Goal: Task Accomplishment & Management: Use online tool/utility

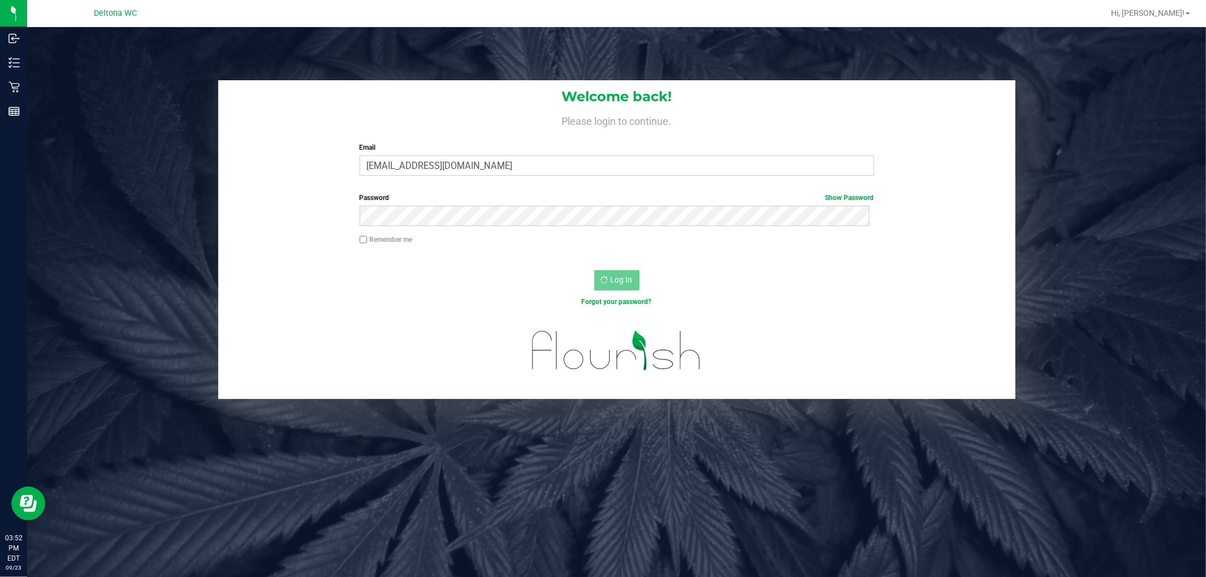
click at [340, 129] on div "Welcome back! Please login to continue. Email alerivera@liveparallel.com Requir…" at bounding box center [616, 132] width 797 height 105
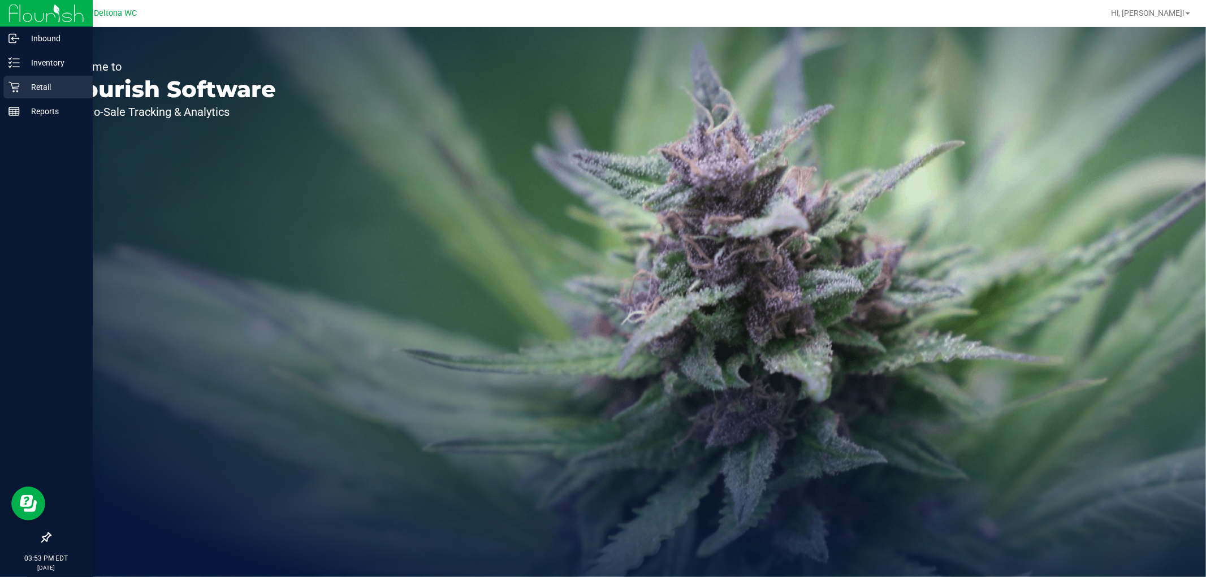
click at [9, 87] on icon at bounding box center [13, 86] width 11 height 11
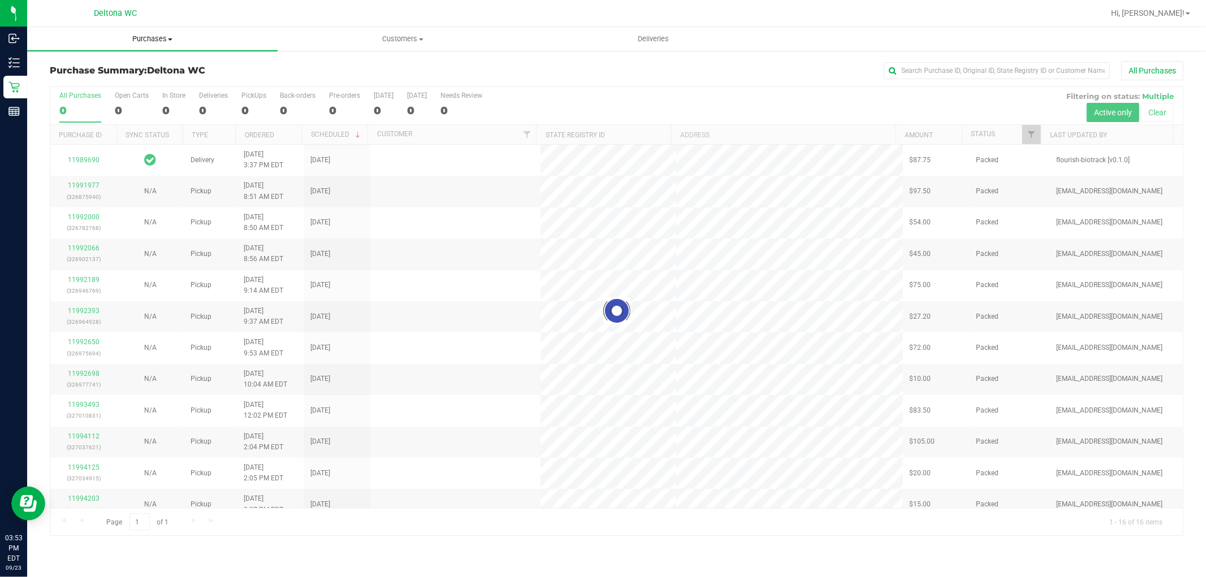
click at [115, 44] on uib-tab-heading "Purchases Summary of purchases Fulfillment All purchases" at bounding box center [152, 39] width 251 height 24
click at [163, 32] on uib-tab-heading "Purchases Summary of purchases Fulfillment All purchases" at bounding box center [152, 39] width 251 height 24
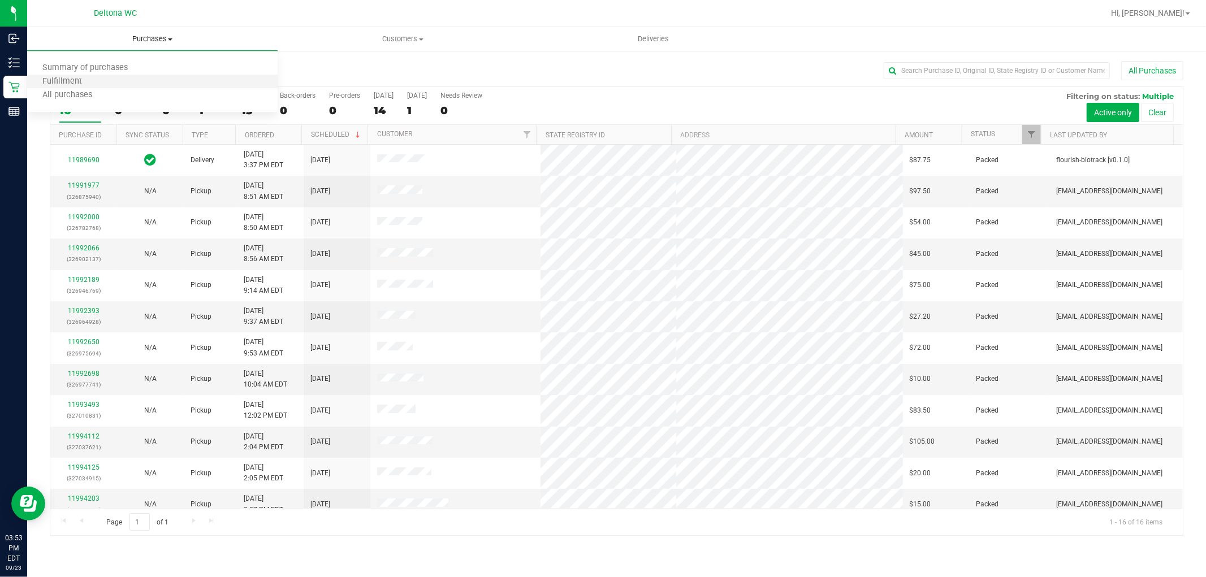
click at [150, 83] on li "Fulfillment" at bounding box center [152, 82] width 251 height 14
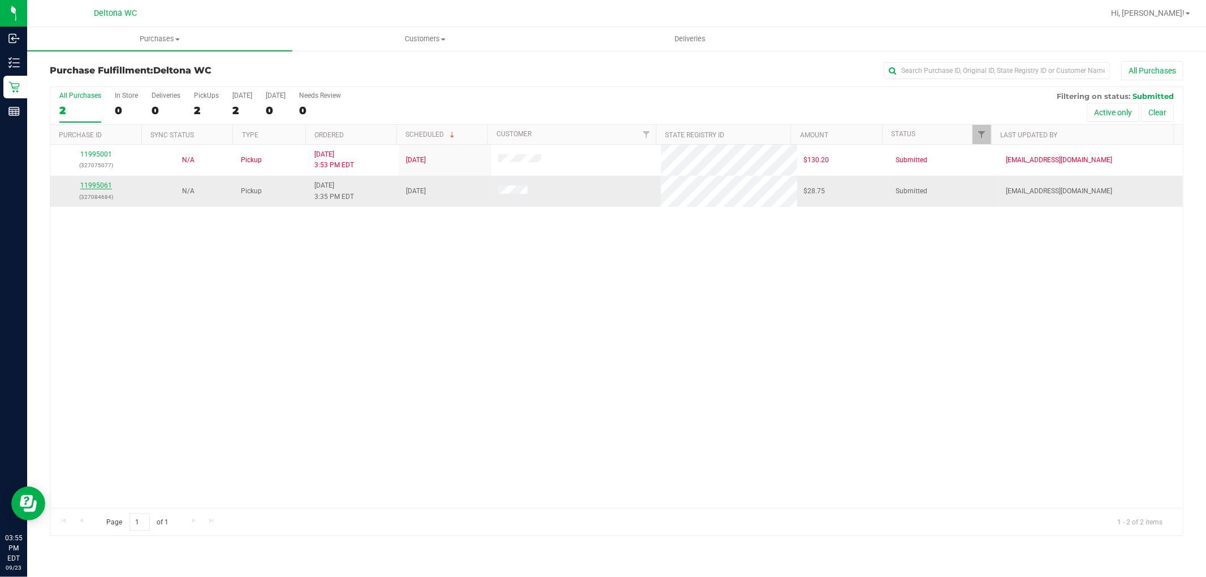
click at [97, 184] on link "11995061" at bounding box center [96, 186] width 32 height 8
click at [94, 190] on div "11995061 (327084684)" at bounding box center [96, 190] width 78 height 21
click at [100, 184] on link "11995061" at bounding box center [96, 186] width 32 height 8
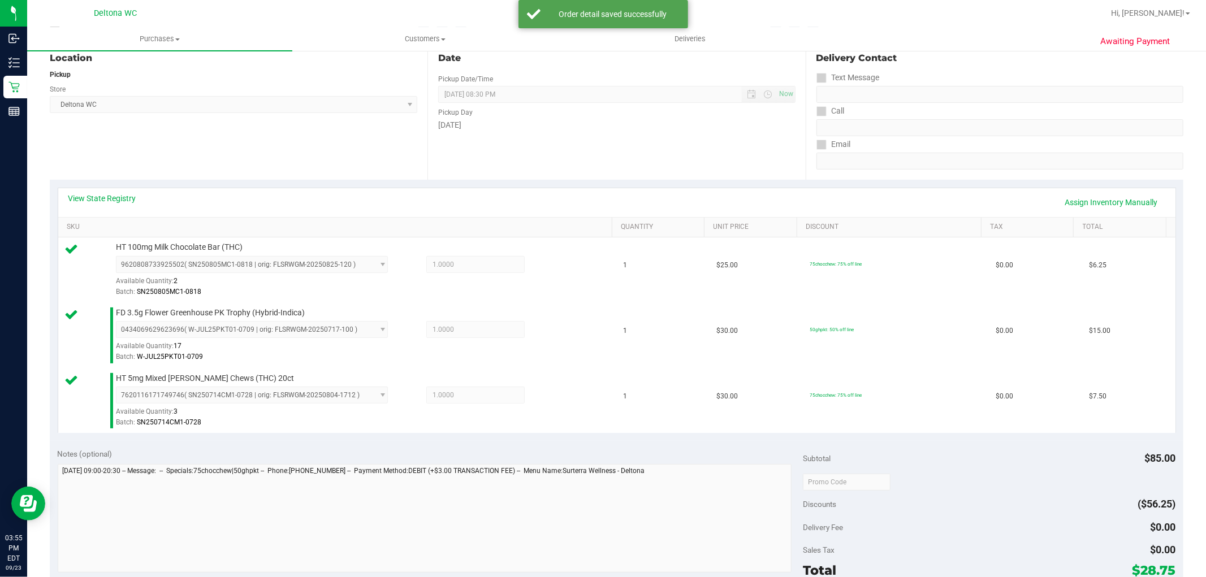
scroll to position [251, 0]
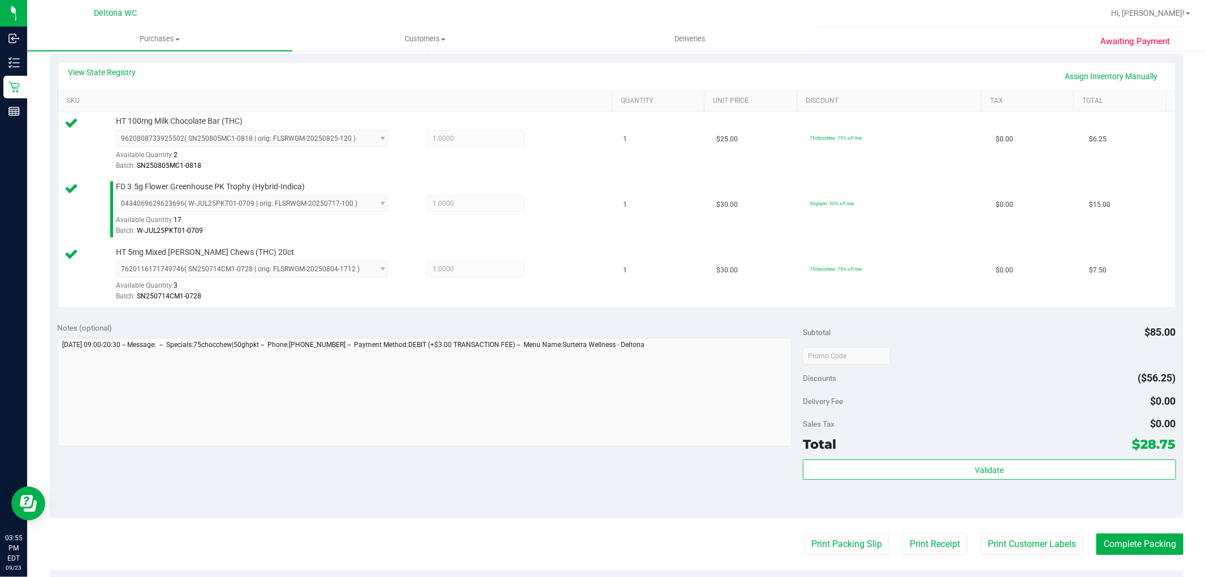
click at [861, 556] on purchase-details "Back Edit Purchase Cancel Purchase View Profile # 11995061 BioTrack ID: - Submi…" at bounding box center [617, 296] width 1134 height 972
click at [857, 552] on button "Print Packing Slip" at bounding box center [846, 544] width 85 height 21
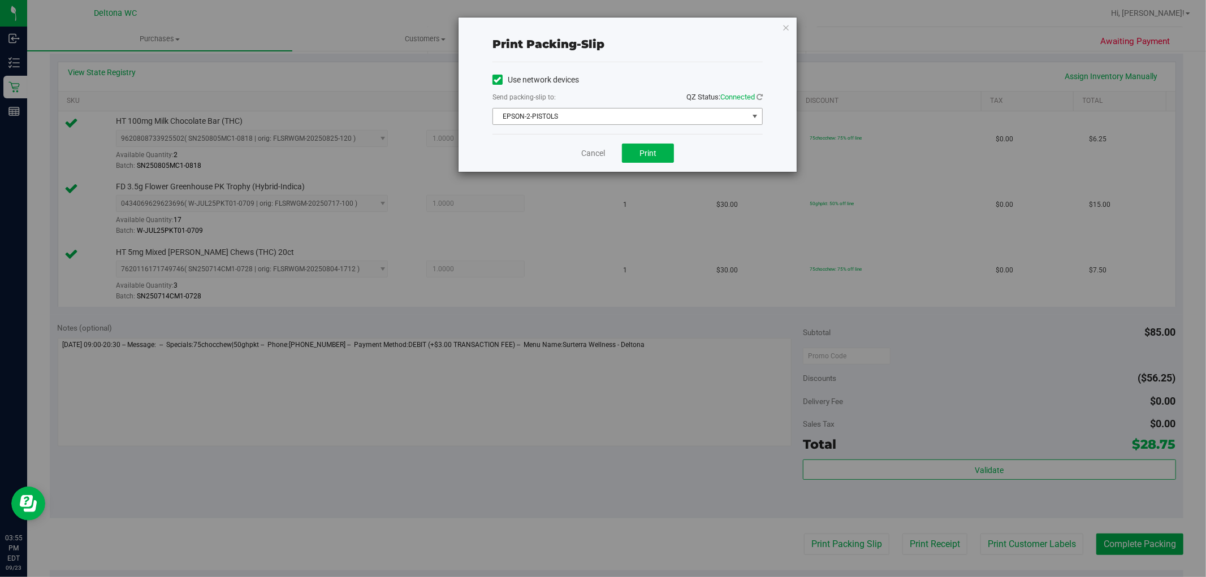
click at [640, 124] on span "EPSON-2-PISTOLS" at bounding box center [620, 117] width 255 height 16
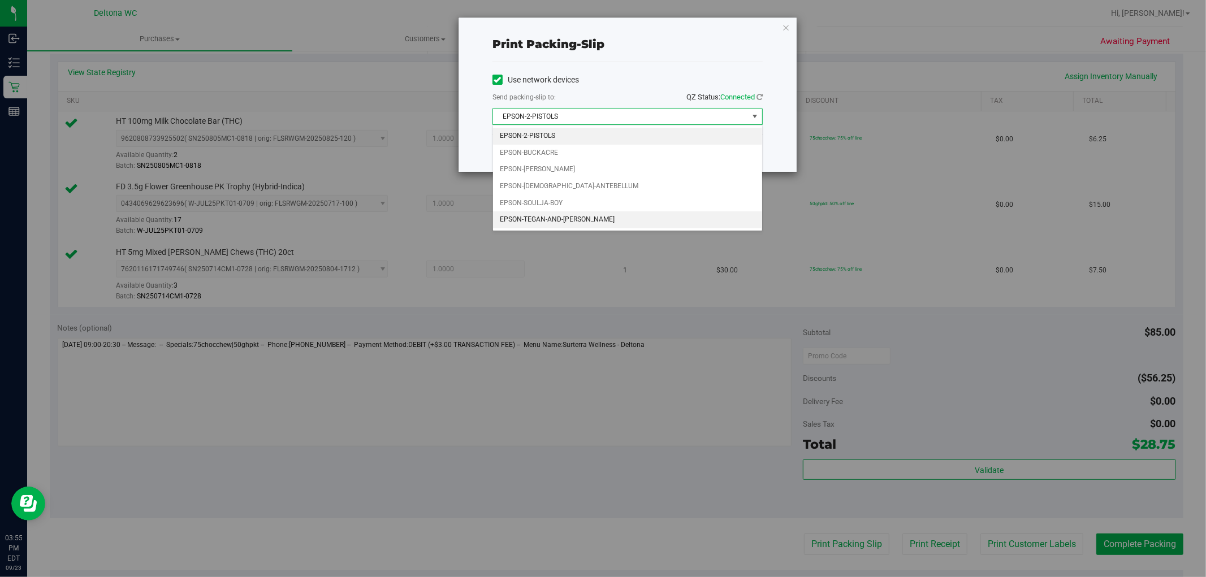
click at [626, 225] on li "EPSON-TEGAN-AND-[PERSON_NAME]" at bounding box center [627, 220] width 269 height 17
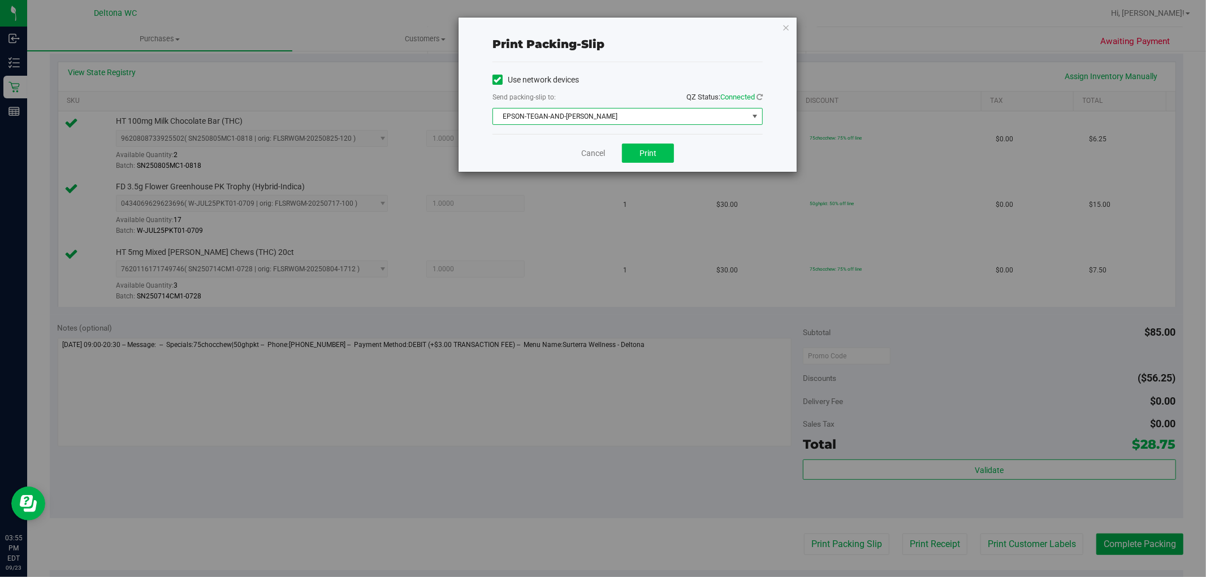
click at [649, 145] on div "Cancel Print" at bounding box center [628, 153] width 270 height 38
click at [653, 153] on span "Print" at bounding box center [648, 153] width 17 height 9
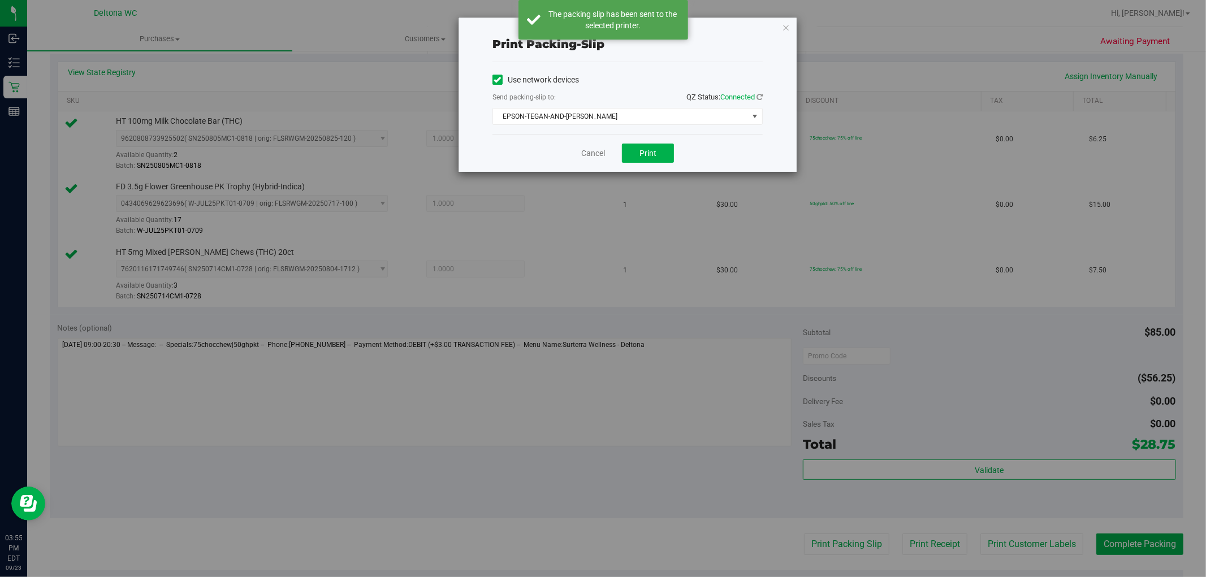
click at [789, 29] on icon "button" at bounding box center [786, 27] width 8 height 14
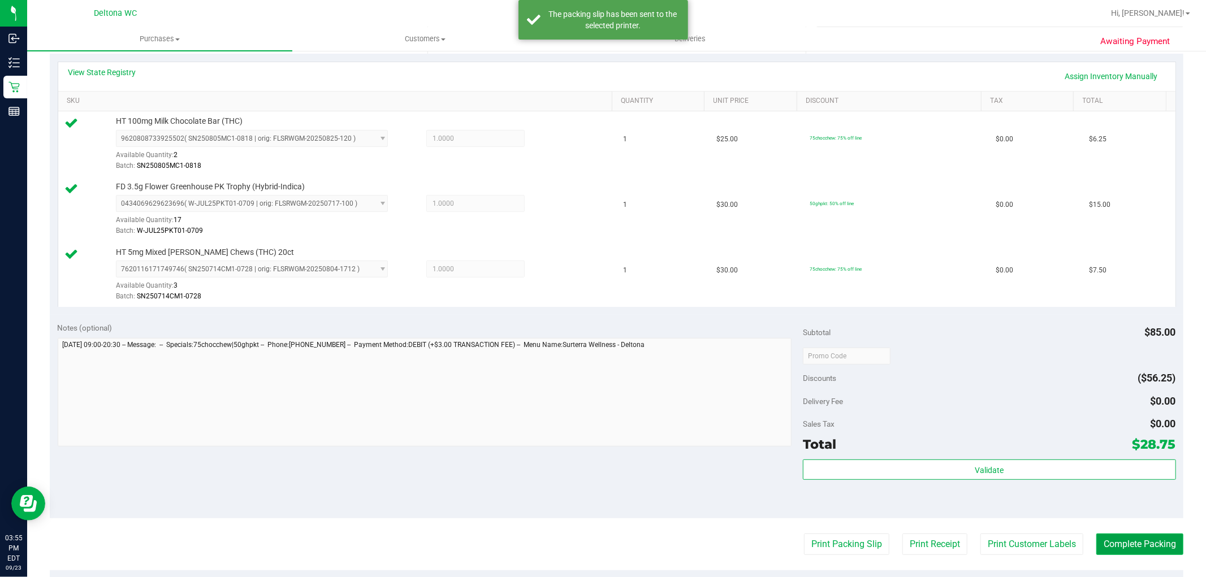
click at [1126, 542] on button "Complete Packing" at bounding box center [1140, 544] width 87 height 21
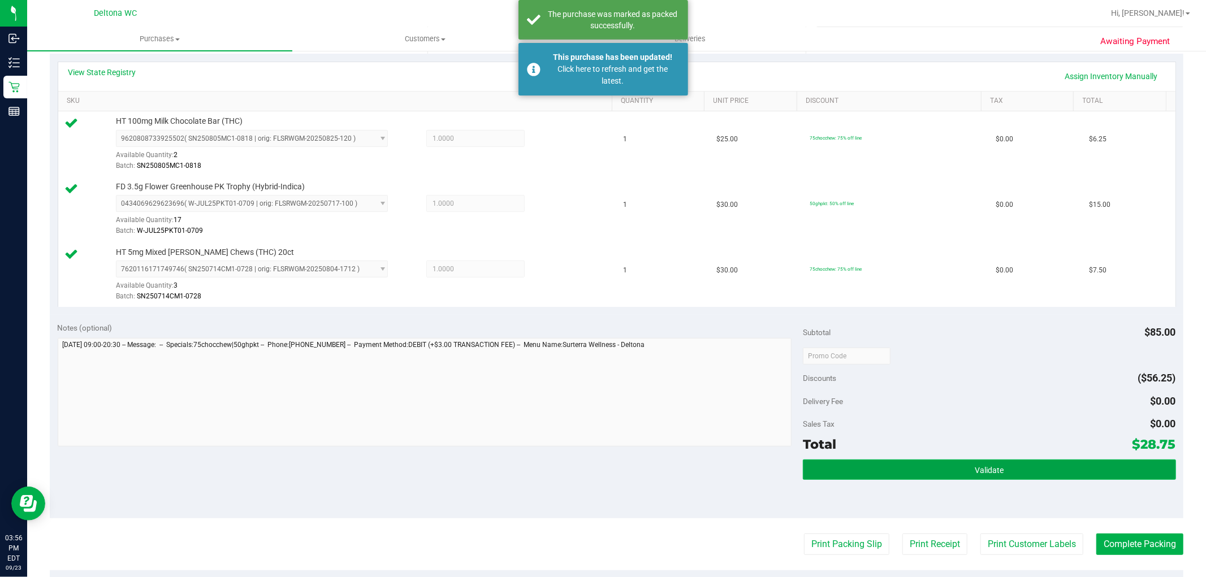
click at [1075, 467] on button "Validate" at bounding box center [989, 470] width 373 height 20
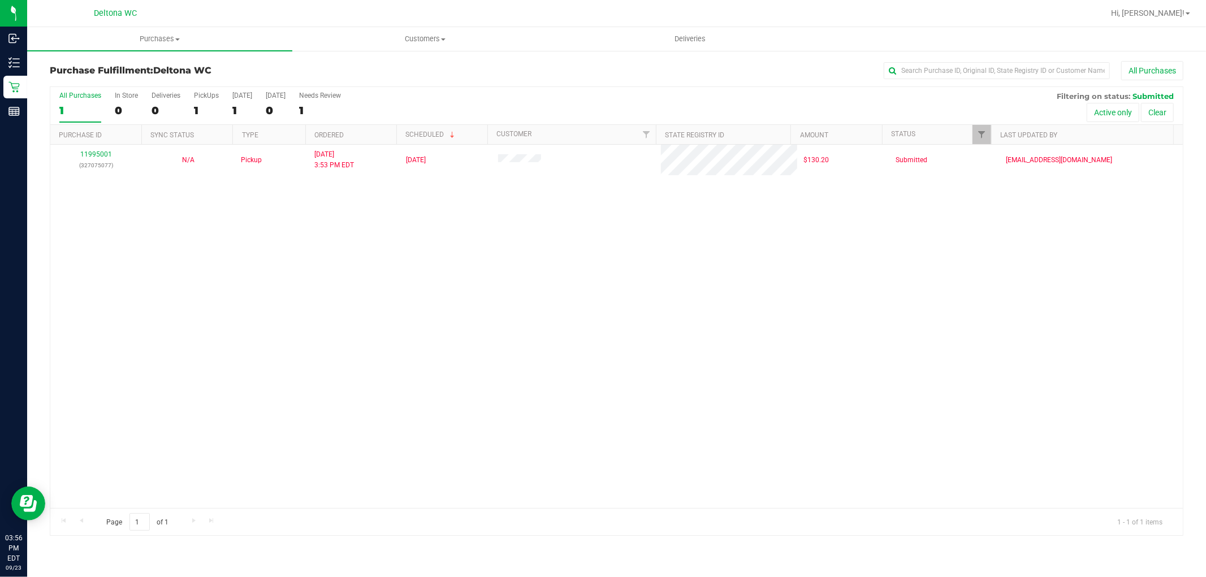
click at [111, 295] on div "11995001 (327075077) N/A Pickup 9/23/2025 3:53 PM EDT 9/23/2025 $130.20 Submitt…" at bounding box center [616, 327] width 1133 height 364
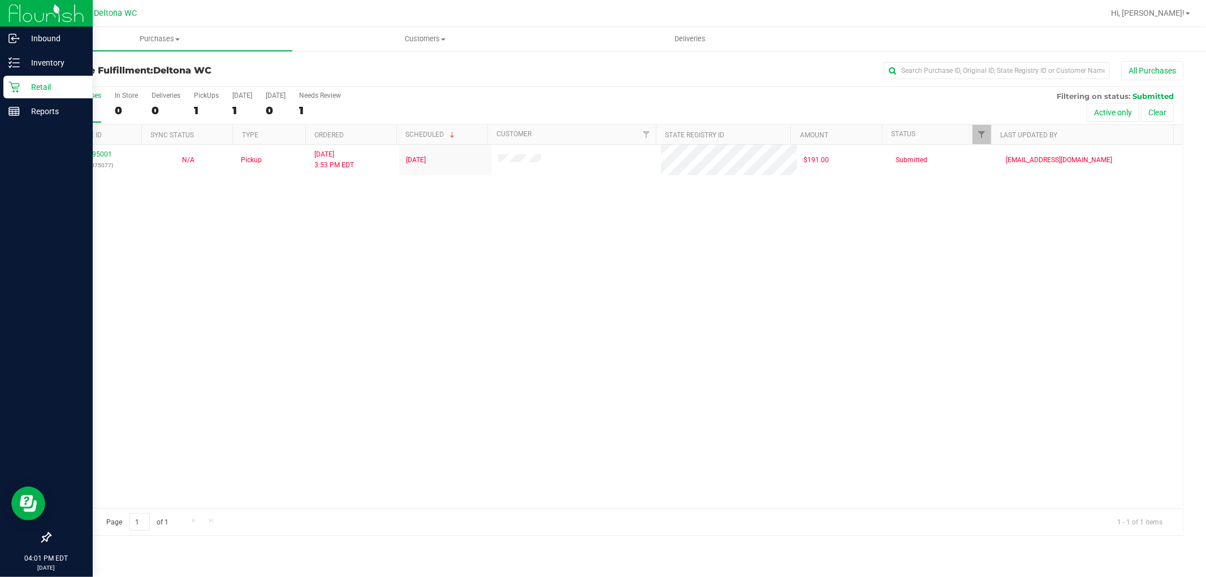
click at [38, 92] on p "Retail" at bounding box center [54, 87] width 68 height 14
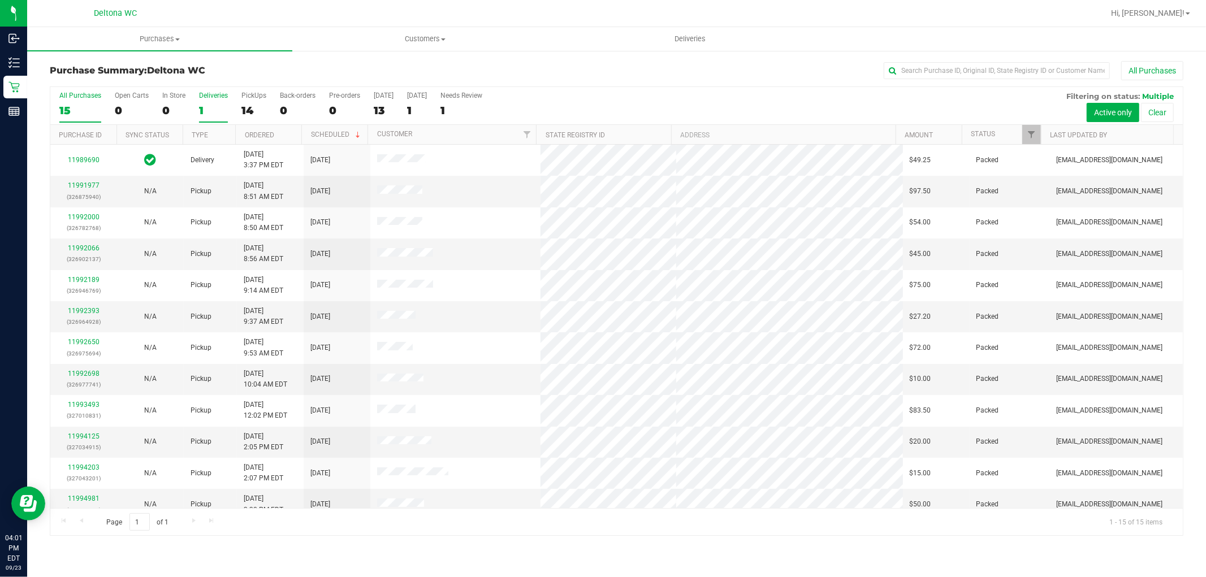
click at [216, 114] on div "1" at bounding box center [213, 110] width 29 height 13
click at [0, 0] on input "Deliveries 1" at bounding box center [0, 0] width 0 height 0
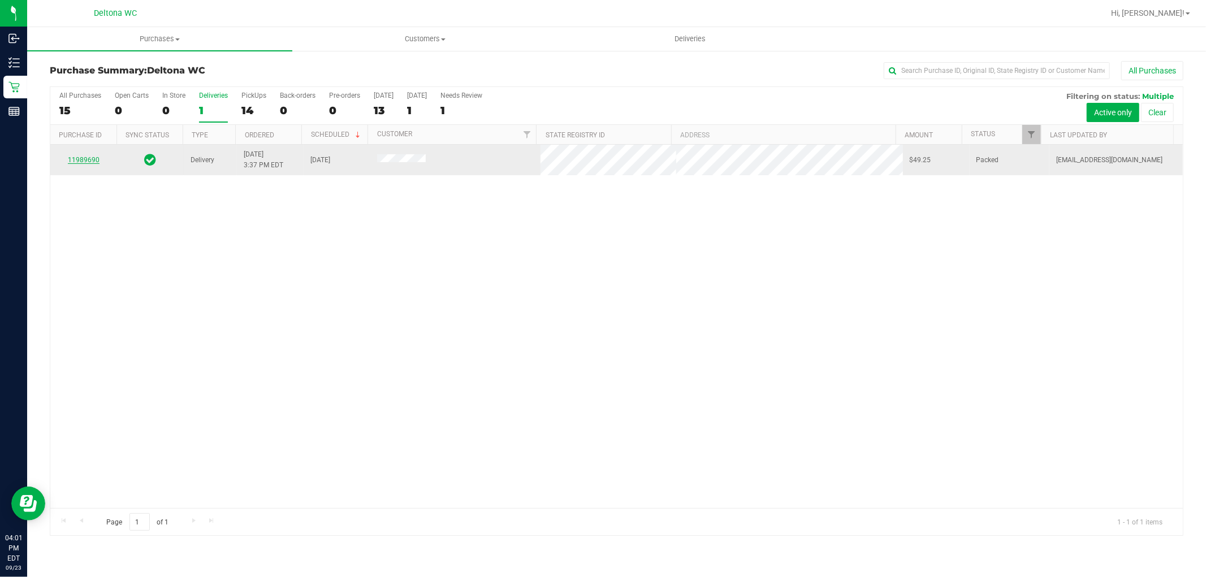
click at [87, 157] on link "11989690" at bounding box center [84, 160] width 32 height 8
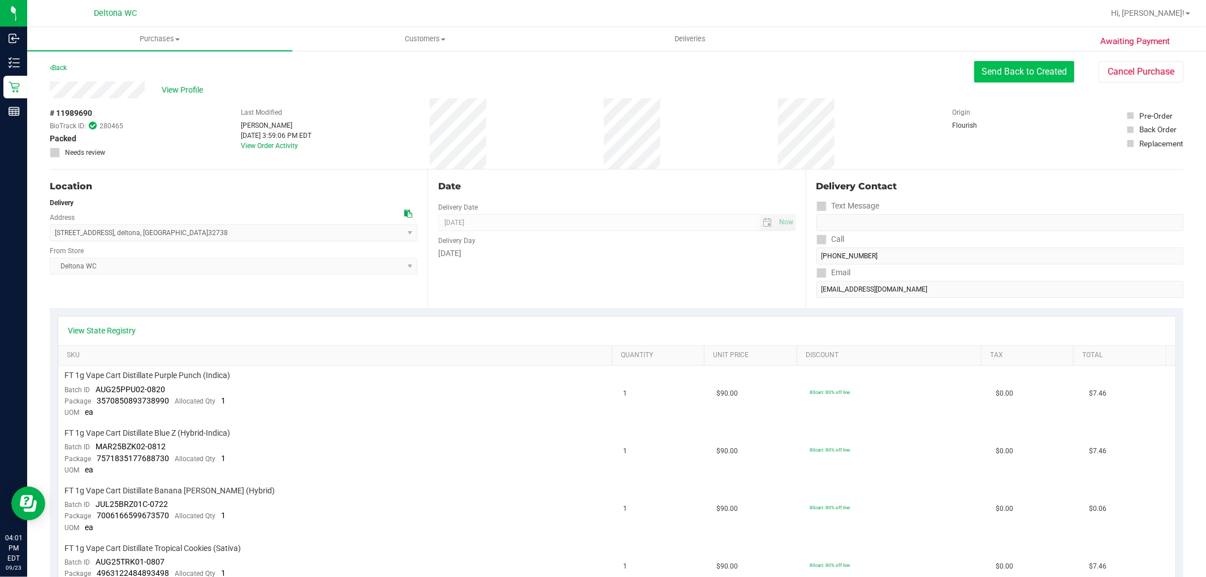
click at [998, 72] on button "Send Back to Created" at bounding box center [1024, 71] width 100 height 21
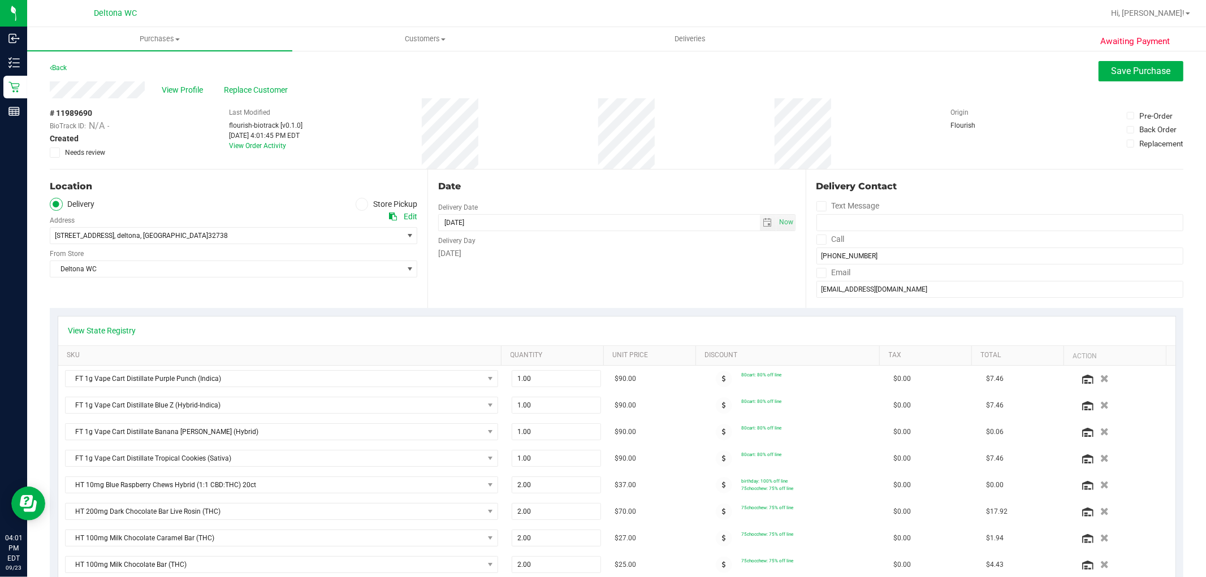
click at [349, 206] on ul "Delivery Store Pickup" at bounding box center [234, 204] width 368 height 13
click at [359, 204] on icon at bounding box center [362, 204] width 7 height 0
click at [0, 0] on input "Store Pickup" at bounding box center [0, 0] width 0 height 0
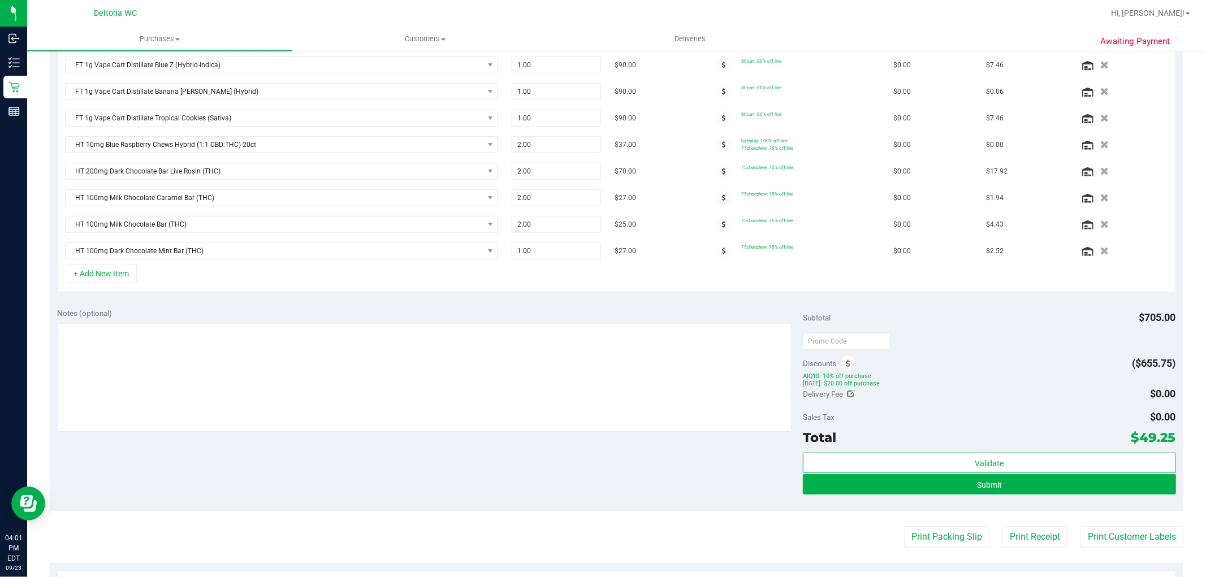
scroll to position [377, 0]
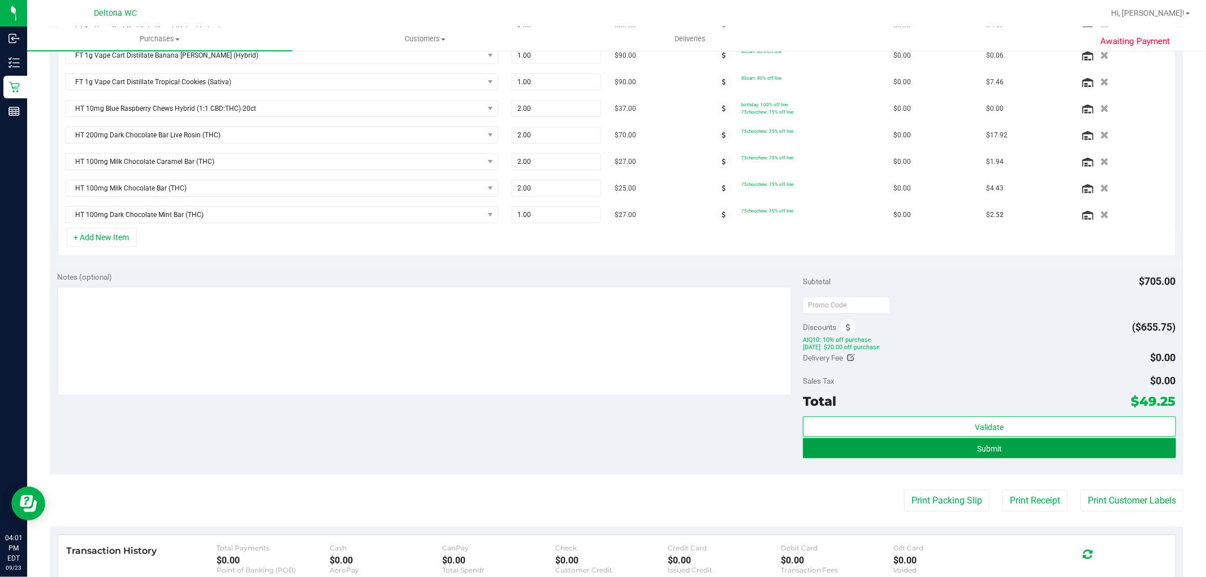
click at [994, 456] on button "Submit" at bounding box center [989, 448] width 373 height 20
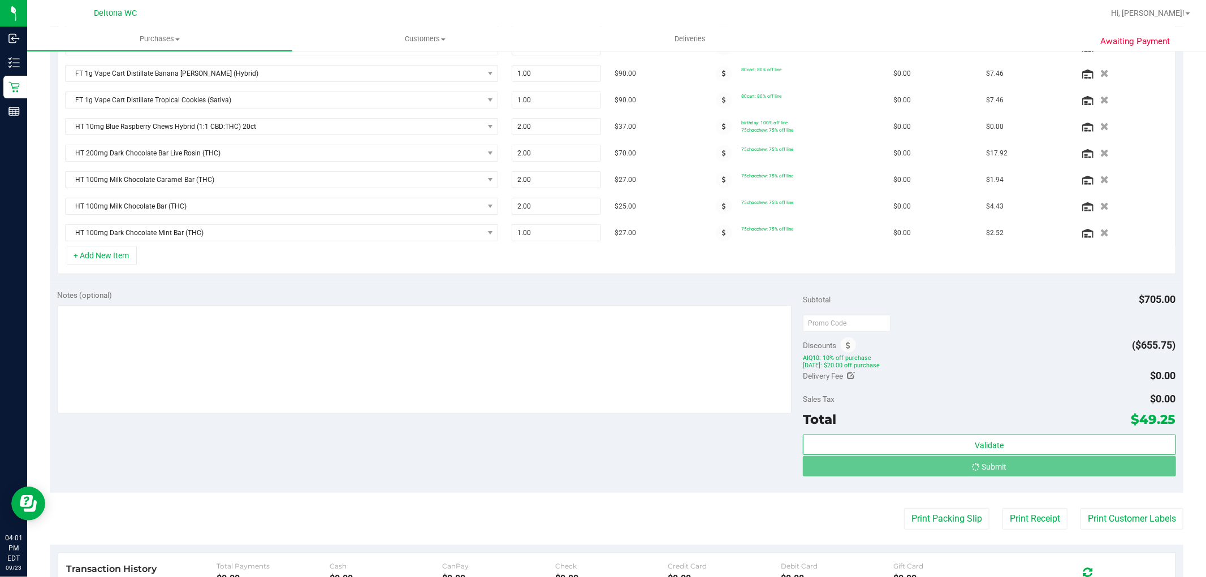
scroll to position [340, 0]
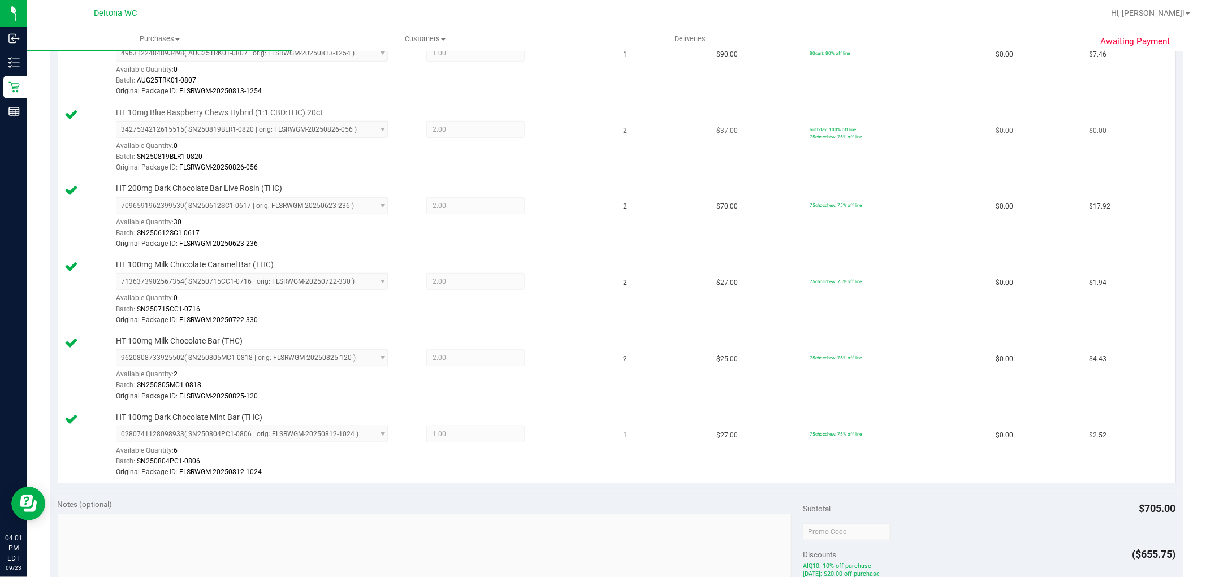
scroll to position [879, 0]
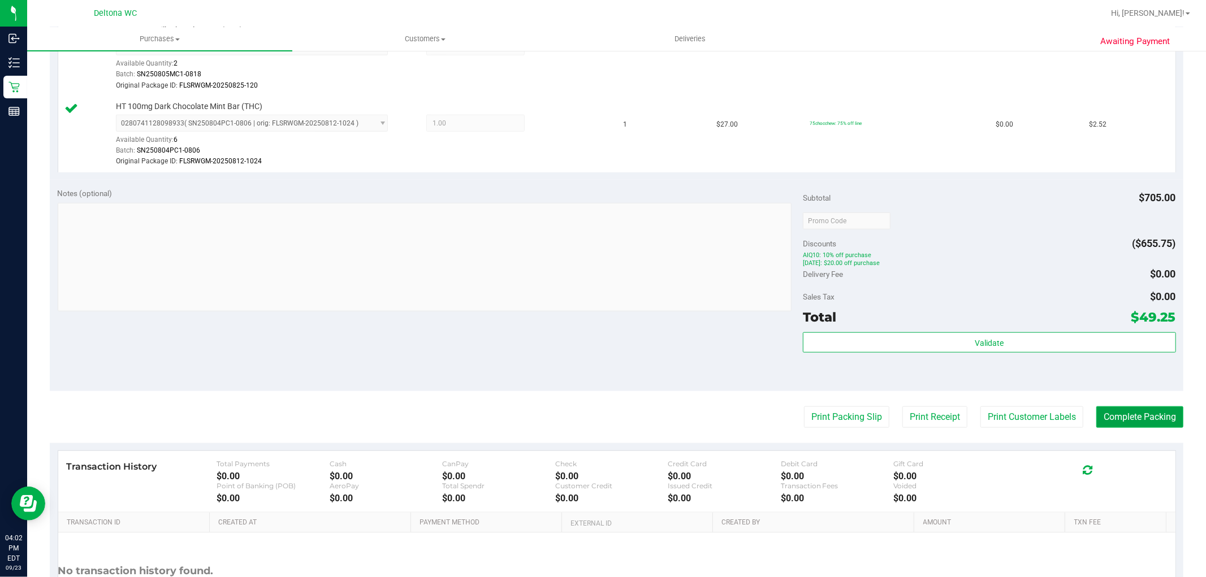
click at [1157, 423] on button "Complete Packing" at bounding box center [1140, 417] width 87 height 21
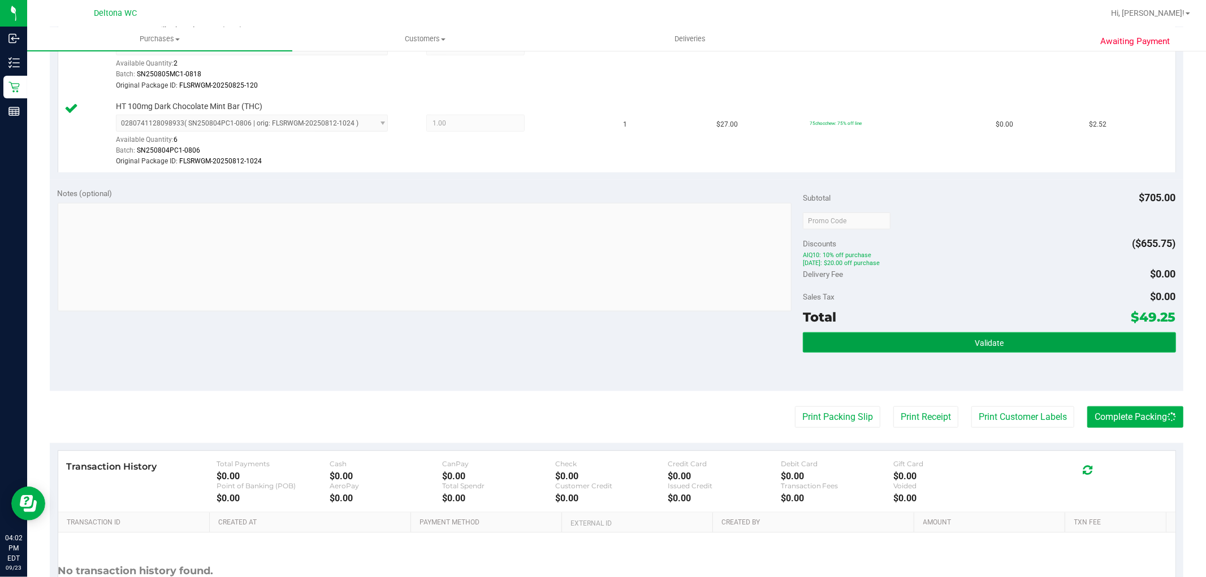
click at [1015, 346] on button "Validate" at bounding box center [989, 343] width 373 height 20
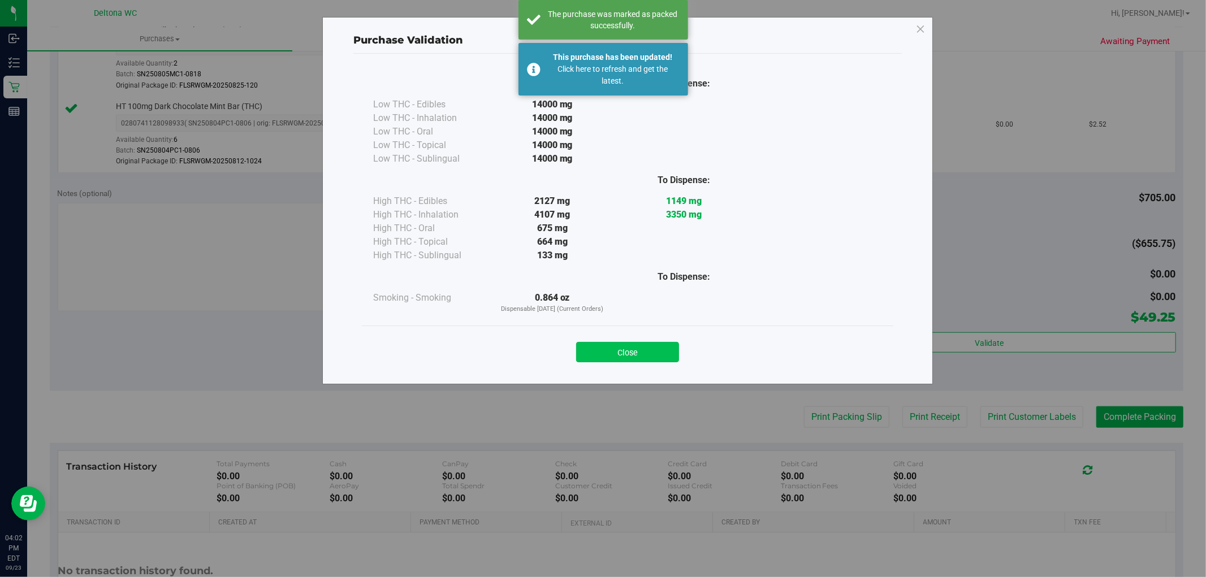
click at [600, 346] on button "Close" at bounding box center [627, 352] width 103 height 20
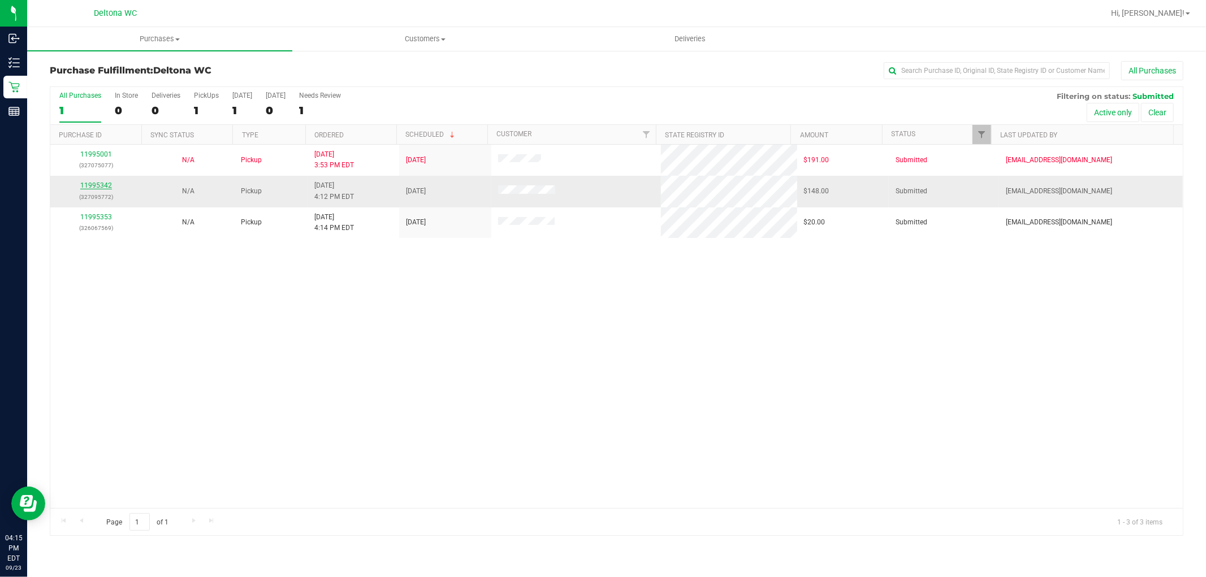
click at [97, 187] on link "11995342" at bounding box center [96, 186] width 32 height 8
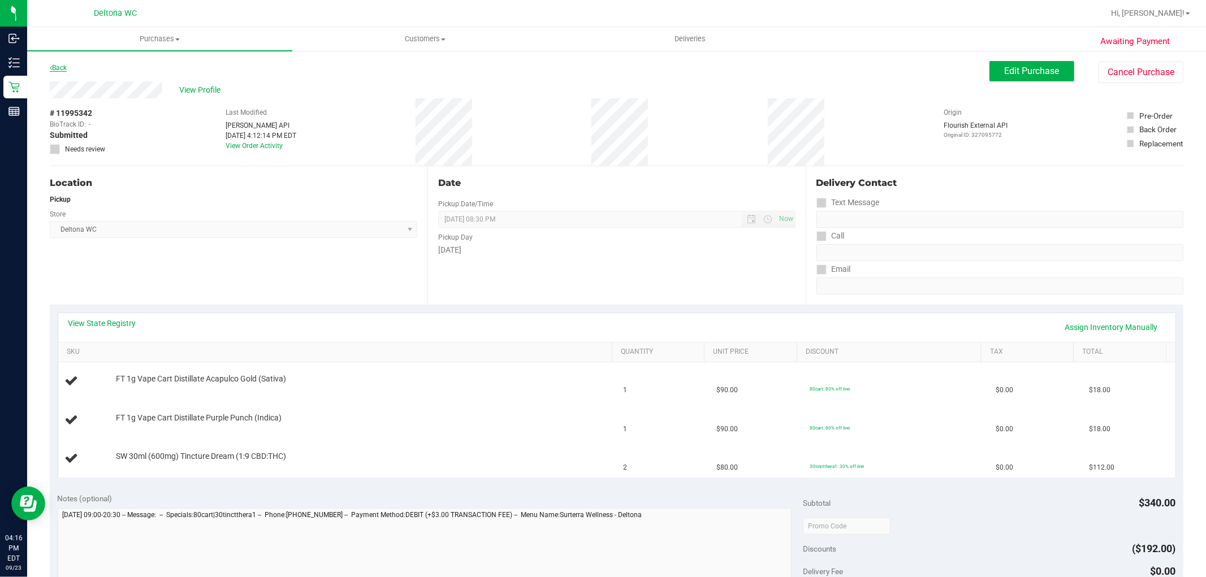
click at [60, 68] on link "Back" at bounding box center [58, 68] width 17 height 8
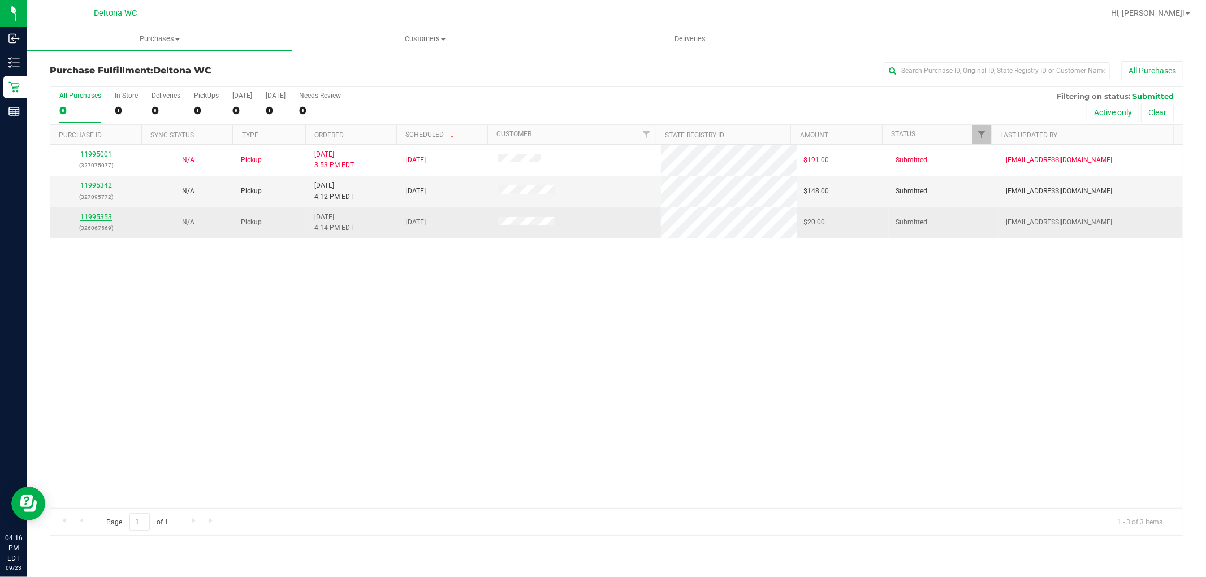
click at [93, 217] on link "11995353" at bounding box center [96, 217] width 32 height 8
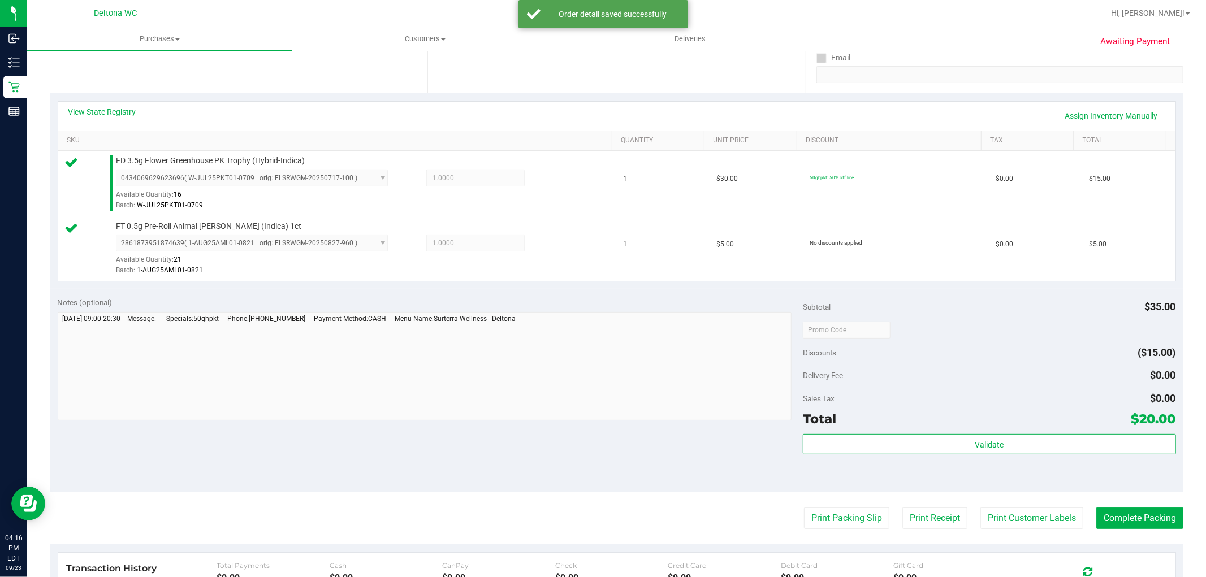
scroll to position [251, 0]
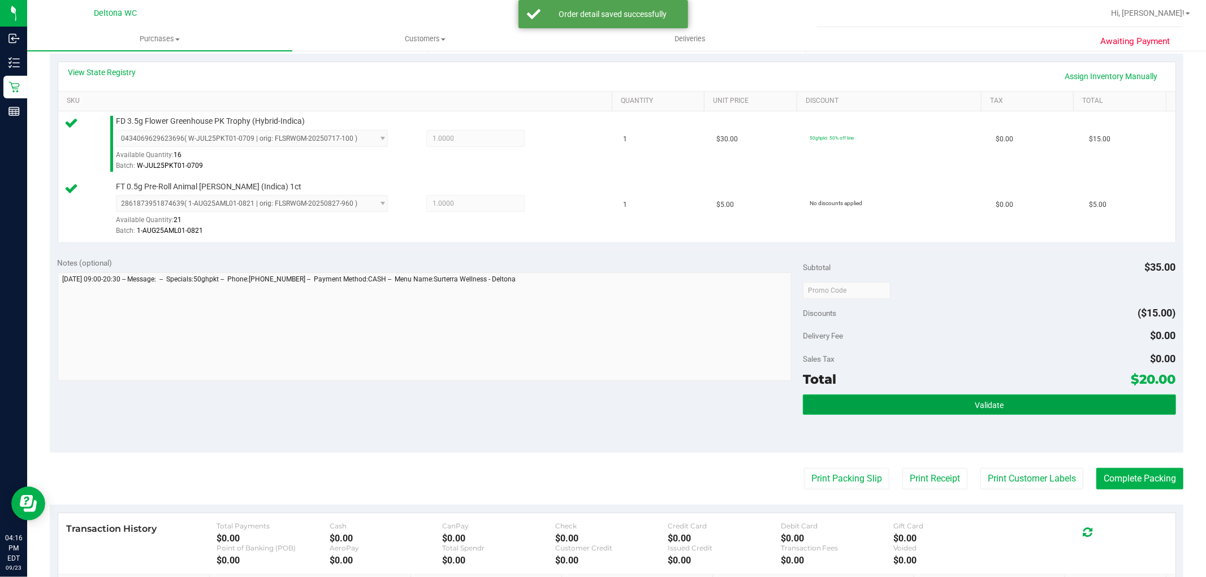
click at [886, 404] on button "Validate" at bounding box center [989, 405] width 373 height 20
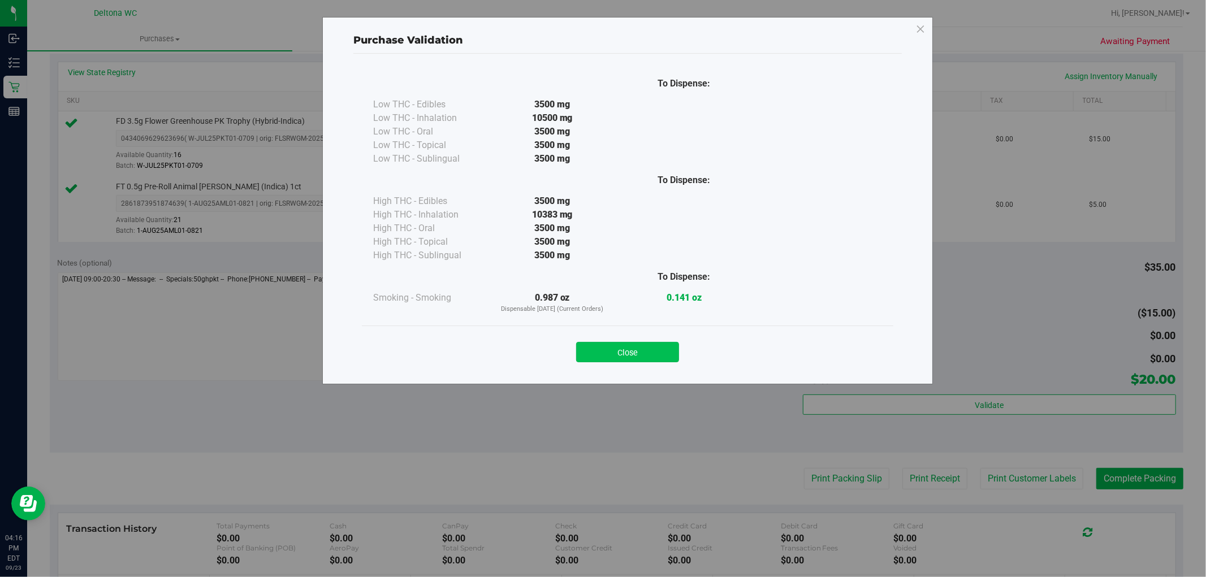
click at [629, 360] on button "Close" at bounding box center [627, 352] width 103 height 20
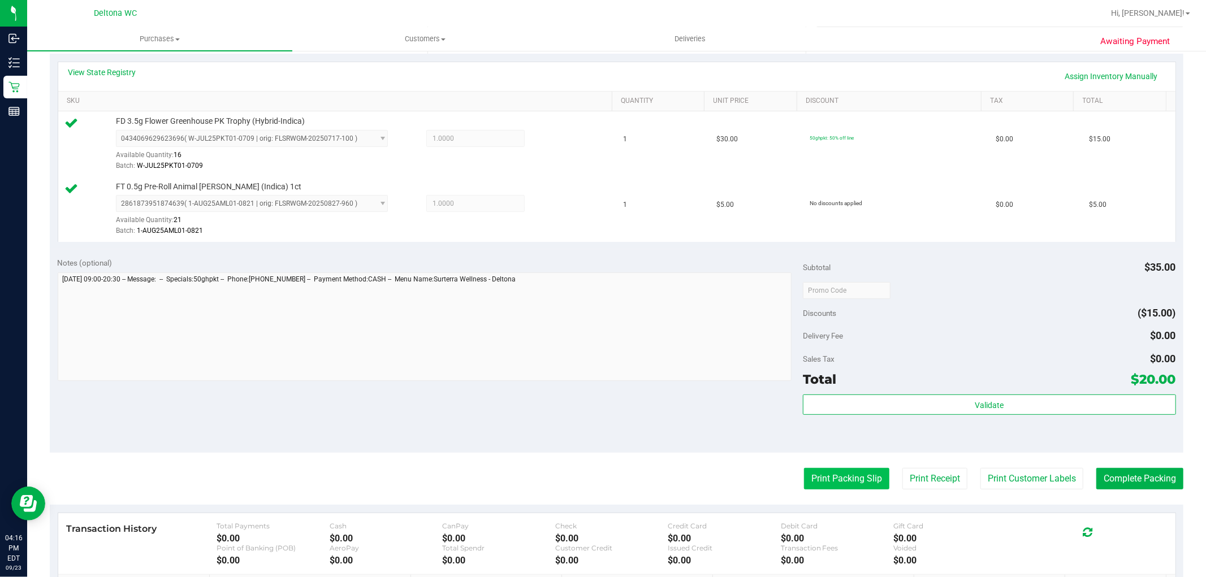
click at [854, 477] on button "Print Packing Slip" at bounding box center [846, 478] width 85 height 21
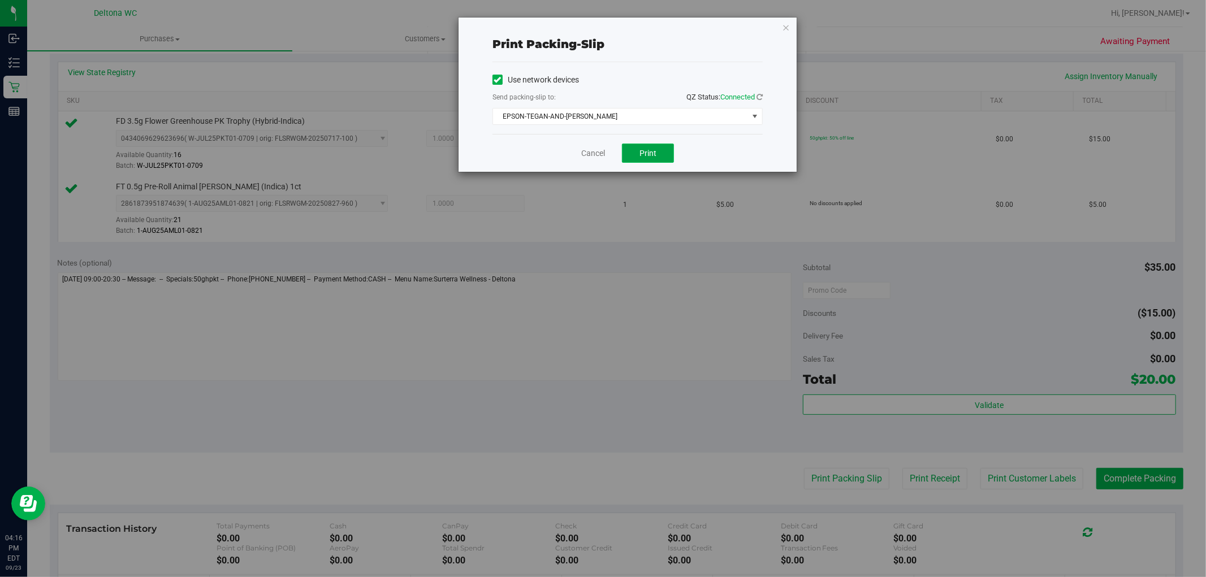
click at [646, 156] on span "Print" at bounding box center [648, 153] width 17 height 9
click at [612, 153] on div "Cancel Print" at bounding box center [628, 153] width 270 height 38
click at [602, 152] on div "Cancel Print" at bounding box center [628, 153] width 270 height 38
click at [607, 153] on div "Cancel Print" at bounding box center [628, 153] width 270 height 38
click at [595, 155] on link "Cancel" at bounding box center [593, 154] width 24 height 12
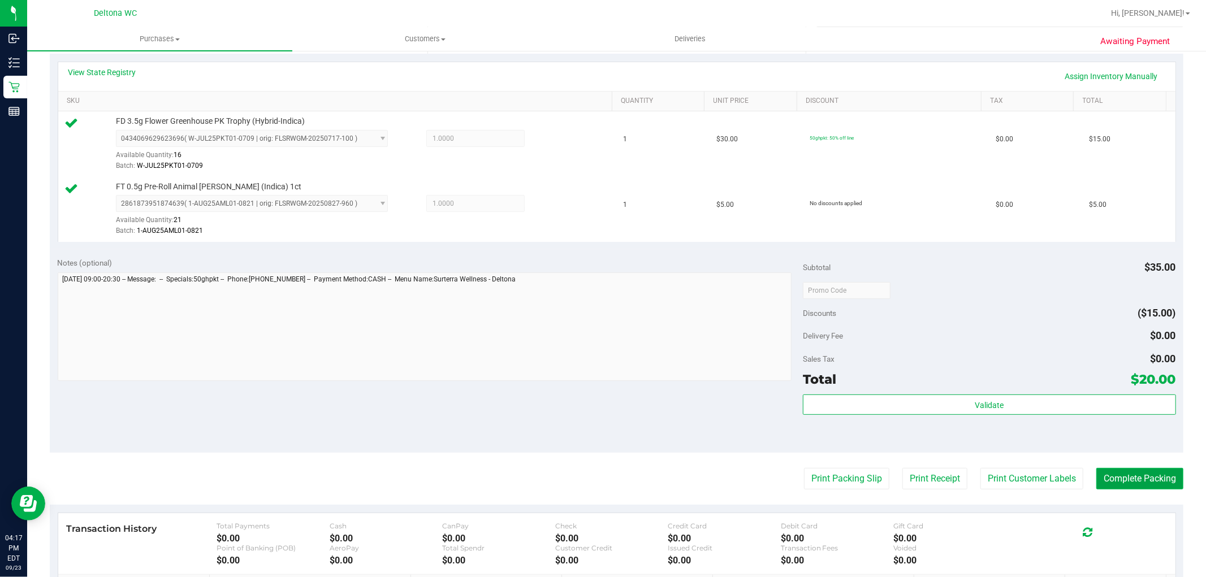
click at [1115, 477] on button "Complete Packing" at bounding box center [1140, 478] width 87 height 21
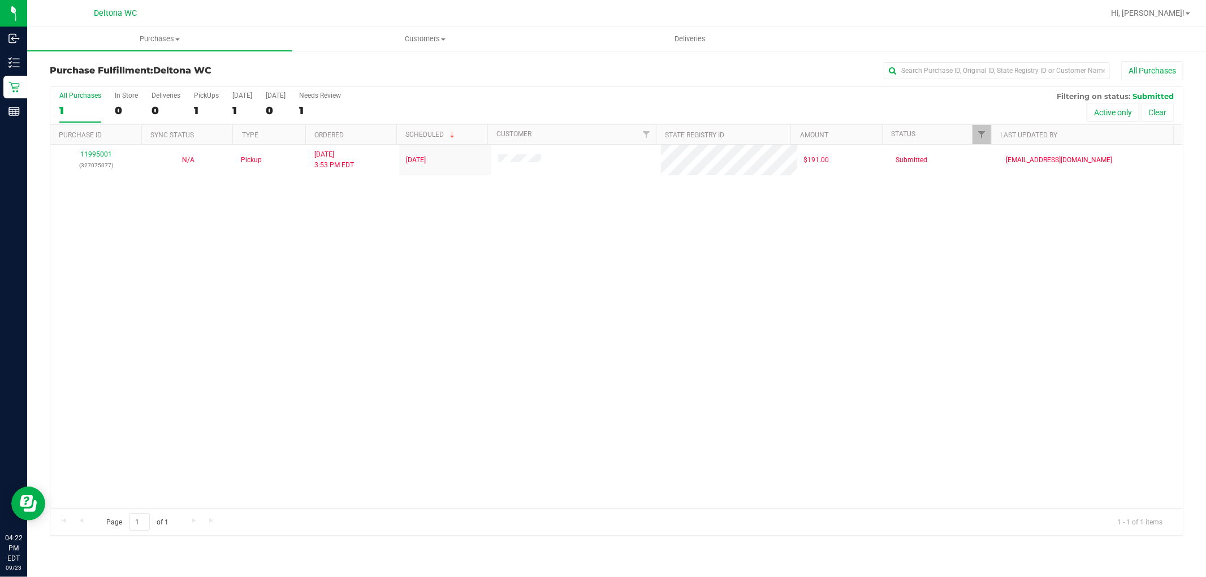
drag, startPoint x: 429, startPoint y: 208, endPoint x: 417, endPoint y: 218, distance: 15.3
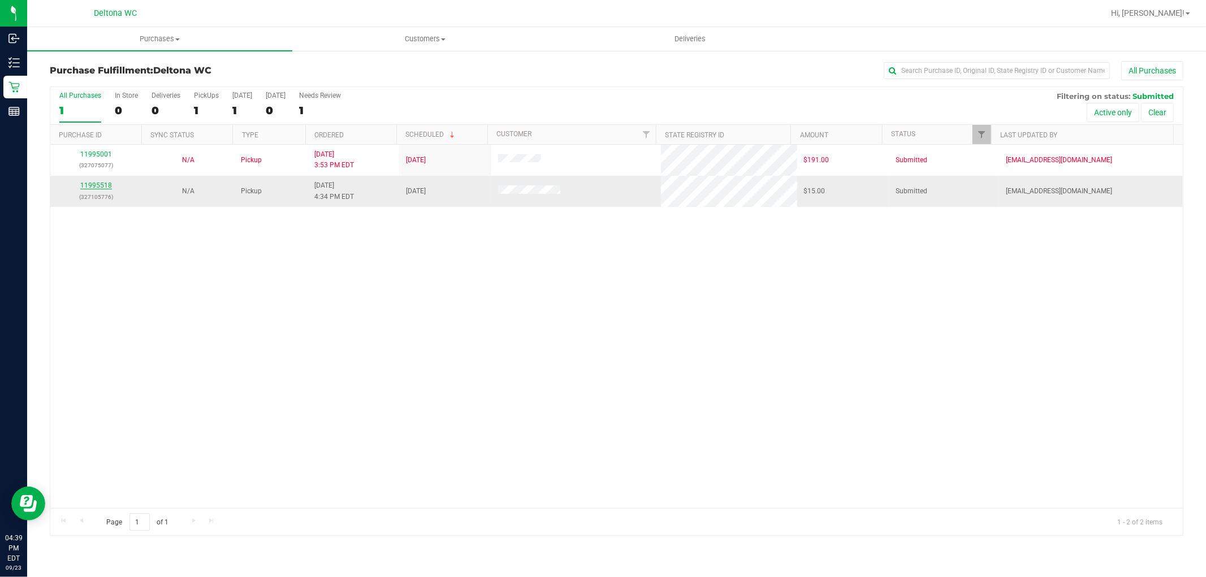
click at [104, 182] on link "11995518" at bounding box center [96, 186] width 32 height 8
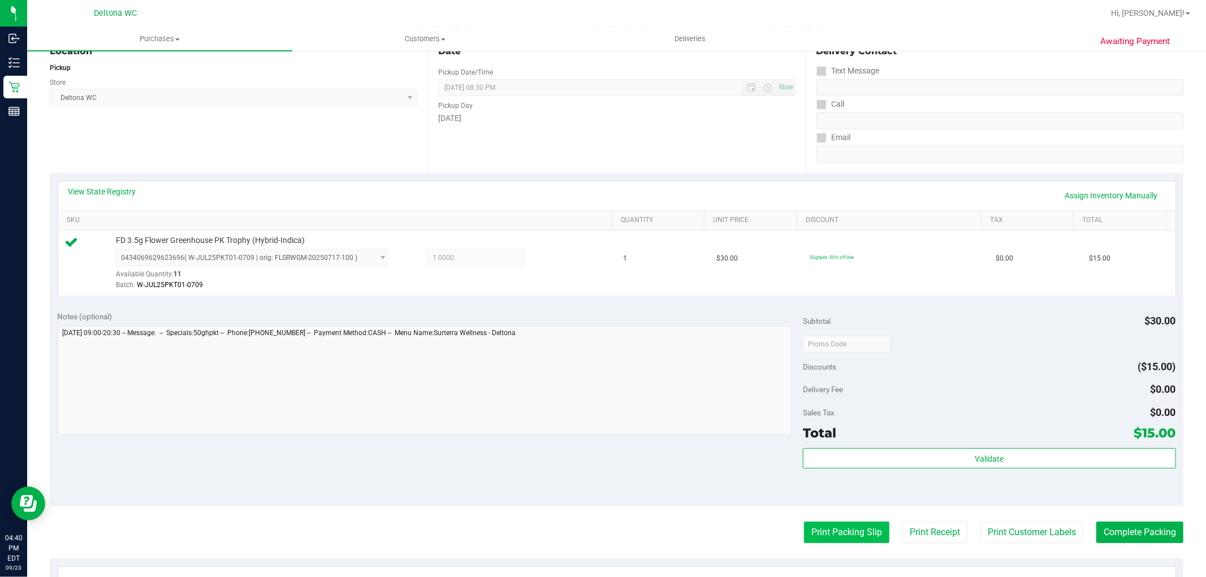
scroll to position [251, 0]
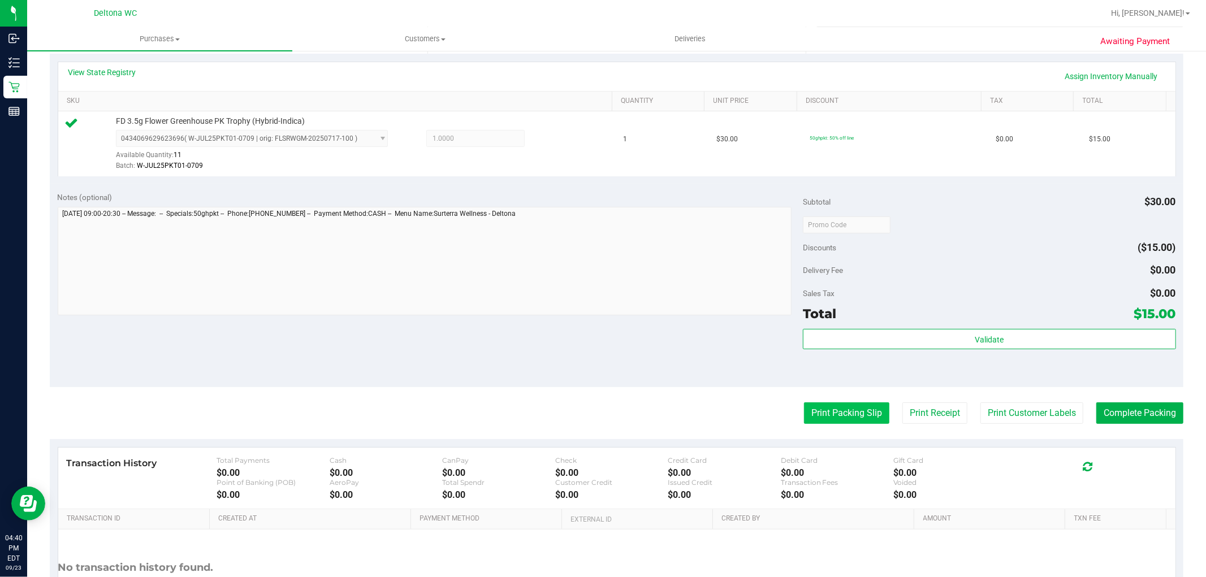
click at [829, 405] on button "Print Packing Slip" at bounding box center [846, 413] width 85 height 21
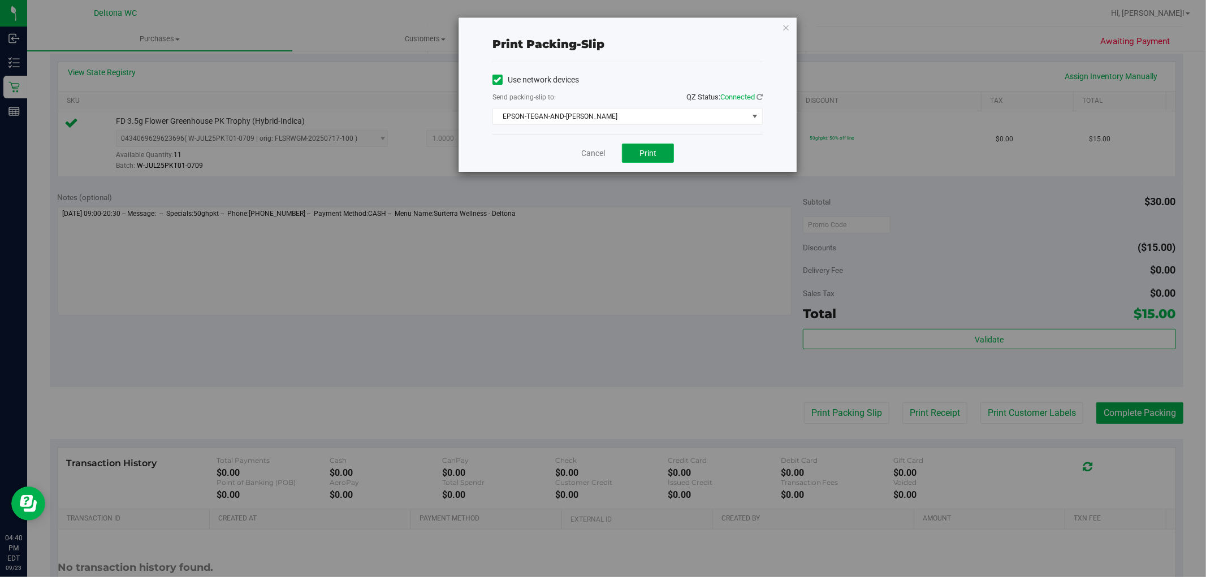
click at [653, 158] on button "Print" at bounding box center [648, 153] width 52 height 19
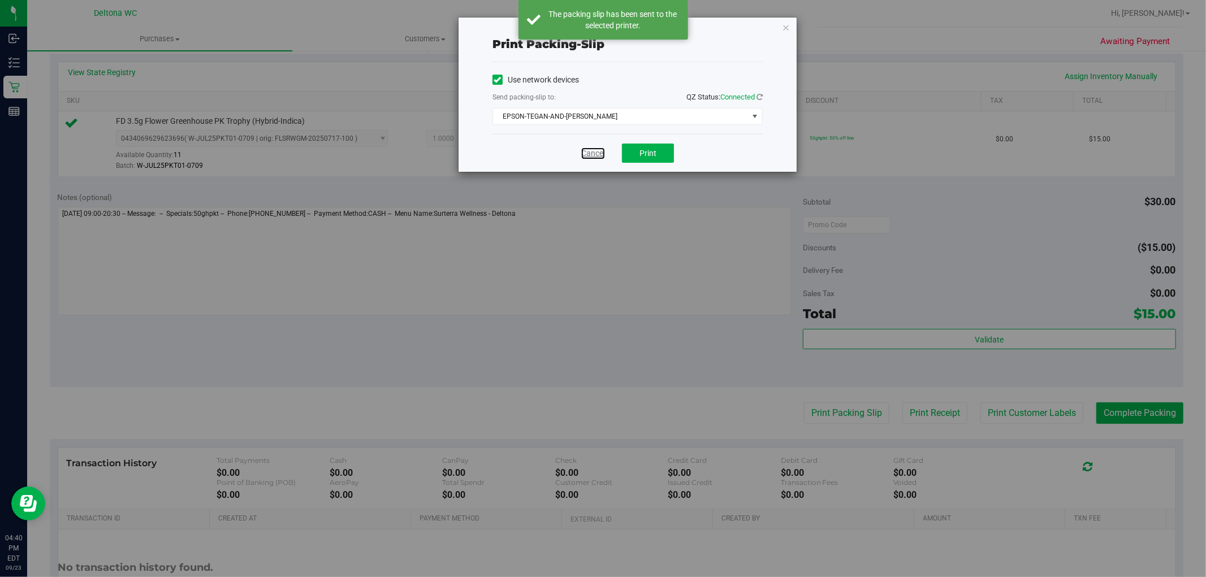
drag, startPoint x: 591, startPoint y: 154, endPoint x: 683, endPoint y: 284, distance: 159.1
click at [593, 155] on link "Cancel" at bounding box center [593, 154] width 24 height 12
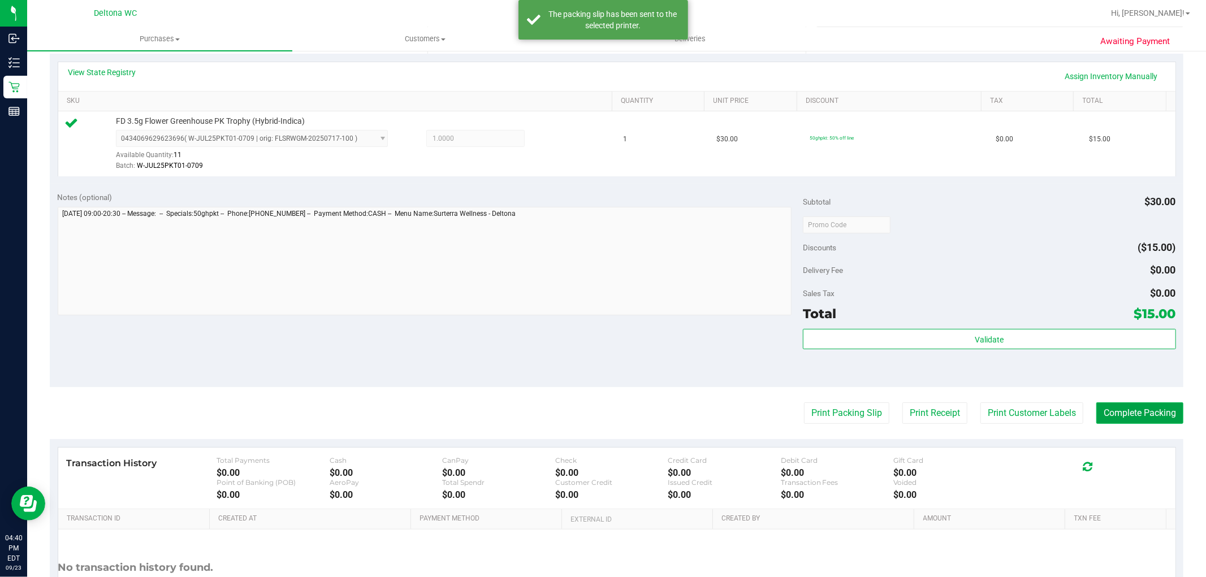
click at [1151, 413] on button "Complete Packing" at bounding box center [1140, 413] width 87 height 21
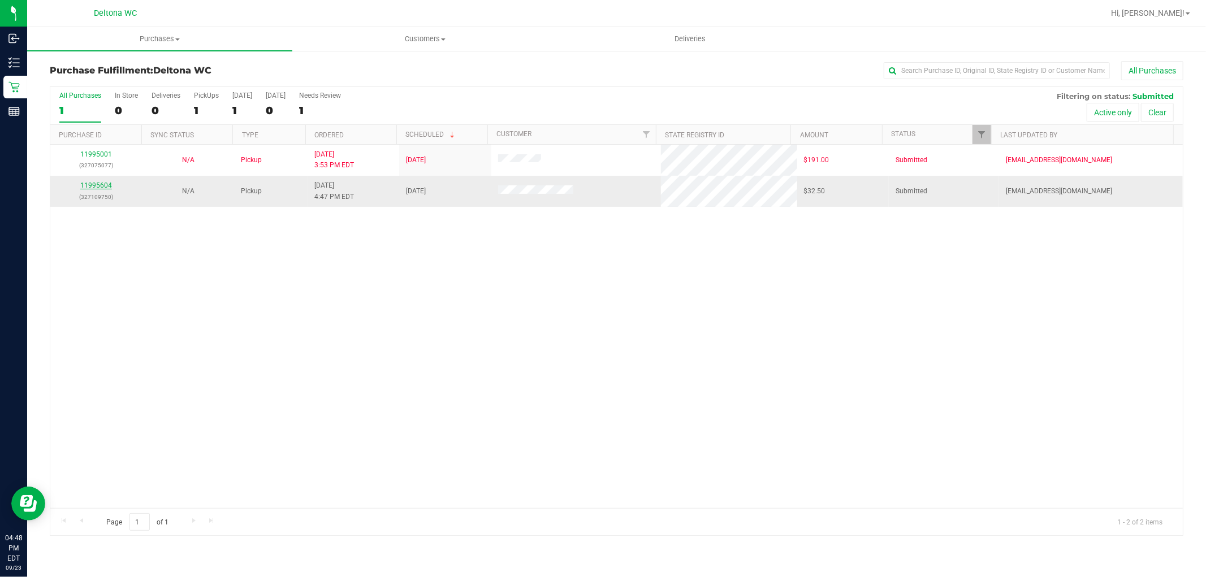
click at [96, 185] on link "11995604" at bounding box center [96, 186] width 32 height 8
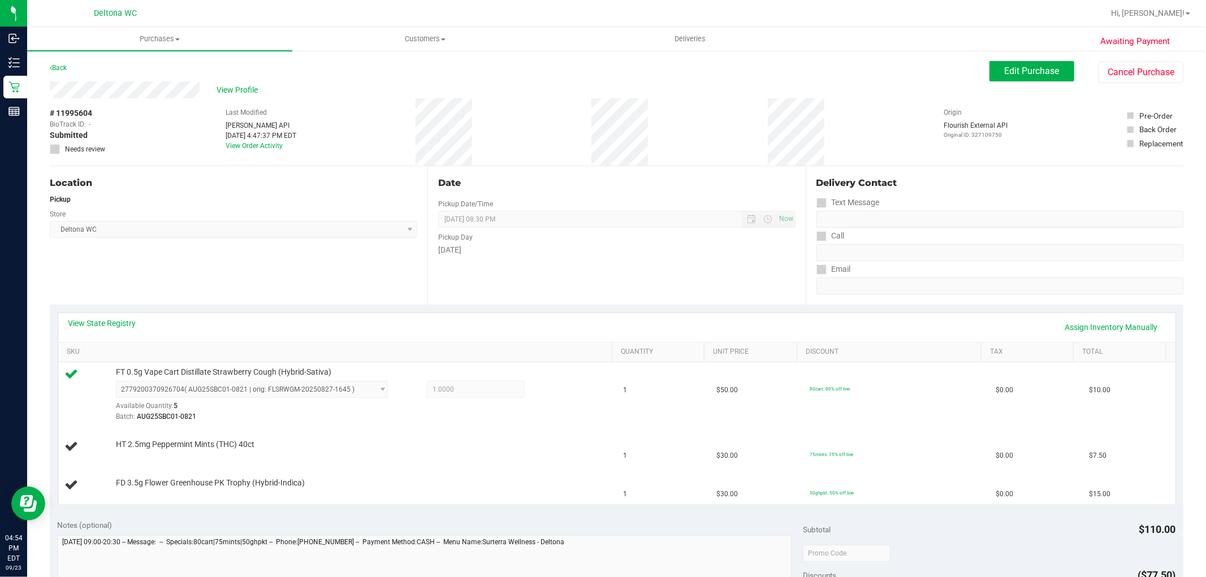
click at [258, 300] on div "Location Pickup Store Deltona WC Select Store Bonita Springs WC Boynton Beach W…" at bounding box center [239, 235] width 378 height 139
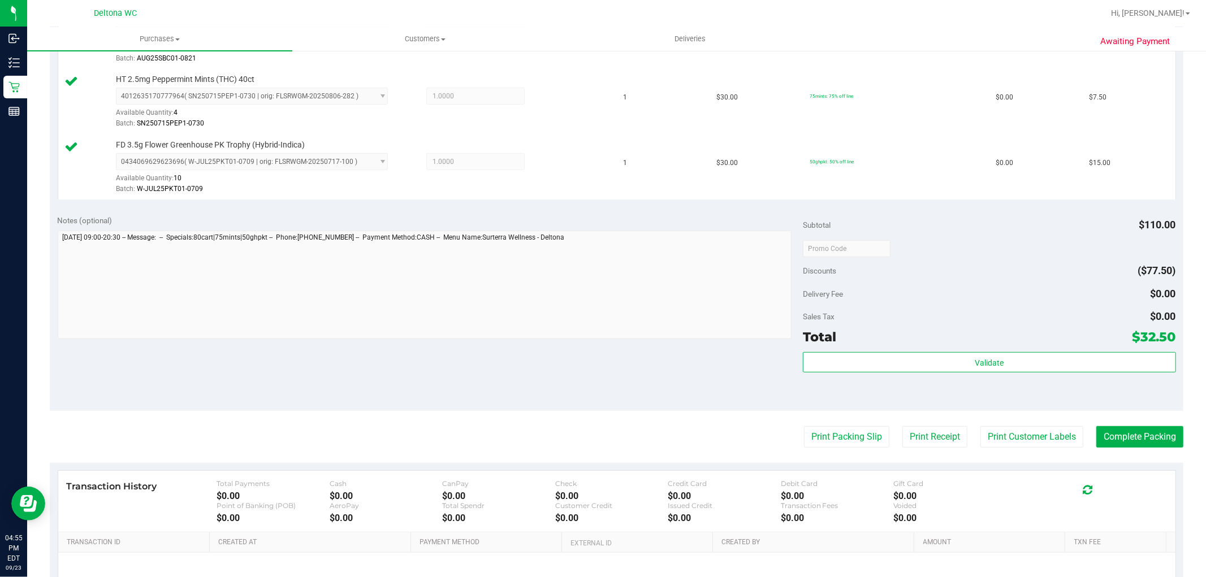
scroll to position [377, 0]
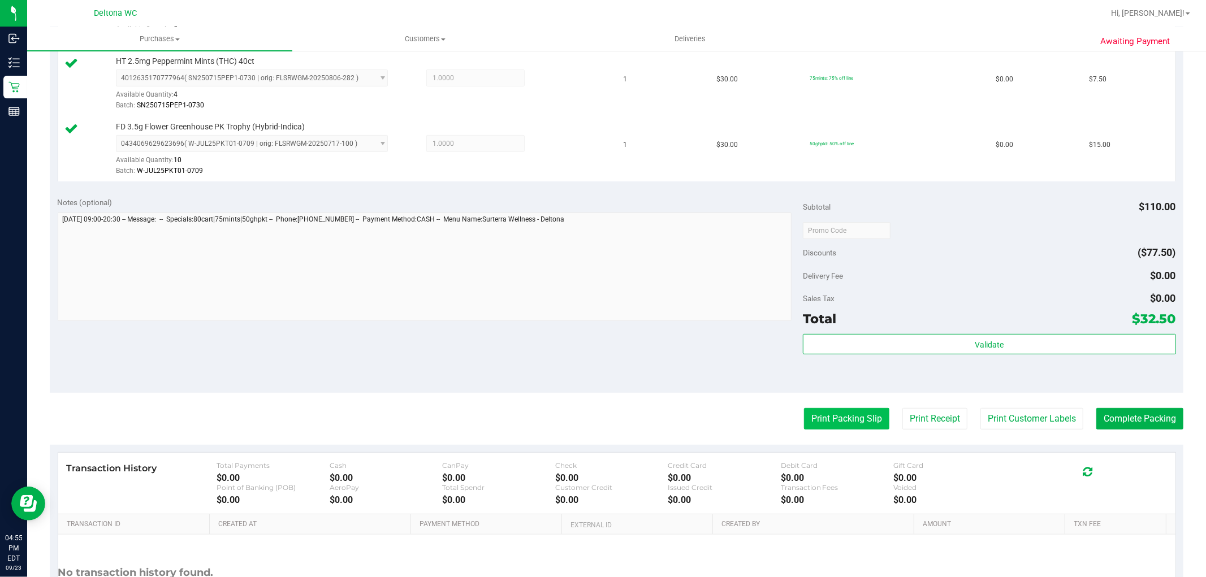
click at [847, 411] on button "Print Packing Slip" at bounding box center [846, 418] width 85 height 21
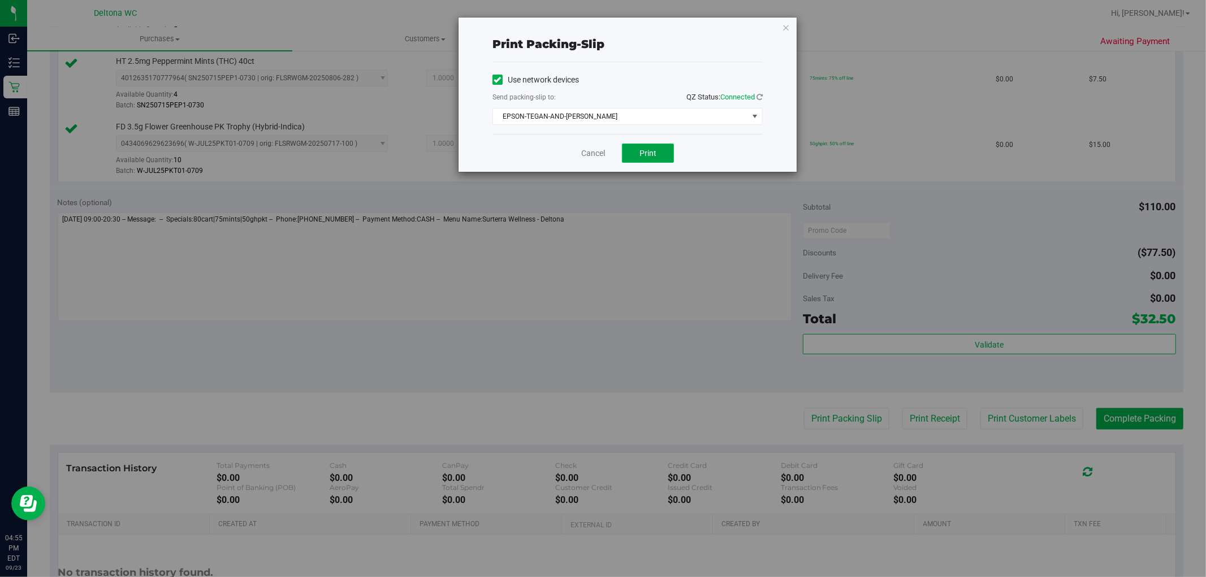
click at [649, 149] on span "Print" at bounding box center [648, 153] width 17 height 9
click at [789, 25] on icon "button" at bounding box center [786, 27] width 8 height 14
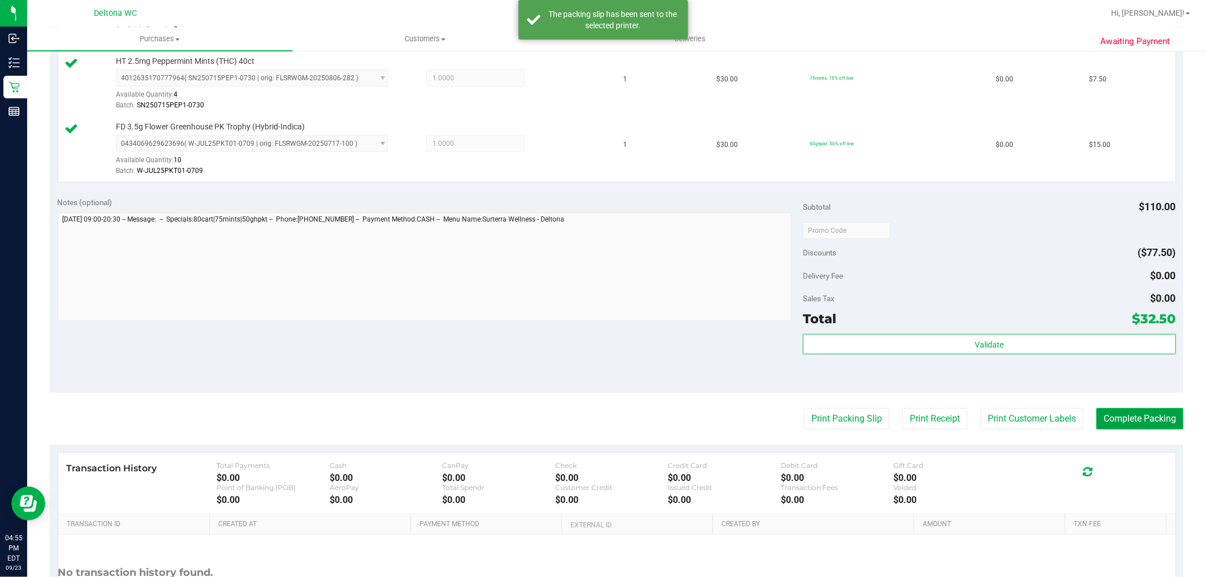
click at [1107, 408] on button "Complete Packing" at bounding box center [1140, 418] width 87 height 21
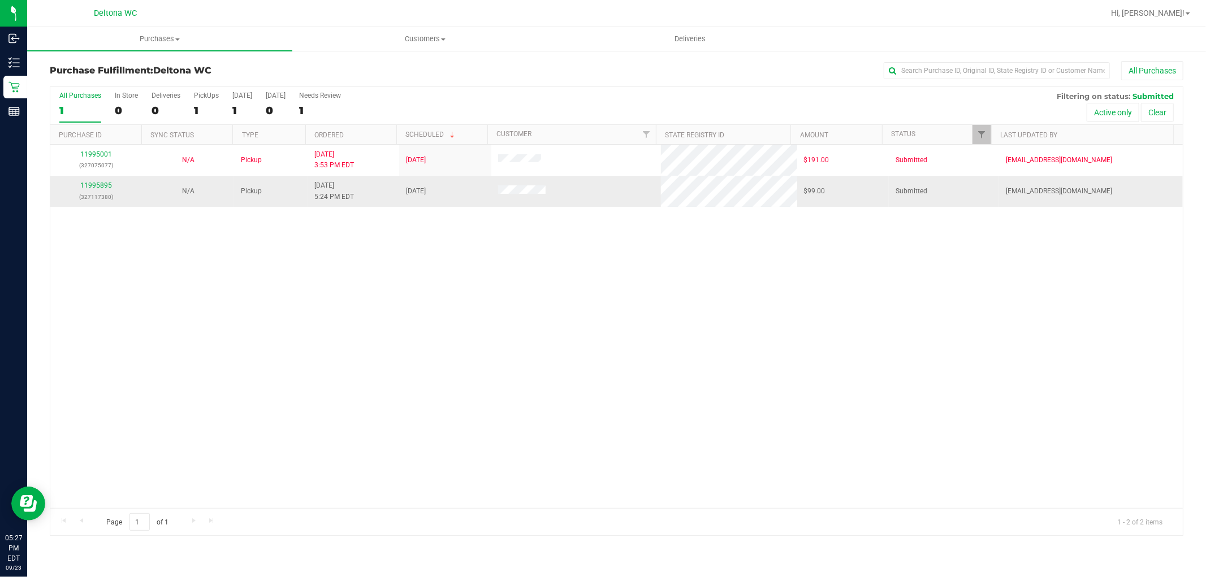
click at [99, 181] on div "11995895 (327117380)" at bounding box center [96, 190] width 78 height 21
click at [99, 184] on link "11995895" at bounding box center [96, 186] width 32 height 8
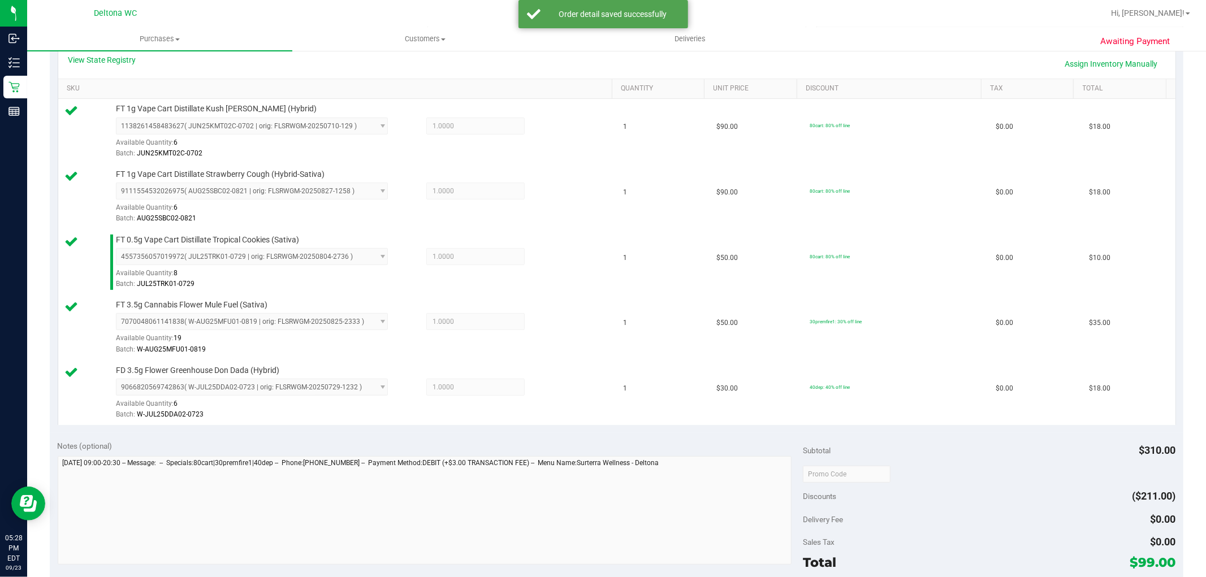
scroll to position [377, 0]
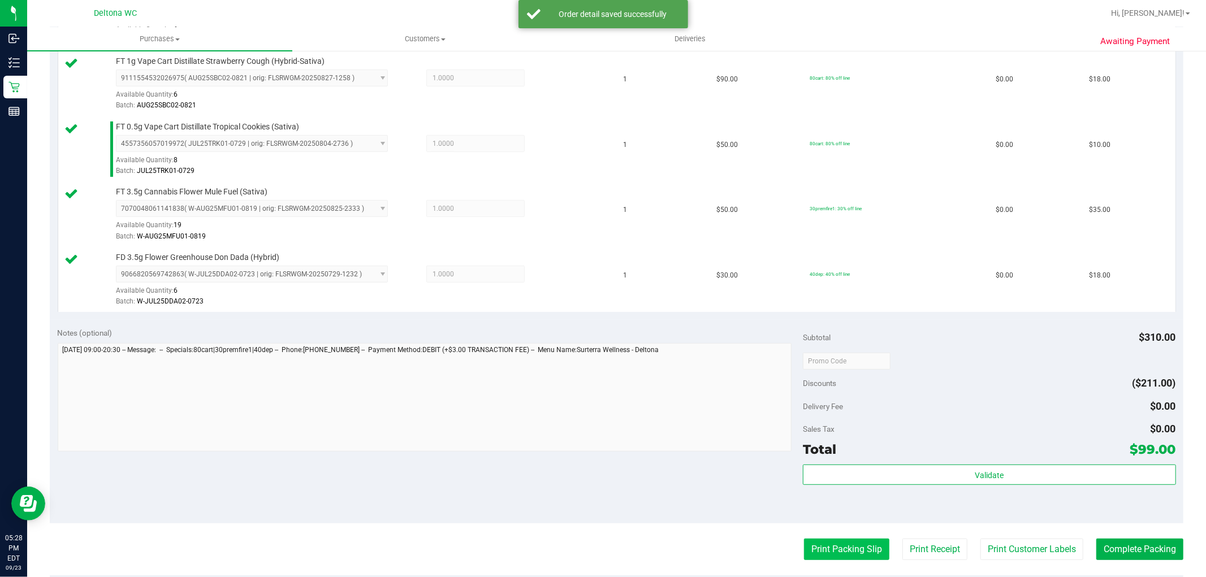
click at [830, 540] on button "Print Packing Slip" at bounding box center [846, 549] width 85 height 21
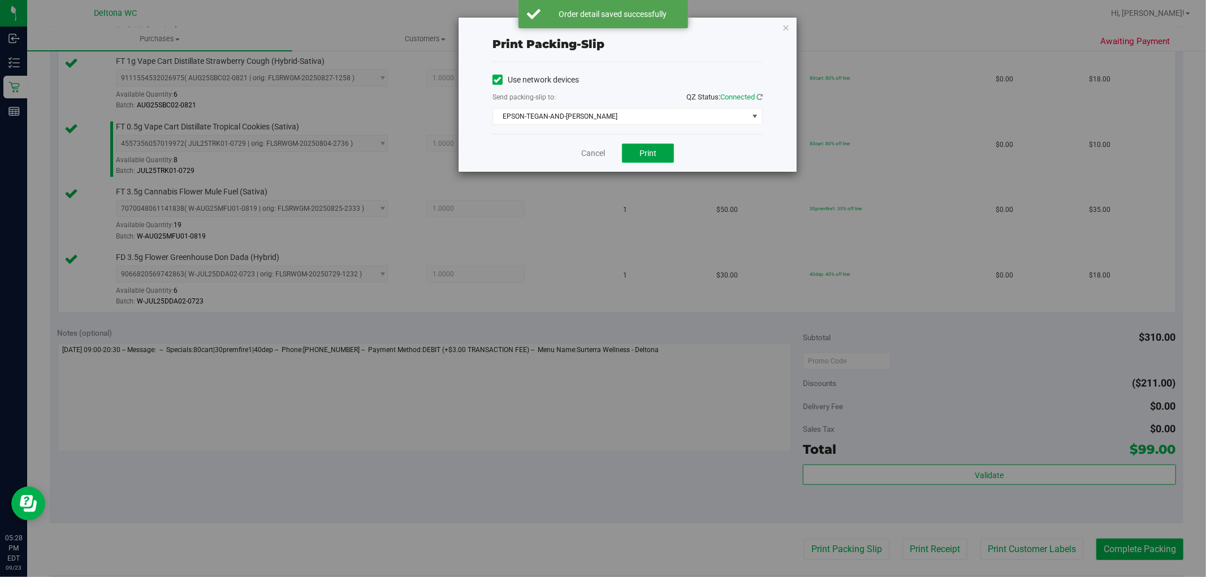
click at [643, 150] on span "Print" at bounding box center [648, 153] width 17 height 9
click at [586, 155] on link "Cancel" at bounding box center [593, 154] width 24 height 12
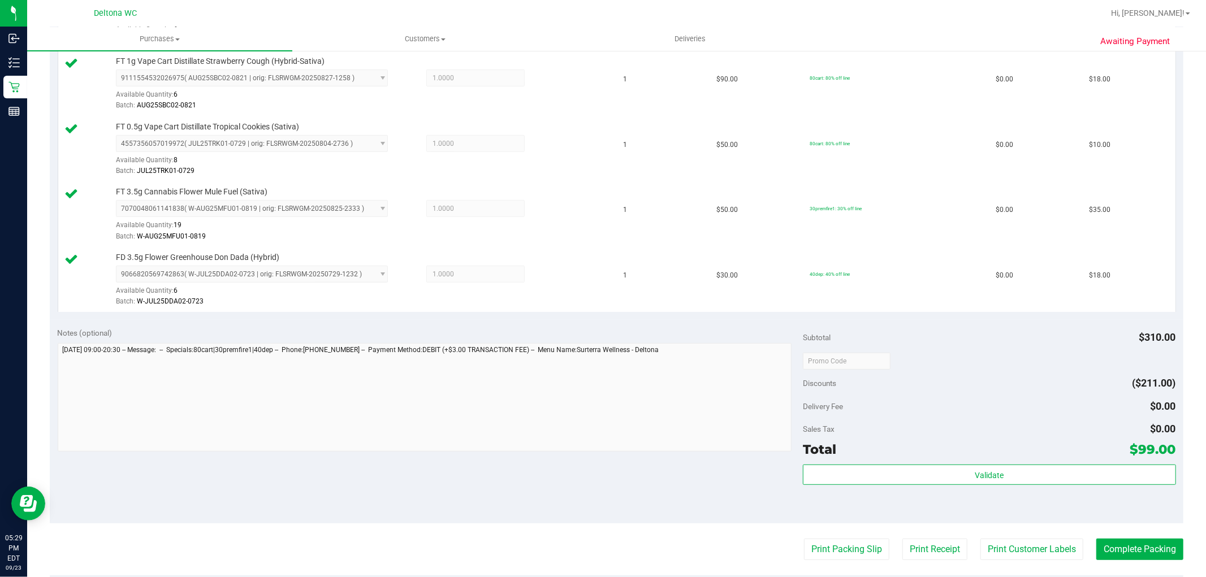
drag, startPoint x: 587, startPoint y: 156, endPoint x: 1015, endPoint y: 346, distance: 467.6
click at [1015, 346] on div "Subtotal $310.00" at bounding box center [989, 337] width 373 height 20
click at [1124, 557] on button "Complete Packing" at bounding box center [1140, 549] width 87 height 21
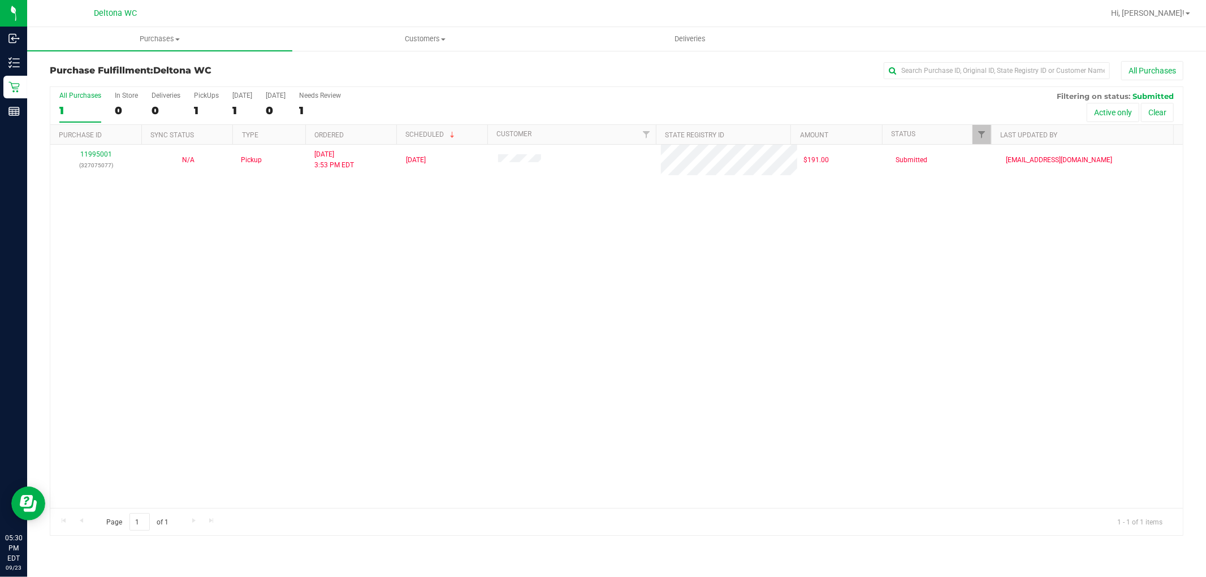
click at [795, 264] on div "11995001 (327075077) N/A Pickup [DATE] 3:53 PM EDT 9/23/2025 $191.00 Submitted …" at bounding box center [616, 327] width 1133 height 364
click at [794, 266] on div "11995001 (327075077) N/A Pickup [DATE] 3:53 PM EDT 9/23/2025 $191.00 Submitted …" at bounding box center [616, 327] width 1133 height 364
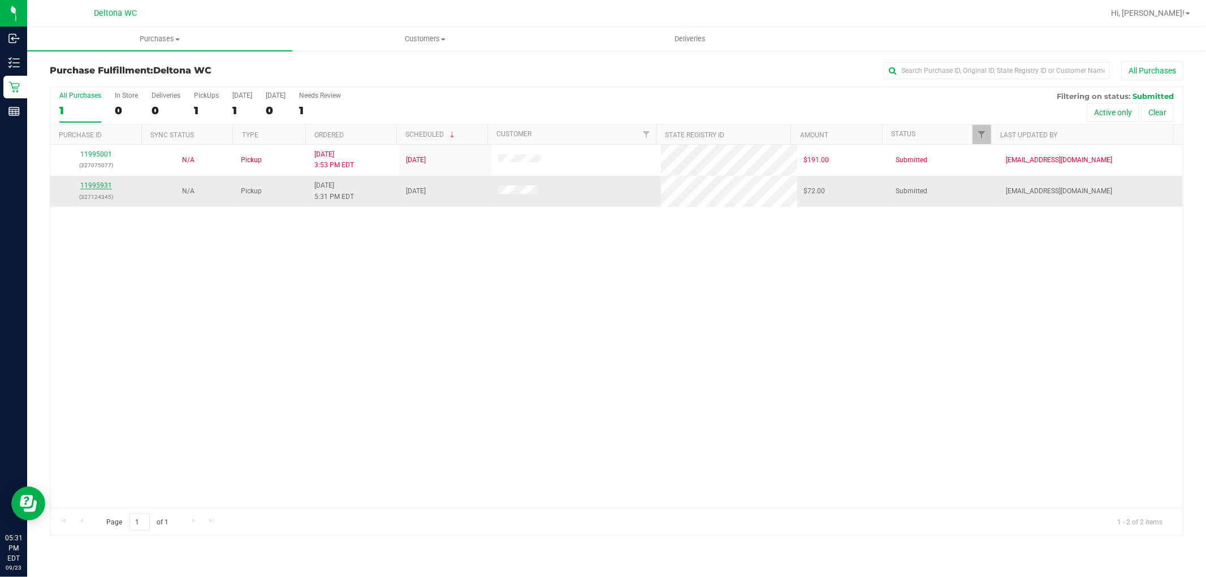
click at [101, 185] on link "11995931" at bounding box center [96, 186] width 32 height 8
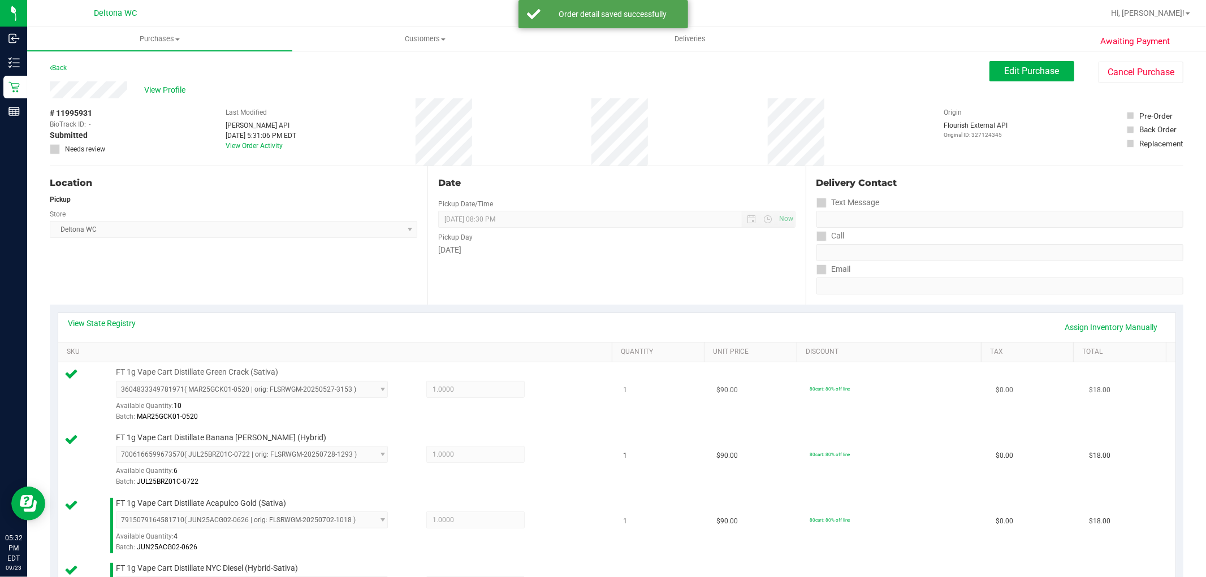
scroll to position [314, 0]
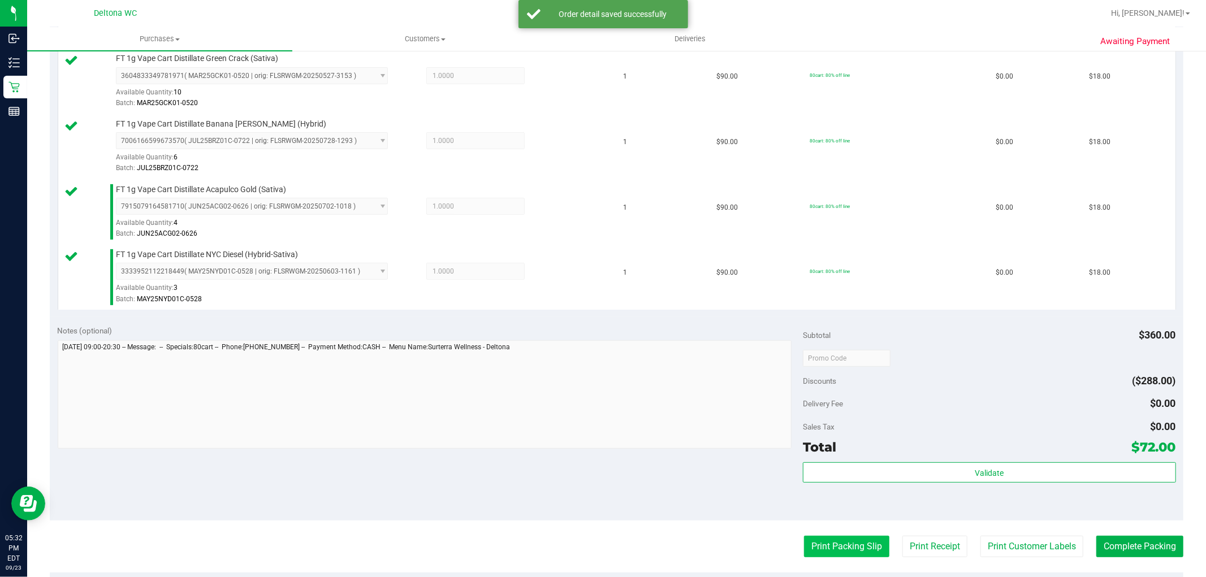
click at [824, 550] on button "Print Packing Slip" at bounding box center [846, 546] width 85 height 21
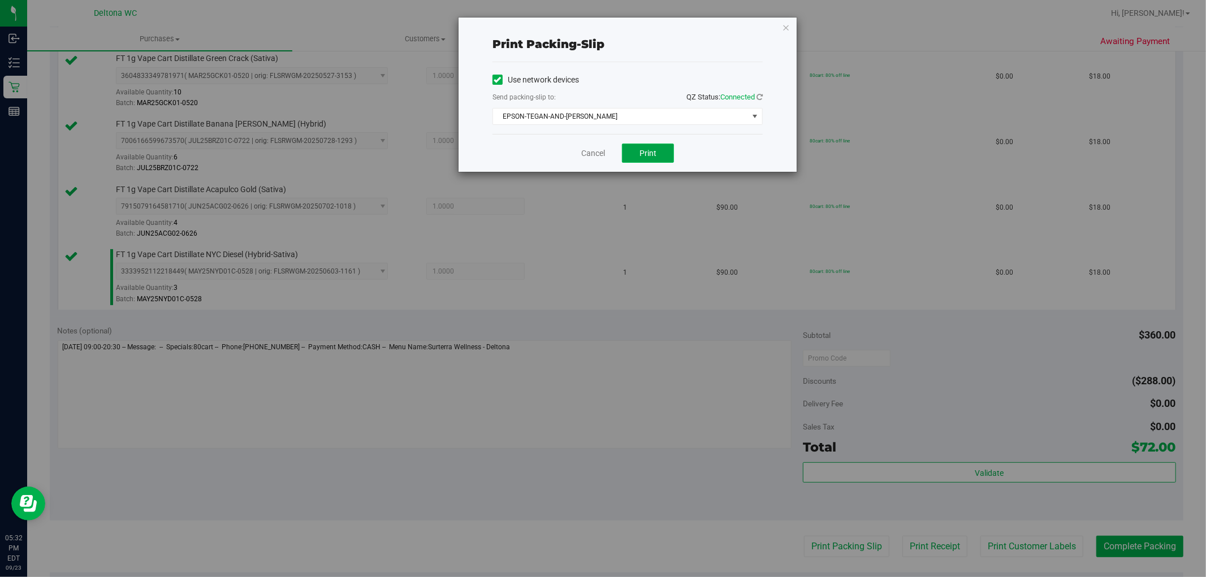
click at [657, 146] on button "Print" at bounding box center [648, 153] width 52 height 19
click at [598, 153] on link "Cancel" at bounding box center [593, 154] width 24 height 12
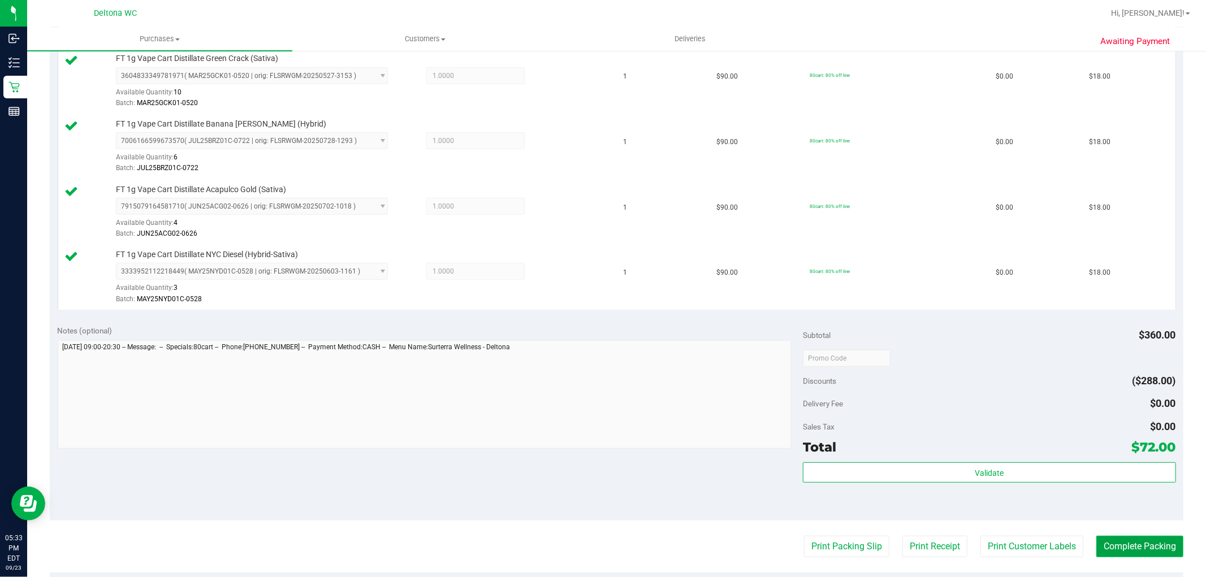
click at [1107, 545] on button "Complete Packing" at bounding box center [1140, 546] width 87 height 21
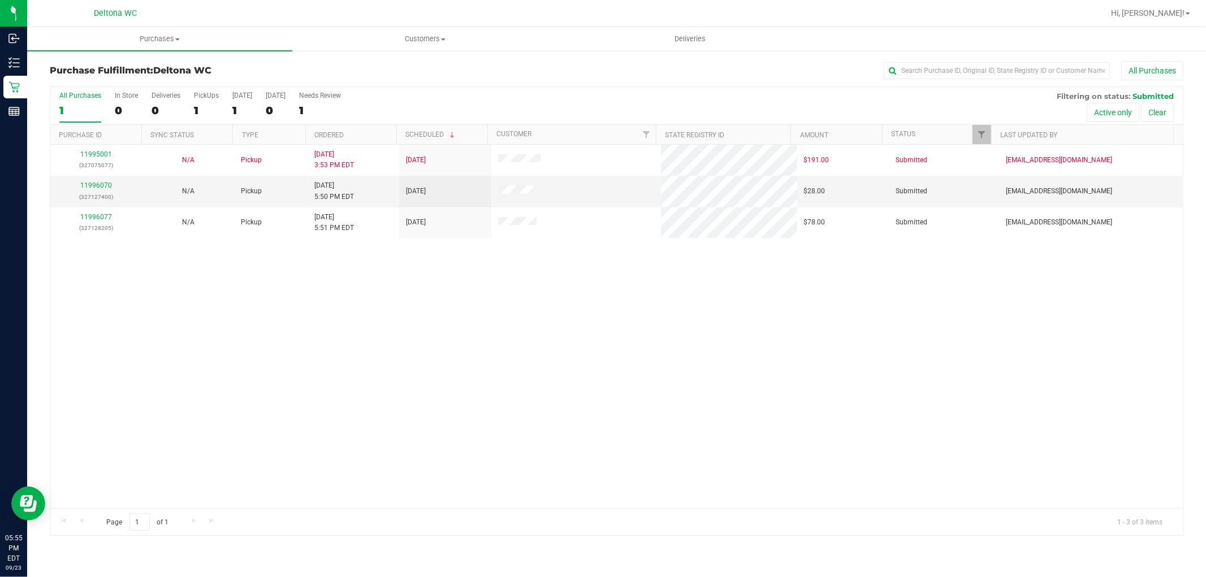
click at [331, 333] on div "11995001 (327075077) N/A Pickup [DATE] 3:53 PM EDT 9/23/2025 $191.00 Submitted …" at bounding box center [616, 327] width 1133 height 364
click at [92, 183] on link "11996070" at bounding box center [96, 186] width 32 height 8
click at [88, 184] on link "11996070" at bounding box center [96, 186] width 32 height 8
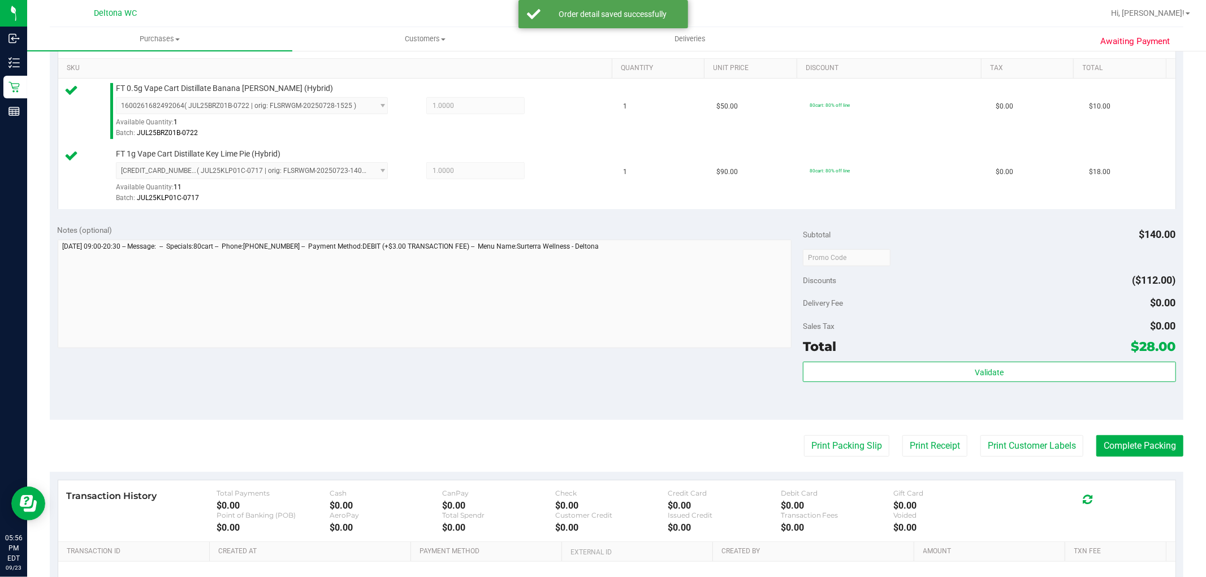
scroll to position [314, 0]
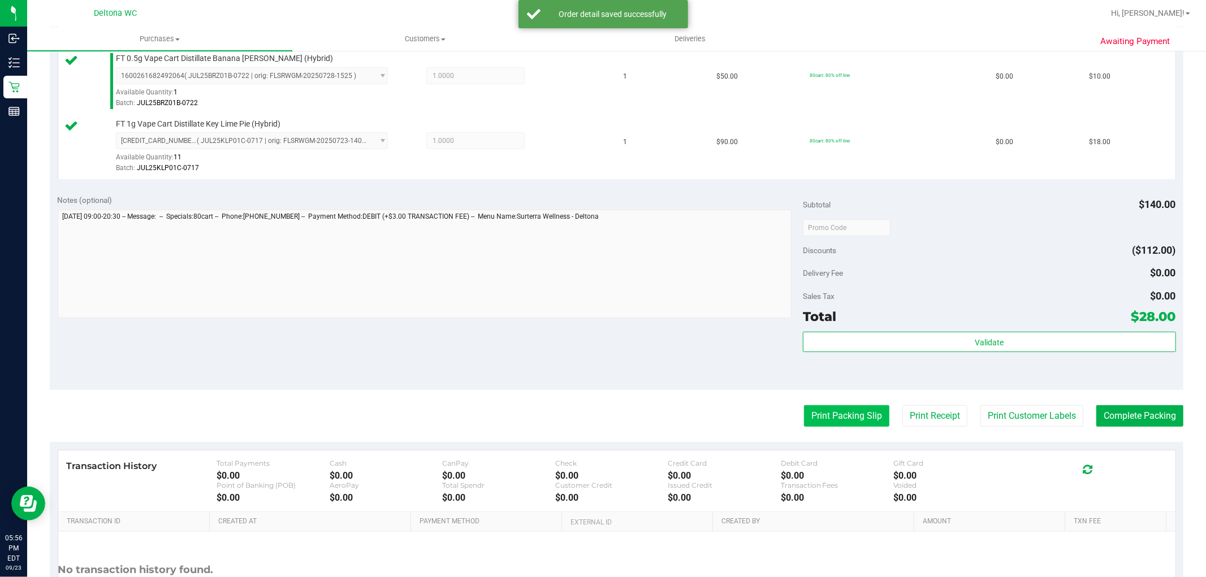
click at [830, 426] on button "Print Packing Slip" at bounding box center [846, 415] width 85 height 21
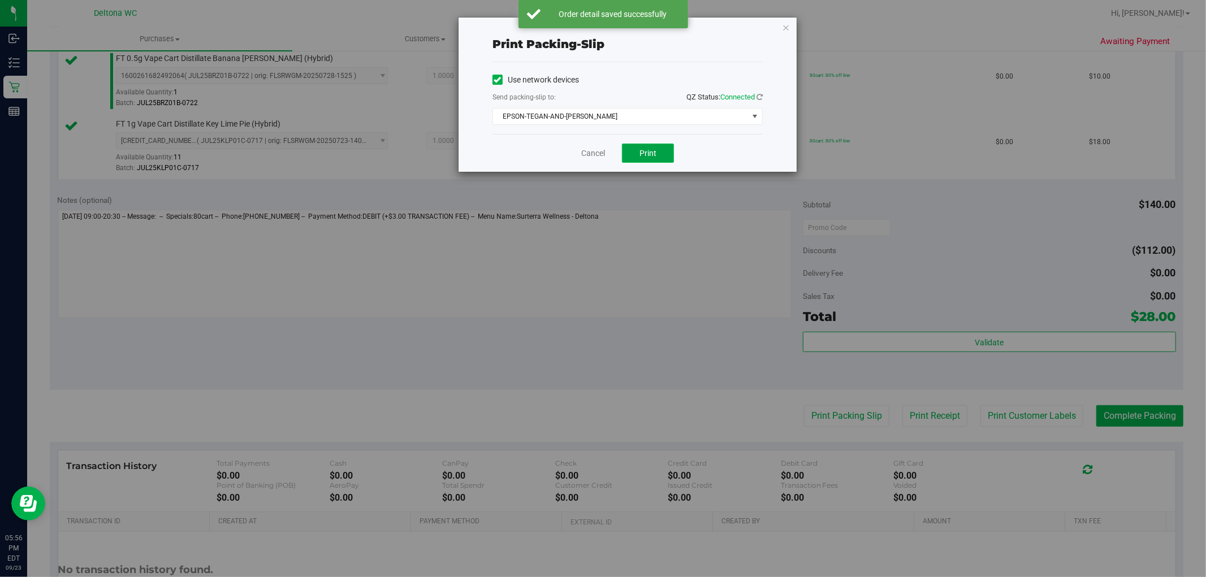
click at [645, 151] on span "Print" at bounding box center [648, 153] width 17 height 9
click at [786, 30] on icon "button" at bounding box center [786, 27] width 8 height 14
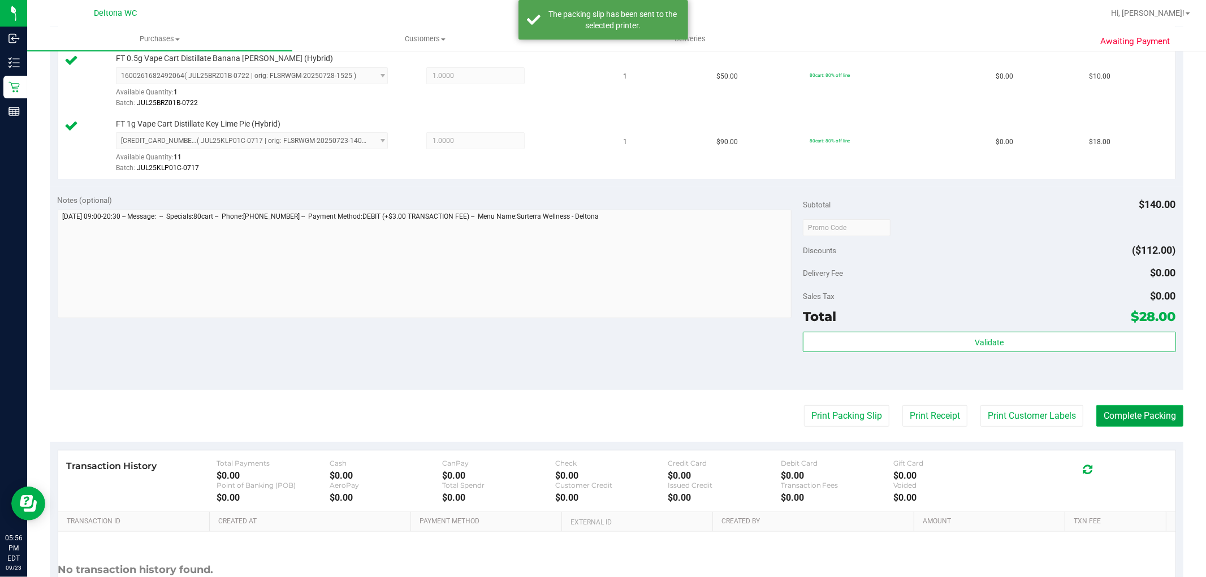
click at [1140, 415] on button "Complete Packing" at bounding box center [1140, 415] width 87 height 21
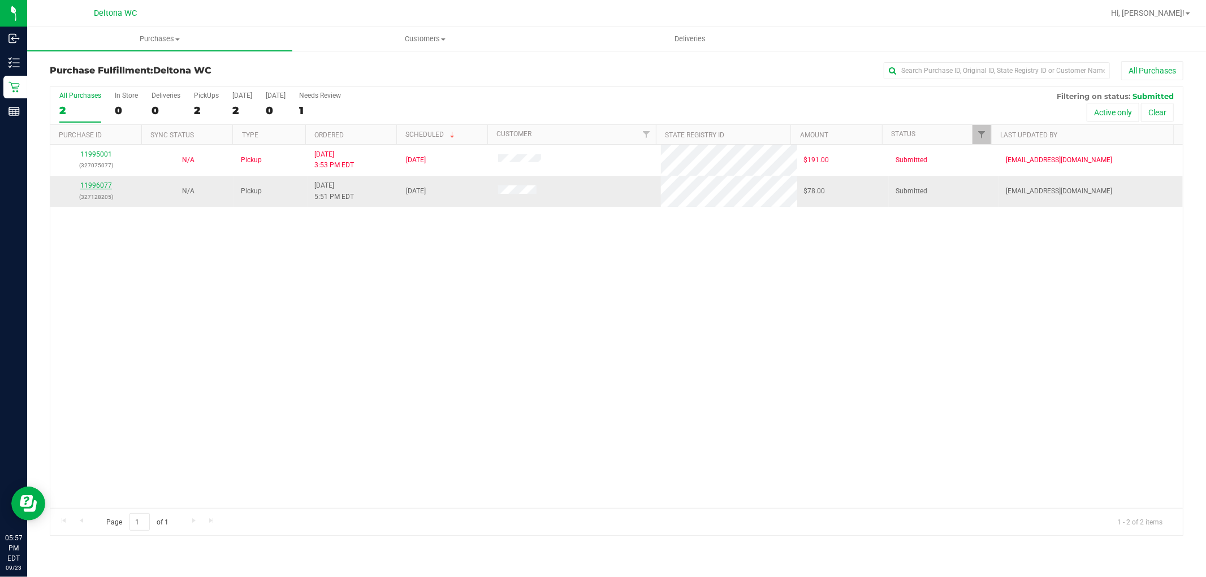
click at [100, 187] on link "11996077" at bounding box center [96, 186] width 32 height 8
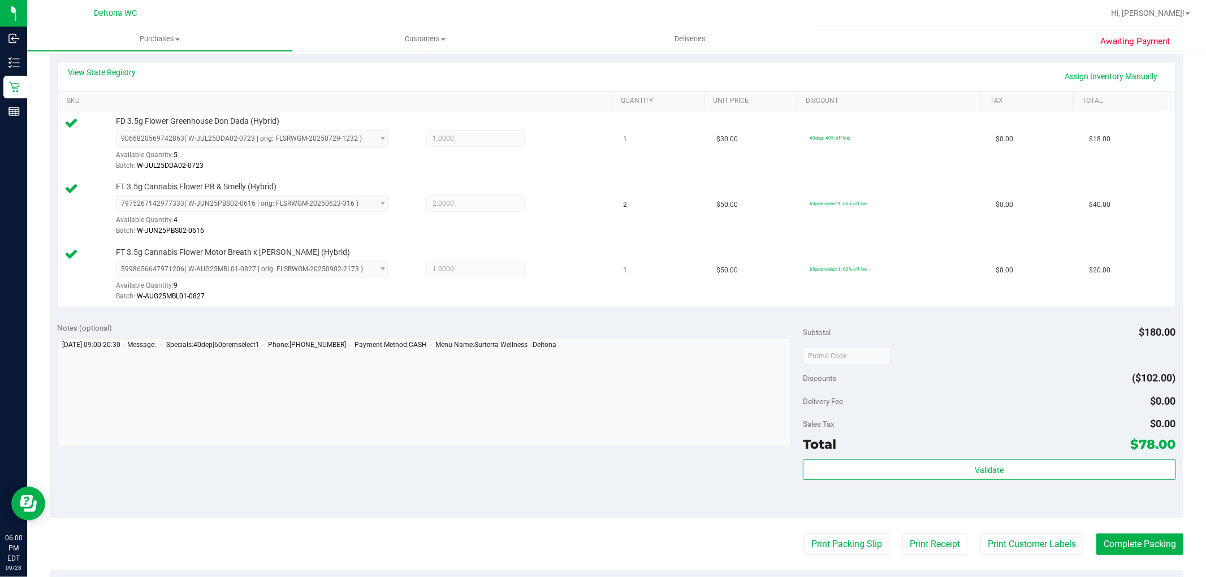
scroll to position [377, 0]
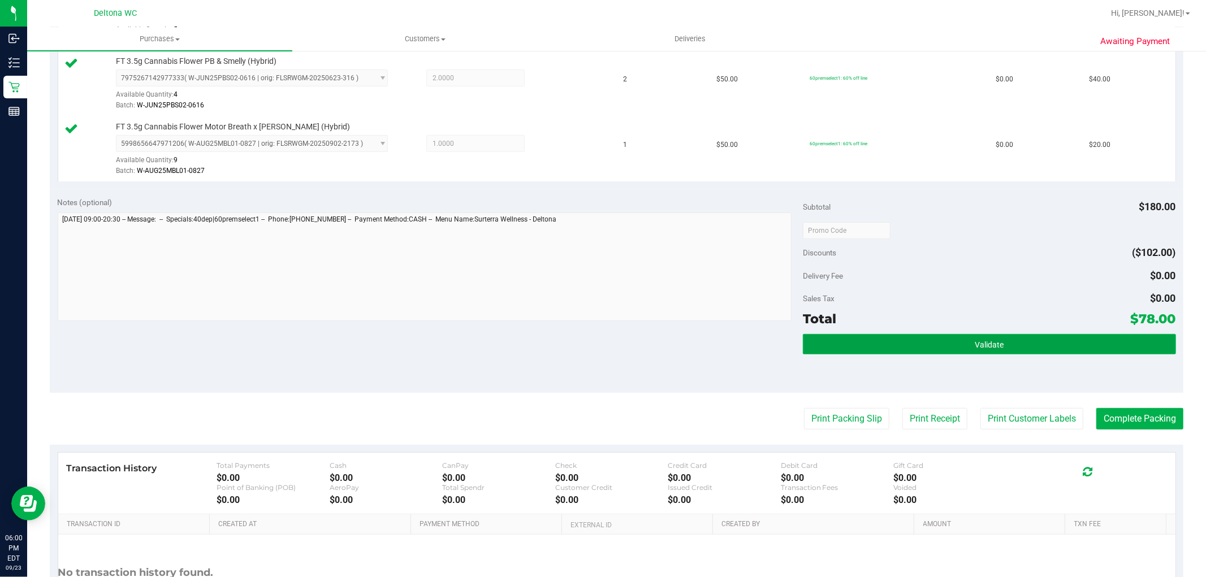
click at [897, 343] on button "Validate" at bounding box center [989, 344] width 373 height 20
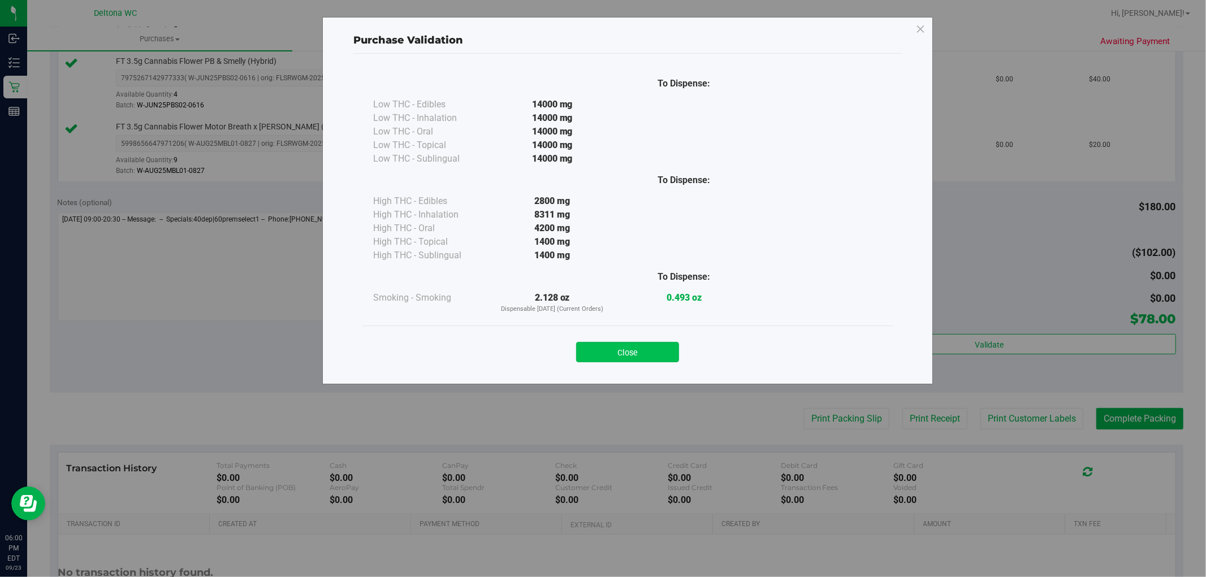
click at [647, 355] on button "Close" at bounding box center [627, 352] width 103 height 20
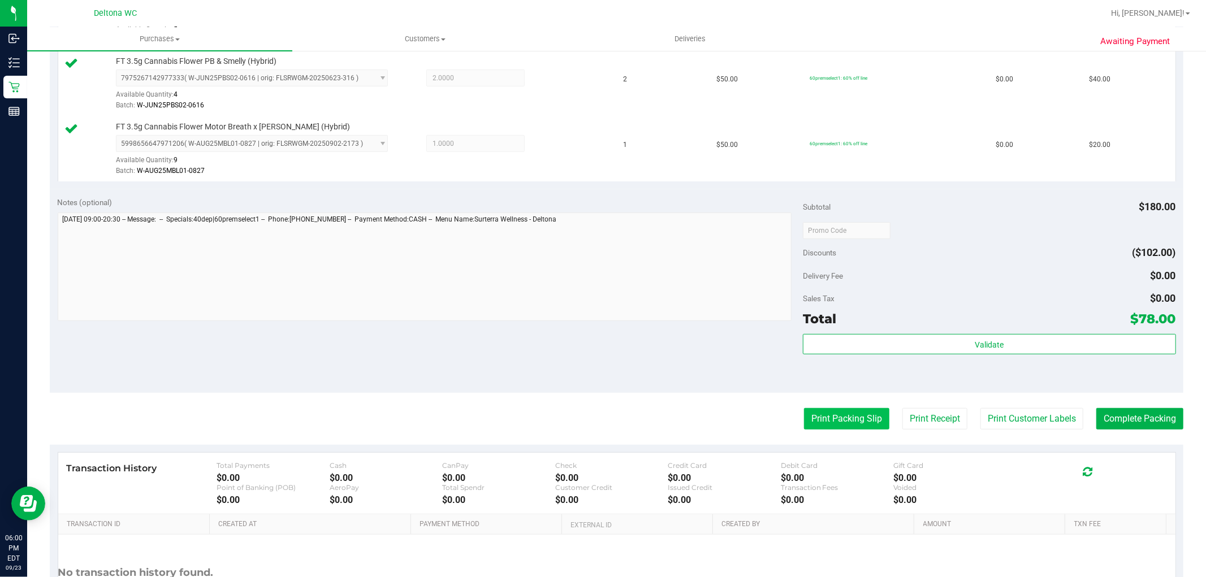
click at [835, 426] on button "Print Packing Slip" at bounding box center [846, 418] width 85 height 21
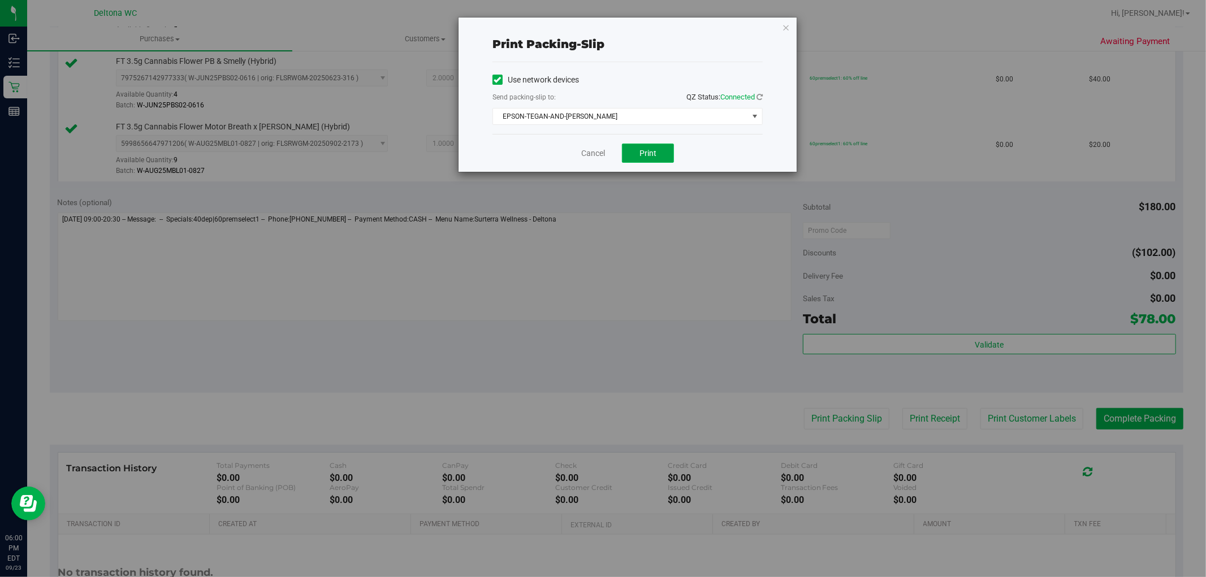
click at [640, 146] on button "Print" at bounding box center [648, 153] width 52 height 19
click at [783, 25] on icon "button" at bounding box center [786, 27] width 8 height 14
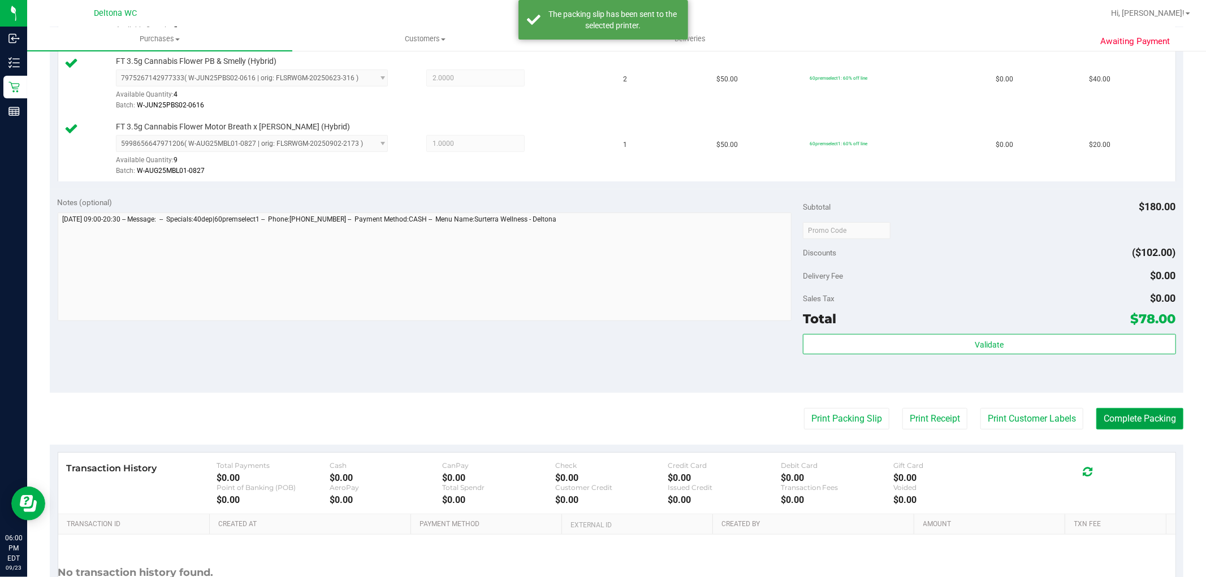
click at [1137, 424] on button "Complete Packing" at bounding box center [1140, 418] width 87 height 21
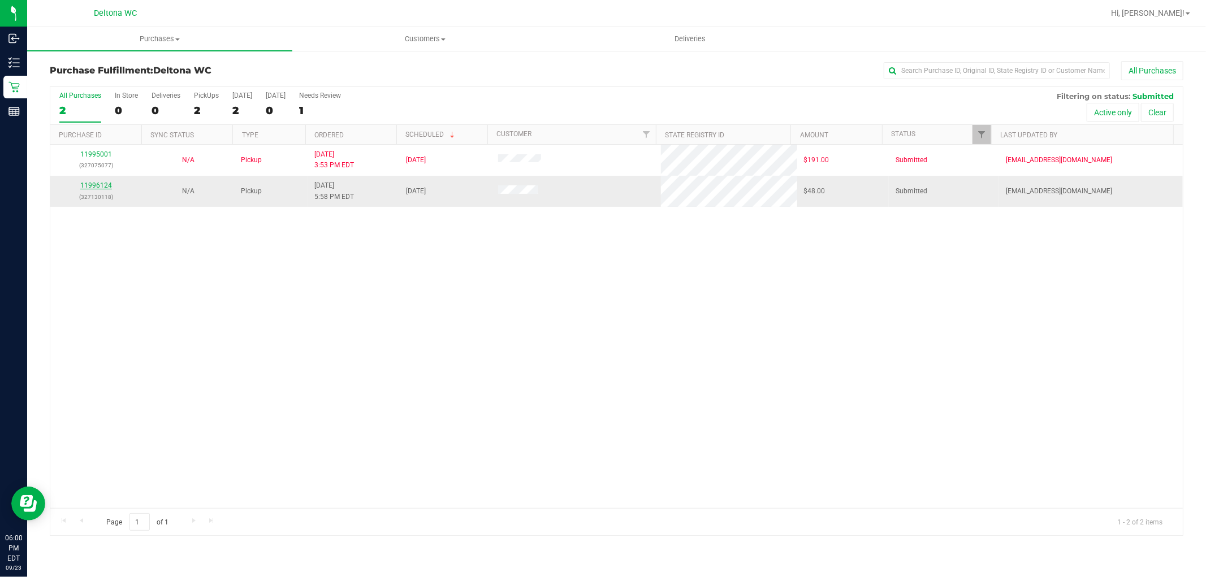
click at [105, 185] on link "11996124" at bounding box center [96, 186] width 32 height 8
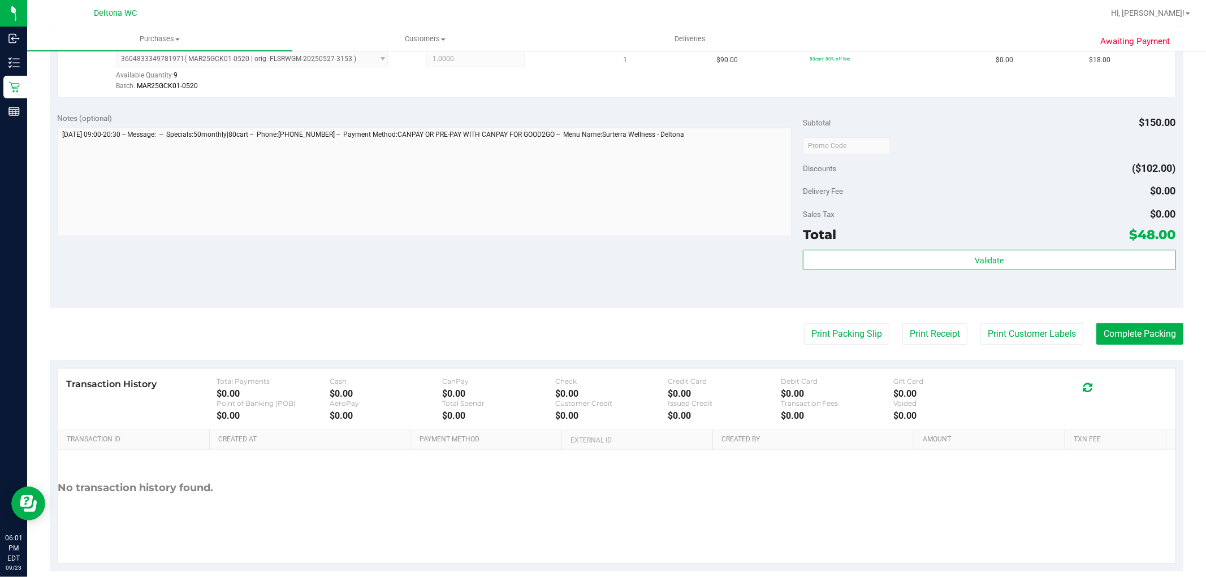
scroll to position [414, 0]
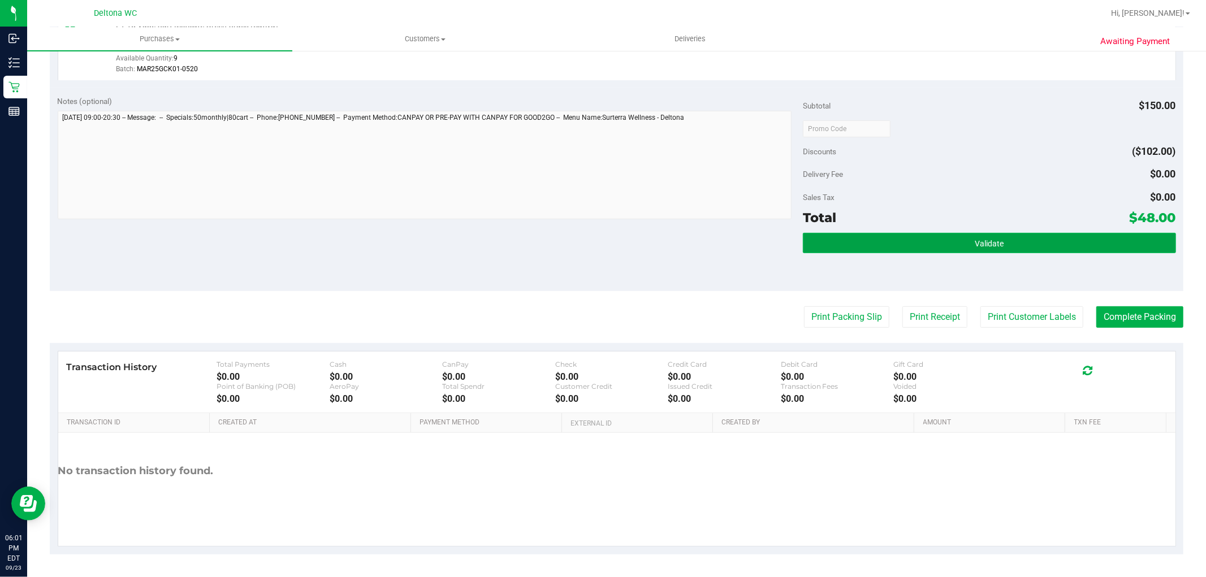
click at [903, 234] on button "Validate" at bounding box center [989, 243] width 373 height 20
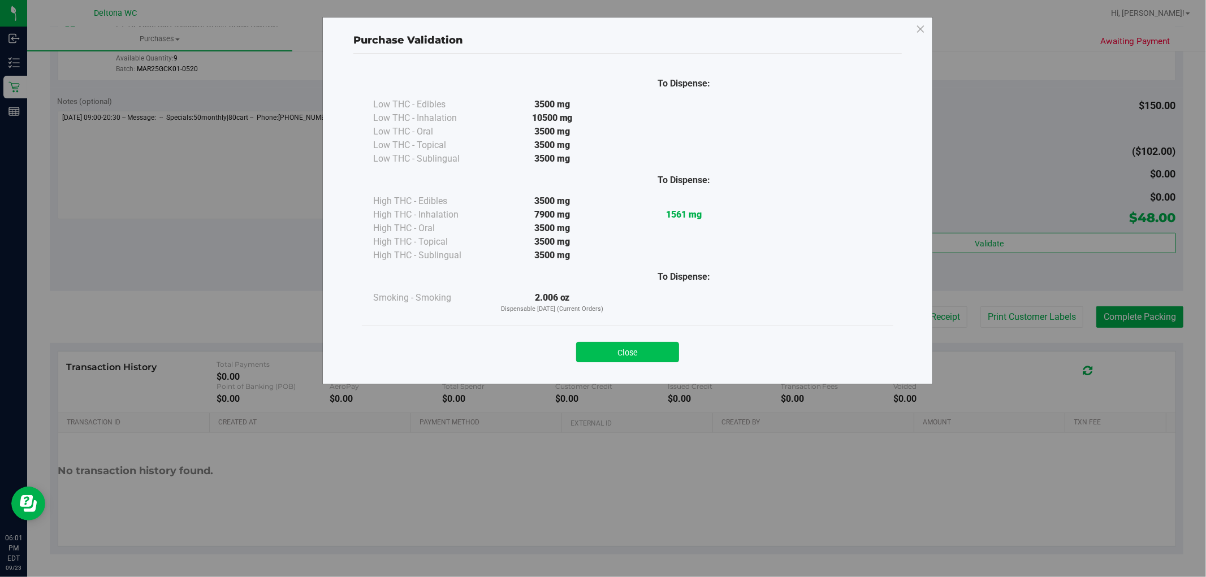
drag, startPoint x: 664, startPoint y: 348, endPoint x: 821, endPoint y: 326, distance: 158.1
click at [666, 347] on button "Close" at bounding box center [627, 352] width 103 height 20
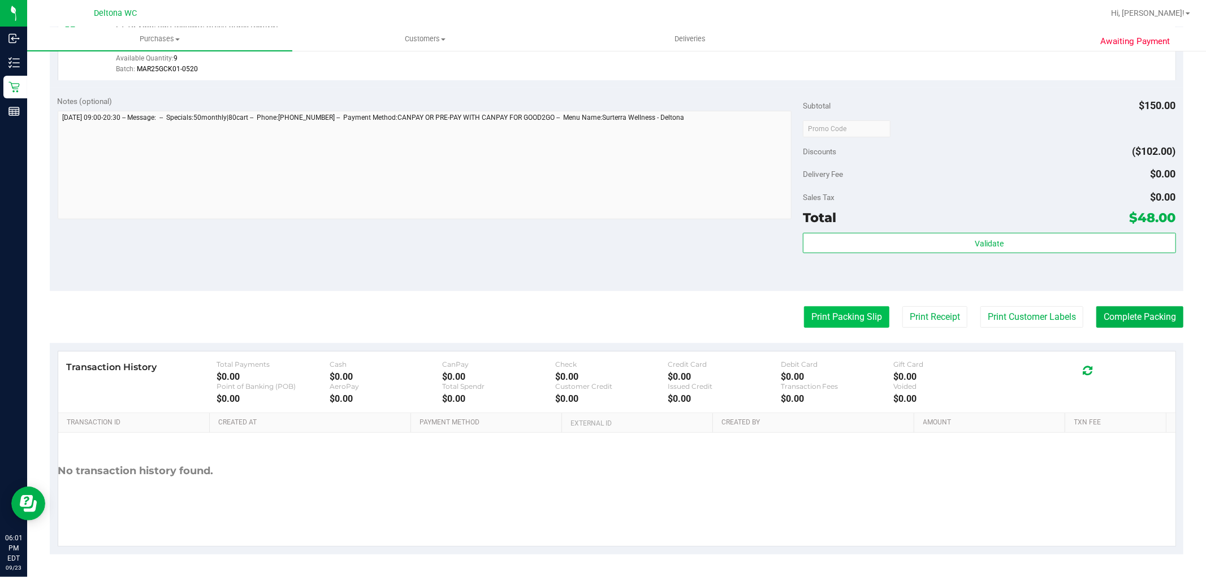
click at [827, 307] on button "Print Packing Slip" at bounding box center [846, 317] width 85 height 21
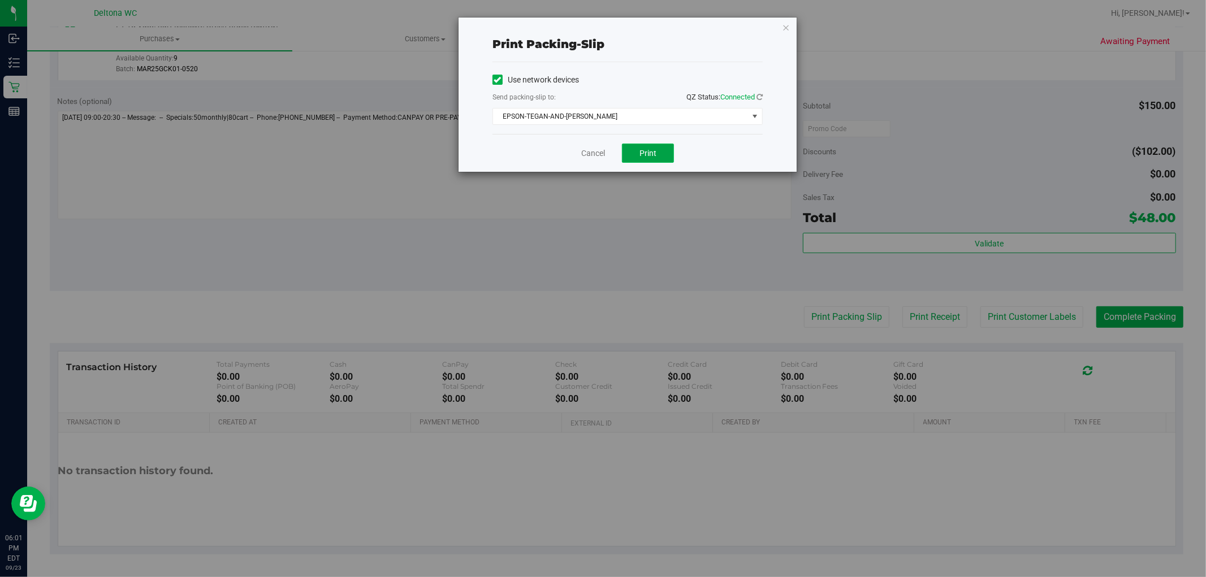
click at [651, 147] on button "Print" at bounding box center [648, 153] width 52 height 19
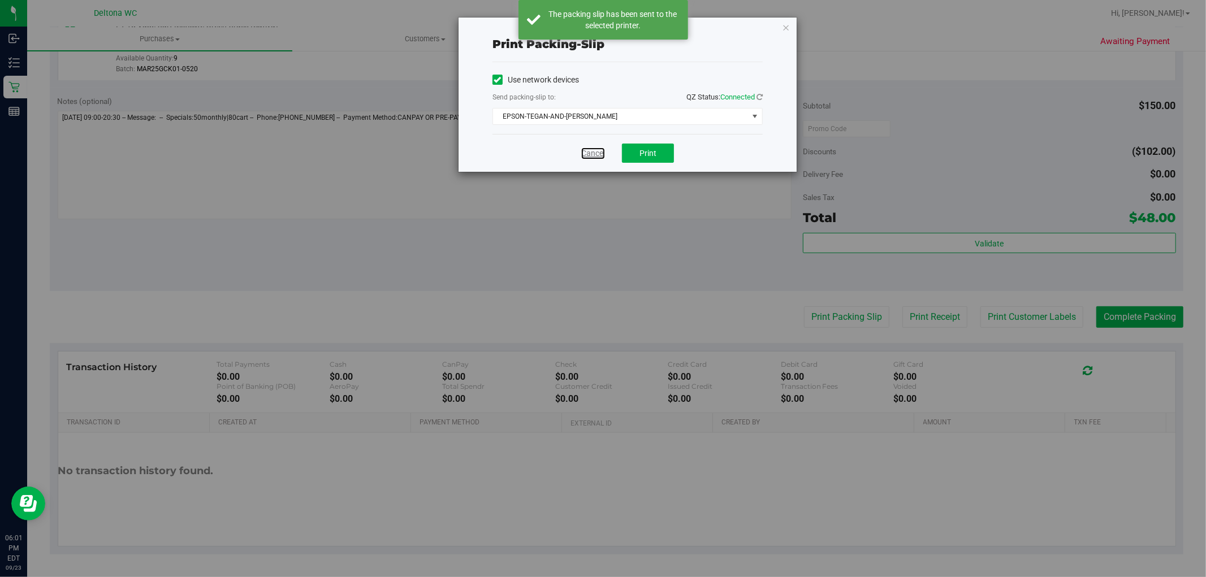
click at [592, 150] on link "Cancel" at bounding box center [593, 154] width 24 height 12
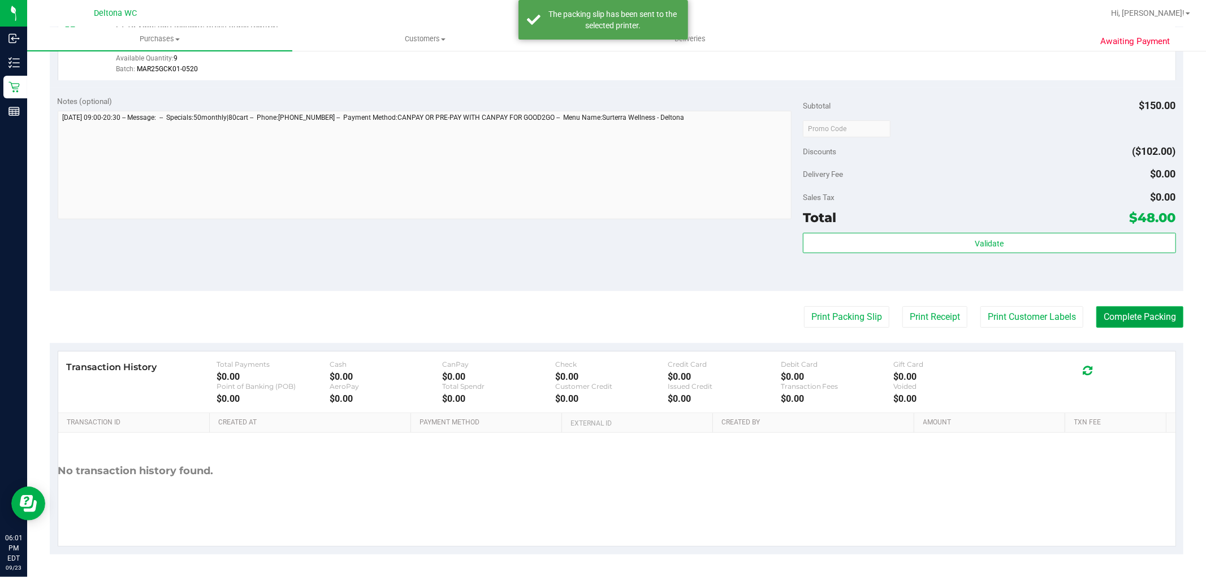
click at [1166, 315] on button "Complete Packing" at bounding box center [1140, 317] width 87 height 21
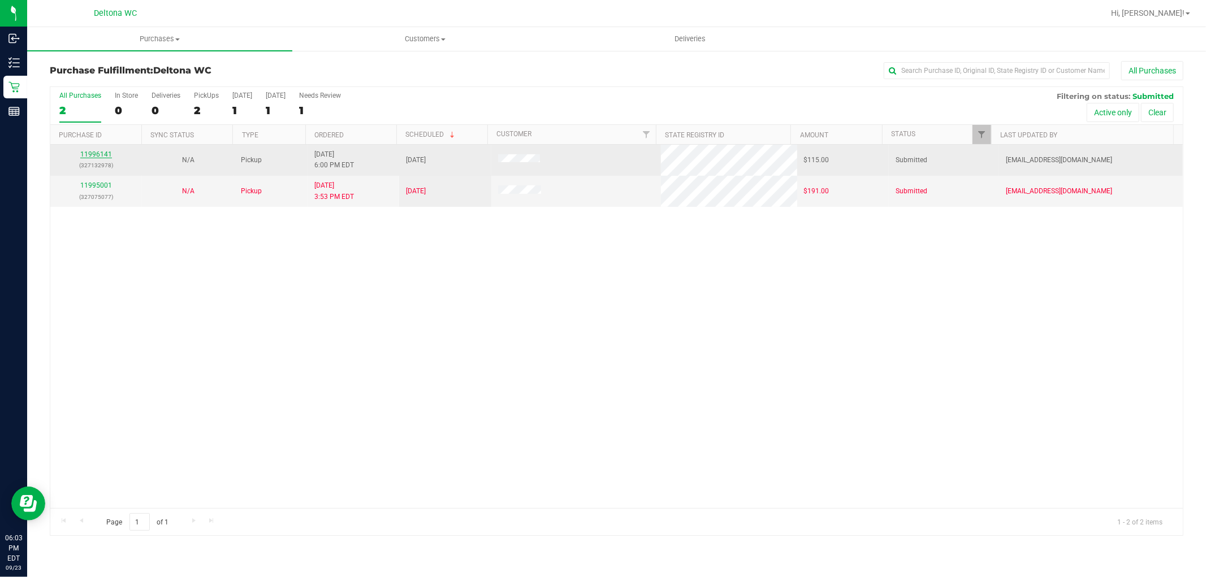
click at [102, 157] on link "11996141" at bounding box center [96, 154] width 32 height 8
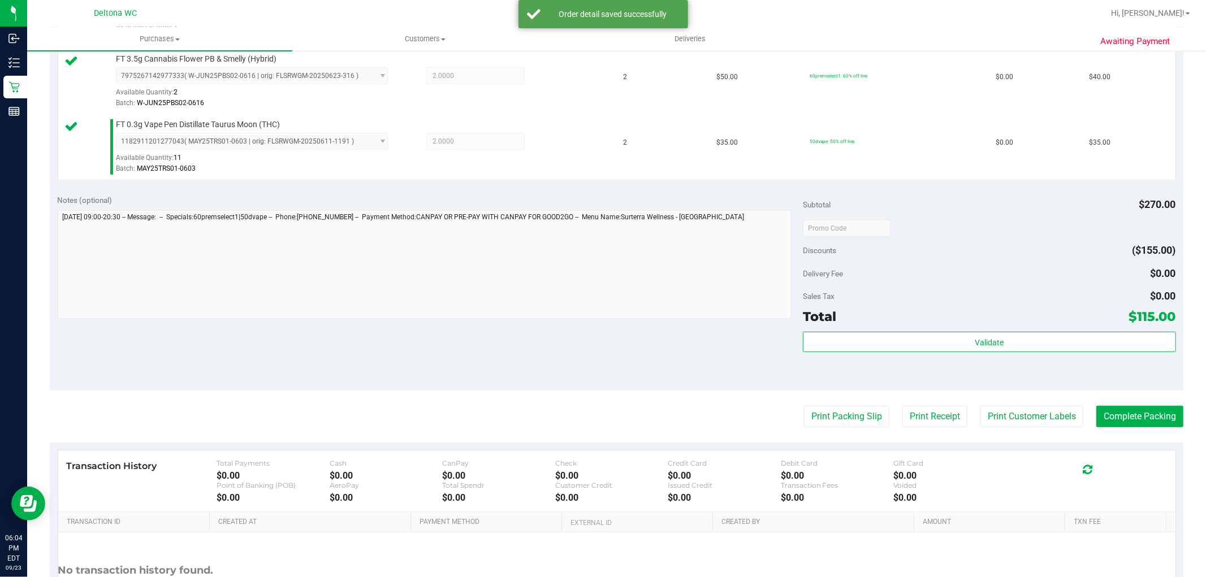
scroll to position [479, 0]
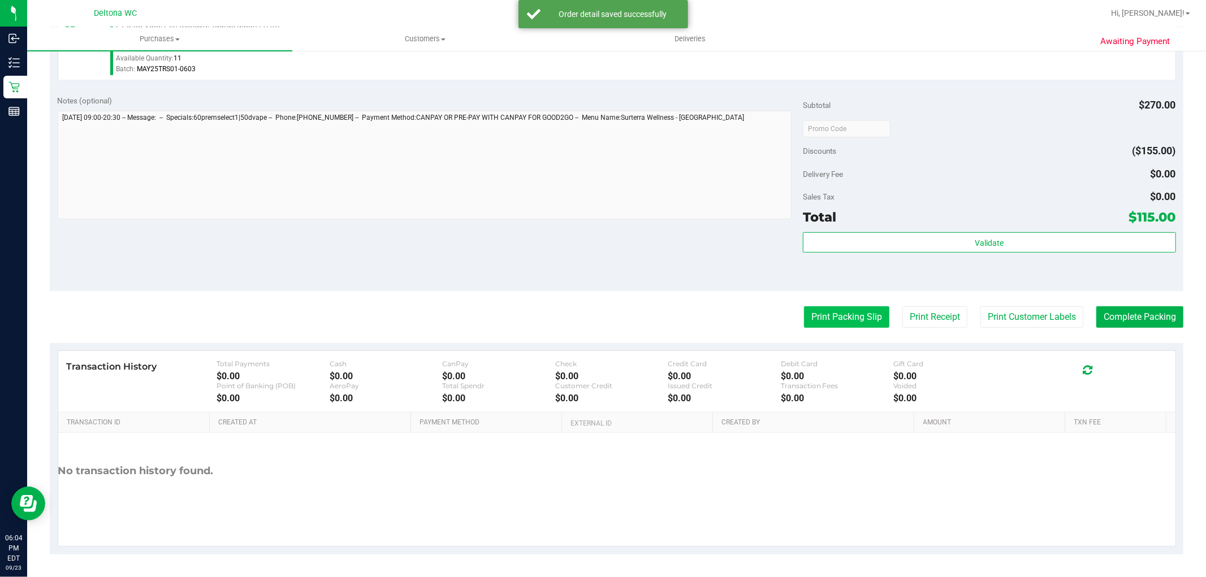
click at [864, 314] on button "Print Packing Slip" at bounding box center [846, 317] width 85 height 21
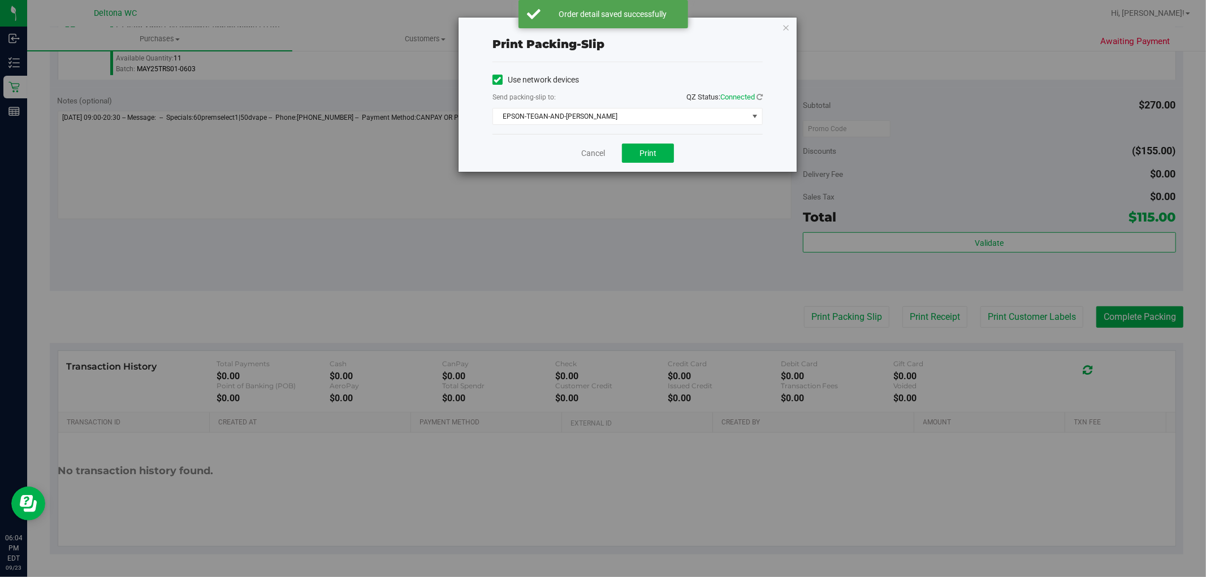
click at [662, 143] on div "Cancel Print" at bounding box center [628, 153] width 270 height 38
click at [662, 145] on button "Print" at bounding box center [648, 153] width 52 height 19
click at [600, 154] on link "Cancel" at bounding box center [593, 154] width 24 height 12
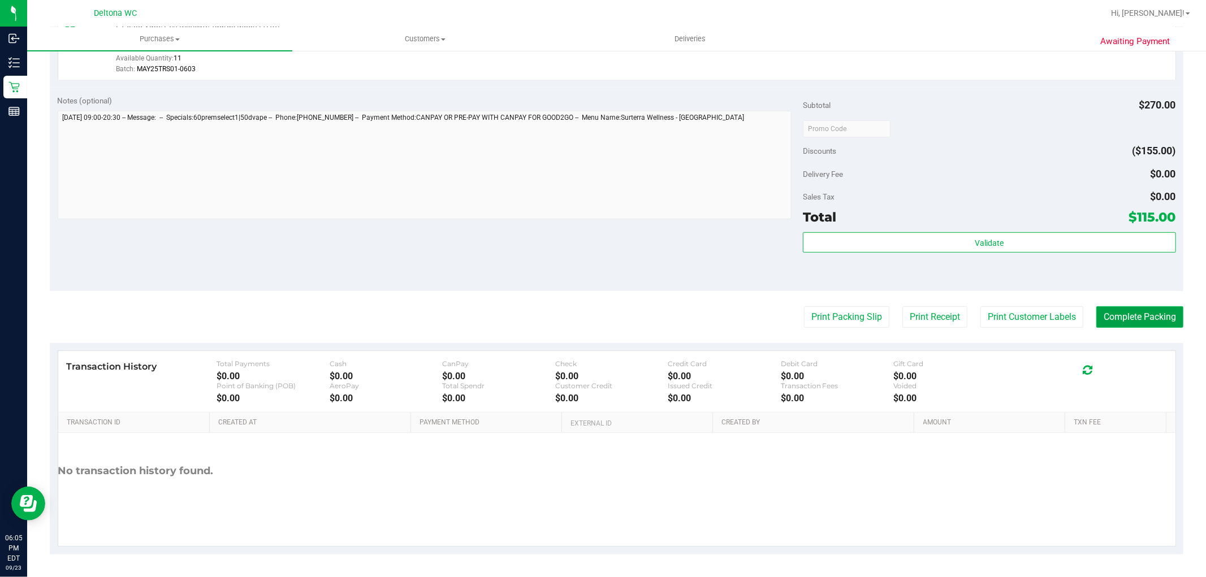
click at [1134, 318] on button "Complete Packing" at bounding box center [1140, 317] width 87 height 21
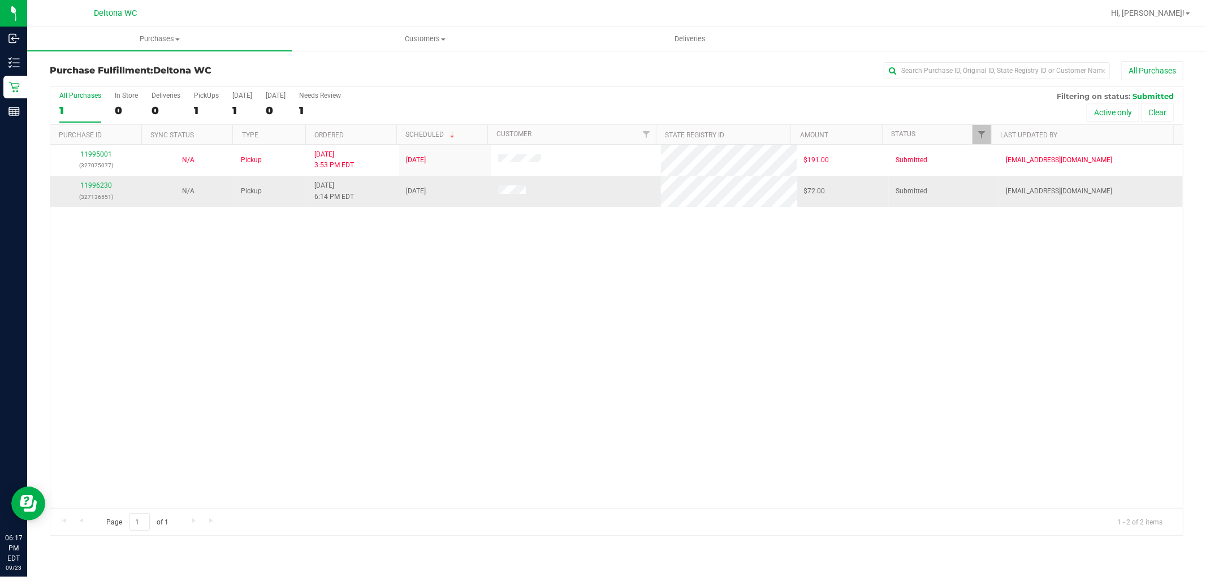
click at [102, 182] on div "11996230 (327136551)" at bounding box center [96, 190] width 78 height 21
click at [99, 188] on link "11996230" at bounding box center [96, 186] width 32 height 8
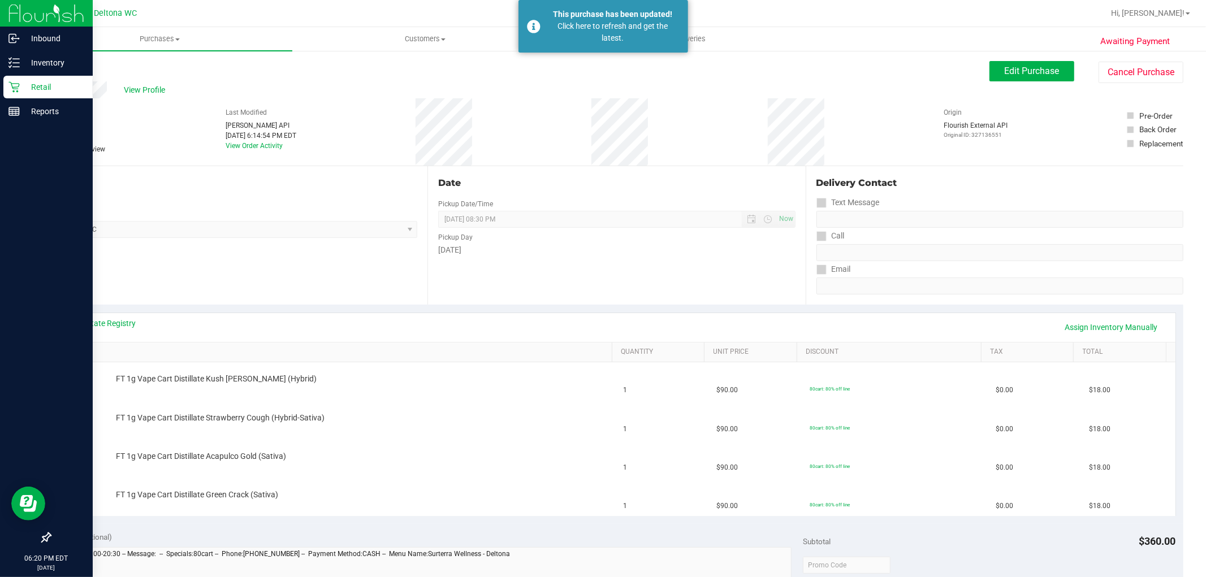
click at [18, 92] on icon at bounding box center [13, 86] width 11 height 11
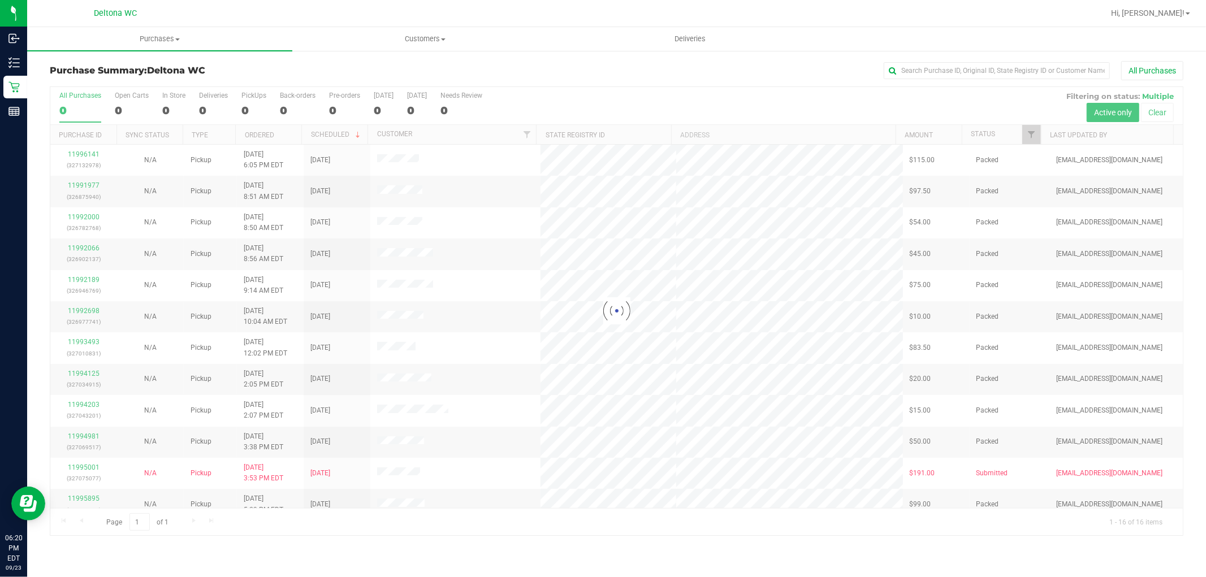
click at [1026, 130] on div at bounding box center [616, 311] width 1133 height 448
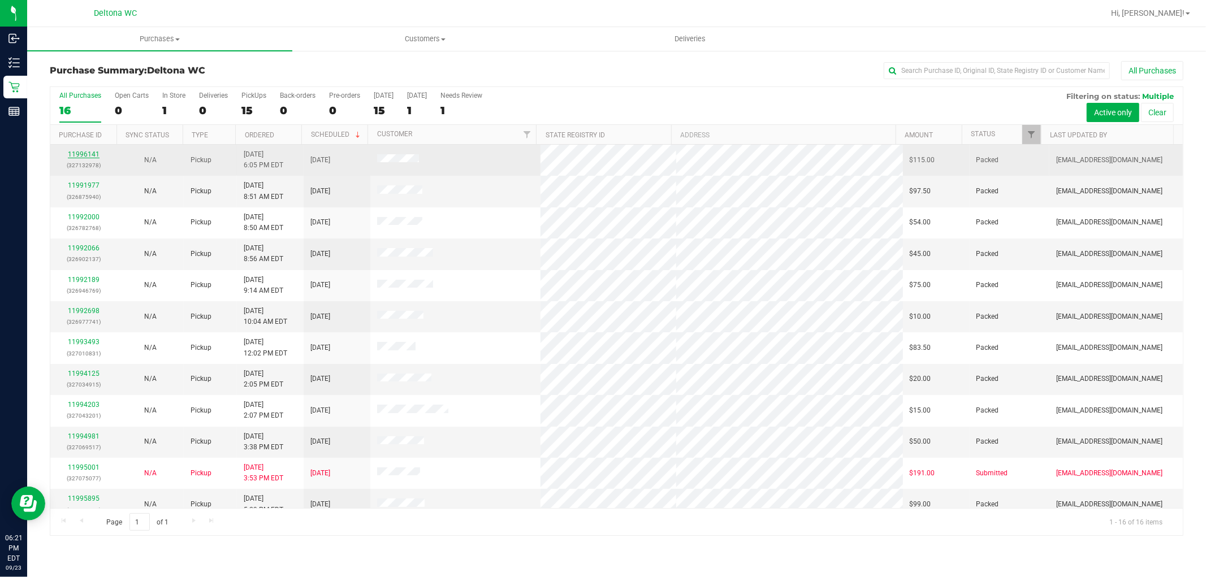
click at [85, 154] on link "11996141" at bounding box center [84, 154] width 32 height 8
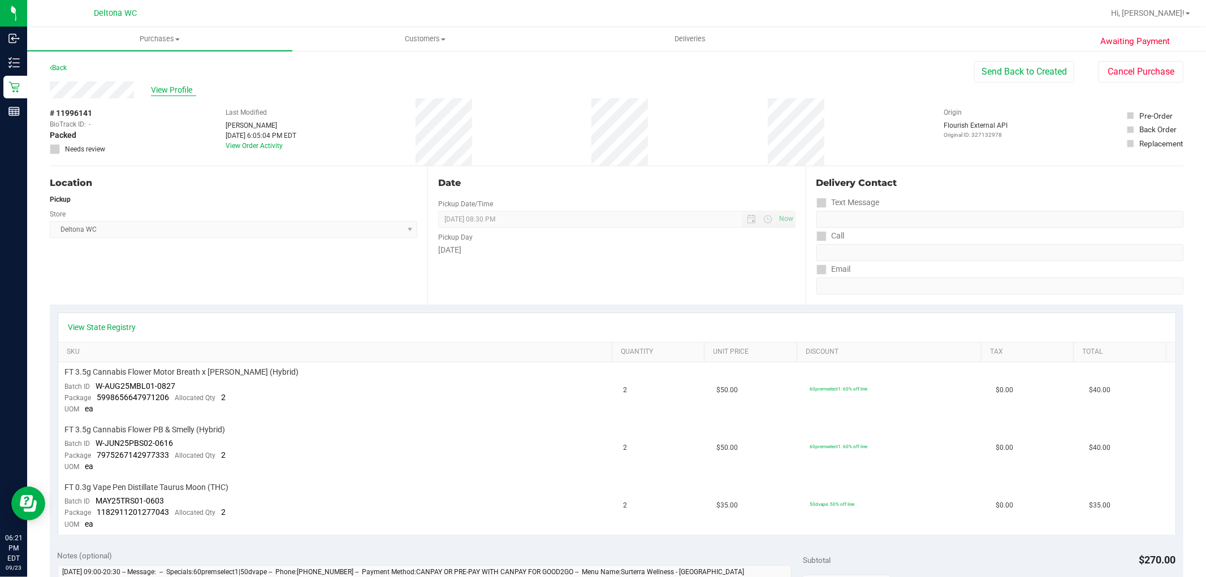
click at [183, 85] on span "View Profile" at bounding box center [173, 90] width 45 height 12
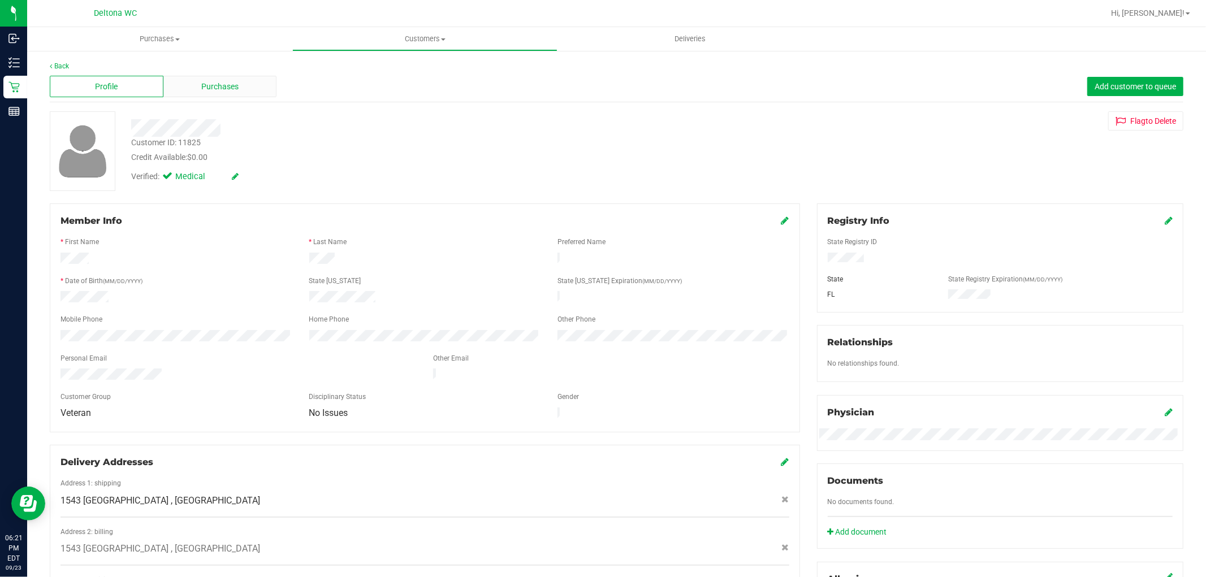
click at [229, 77] on div "Purchases" at bounding box center [220, 86] width 114 height 21
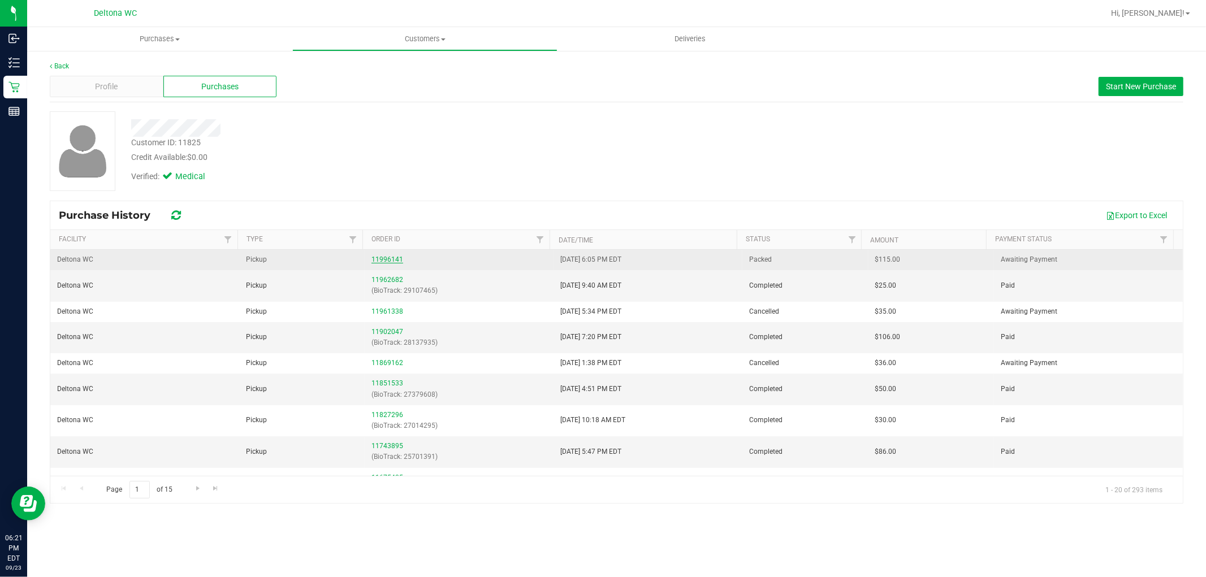
click at [375, 258] on link "11996141" at bounding box center [388, 260] width 32 height 8
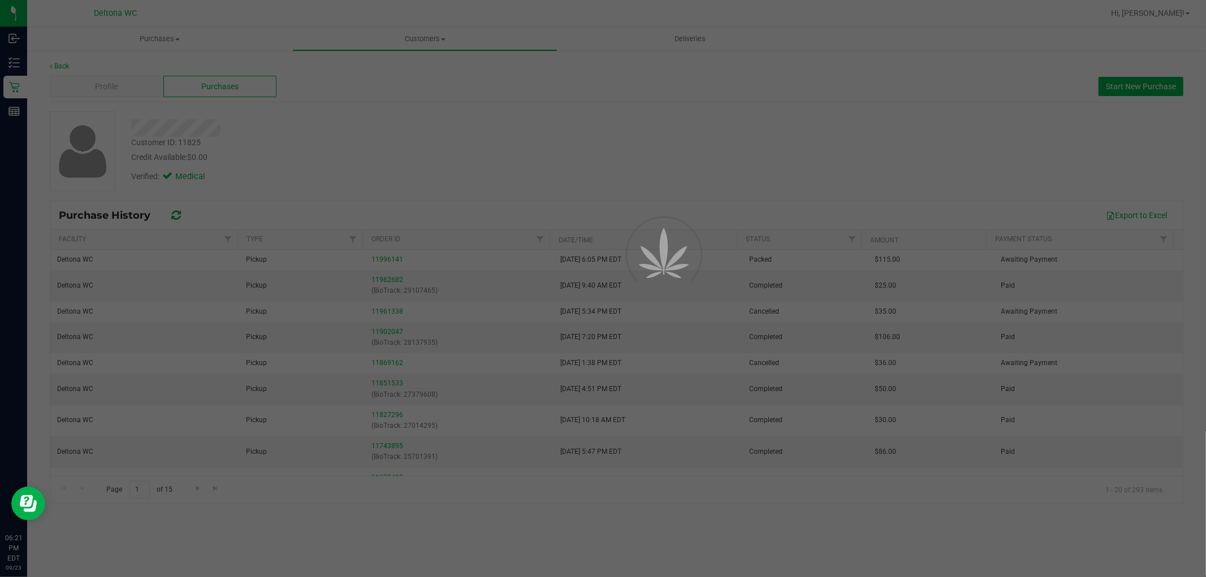
click at [386, 259] on div at bounding box center [603, 288] width 1206 height 577
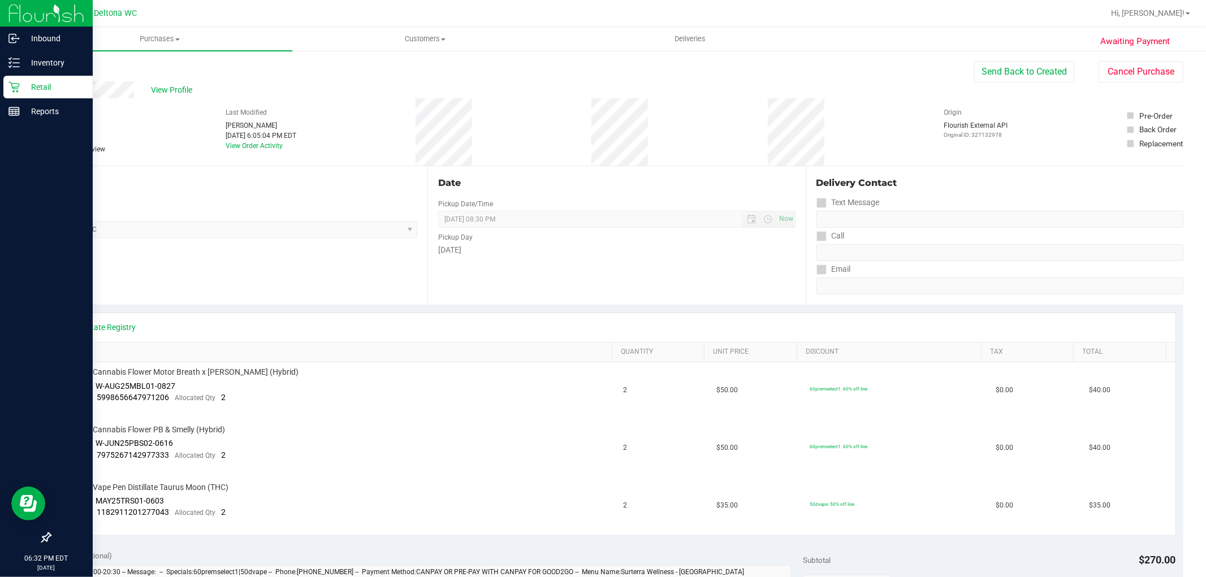
click at [38, 87] on p "Retail" at bounding box center [54, 87] width 68 height 14
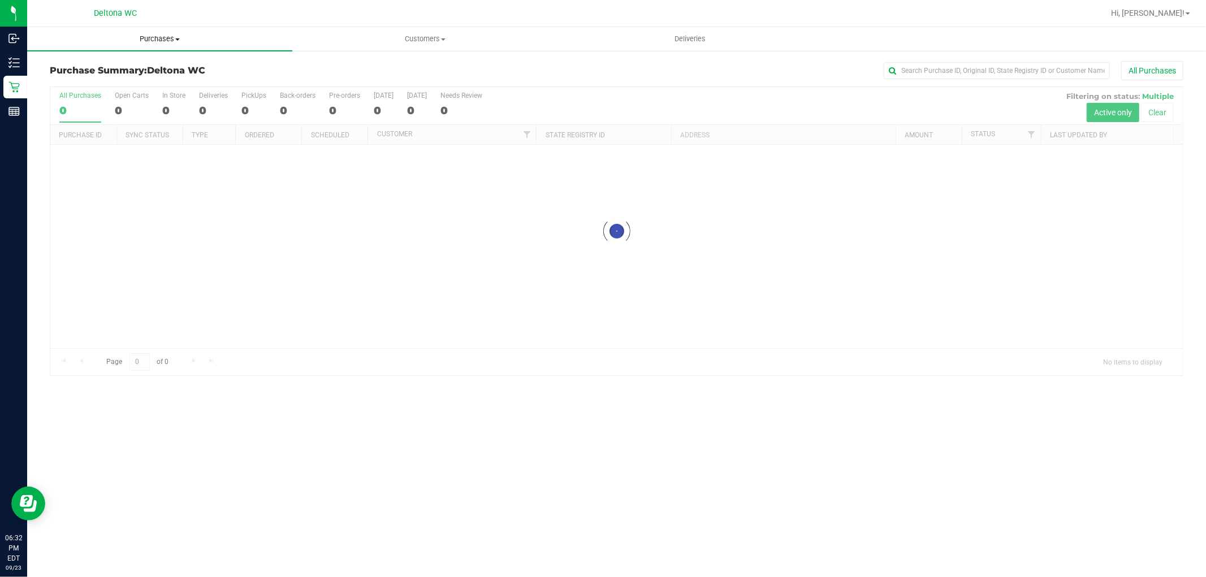
click at [171, 37] on span "Purchases" at bounding box center [159, 39] width 265 height 10
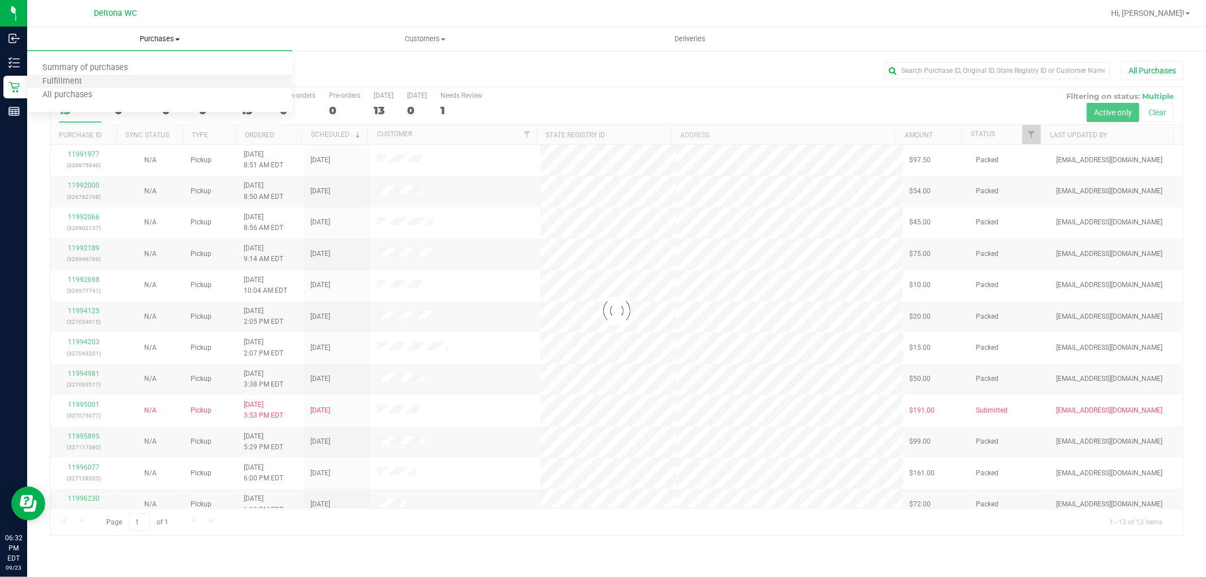
click at [142, 76] on li "Fulfillment" at bounding box center [159, 82] width 265 height 14
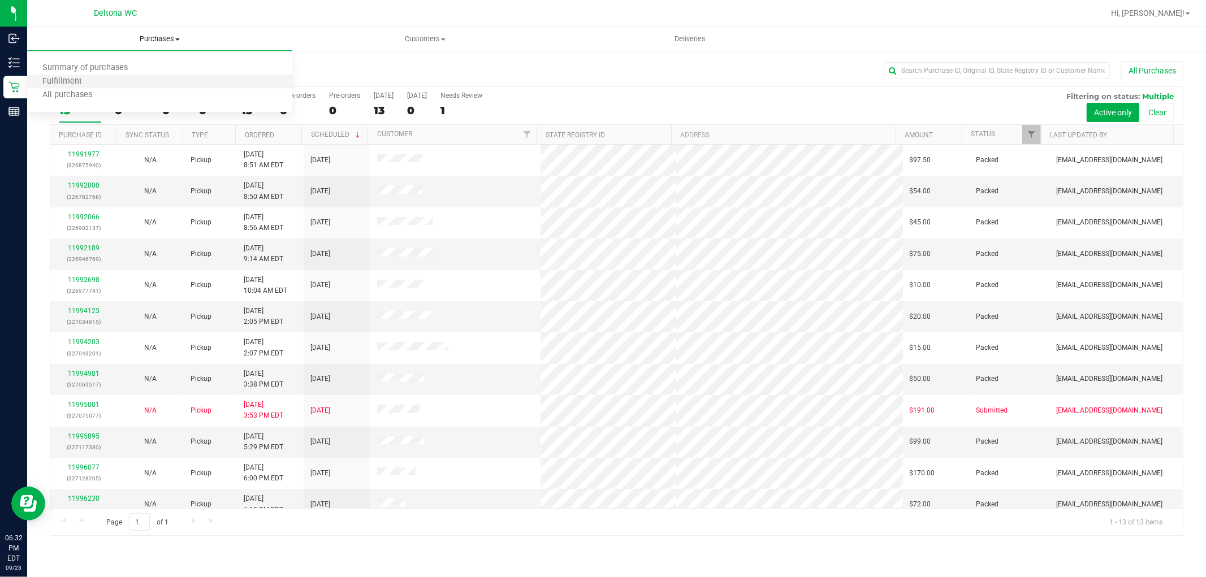
click at [156, 83] on li "Fulfillment" at bounding box center [159, 82] width 265 height 14
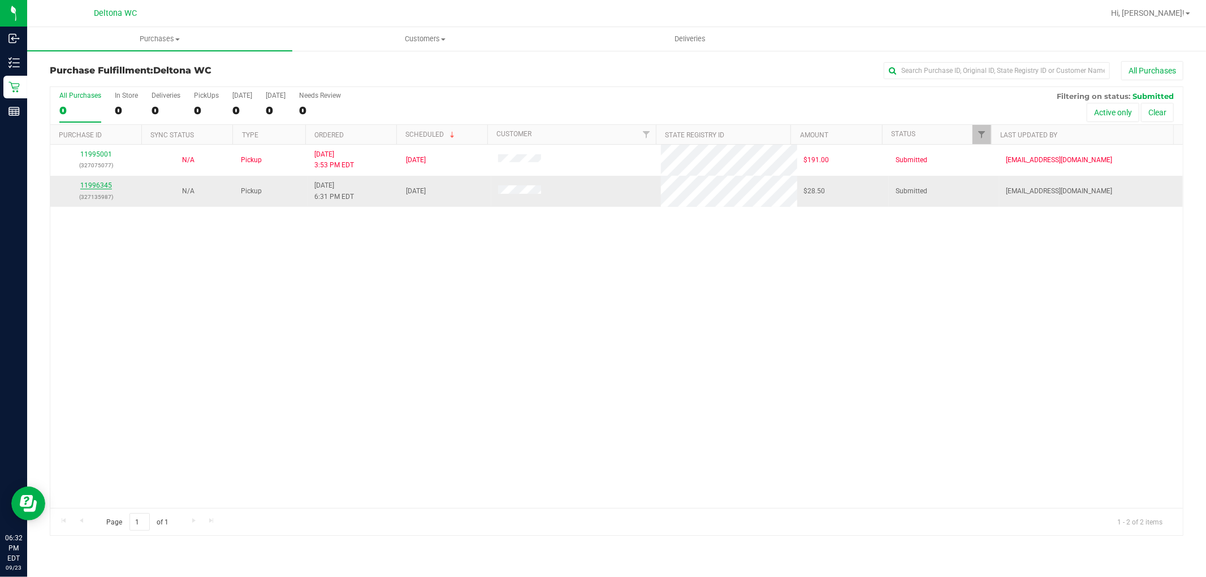
click at [98, 183] on link "11996345" at bounding box center [96, 186] width 32 height 8
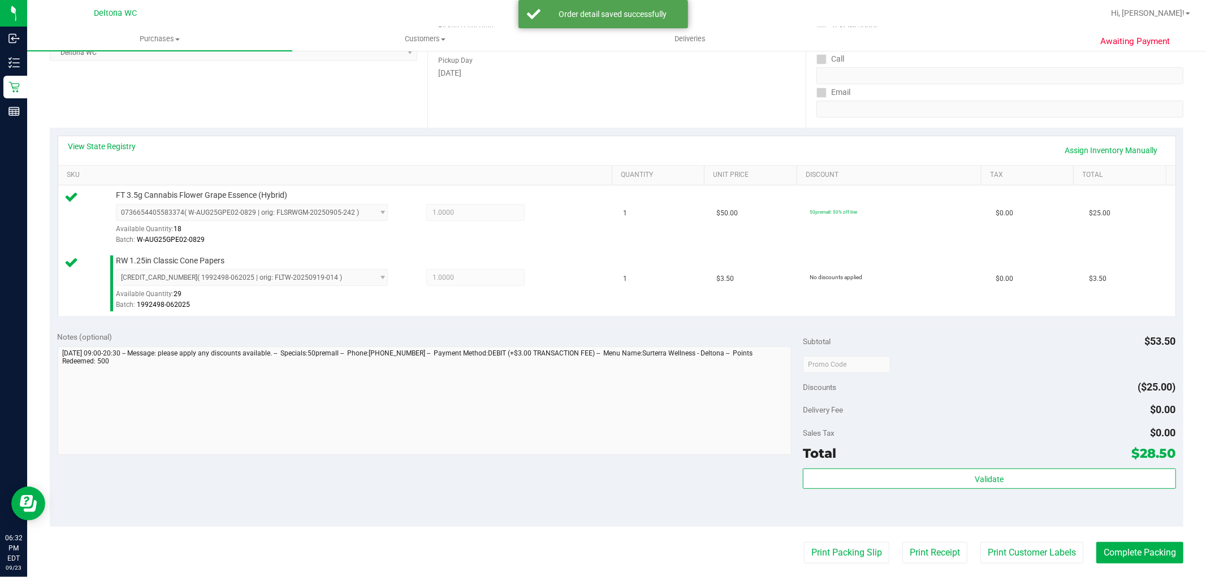
scroll to position [377, 0]
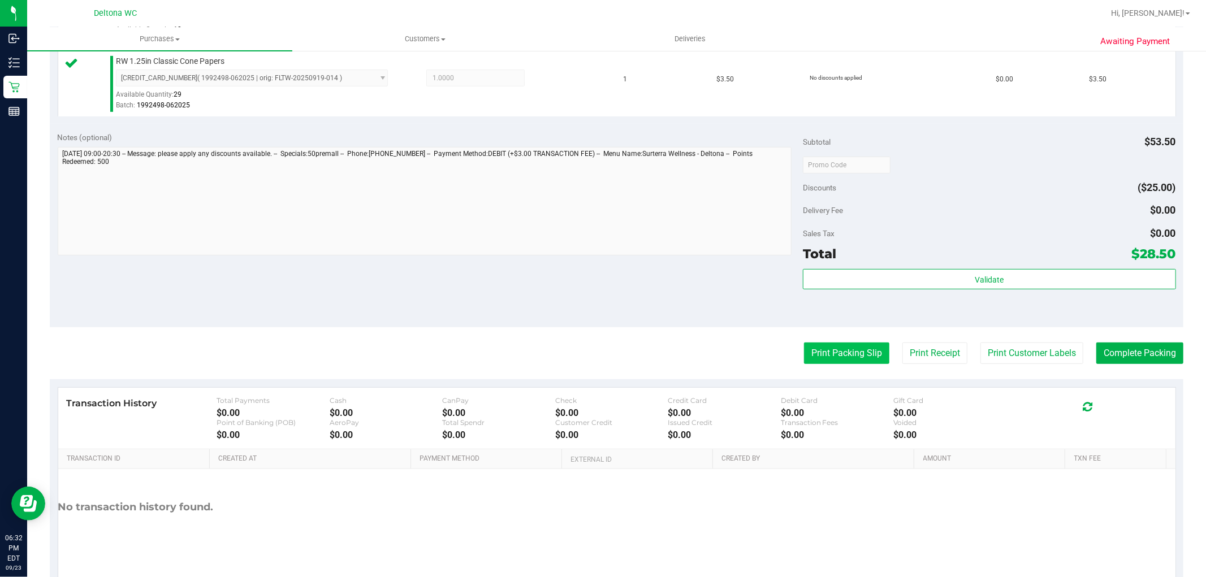
click at [816, 348] on button "Print Packing Slip" at bounding box center [846, 353] width 85 height 21
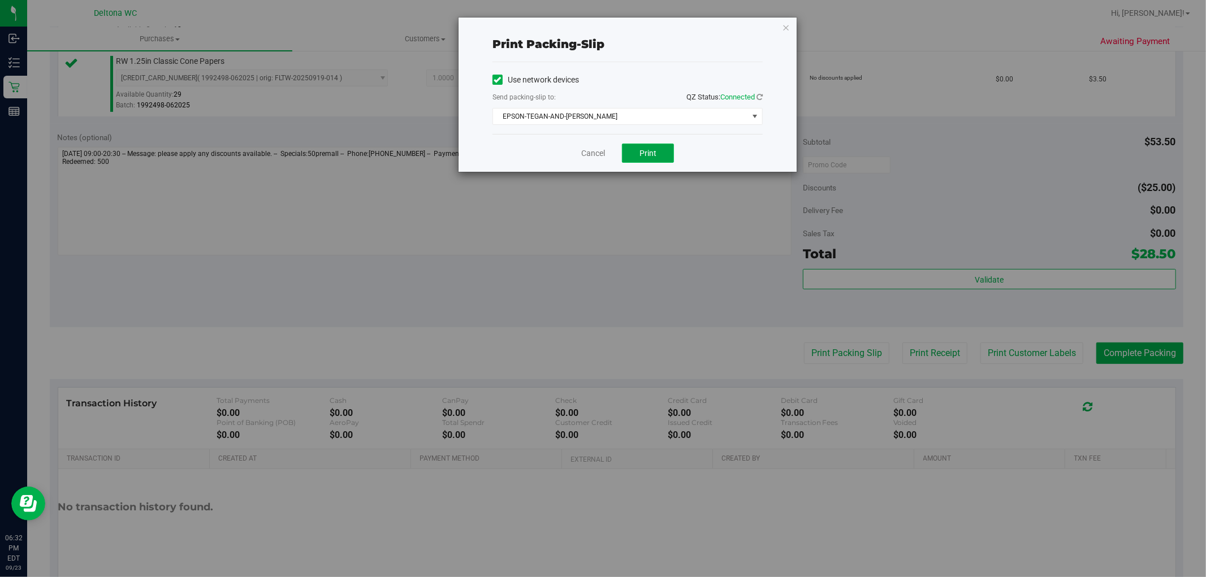
click at [652, 149] on span "Print" at bounding box center [648, 153] width 17 height 9
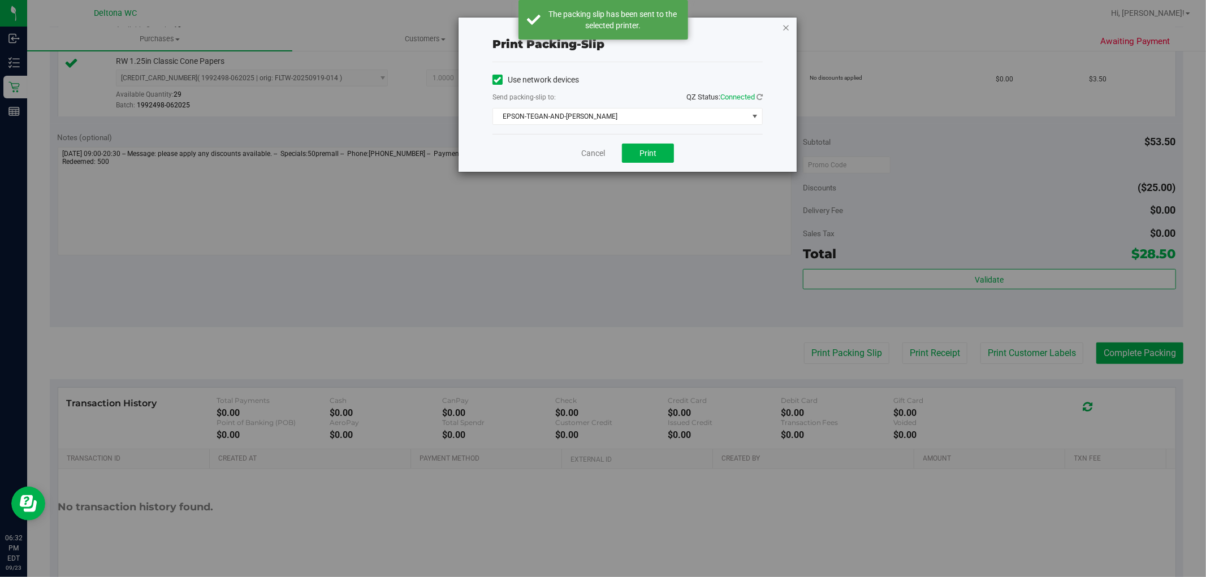
click at [789, 25] on icon "button" at bounding box center [786, 27] width 8 height 14
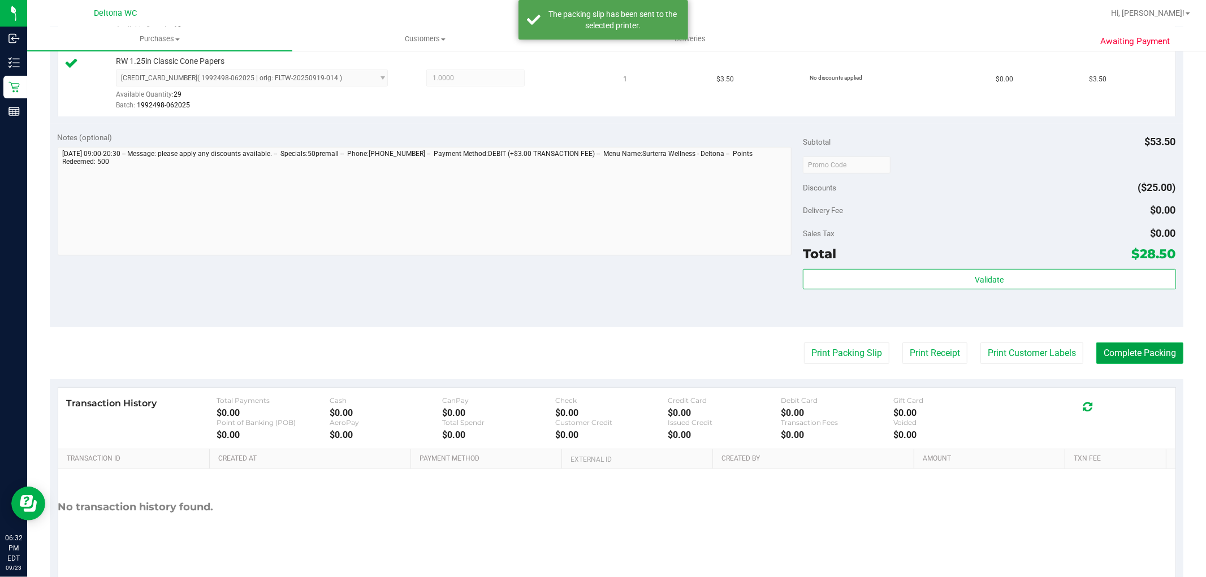
click at [1138, 362] on button "Complete Packing" at bounding box center [1140, 353] width 87 height 21
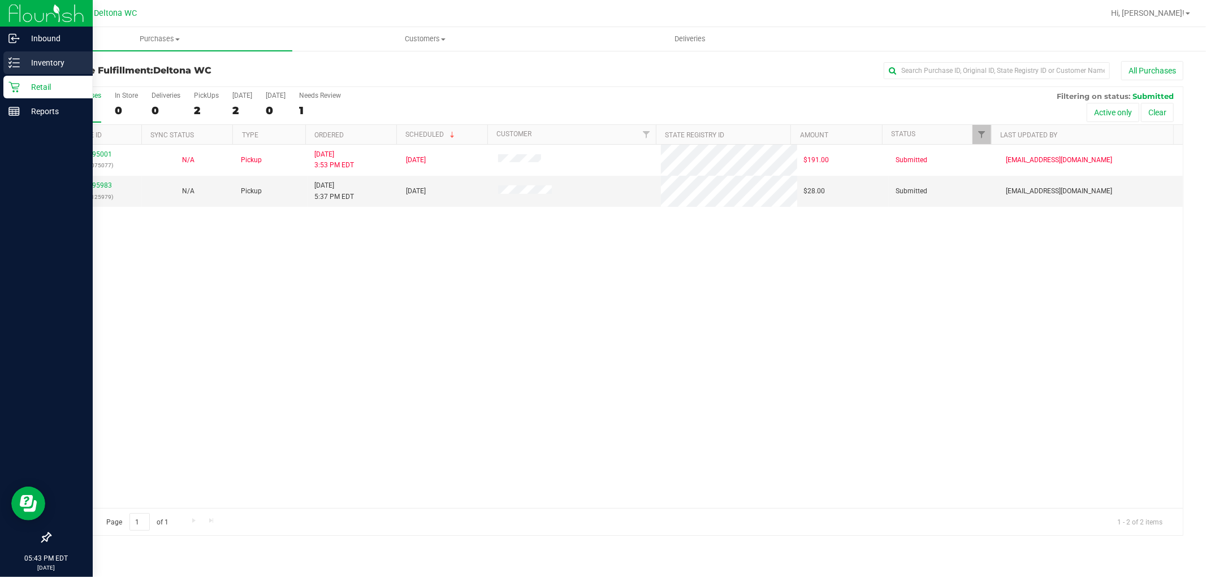
click at [69, 60] on p "Inventory" at bounding box center [54, 63] width 68 height 14
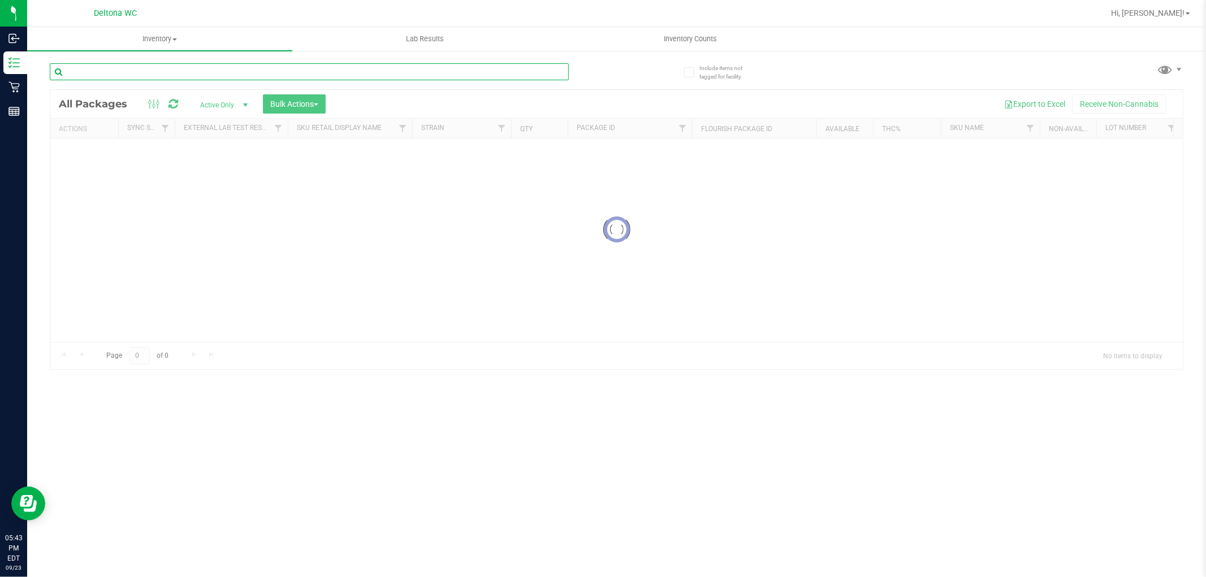
click at [270, 70] on input "text" at bounding box center [309, 71] width 519 height 17
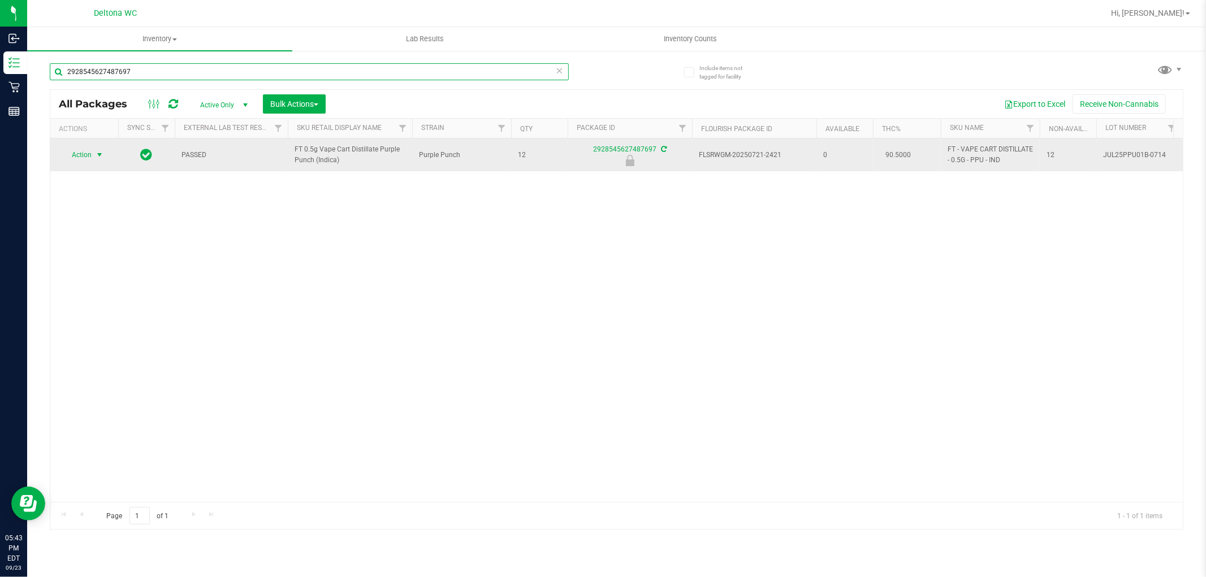
type input "2928545627487697"
click at [95, 154] on span "select" at bounding box center [99, 154] width 9 height 9
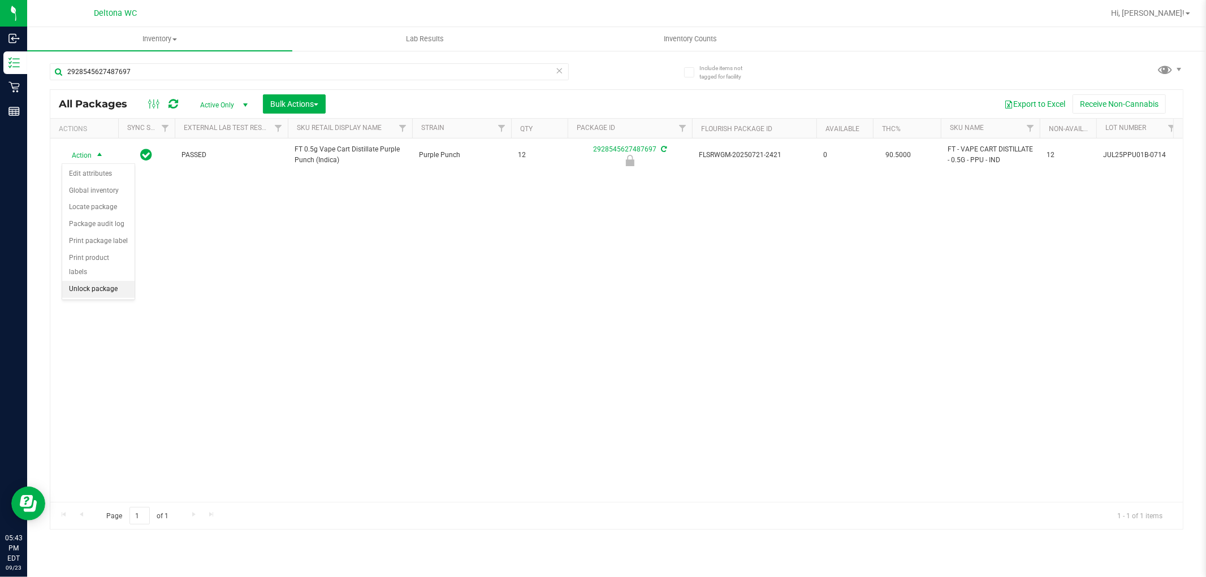
click at [80, 290] on li "Unlock package" at bounding box center [98, 289] width 72 height 17
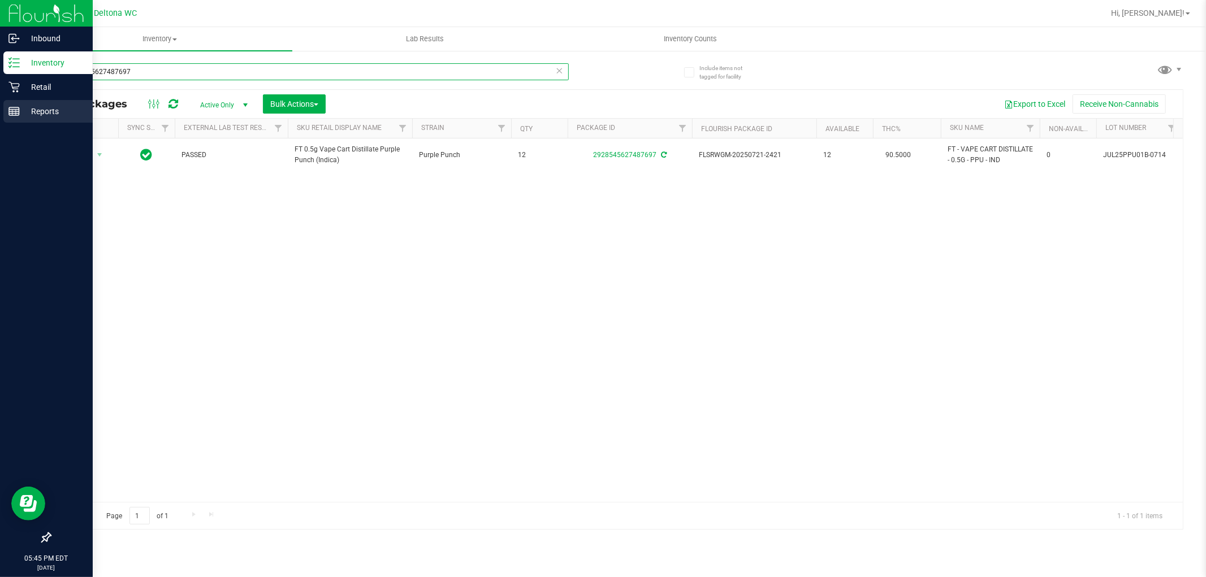
drag, startPoint x: 165, startPoint y: 76, endPoint x: 0, endPoint y: 100, distance: 166.9
click at [0, 100] on div "Inbound Inventory Retail Reports 05:45 PM EDT 09/23/2025 09/23 Deltona WC Hi, A…" at bounding box center [603, 288] width 1206 height 577
type input "milk"
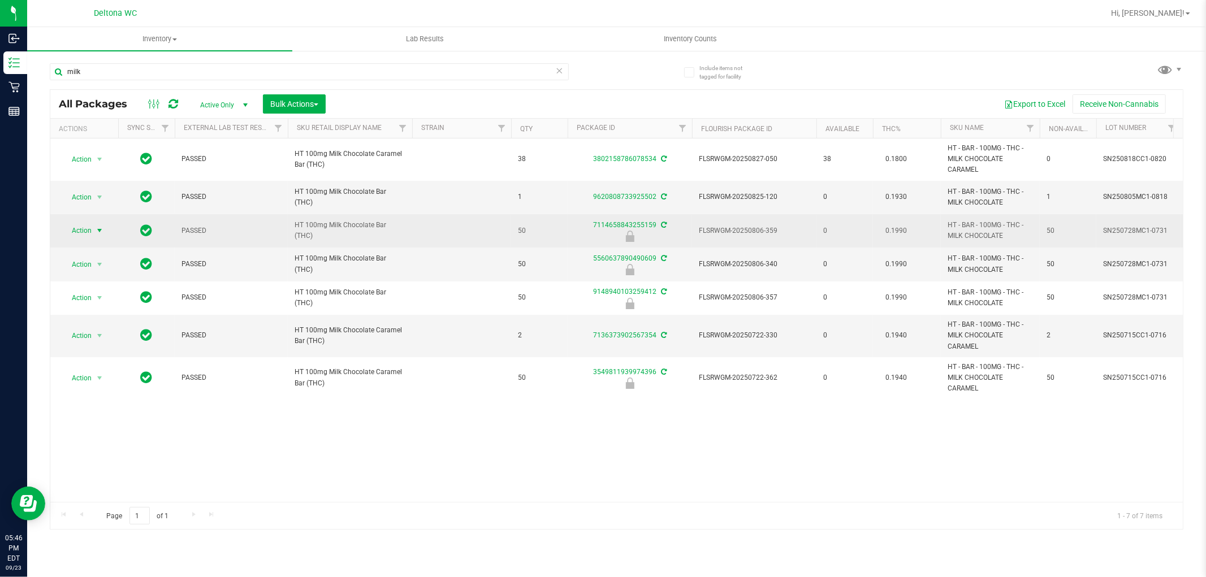
drag, startPoint x: 98, startPoint y: 225, endPoint x: 97, endPoint y: 238, distance: 13.0
click at [98, 225] on span "select" at bounding box center [100, 231] width 14 height 16
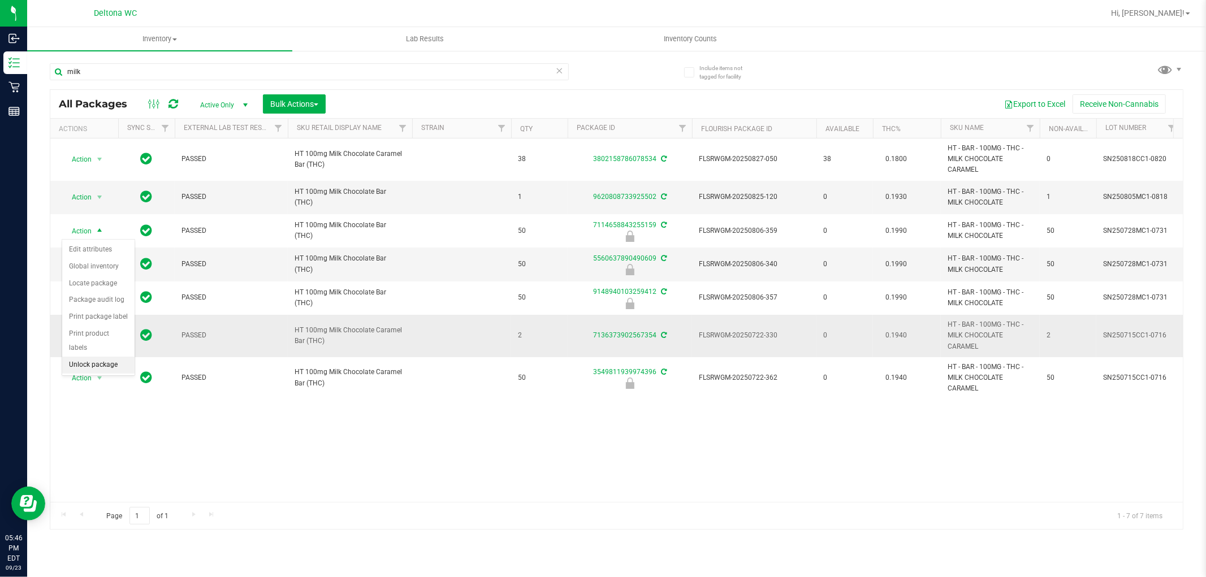
drag, startPoint x: 76, startPoint y: 363, endPoint x: 67, endPoint y: 355, distance: 12.5
click at [70, 361] on li "Unlock package" at bounding box center [98, 365] width 72 height 17
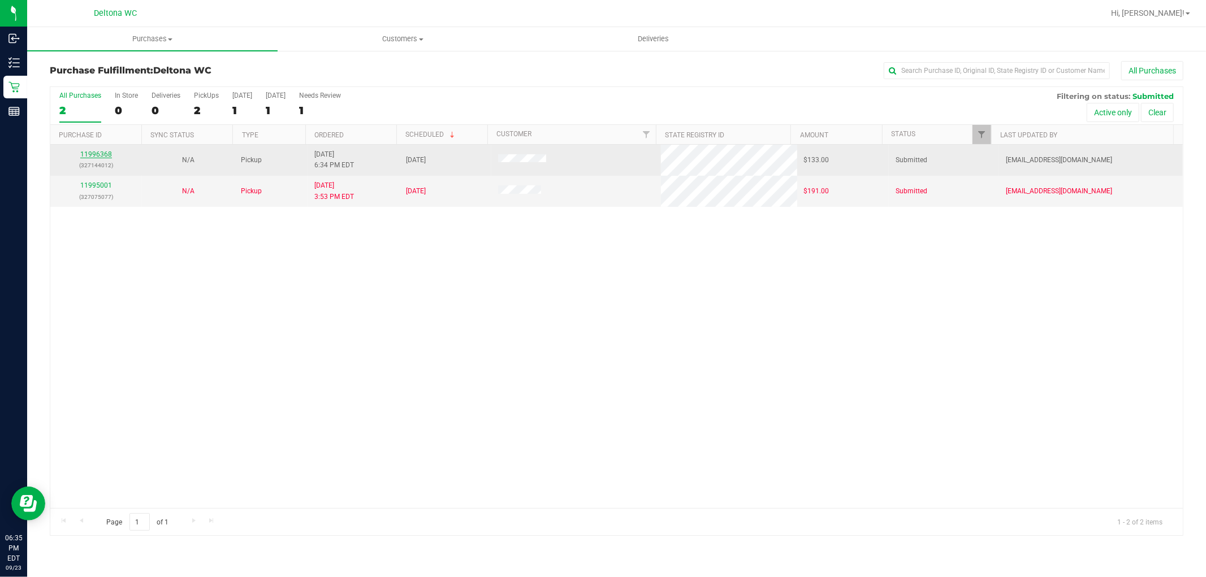
click at [100, 156] on link "11996368" at bounding box center [96, 154] width 32 height 8
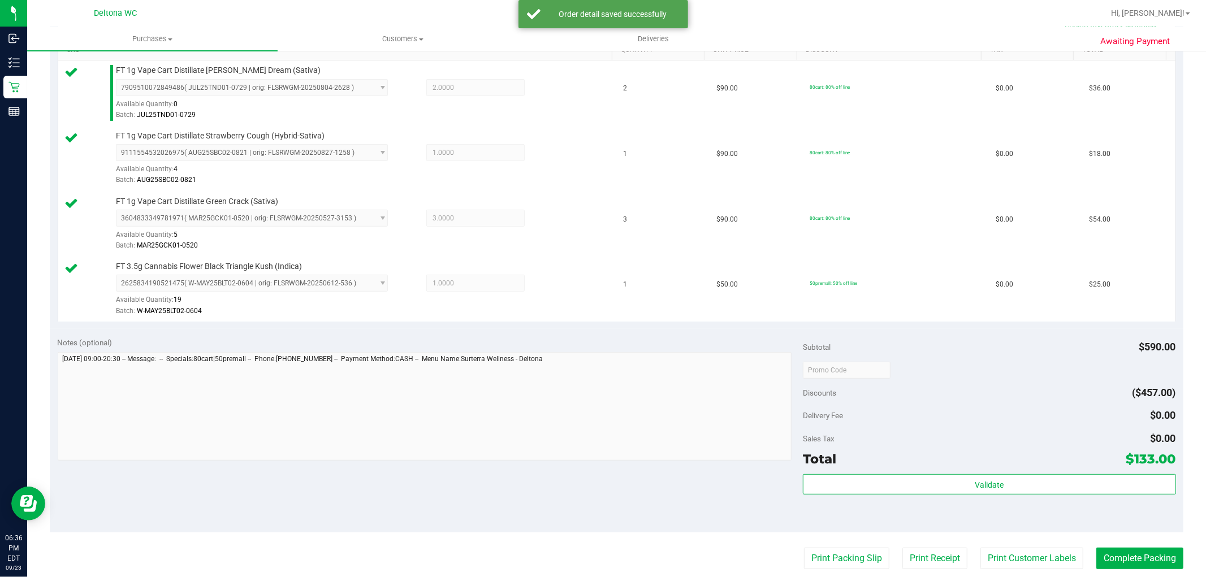
scroll to position [439, 0]
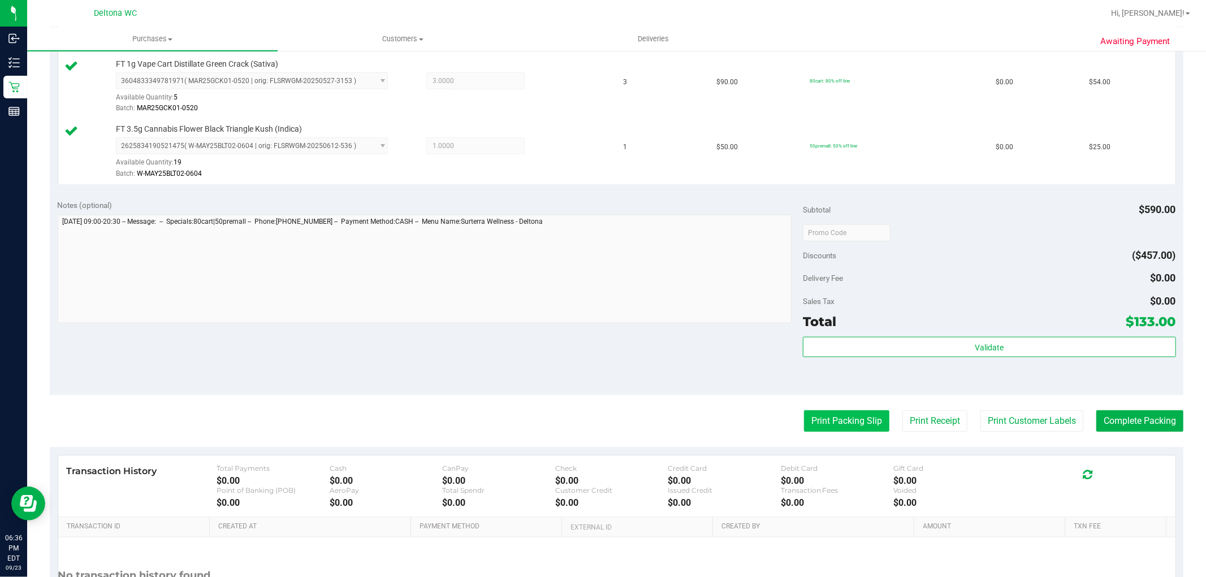
click at [847, 430] on button "Print Packing Slip" at bounding box center [846, 421] width 85 height 21
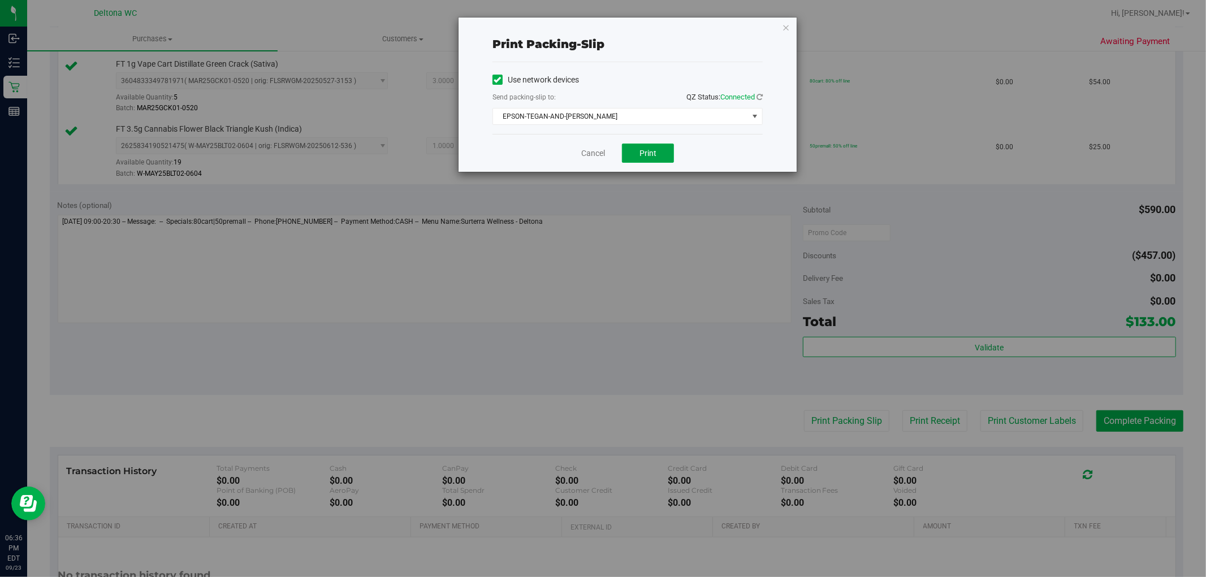
click at [654, 143] on div "Cancel Print" at bounding box center [628, 153] width 270 height 38
click at [653, 148] on button "Print" at bounding box center [648, 153] width 52 height 19
click at [789, 23] on icon "button" at bounding box center [786, 27] width 8 height 14
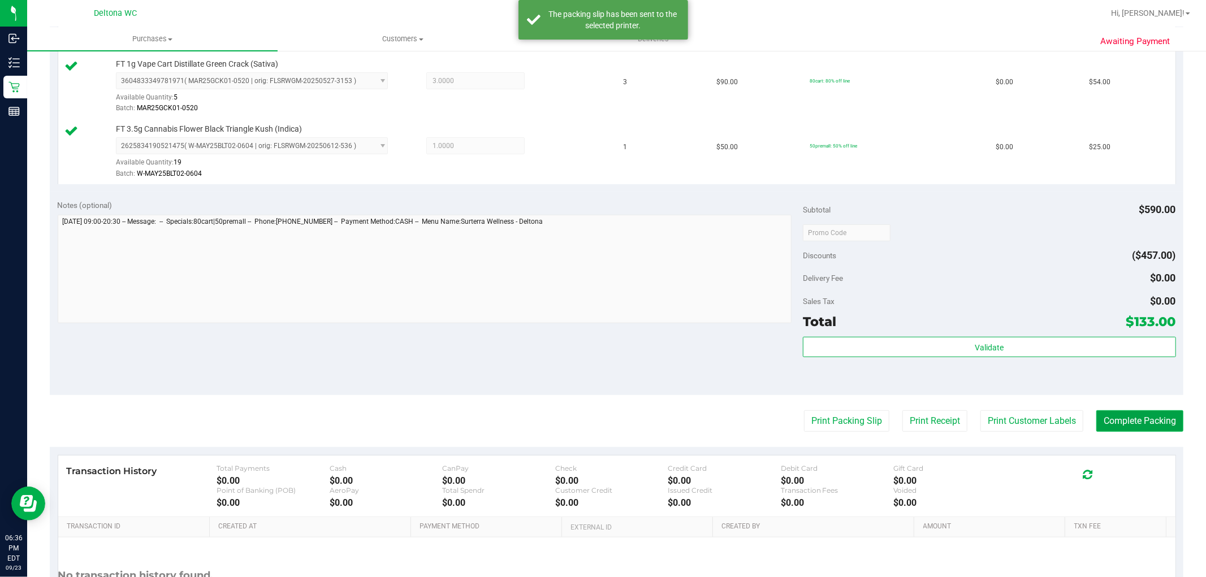
click at [1140, 415] on button "Complete Packing" at bounding box center [1140, 421] width 87 height 21
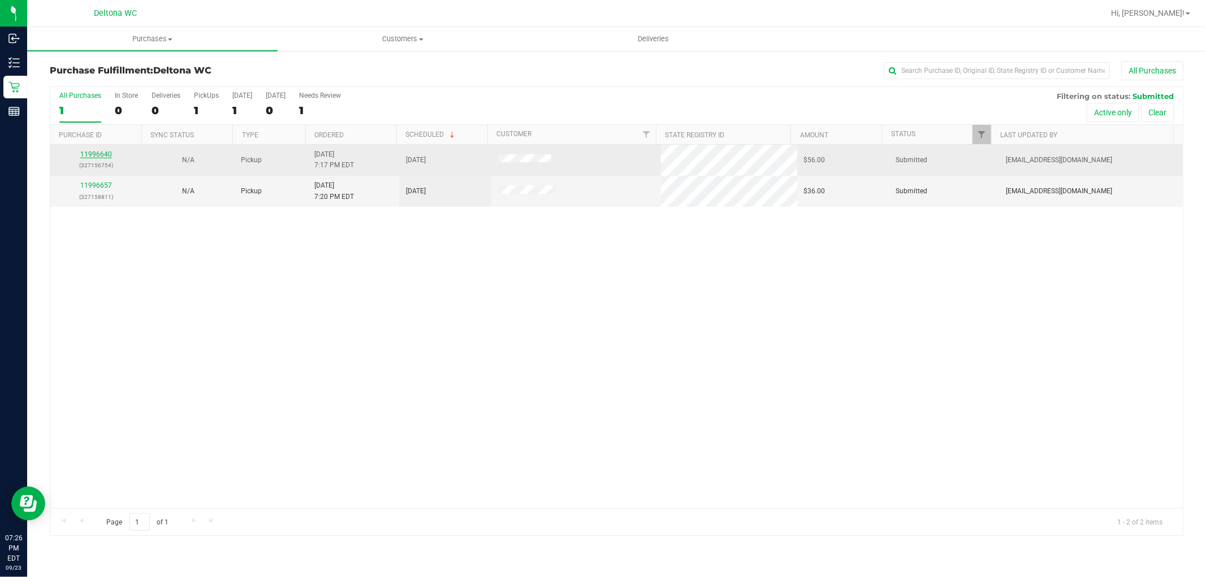
click at [93, 156] on link "11996640" at bounding box center [96, 154] width 32 height 8
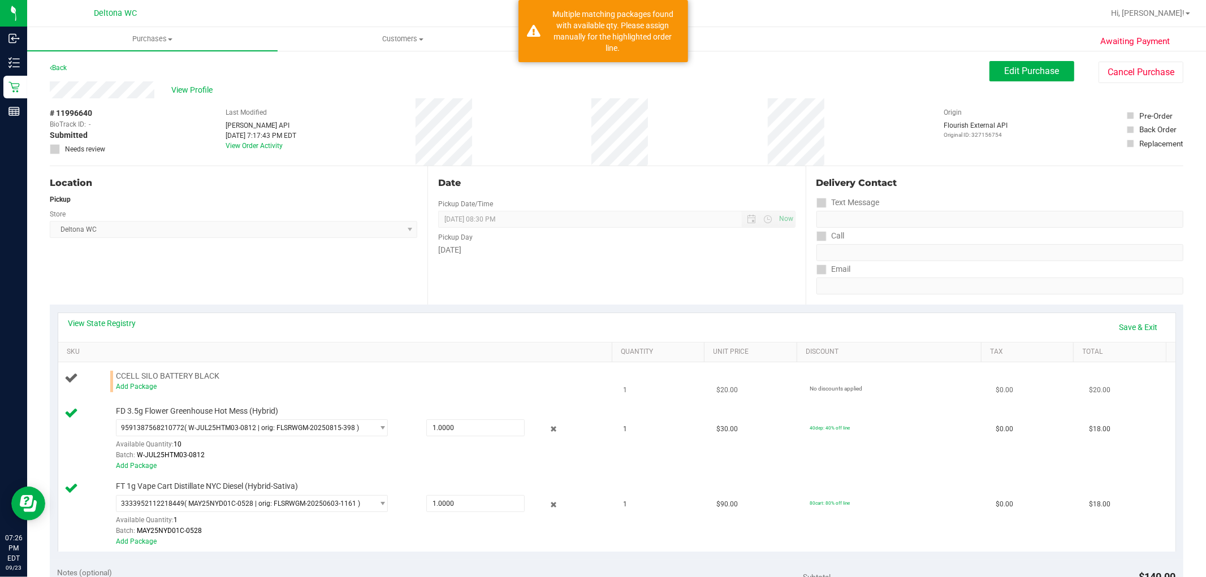
click at [132, 392] on div "Add Package" at bounding box center [361, 387] width 491 height 11
click at [138, 386] on link "Add Package" at bounding box center [136, 387] width 41 height 8
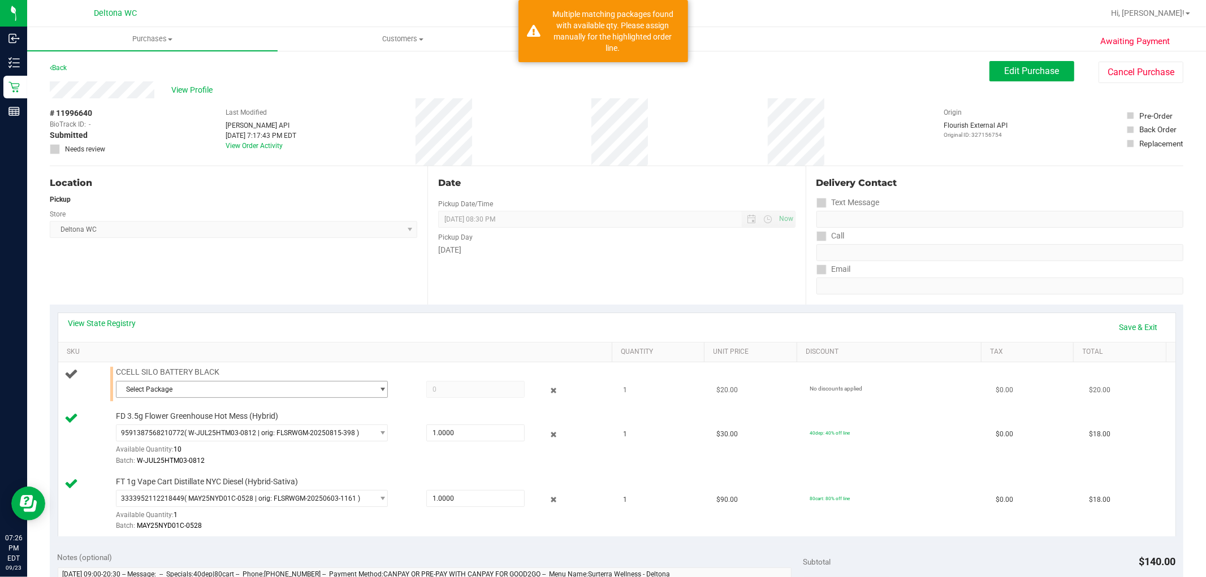
click at [162, 383] on span "Select Package" at bounding box center [244, 390] width 257 height 16
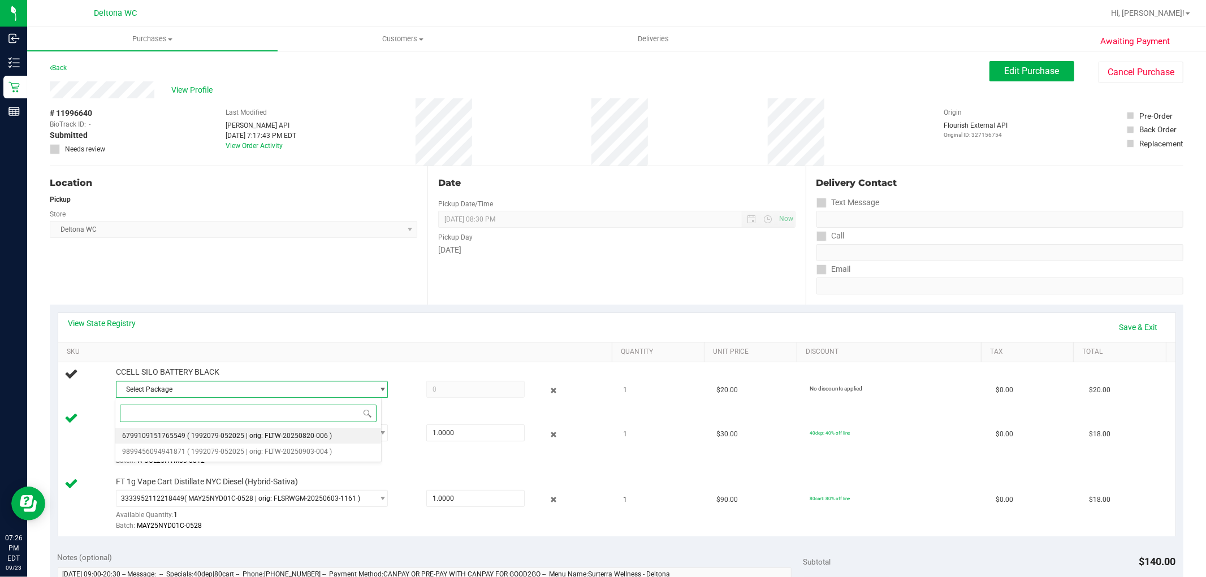
click at [219, 442] on li "6799109151765549 ( 1992079-052025 | orig: FLTW-20250820-006 )" at bounding box center [248, 436] width 266 height 16
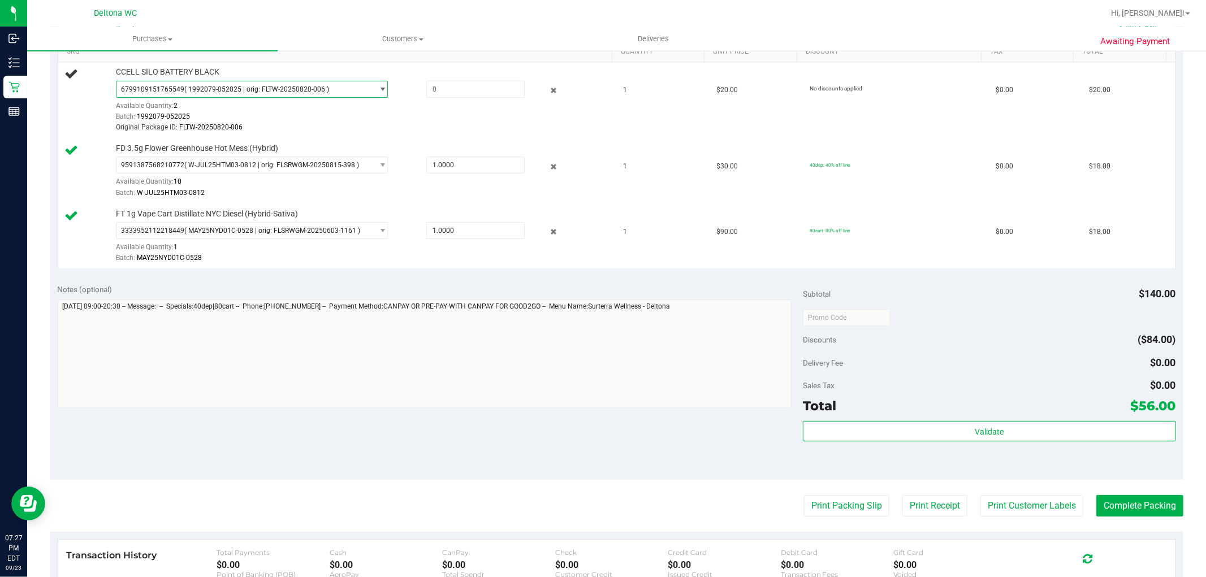
scroll to position [377, 0]
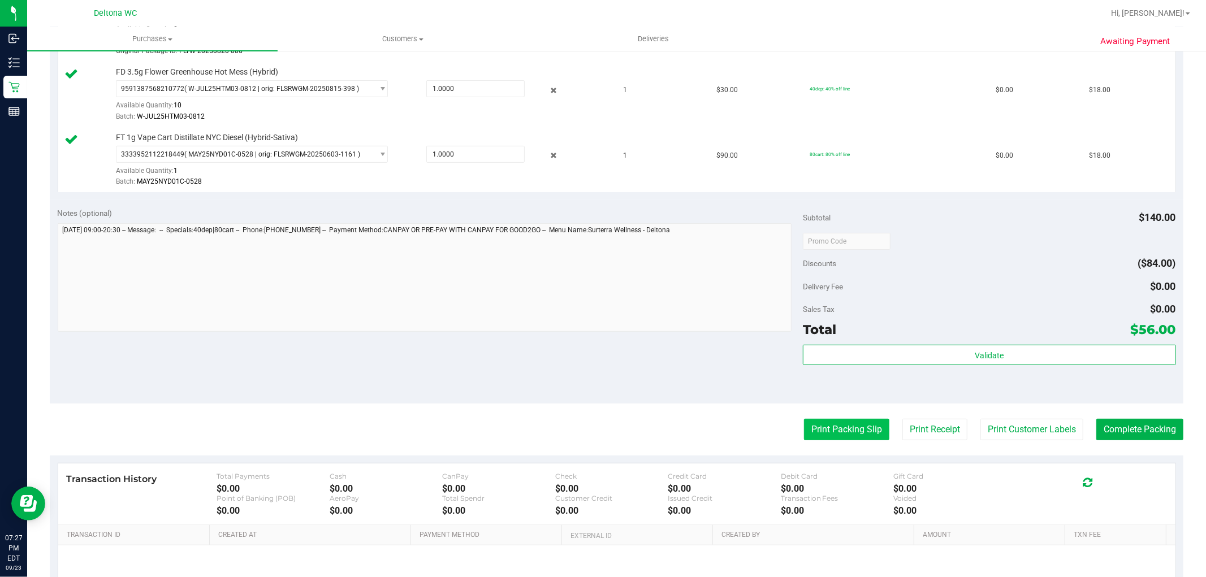
click at [813, 425] on button "Print Packing Slip" at bounding box center [846, 429] width 85 height 21
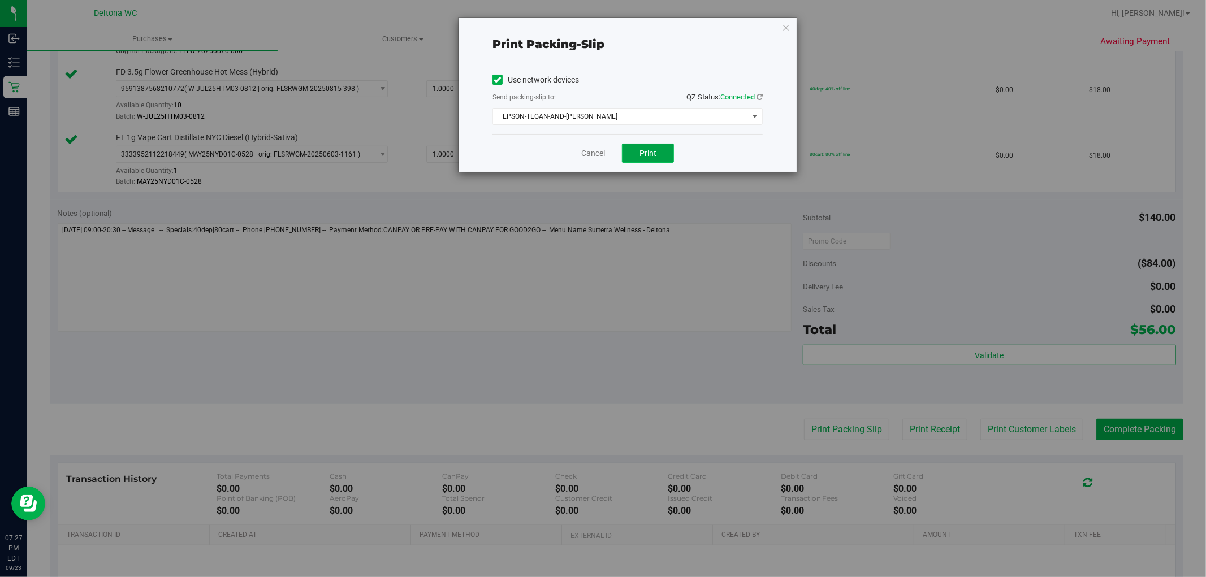
click at [646, 156] on span "Print" at bounding box center [648, 153] width 17 height 9
drag, startPoint x: 598, startPoint y: 150, endPoint x: 604, endPoint y: 154, distance: 7.1
click at [599, 151] on link "Cancel" at bounding box center [593, 154] width 24 height 12
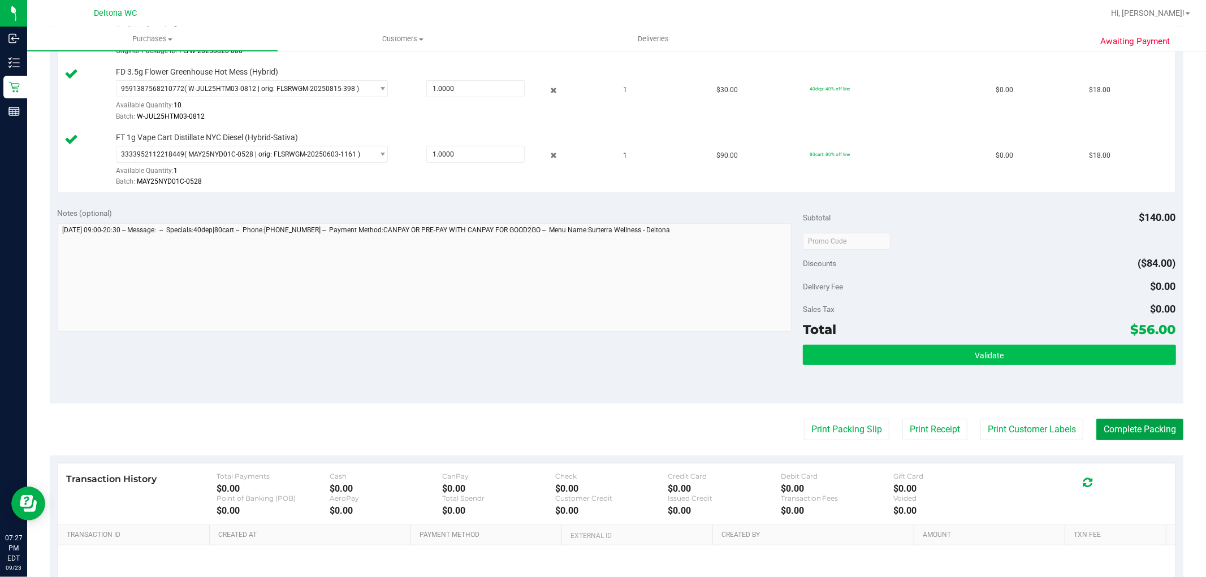
drag, startPoint x: 1153, startPoint y: 422, endPoint x: 1136, endPoint y: 358, distance: 66.1
click at [1151, 420] on button "Complete Packing" at bounding box center [1140, 429] width 87 height 21
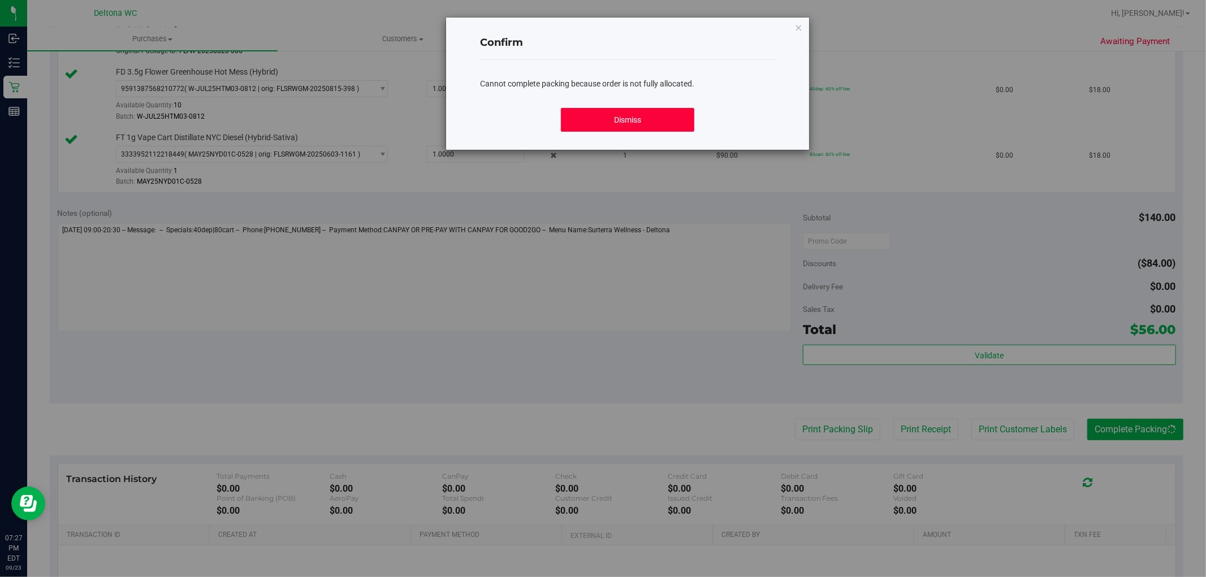
click at [679, 116] on button "Dismiss" at bounding box center [627, 120] width 133 height 24
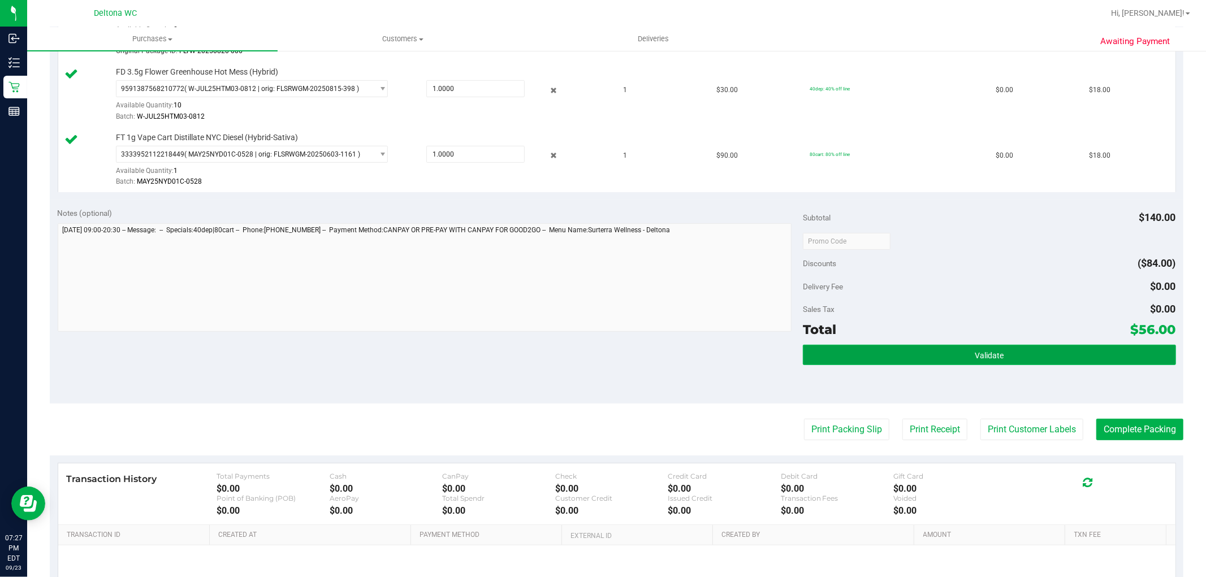
click at [967, 360] on button "Validate" at bounding box center [989, 355] width 373 height 20
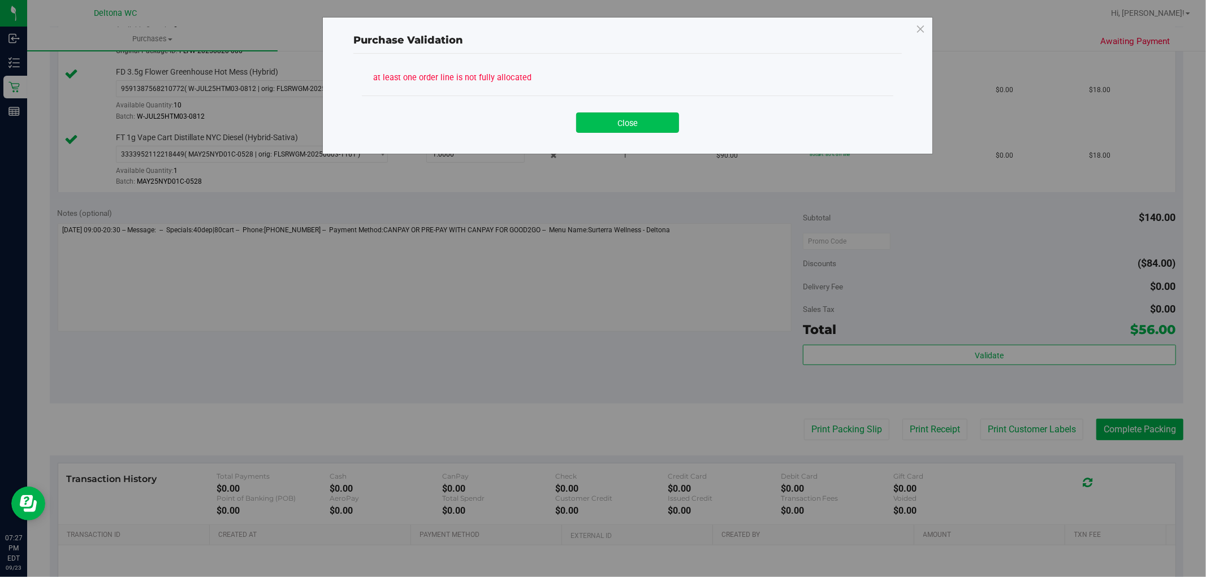
click at [640, 128] on button "Close" at bounding box center [627, 123] width 103 height 20
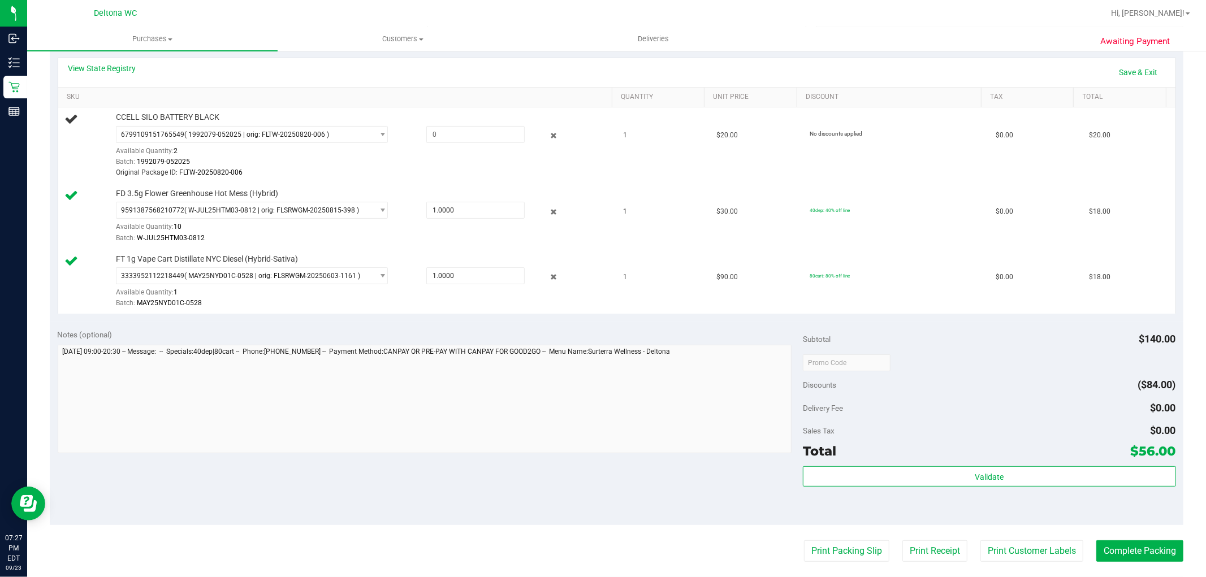
scroll to position [126, 0]
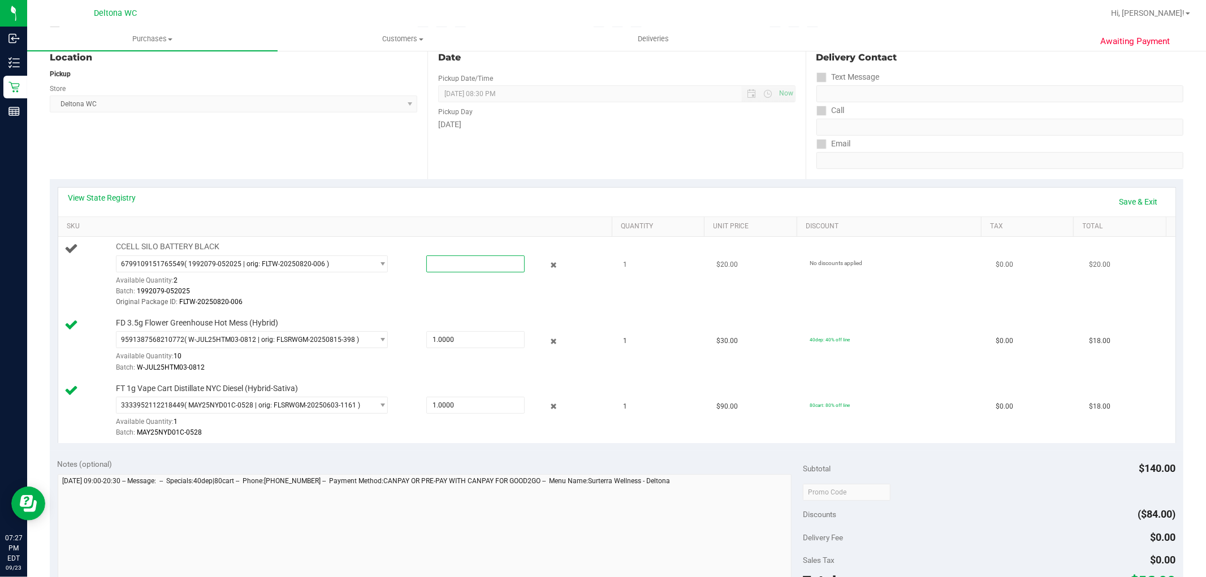
click at [477, 264] on span at bounding box center [475, 264] width 98 height 17
type input "1"
type input "1.0000"
click at [448, 283] on div "6799109151765549 ( 1992079-052025 | orig: FLTW-20250820-006 ) 6799109151765549 …" at bounding box center [361, 282] width 491 height 53
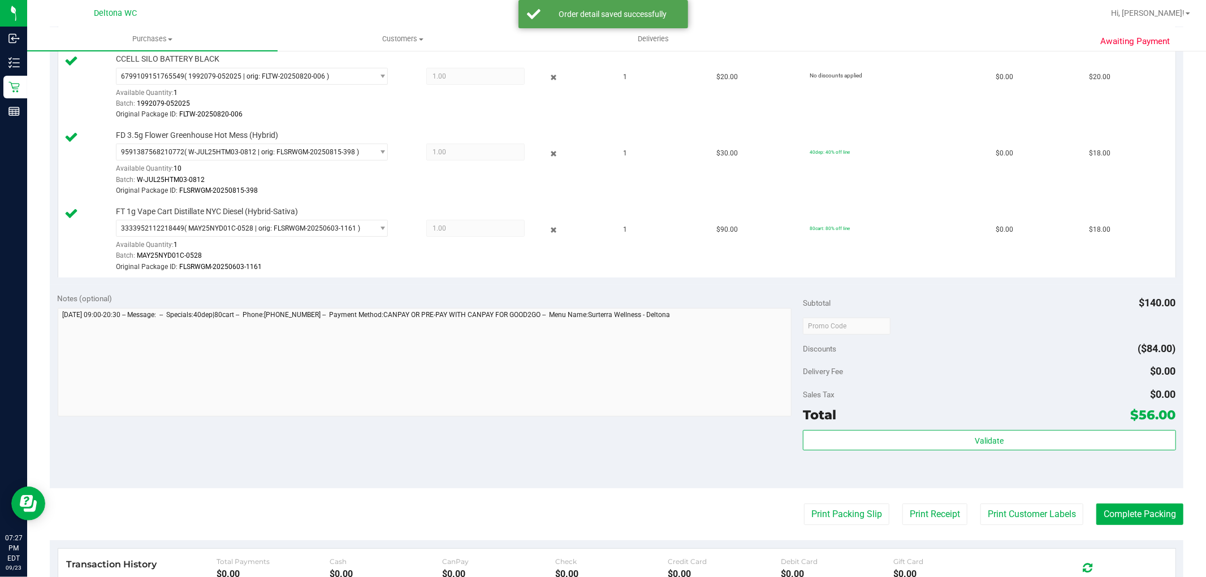
scroll to position [439, 0]
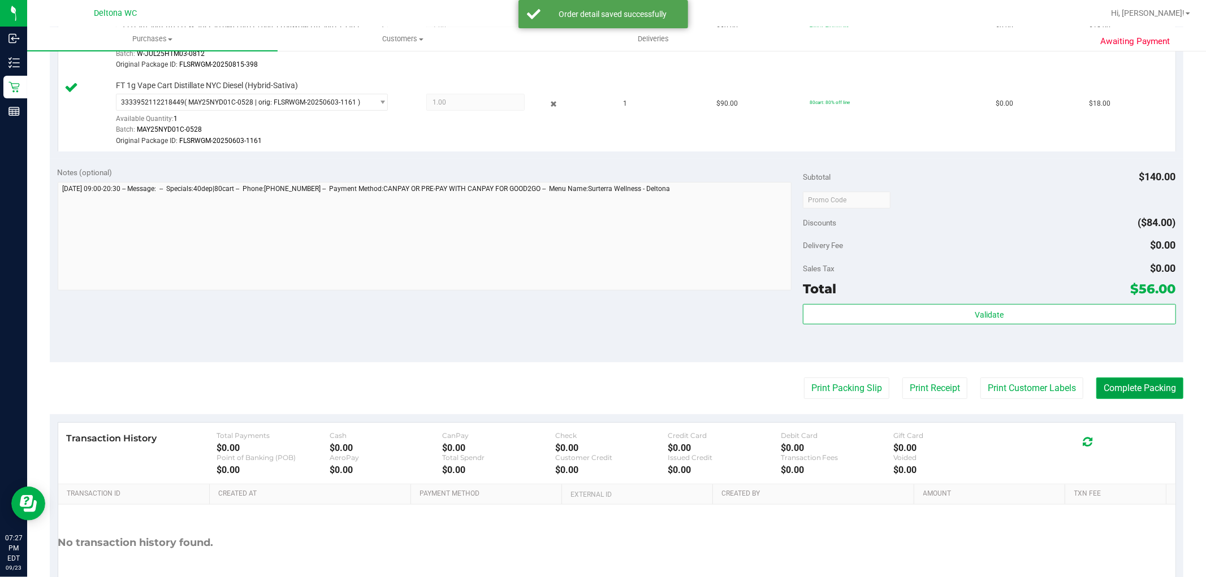
click at [1150, 382] on button "Complete Packing" at bounding box center [1140, 388] width 87 height 21
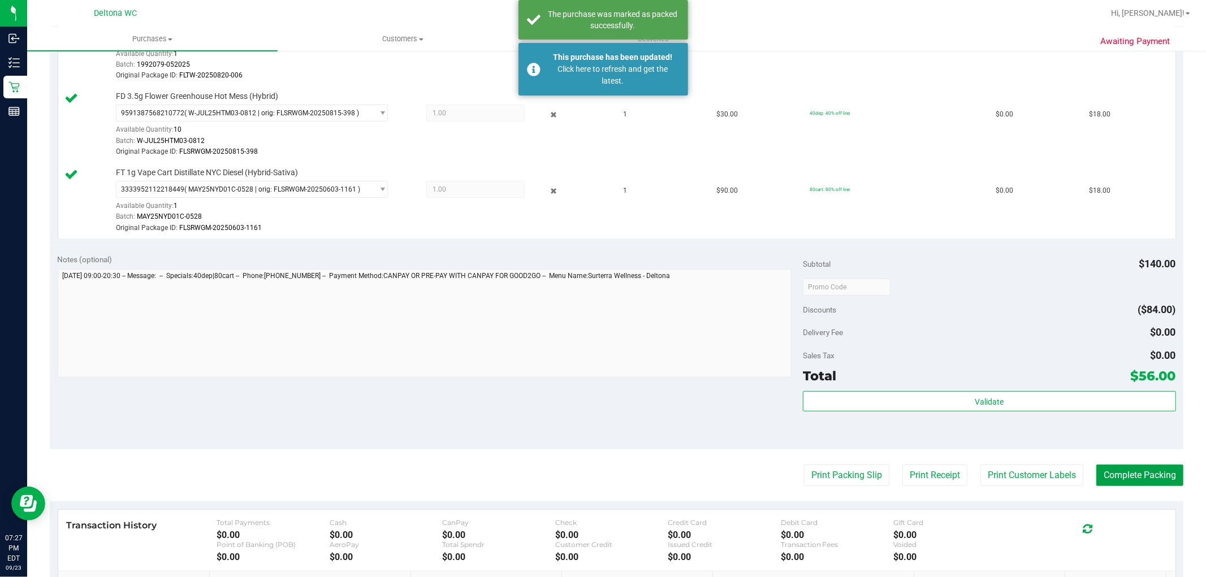
scroll to position [188, 0]
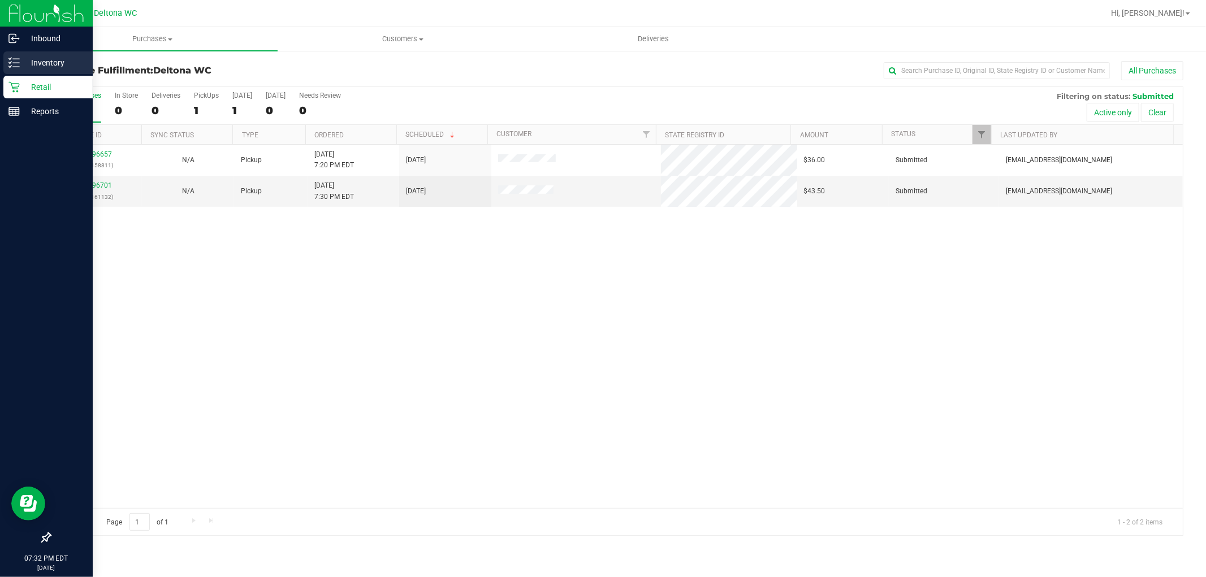
click at [58, 54] on div "Inventory" at bounding box center [47, 62] width 89 height 23
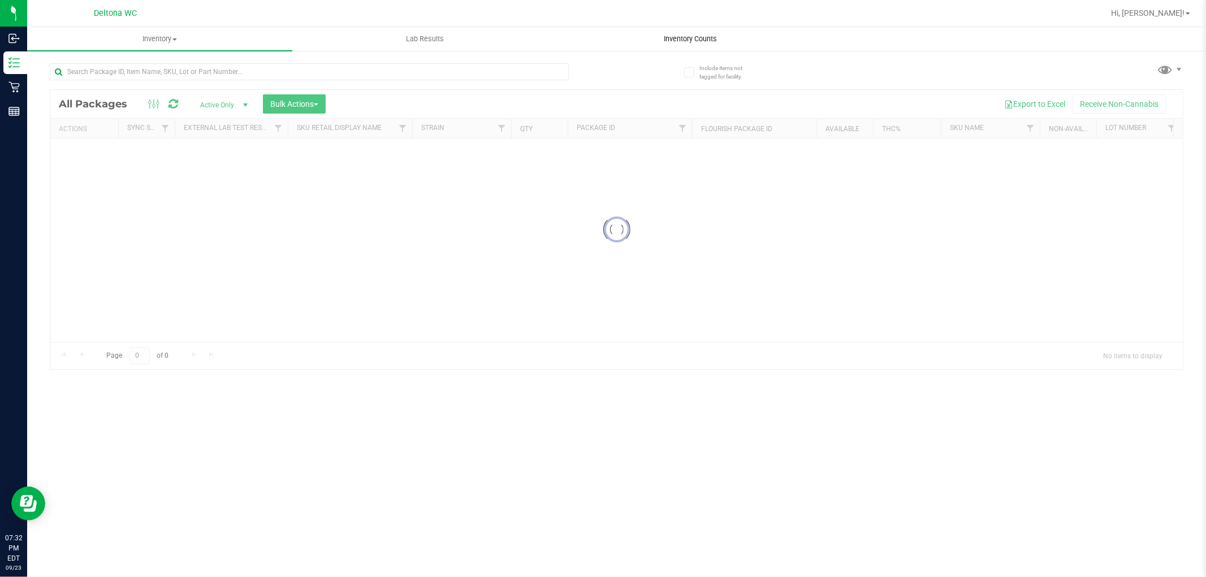
click at [686, 43] on span "Inventory Counts" at bounding box center [691, 39] width 84 height 10
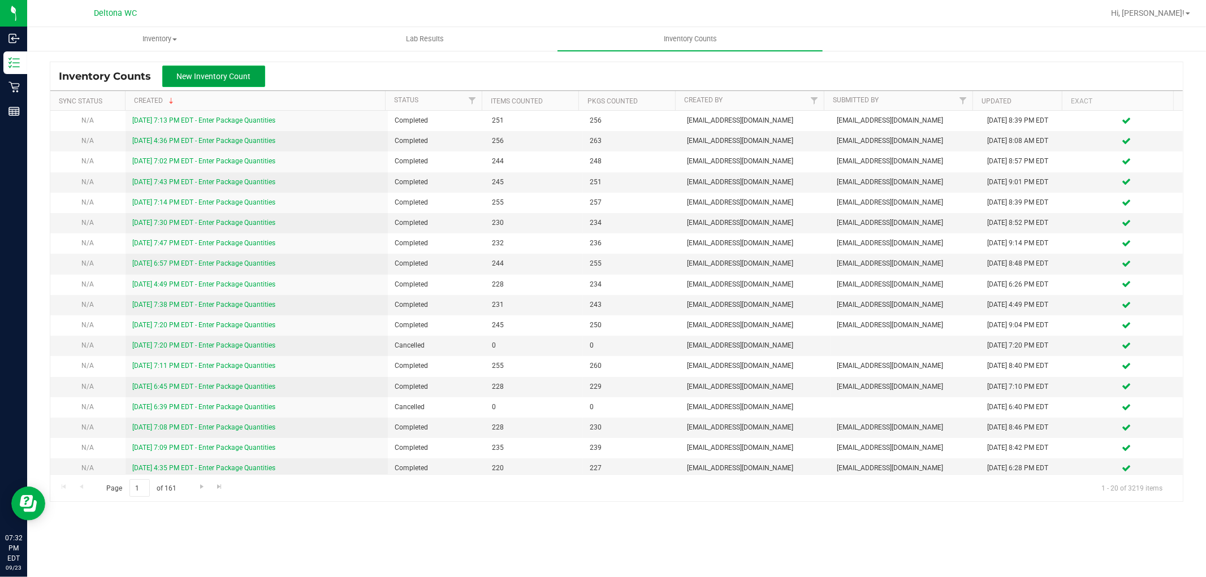
click at [235, 75] on span "New Inventory Count" at bounding box center [214, 76] width 74 height 9
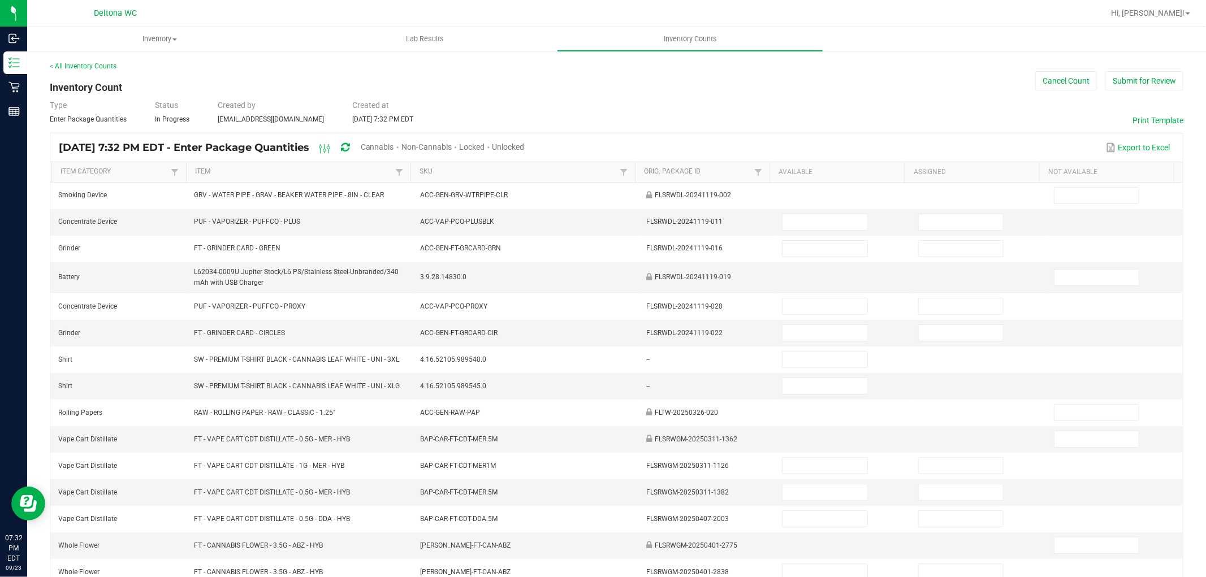
click at [525, 140] on div "Unlocked" at bounding box center [509, 147] width 32 height 21
click at [525, 143] on span "Unlocked" at bounding box center [509, 147] width 32 height 9
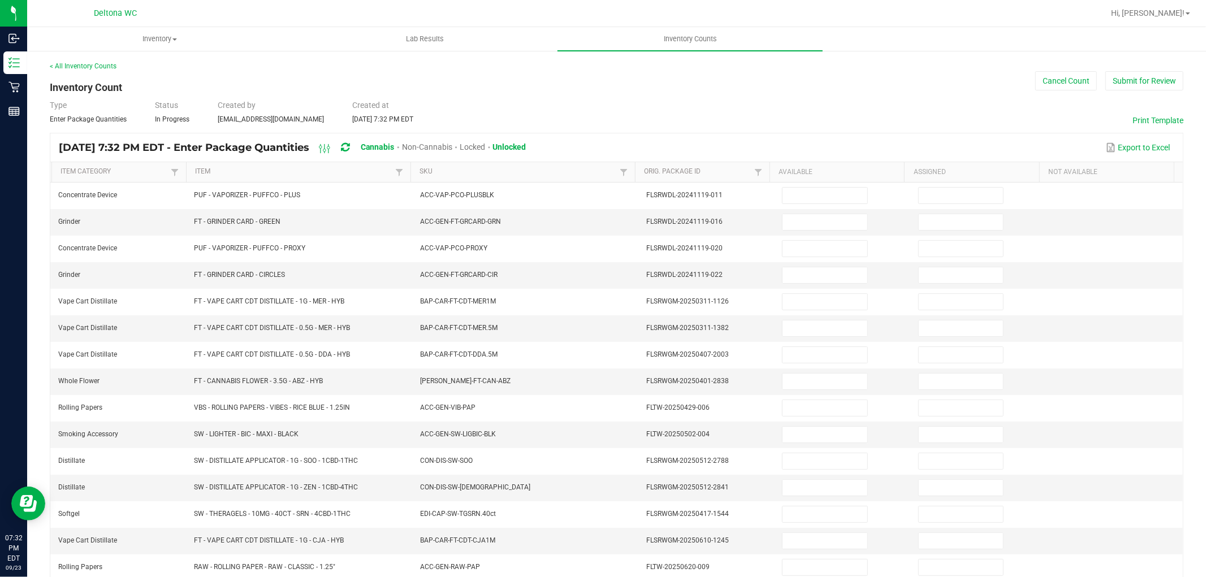
click at [301, 178] on th "Item" at bounding box center [298, 172] width 225 height 20
click at [460, 169] on link "SKU" at bounding box center [518, 171] width 197 height 9
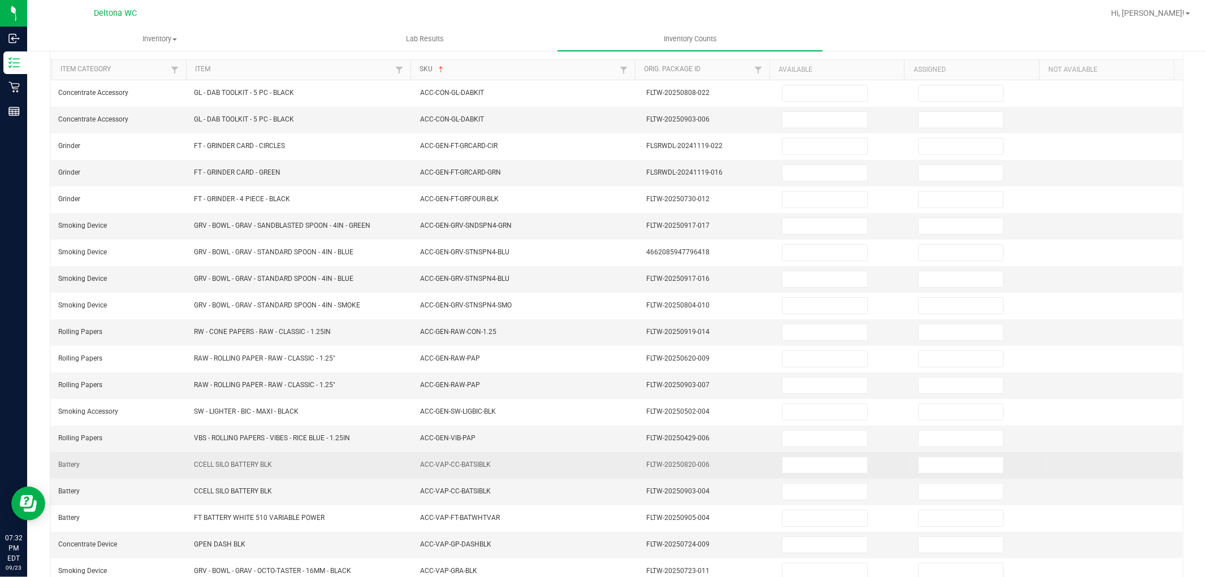
scroll to position [180, 0]
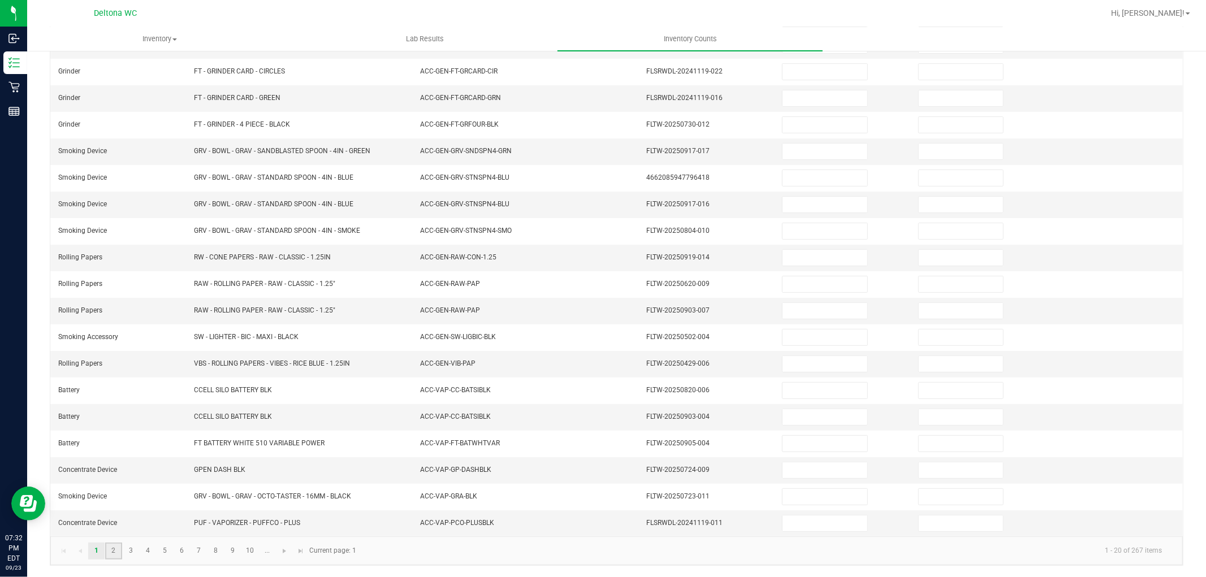
click at [111, 547] on link "2" at bounding box center [113, 551] width 16 height 17
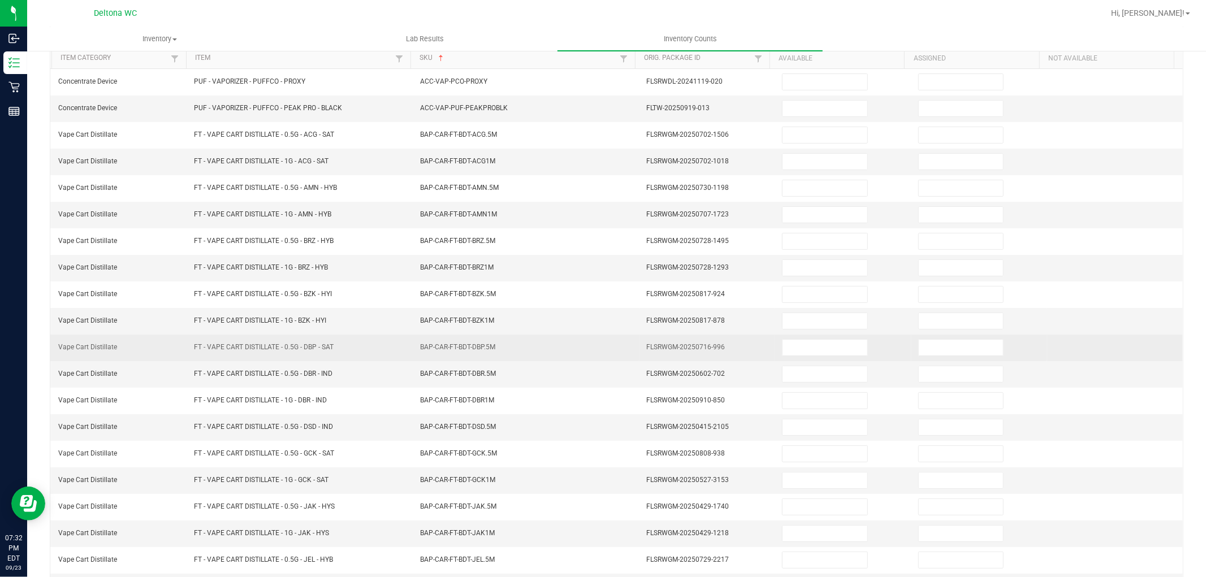
scroll to position [0, 0]
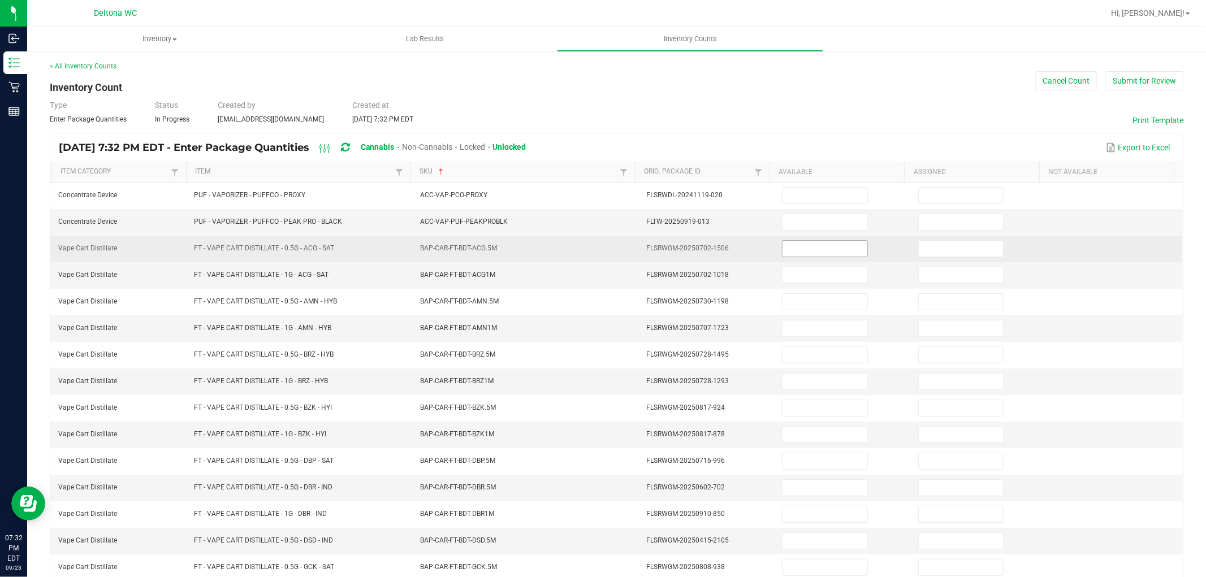
click at [812, 246] on input at bounding box center [825, 249] width 84 height 16
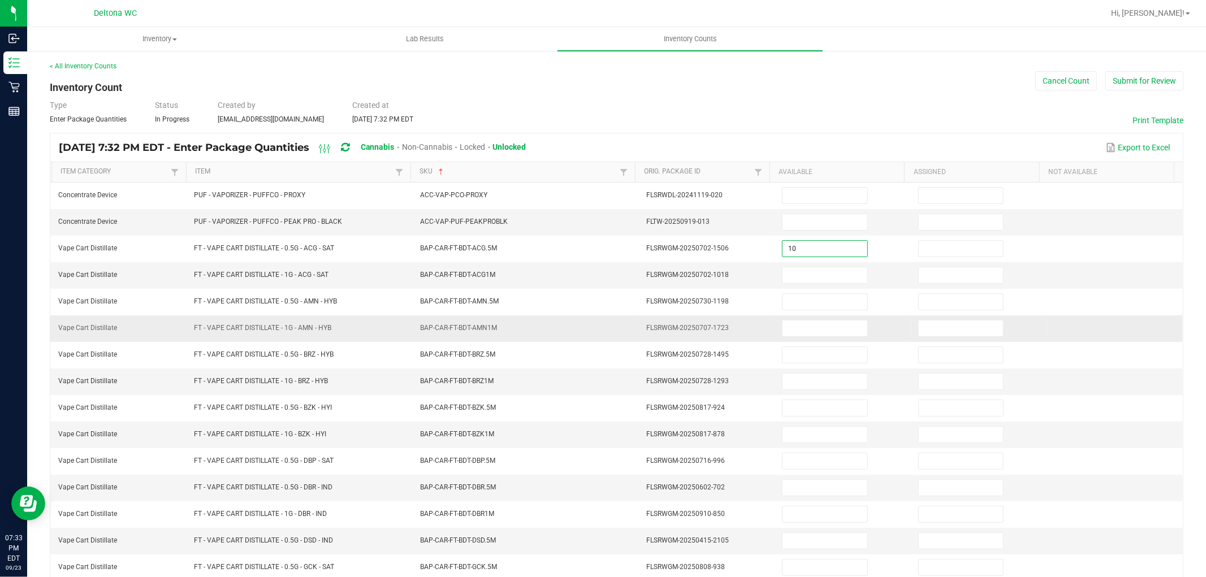
type input "10"
type input "0"
type input "3"
type input "0"
type input "4"
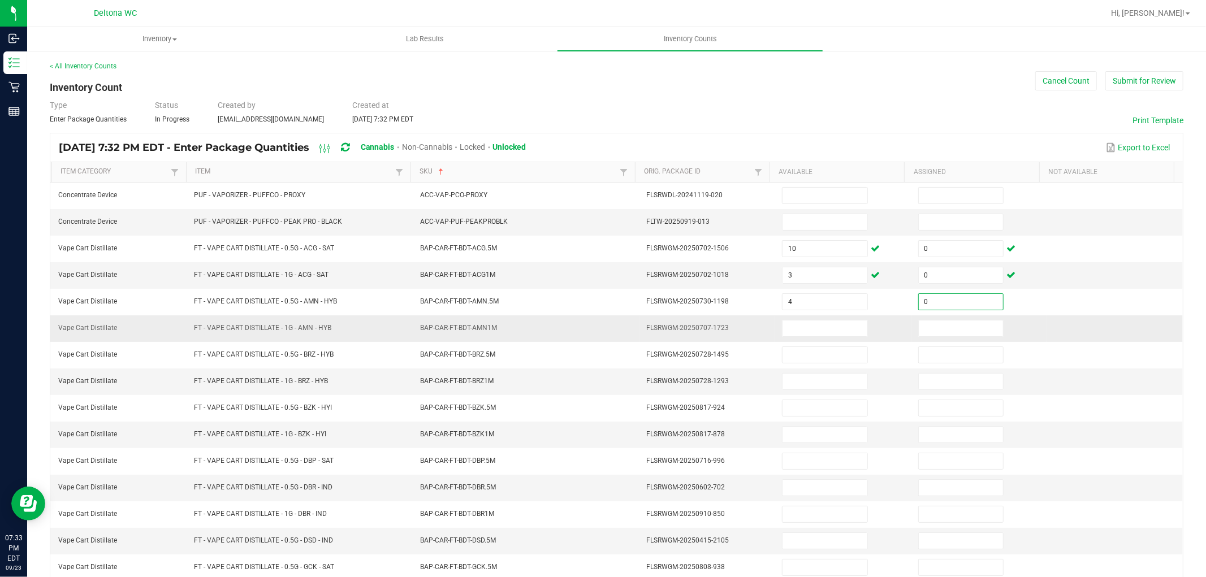
type input "0"
type input "11"
type input "0"
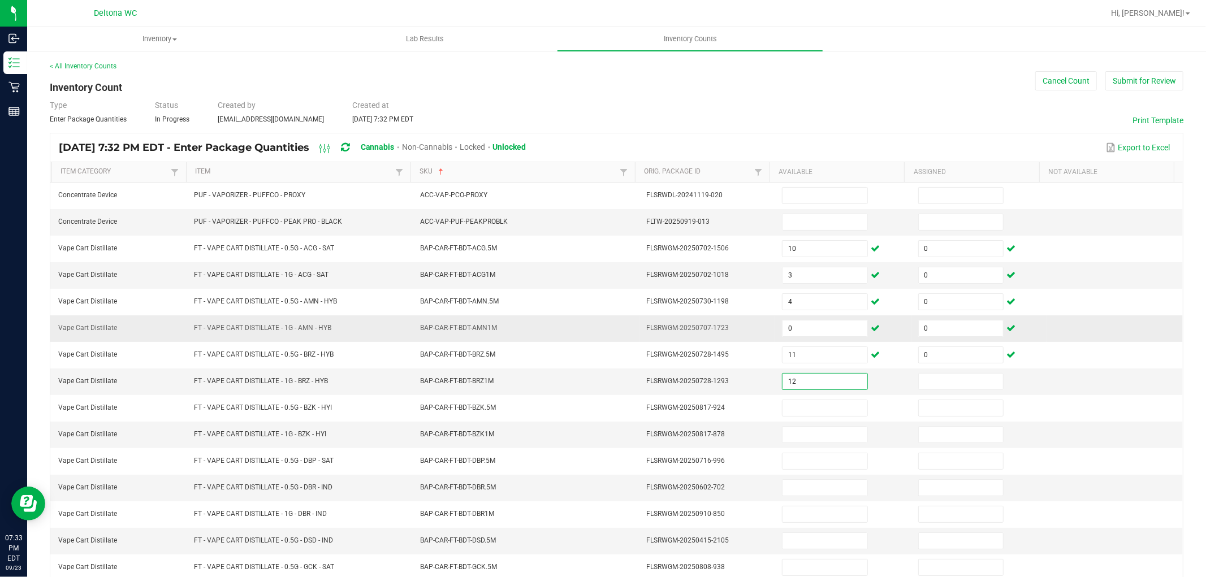
type input "12"
type input "0"
type input "11"
type input "0"
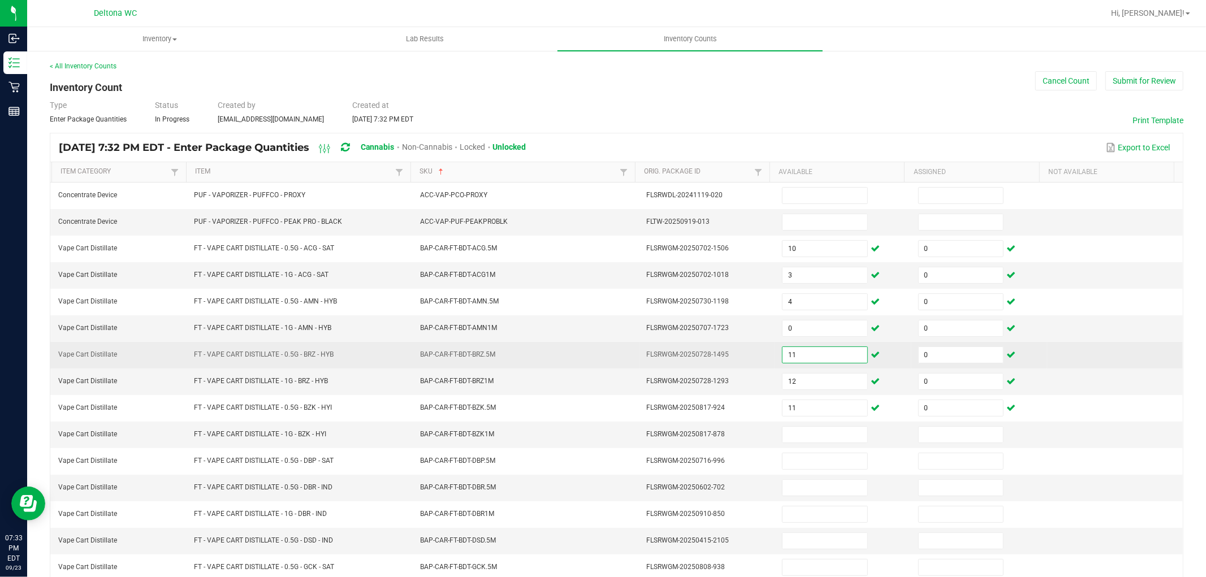
click at [823, 347] on td "11" at bounding box center [843, 355] width 136 height 27
type input "12"
type input "6"
type input "12"
type input "0"
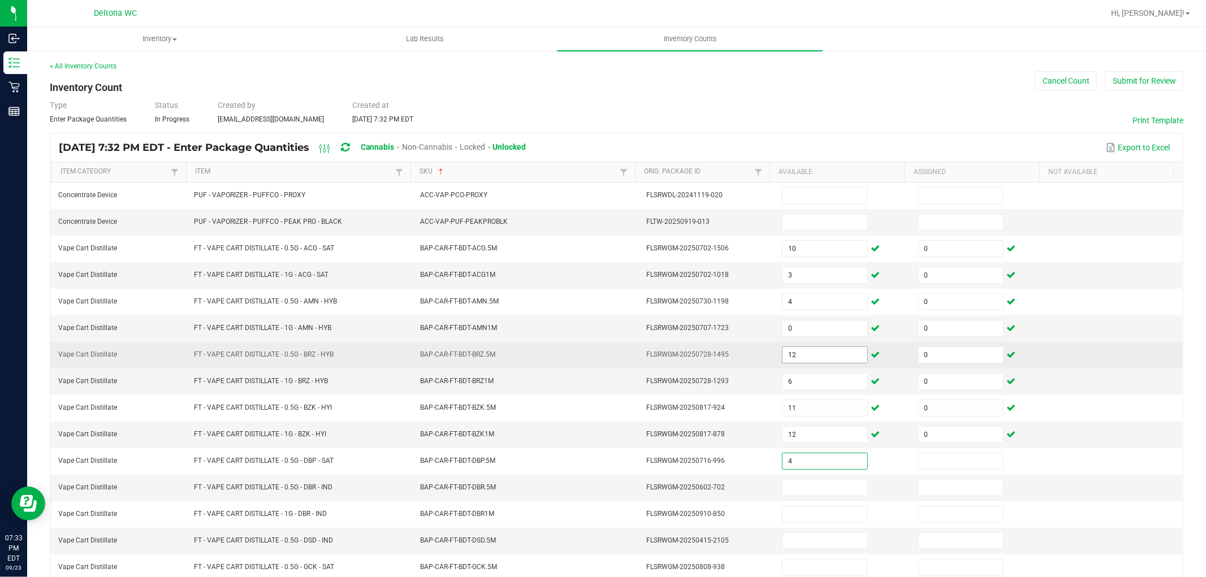
type input "4"
type input "0"
type input "2"
type input "0"
type input "9"
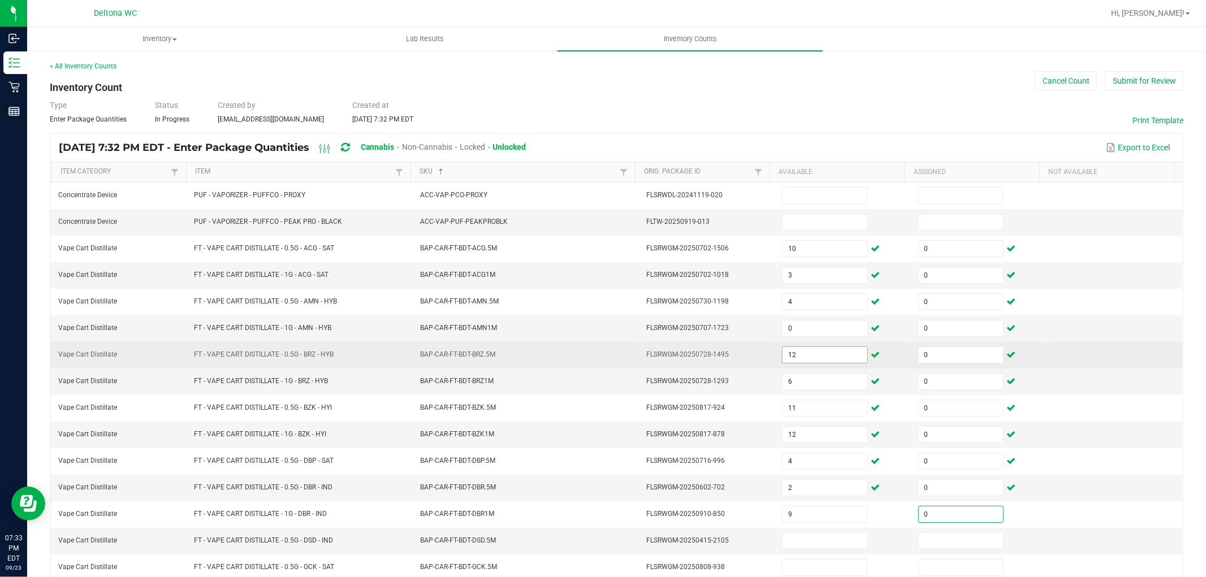
type input "0"
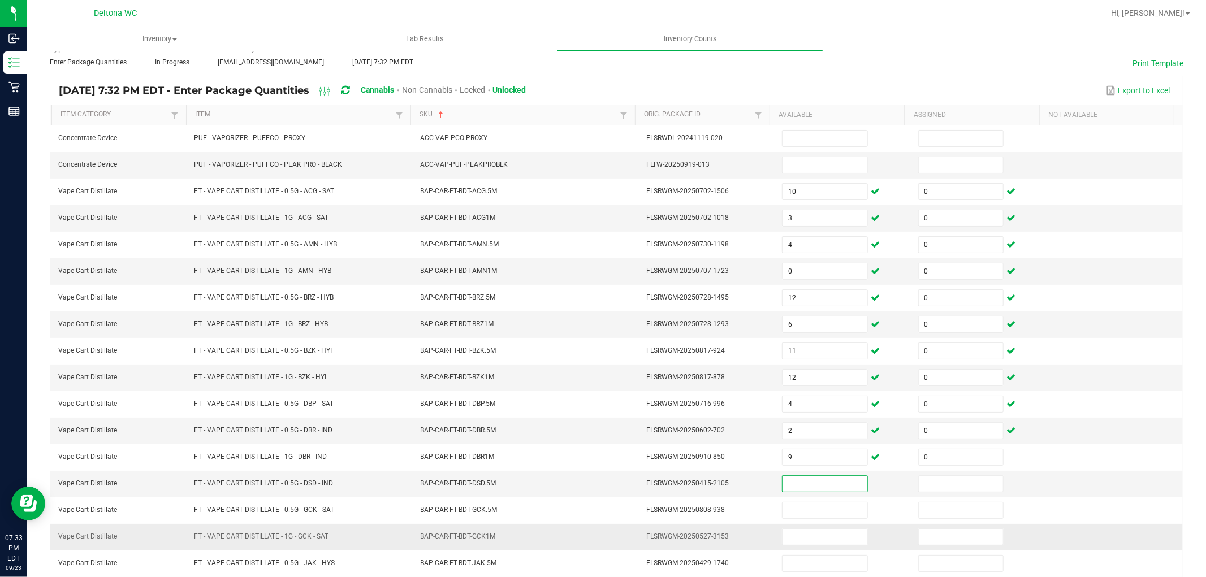
scroll to position [180, 0]
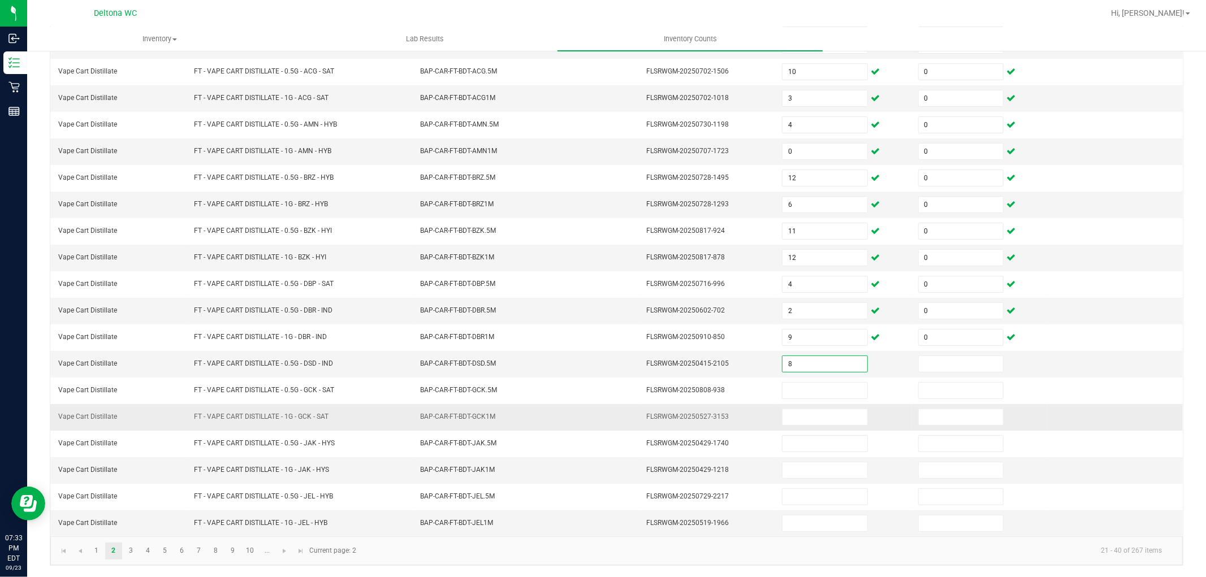
type input "8"
type input "0"
type input "12"
type input "0"
type input "5"
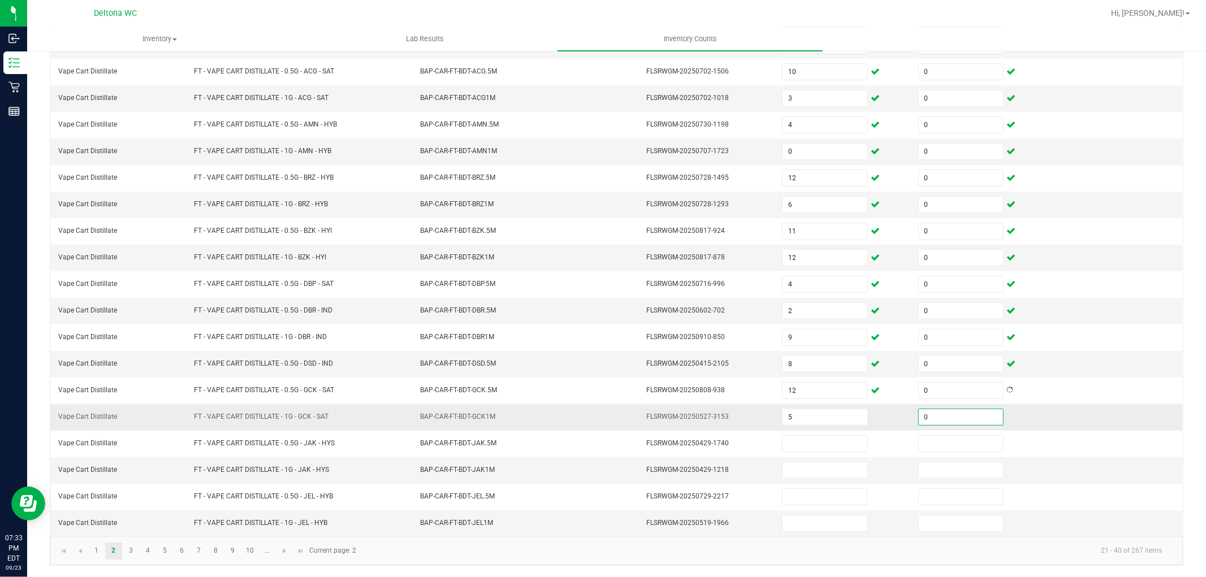
type input "0"
type input "2"
type input "0"
type input "6"
type input "0"
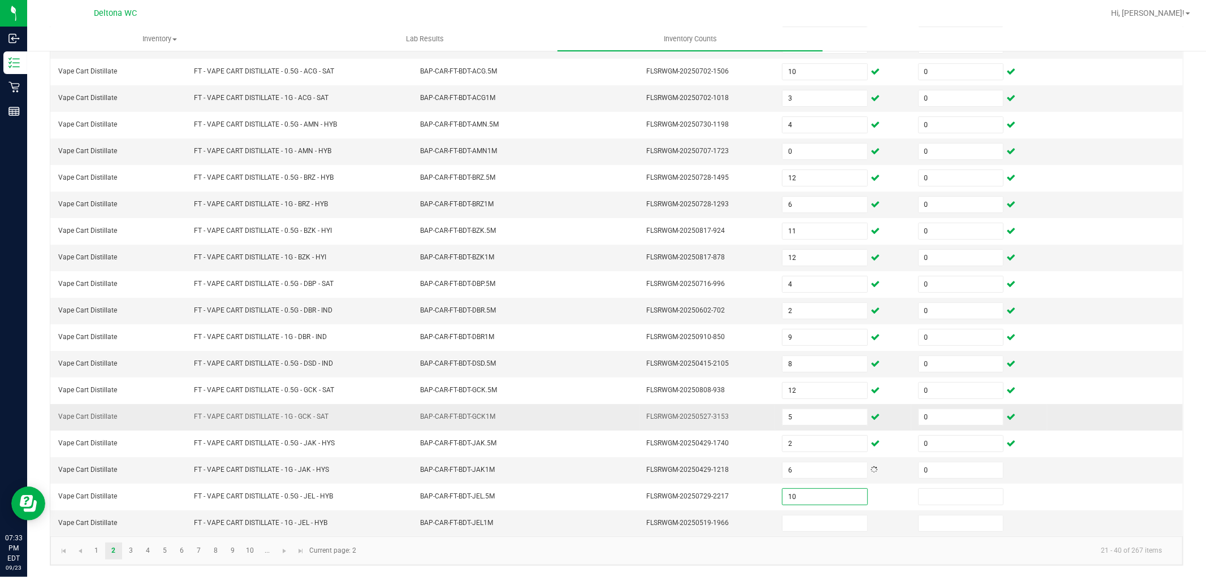
type input "10"
type input "0"
type input "7"
type input "0"
click at [131, 550] on link "3" at bounding box center [131, 551] width 16 height 17
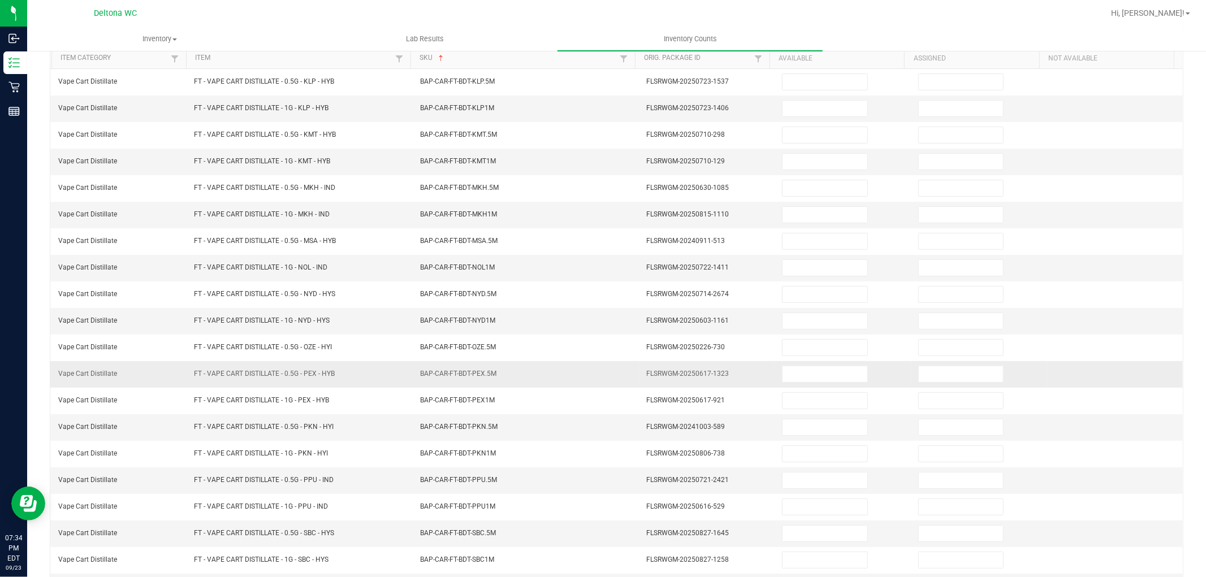
scroll to position [0, 0]
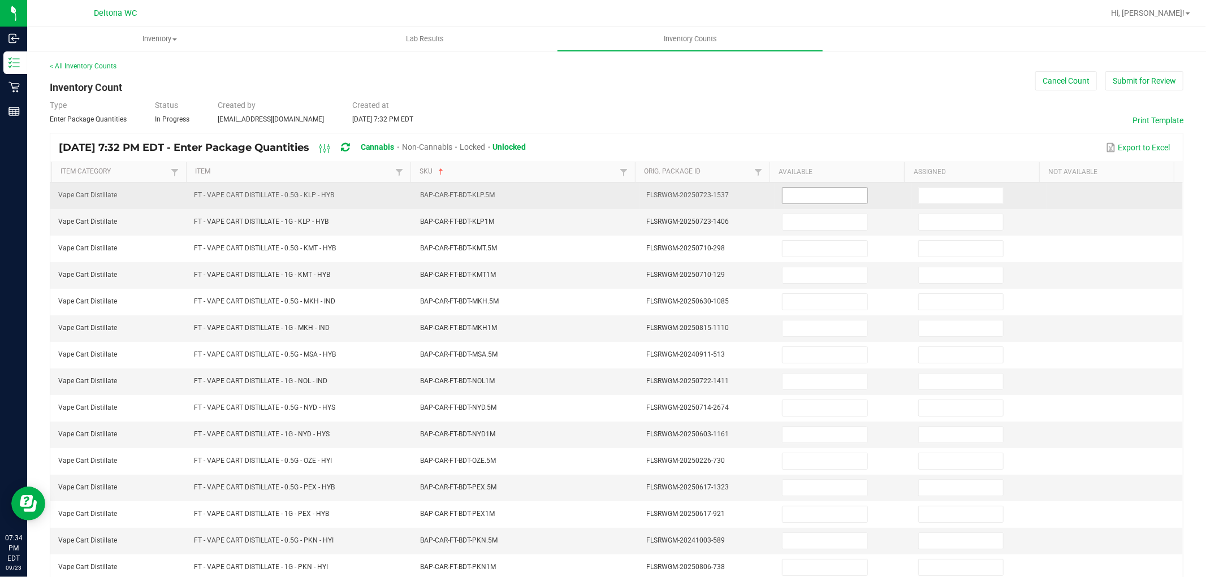
click at [803, 196] on input at bounding box center [825, 196] width 84 height 16
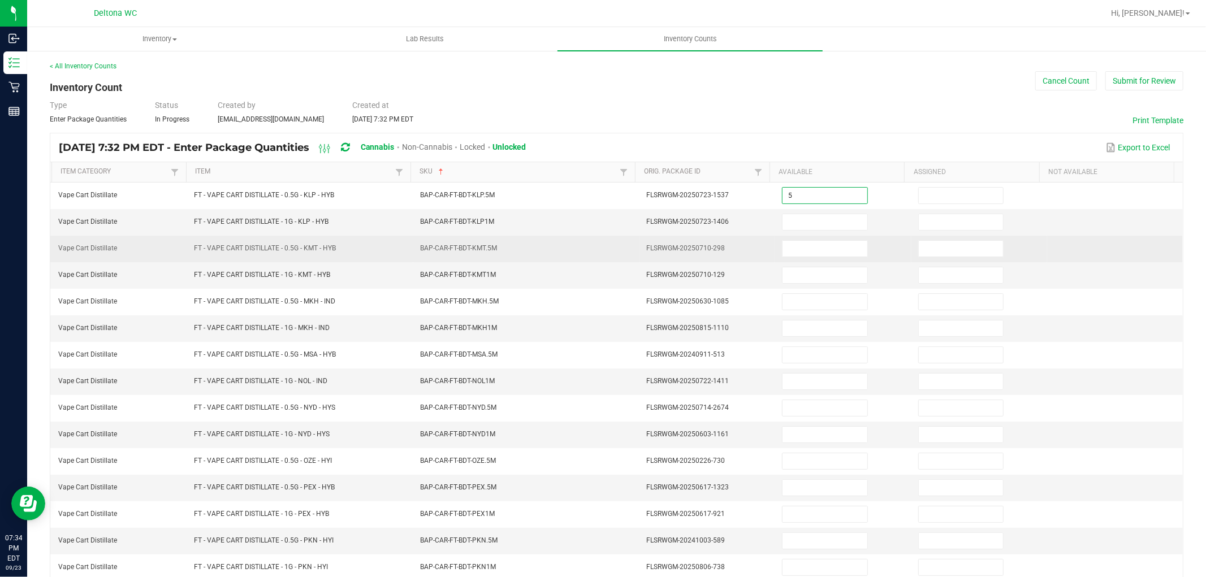
type input "5"
type input "0"
type input "4"
type input "0"
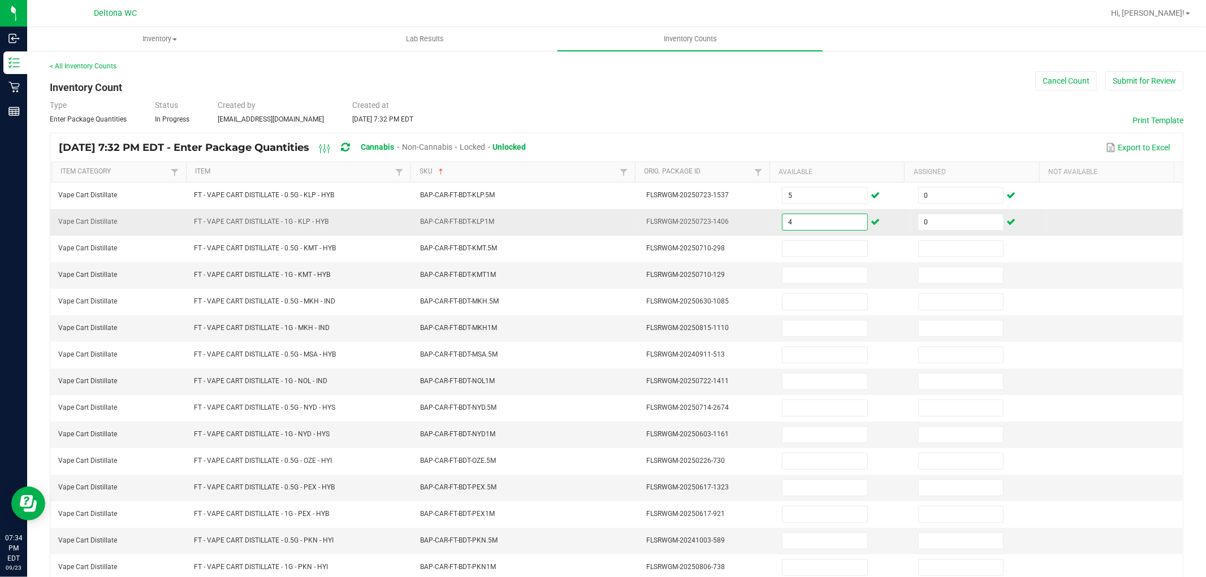
click at [844, 218] on input "4" at bounding box center [825, 222] width 84 height 16
type input "12"
type input "4"
type input "0"
type input "5"
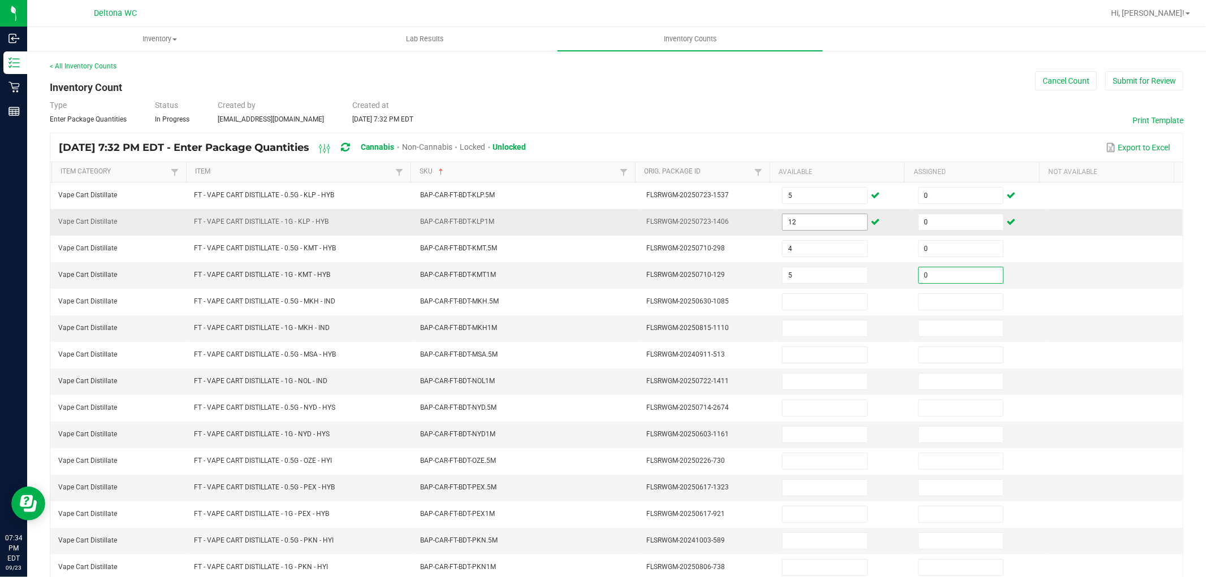
type input "0"
type input "4"
type input "0"
type input "11"
type input "0"
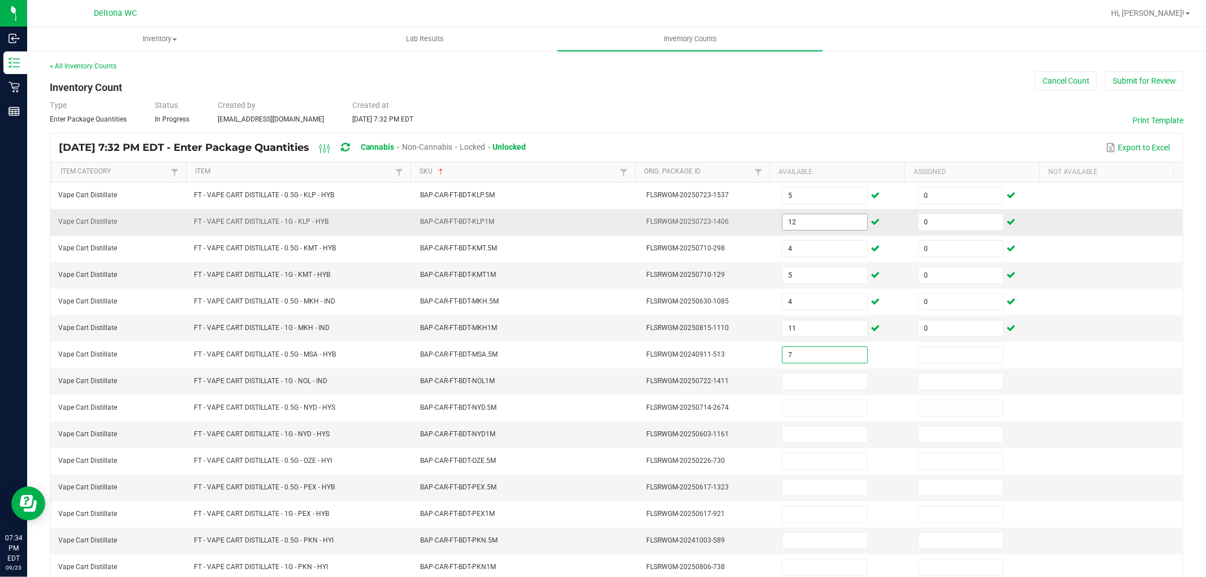
type input "7"
type input "0"
type input "11"
type input "0"
type input "3"
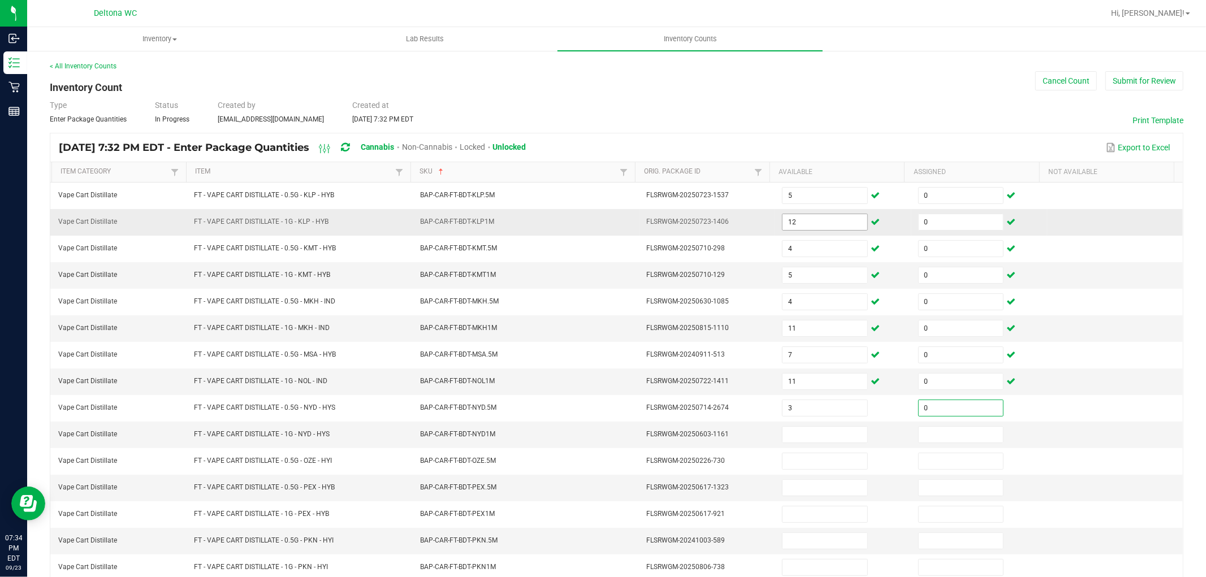
type input "0"
type input "3"
type input "0"
type input "4"
type input "0"
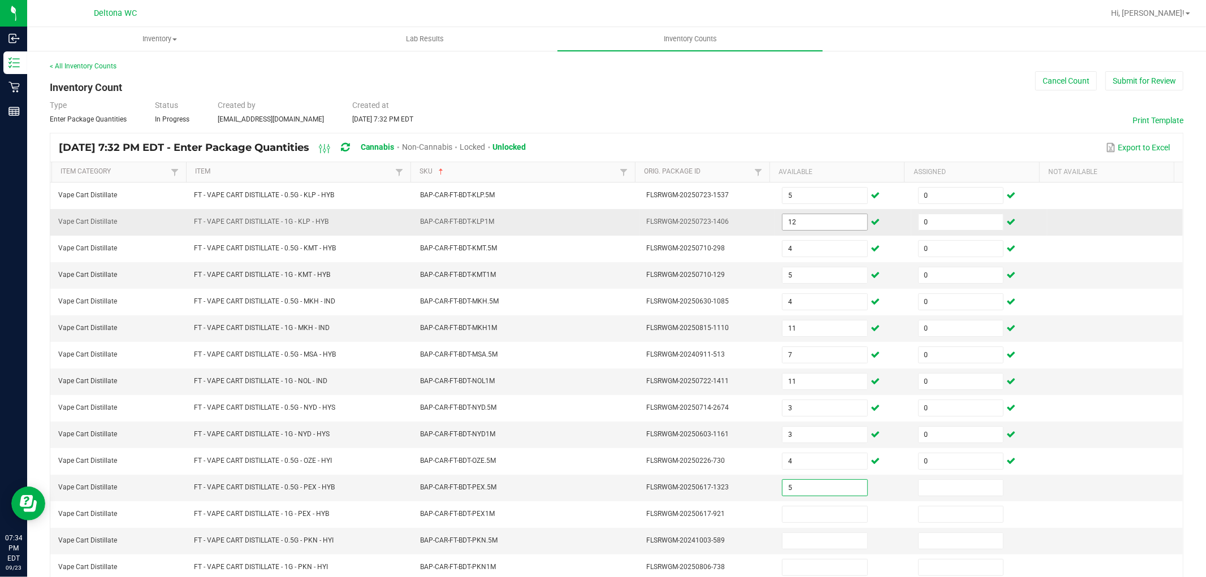
type input "5"
type input "0"
type input "4"
type input "0"
type input "2"
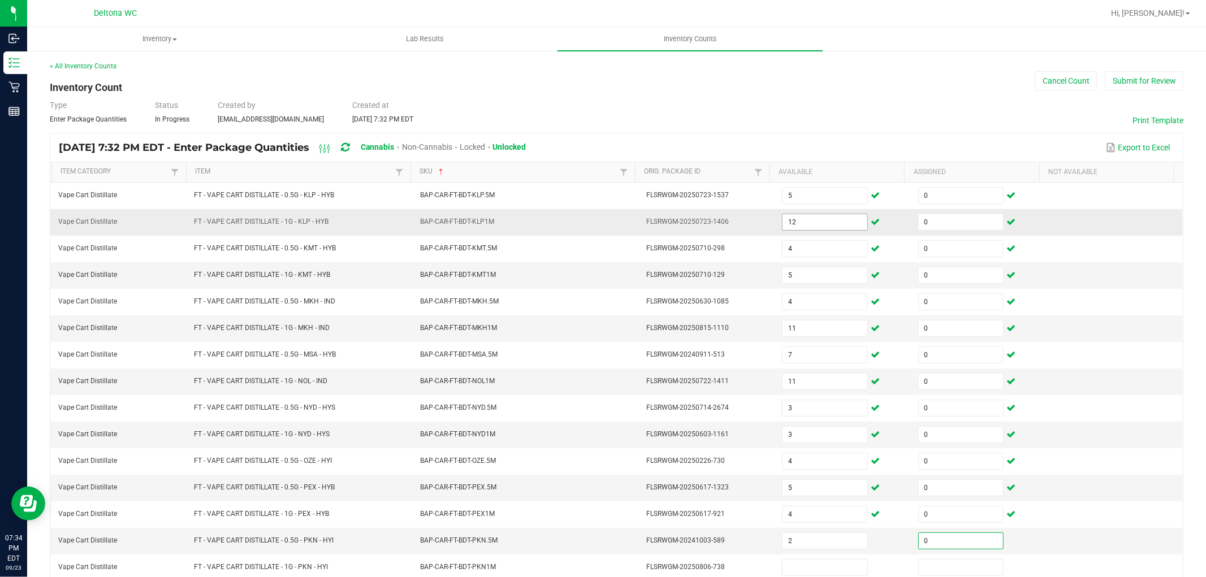
type input "0"
type input "1"
type input "0"
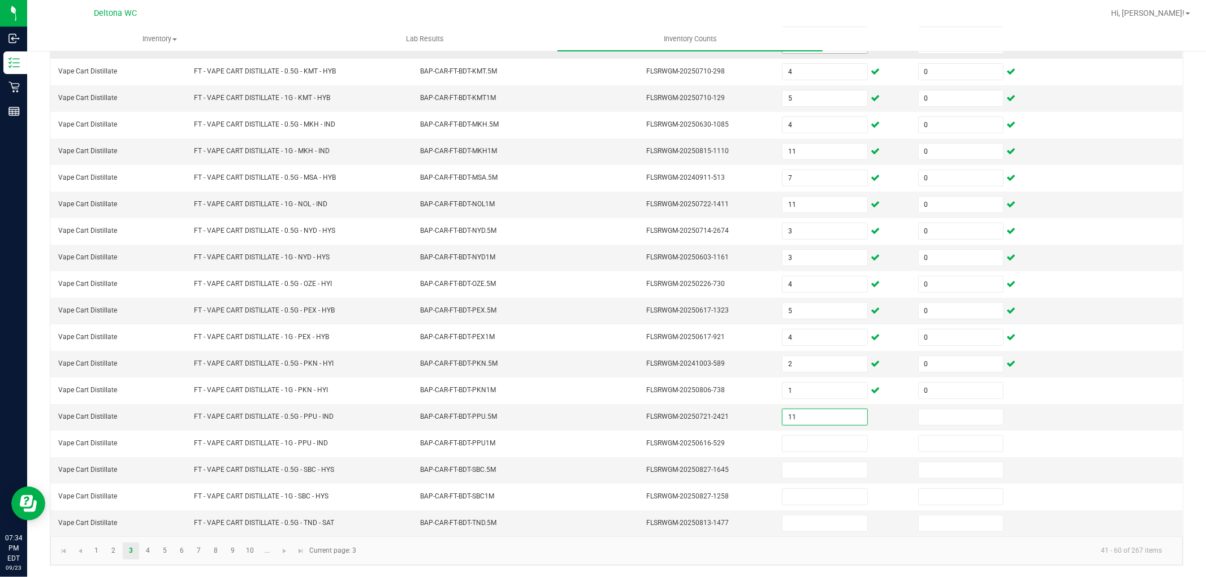
type input "11"
type input "0"
type input "2"
type input "0"
type input "4"
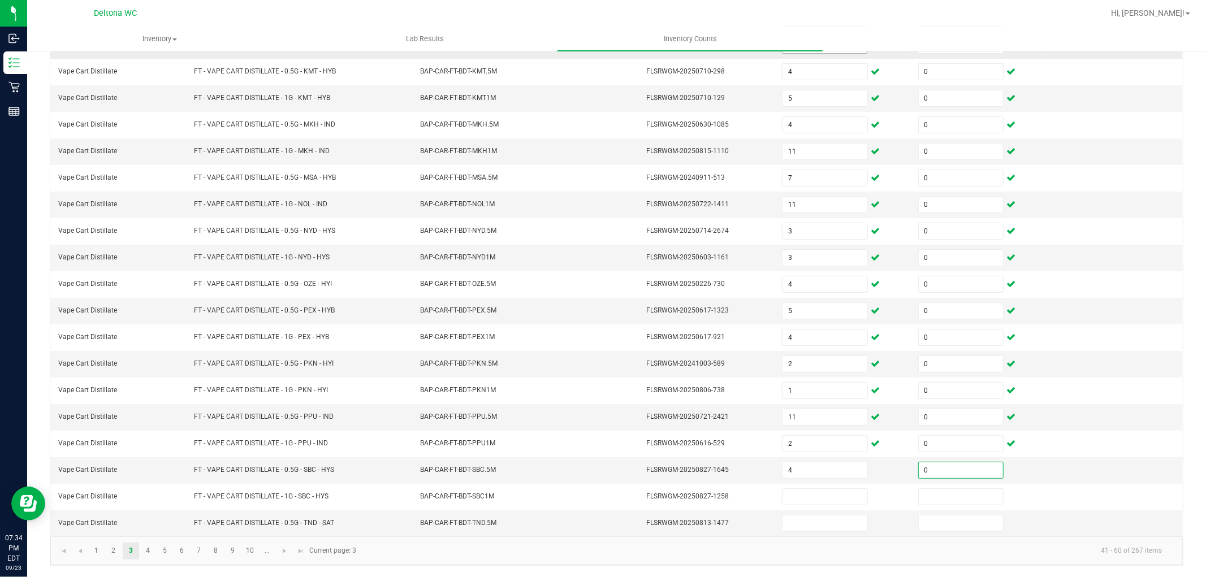
type input "0"
type input "4"
type input "0"
type input "1"
type input "0"
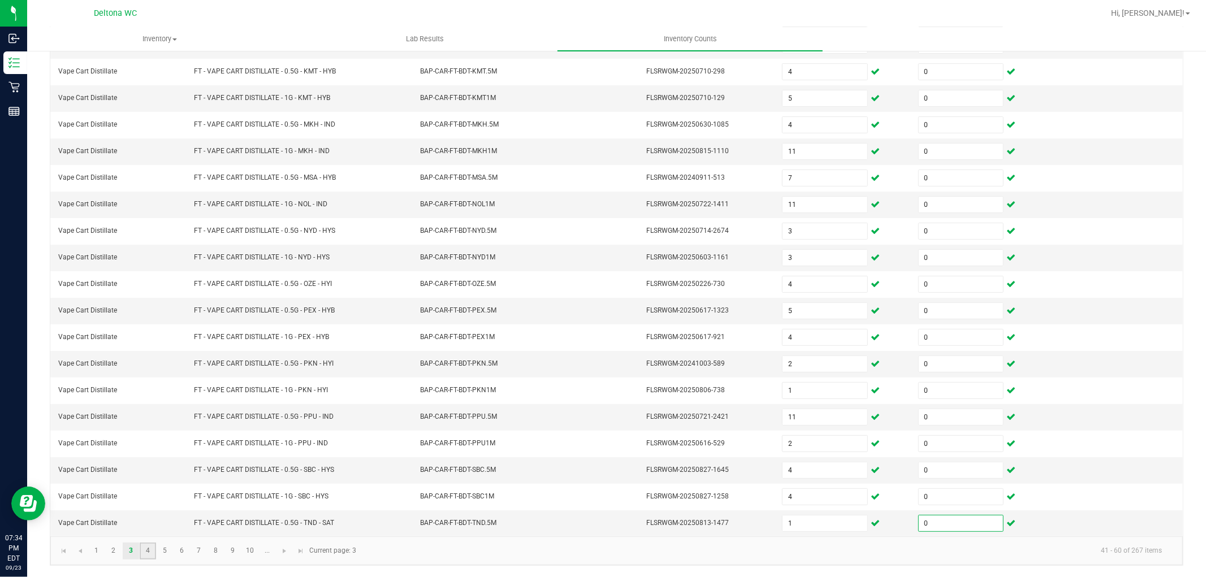
click at [150, 551] on link "4" at bounding box center [148, 551] width 16 height 17
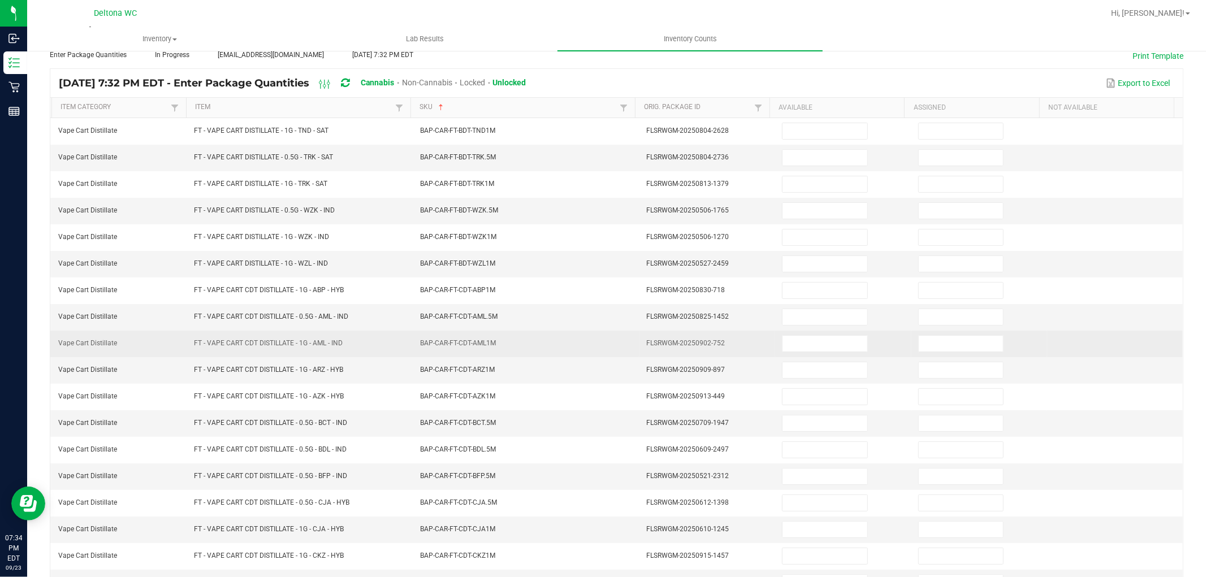
scroll to position [0, 0]
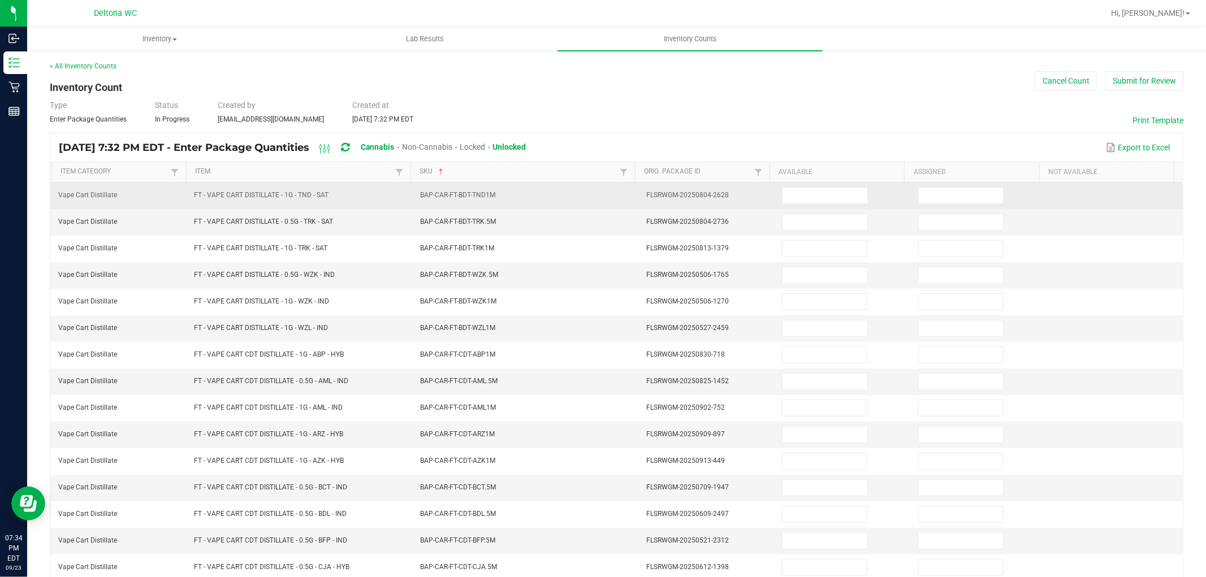
click at [864, 197] on td at bounding box center [843, 196] width 136 height 27
click at [835, 199] on input at bounding box center [825, 196] width 84 height 16
type input "1"
type input "0"
type input "8"
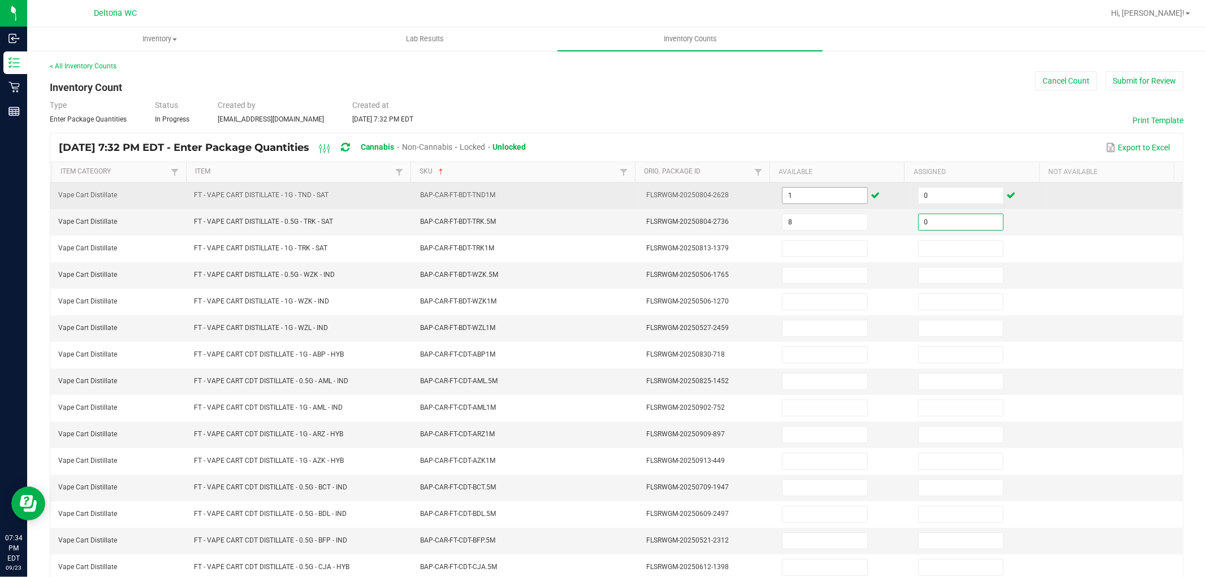
type input "0"
type input "7"
type input "0"
type input "2"
type input "0"
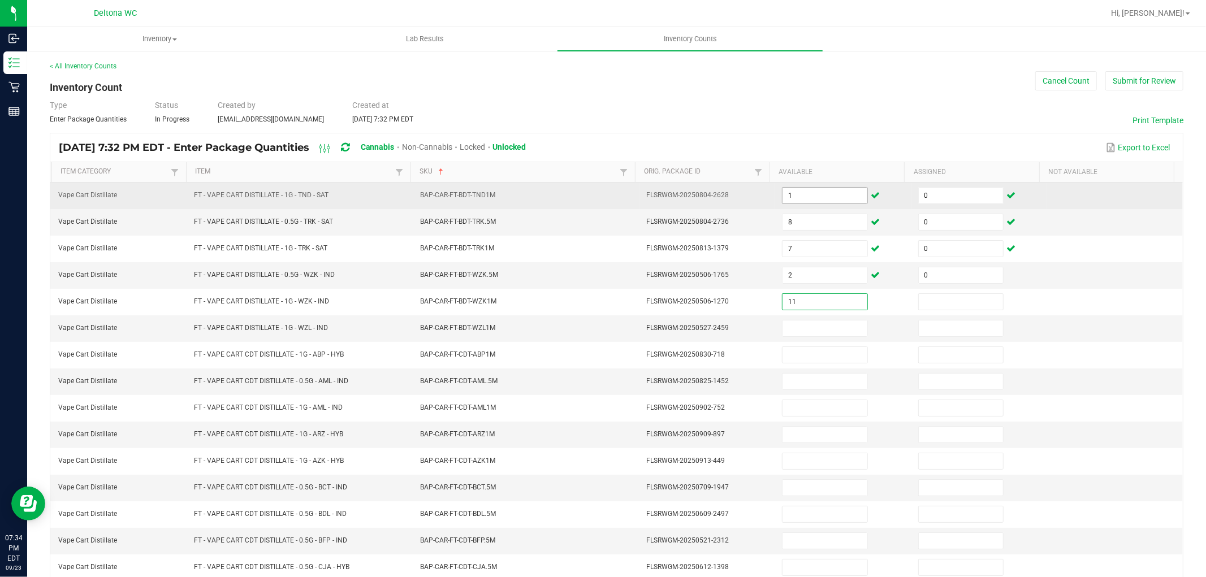
type input "11"
type input "0"
type input "2"
type input "0"
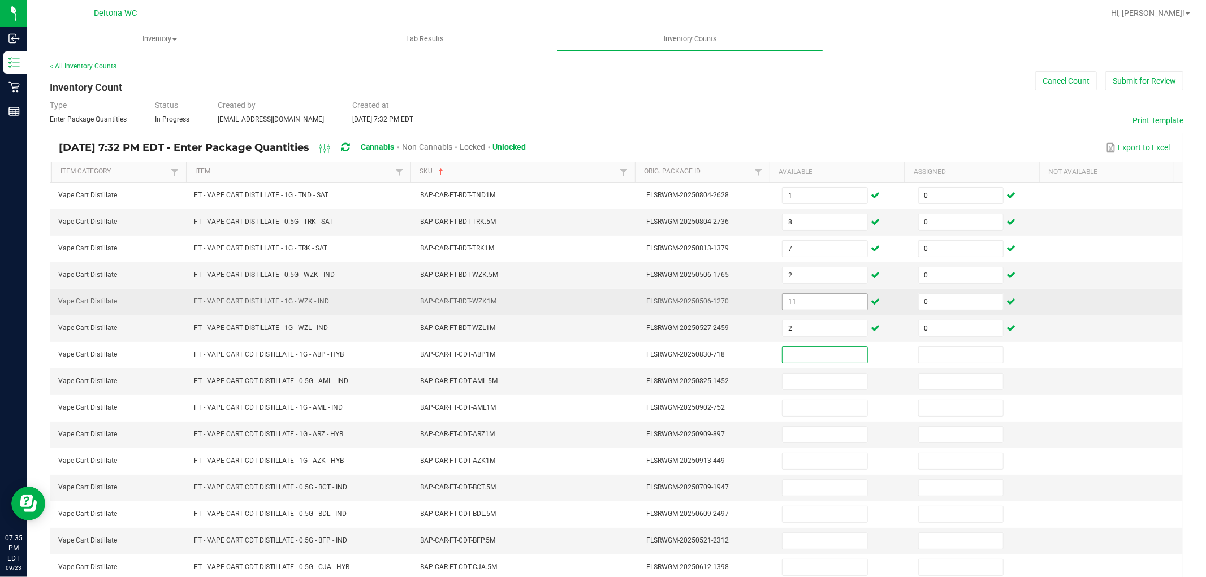
click at [809, 302] on input "11" at bounding box center [825, 302] width 84 height 16
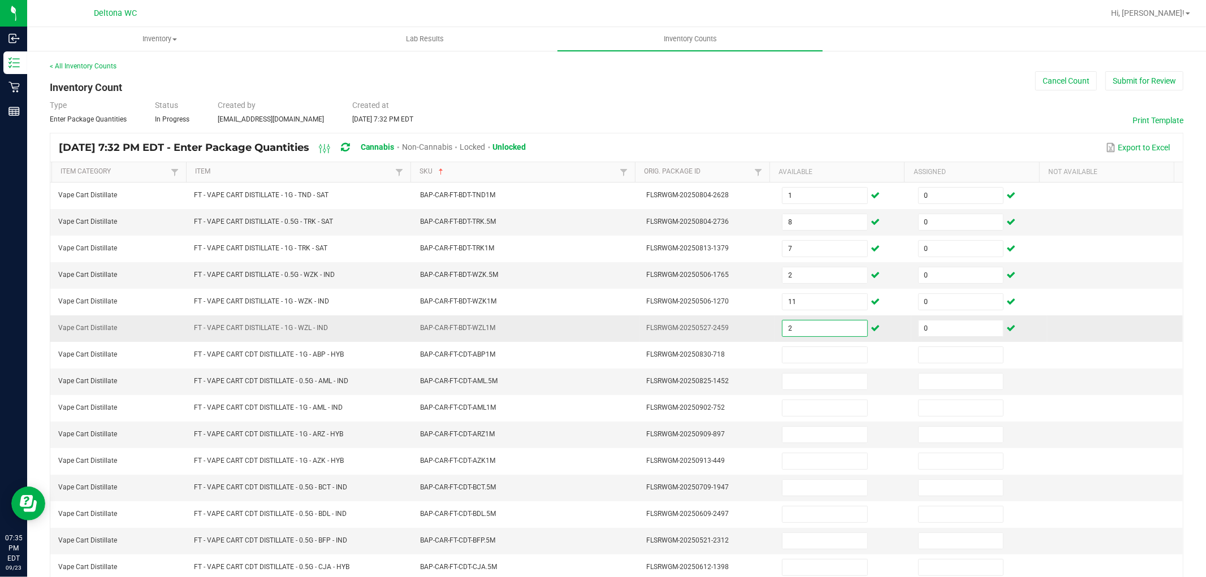
click at [799, 322] on input "2" at bounding box center [825, 329] width 84 height 16
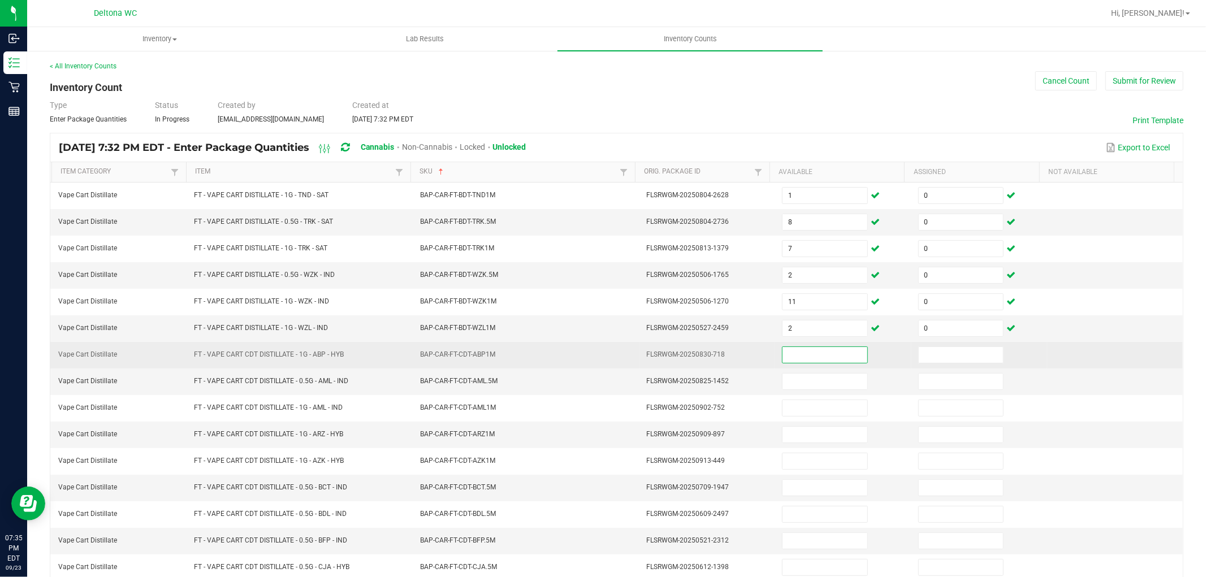
click at [783, 352] on input at bounding box center [825, 355] width 84 height 16
type input "1"
type input "0"
type input "12"
type input "0"
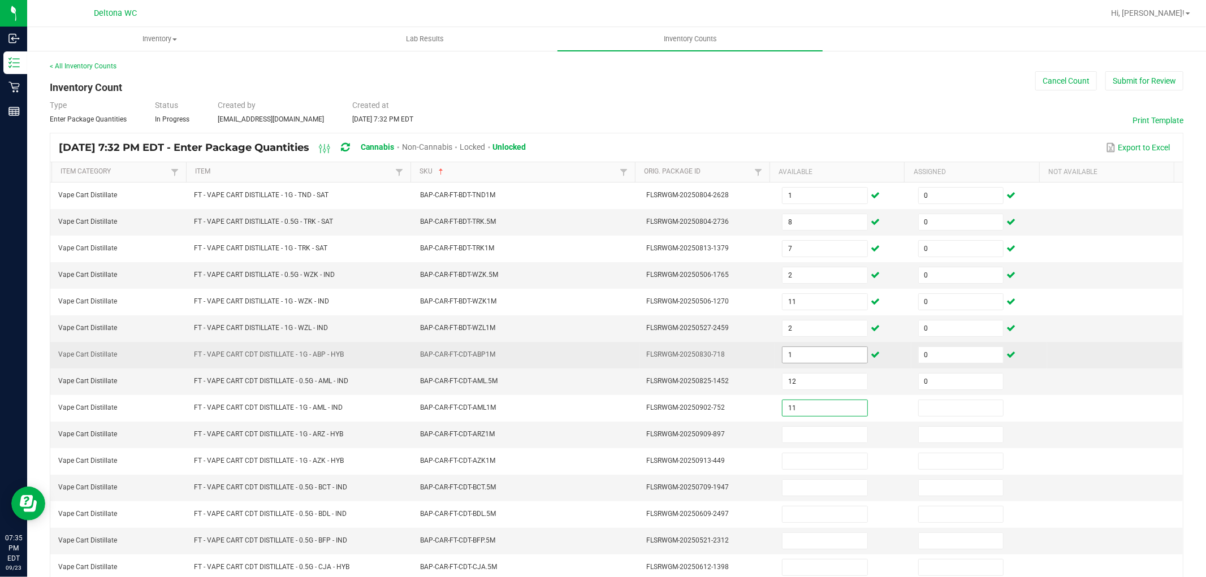
type input "11"
type input "0"
type input "2"
type input "0"
type input "9"
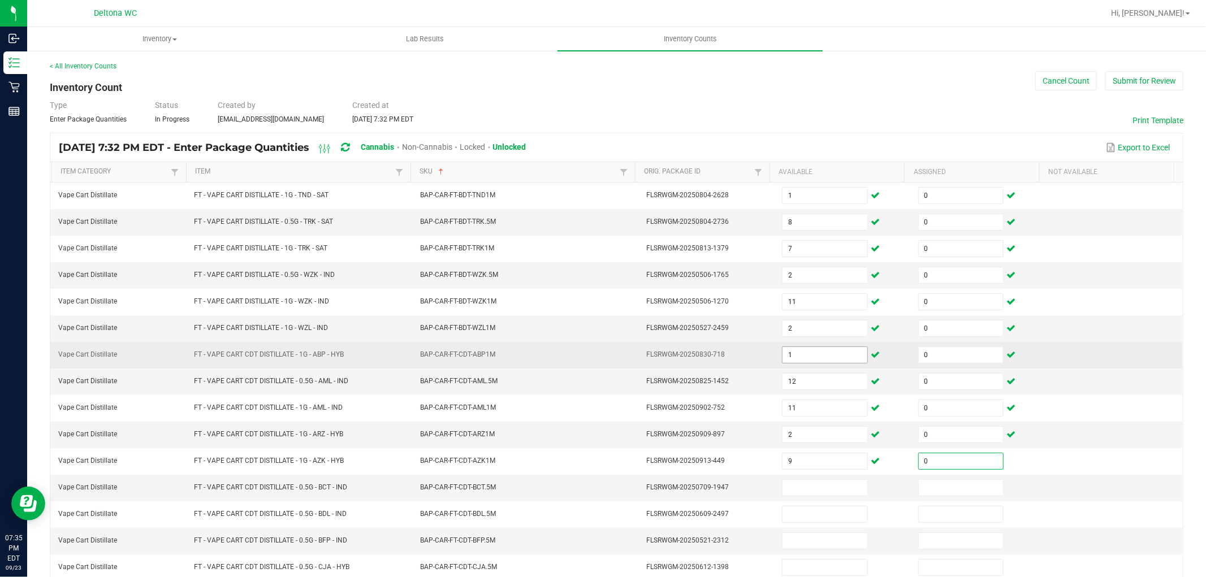
type input "0"
type input "10"
type input "0"
type input "12"
type input "0"
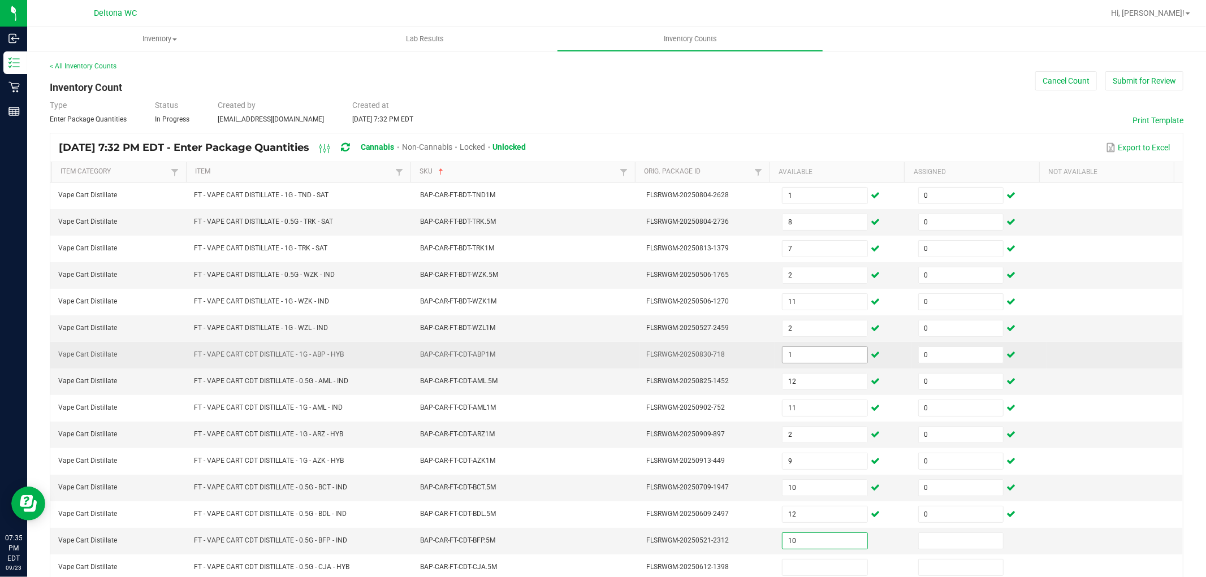
type input "10"
type input "0"
type input "9"
type input "0"
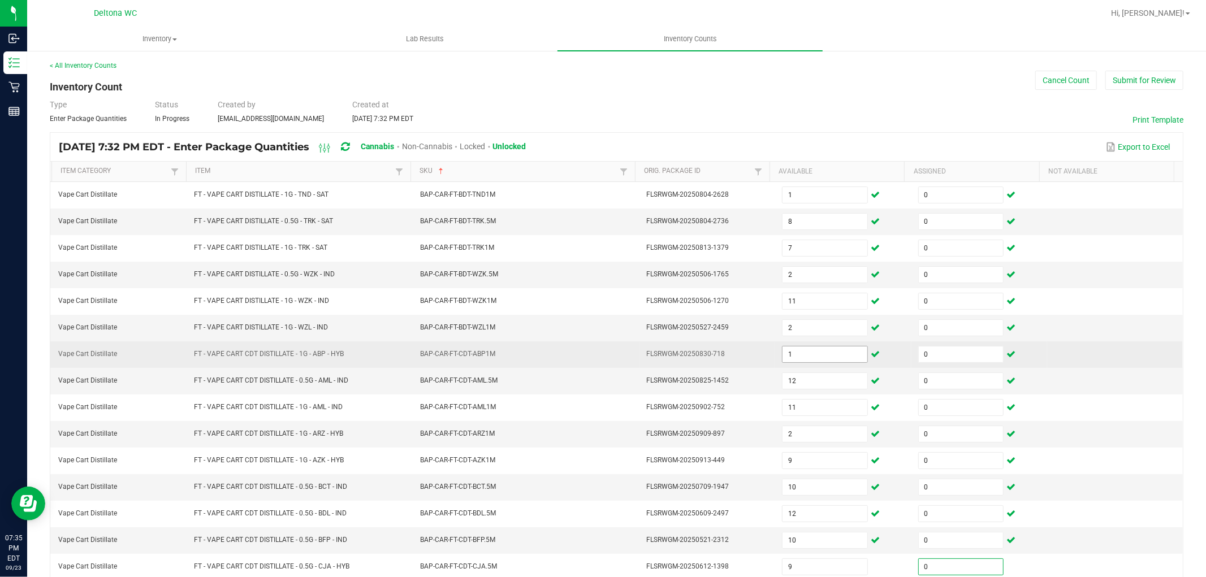
scroll to position [180, 0]
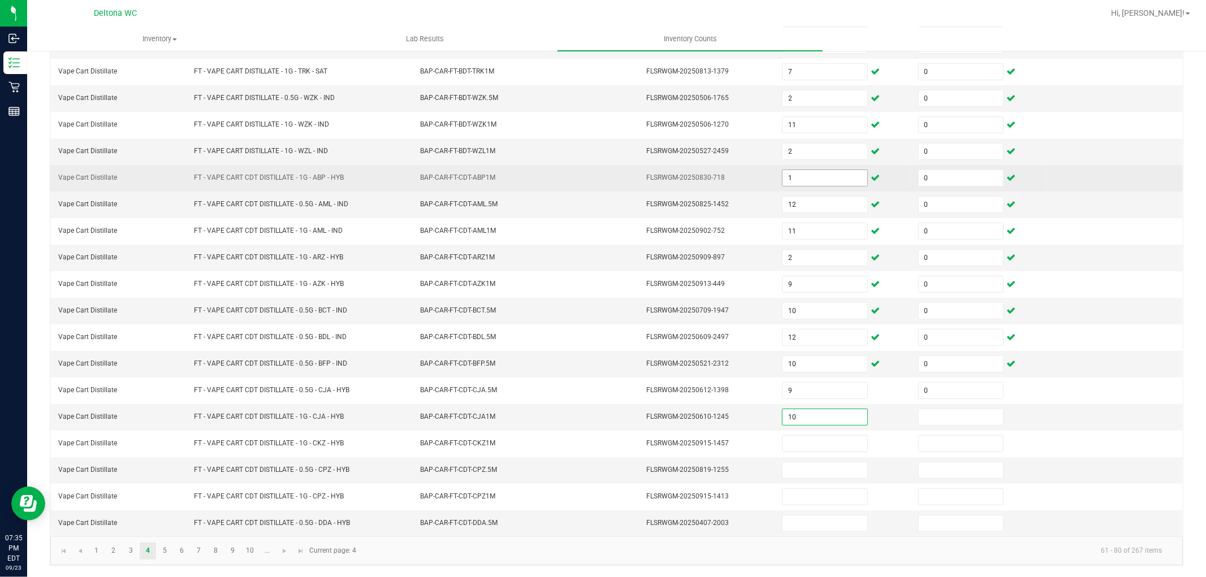
type input "10"
type input "0"
type input "9"
type input "0"
type input "1"
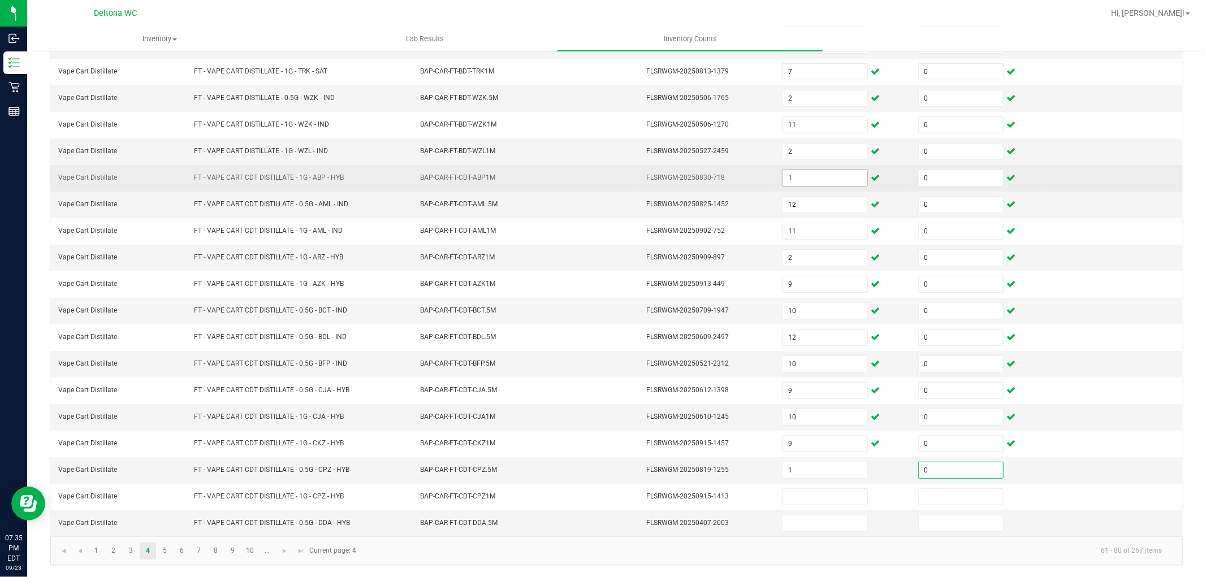
type input "0"
type input "11"
type input "0"
type input "2"
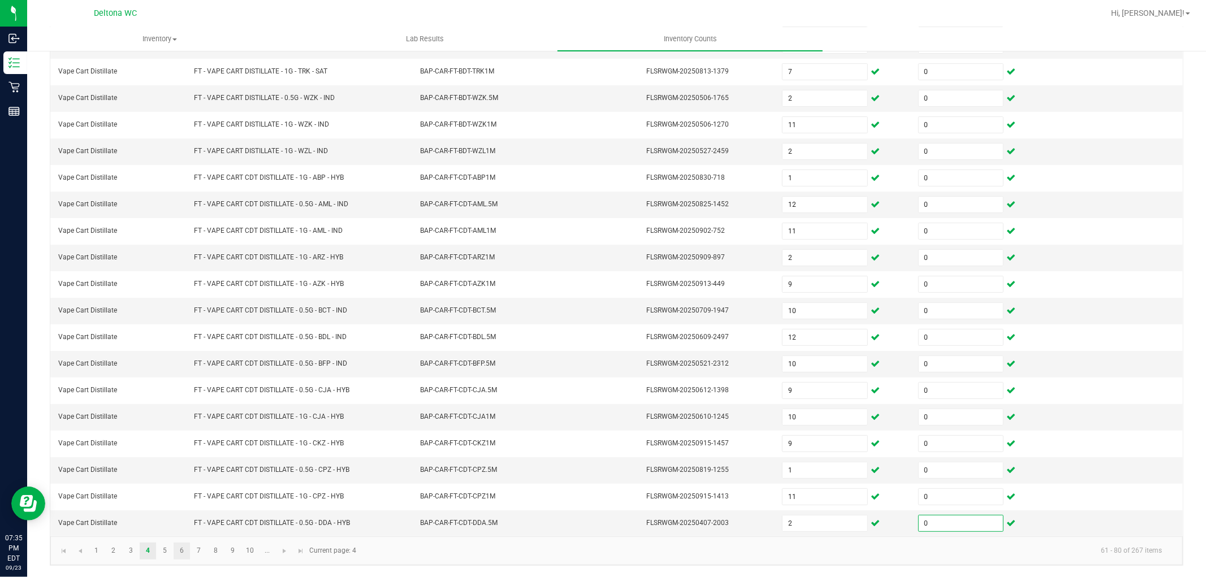
type input "0"
click at [177, 546] on link "6" at bounding box center [182, 551] width 16 height 17
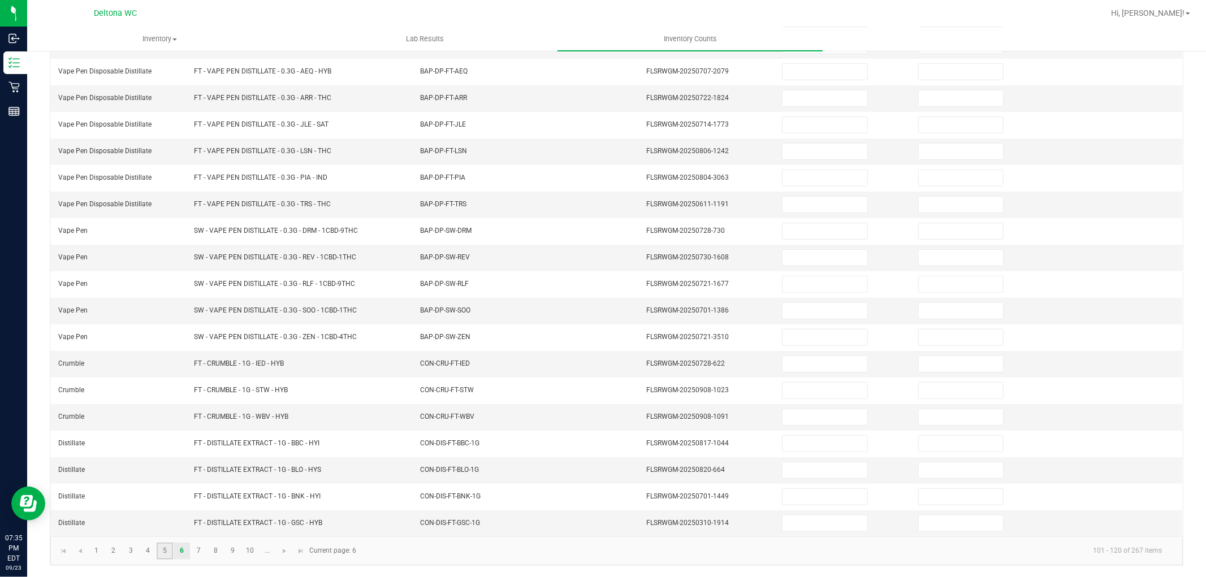
click at [170, 550] on link "5" at bounding box center [165, 551] width 16 height 17
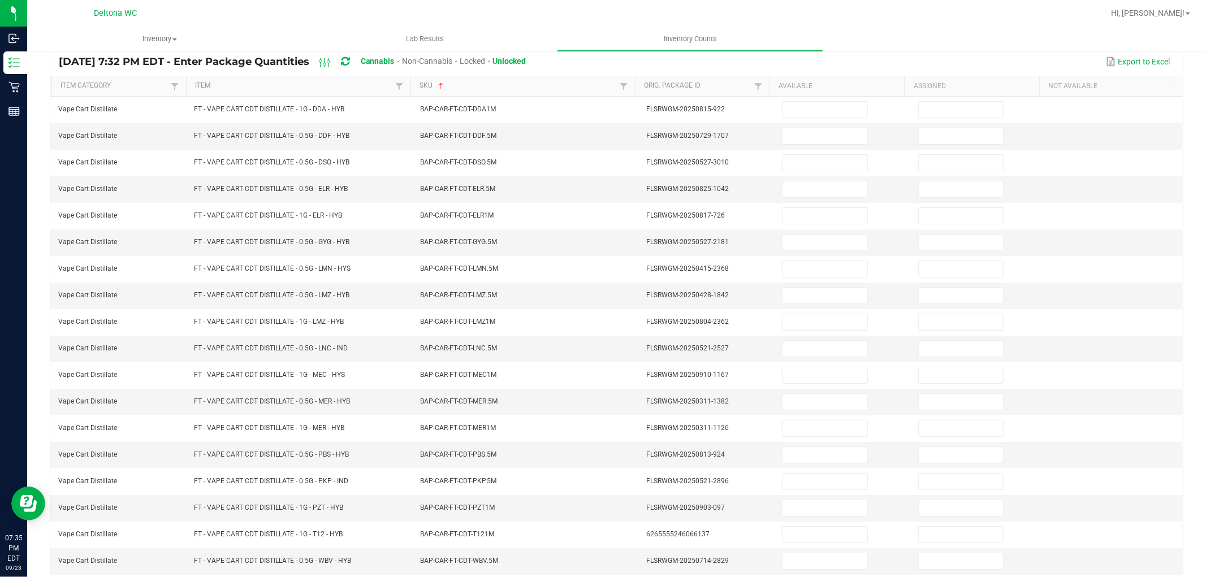
scroll to position [0, 0]
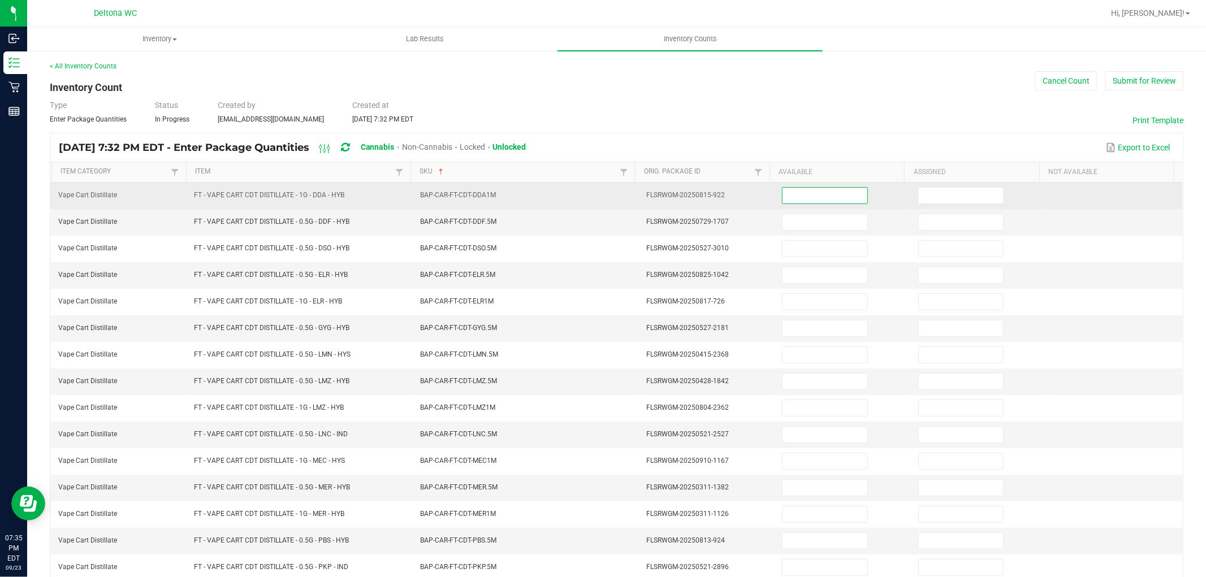
click at [827, 197] on input at bounding box center [825, 196] width 84 height 16
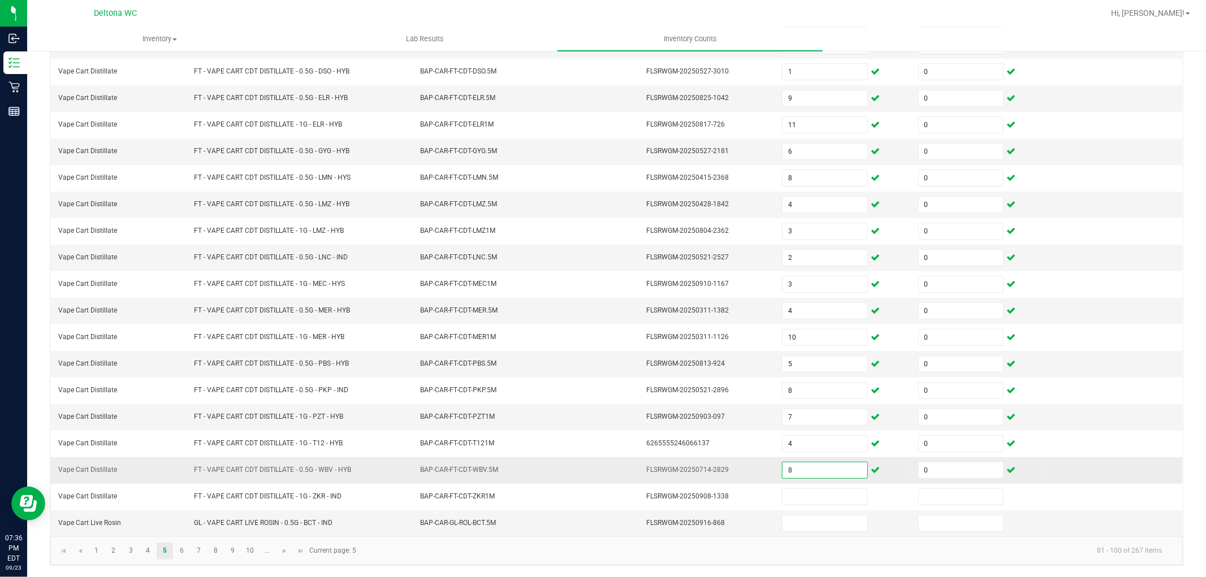
click at [806, 467] on input "8" at bounding box center [825, 471] width 84 height 16
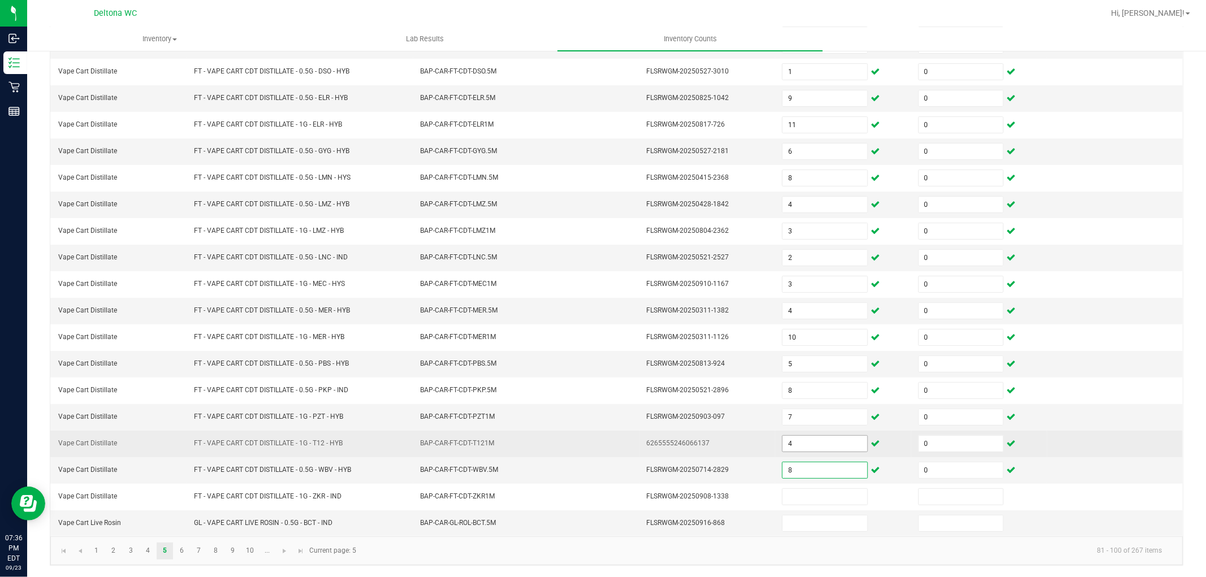
click at [809, 443] on input "4" at bounding box center [825, 444] width 84 height 16
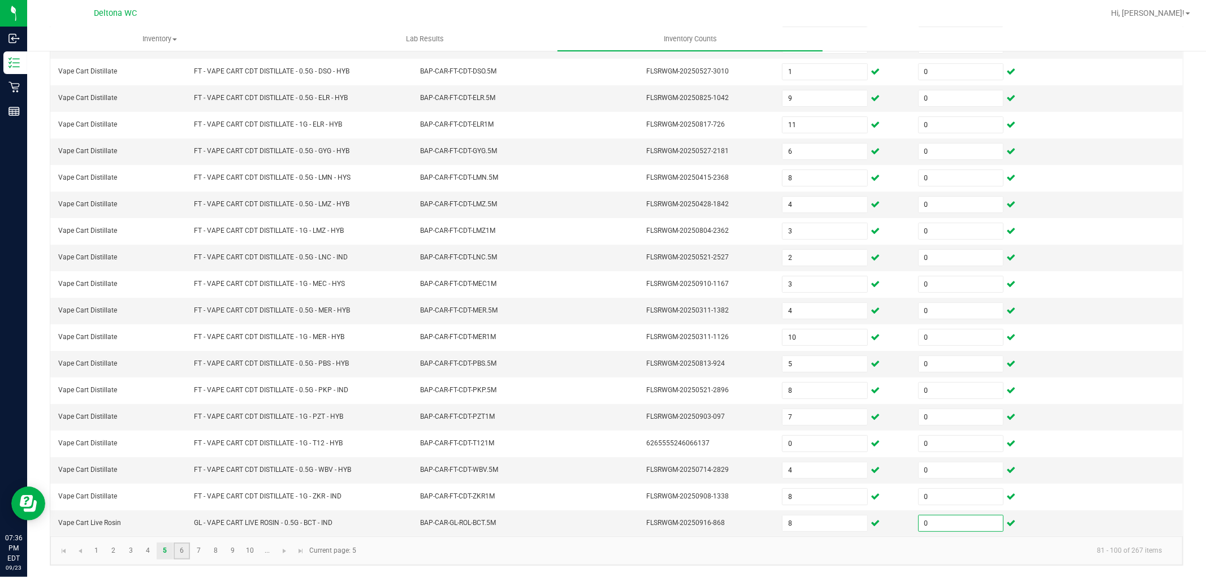
click at [184, 545] on link "6" at bounding box center [182, 551] width 16 height 17
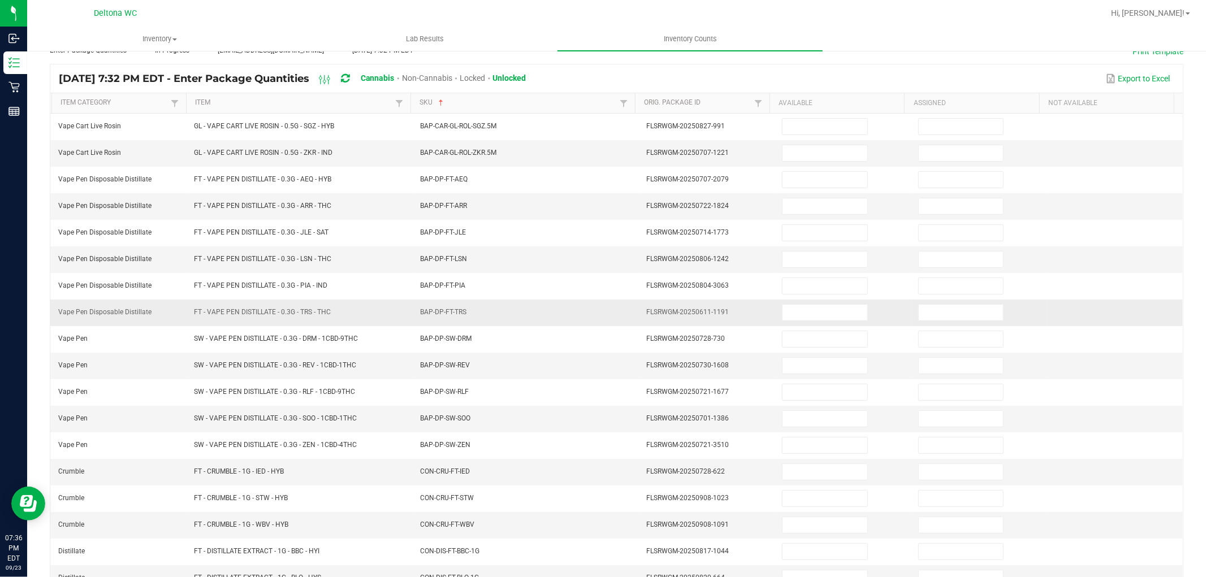
scroll to position [0, 0]
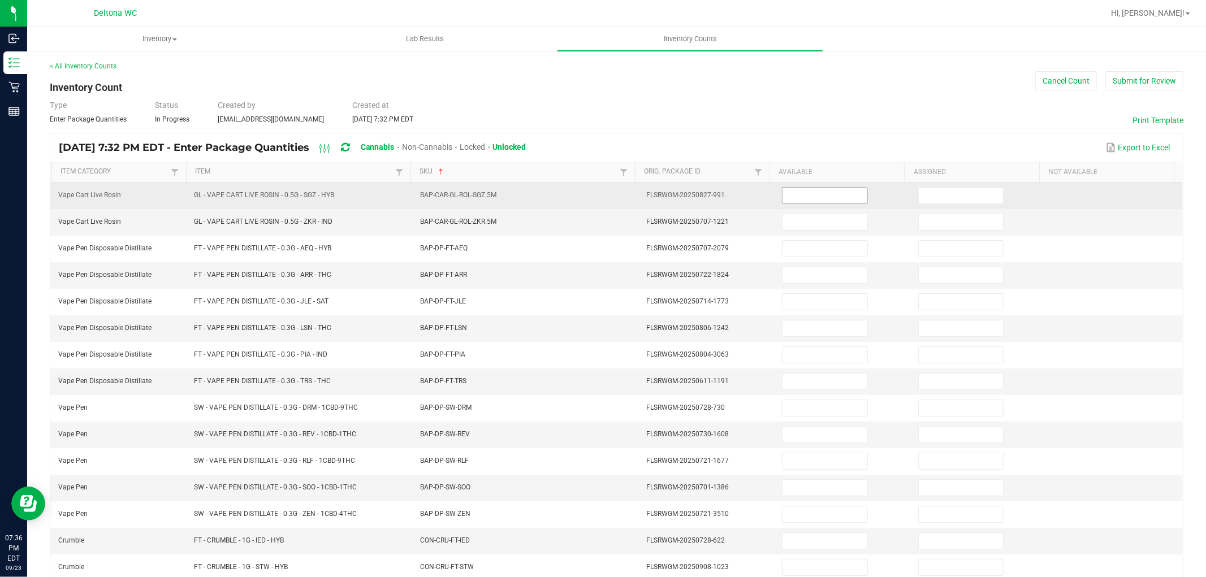
click at [814, 193] on input at bounding box center [825, 196] width 84 height 16
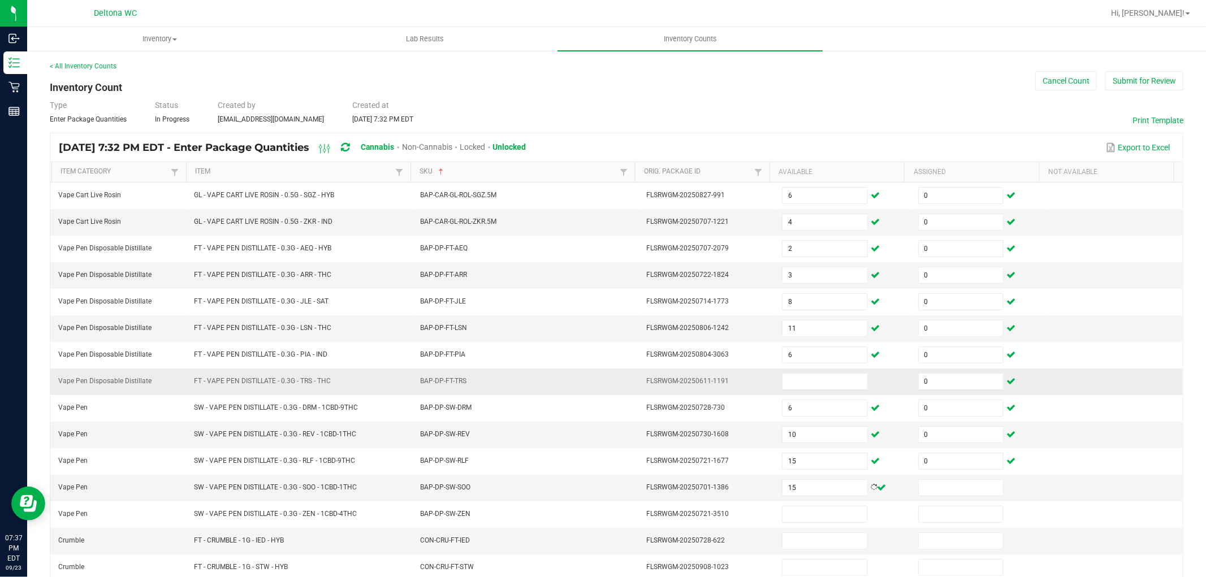
drag, startPoint x: 563, startPoint y: 376, endPoint x: 572, endPoint y: 381, distance: 10.6
click at [563, 376] on td "BAP-DP-FT-TRS" at bounding box center [526, 382] width 226 height 27
click at [810, 371] on td at bounding box center [843, 382] width 136 height 27
click at [810, 377] on input at bounding box center [825, 382] width 84 height 16
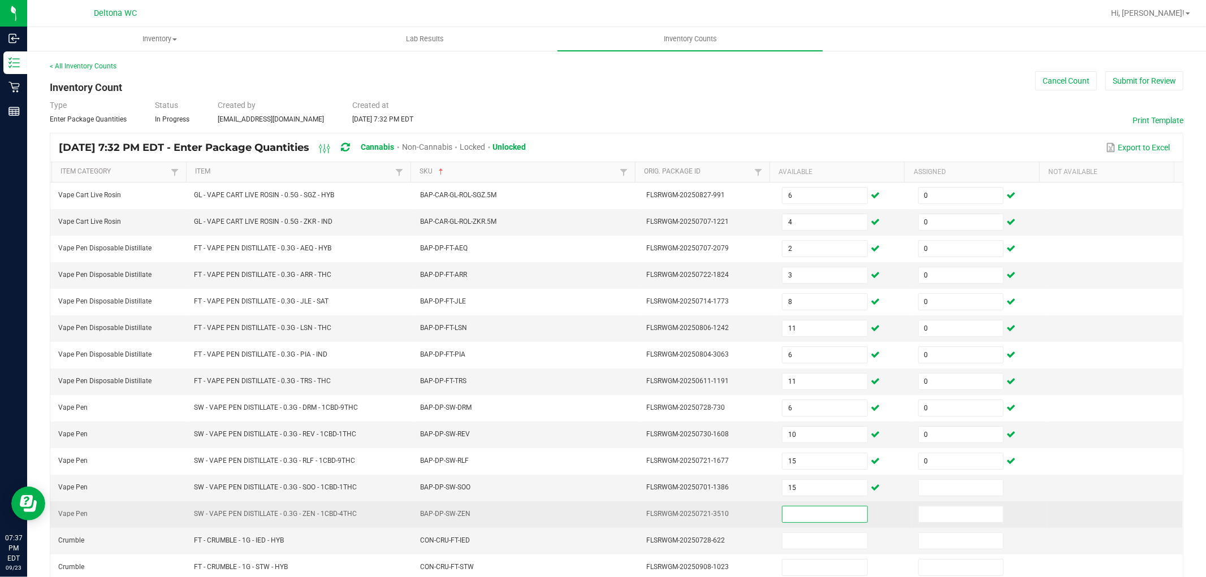
click at [815, 510] on input at bounding box center [825, 515] width 84 height 16
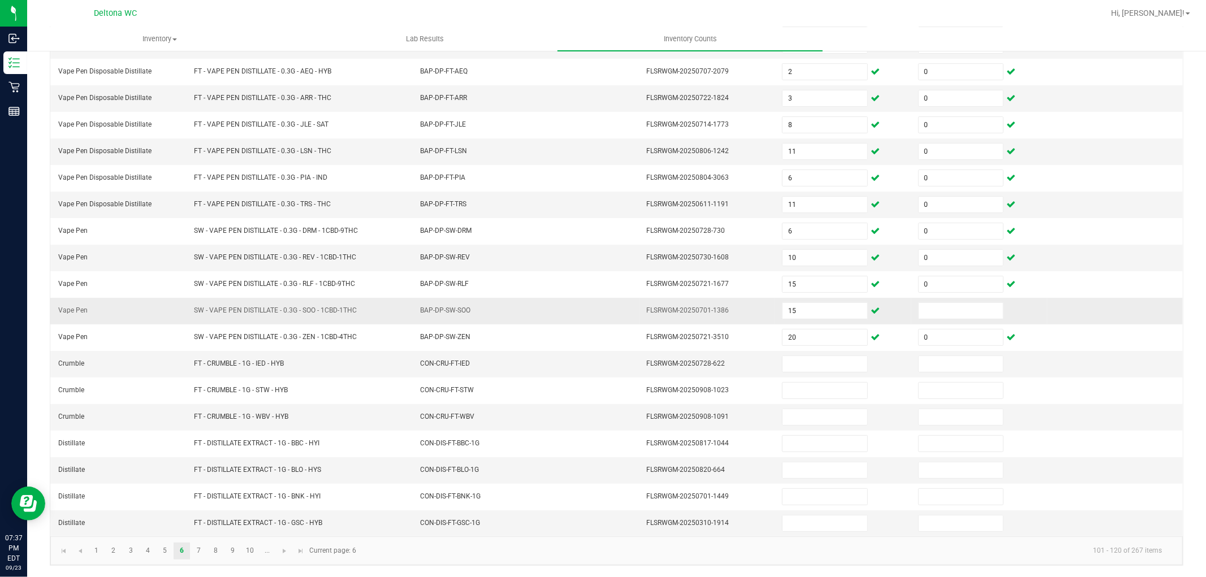
click at [966, 300] on td at bounding box center [980, 311] width 136 height 27
click at [964, 304] on input at bounding box center [961, 311] width 84 height 16
click at [820, 369] on input at bounding box center [825, 364] width 84 height 16
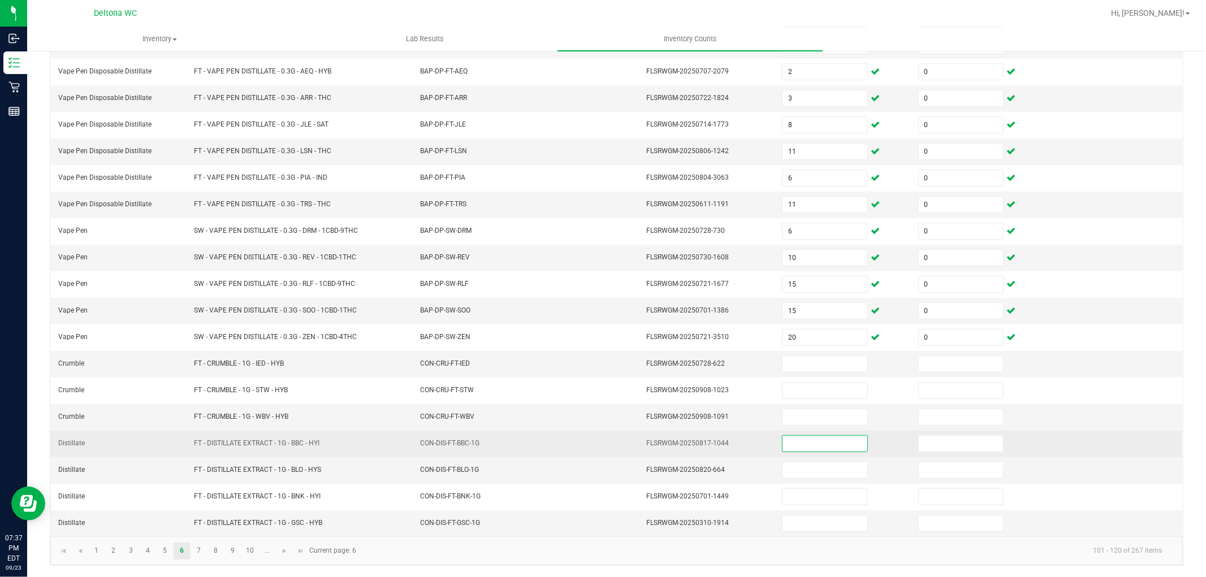
click at [783, 436] on input at bounding box center [825, 444] width 84 height 16
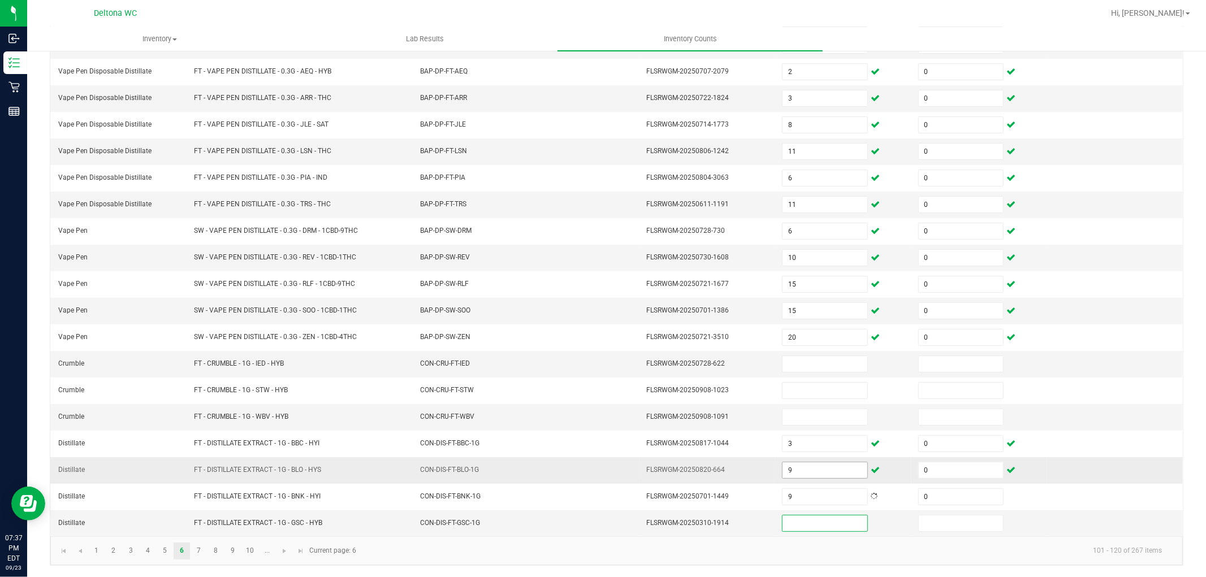
click at [798, 471] on input "9" at bounding box center [825, 471] width 84 height 16
click at [788, 519] on input at bounding box center [825, 524] width 84 height 16
click at [802, 362] on input at bounding box center [825, 364] width 84 height 16
click at [196, 547] on link "7" at bounding box center [199, 551] width 16 height 17
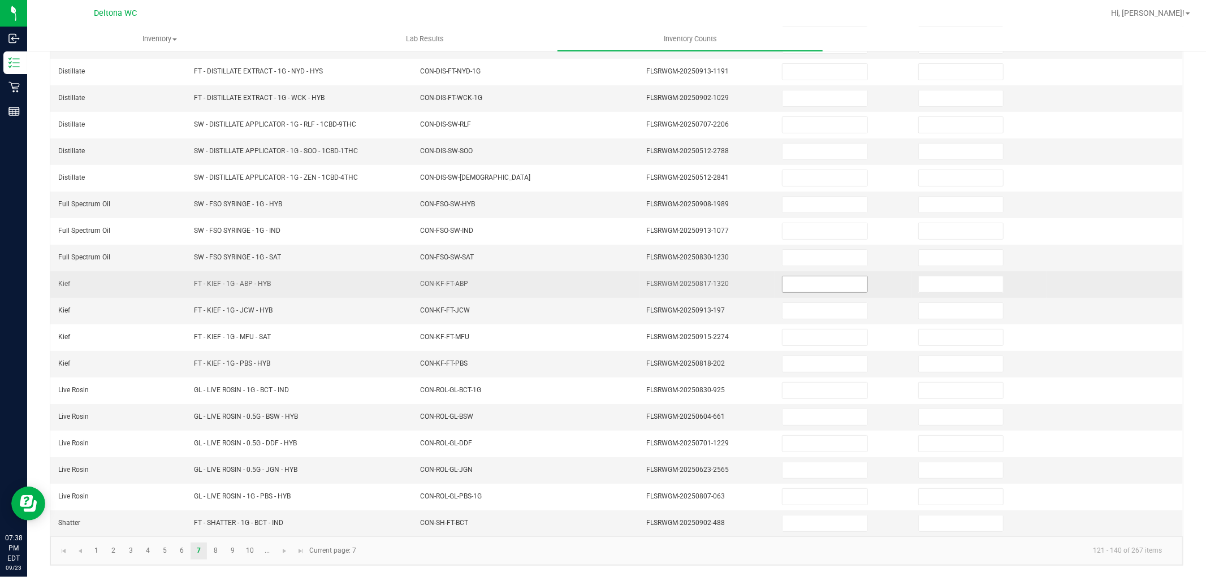
click at [783, 289] on input at bounding box center [825, 285] width 84 height 16
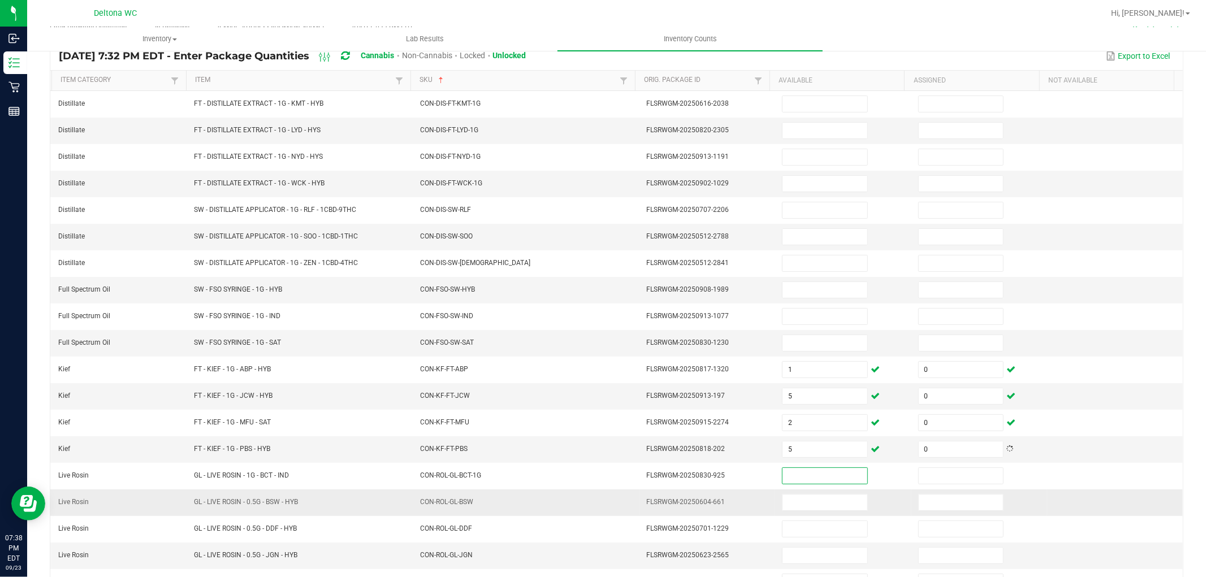
scroll to position [0, 0]
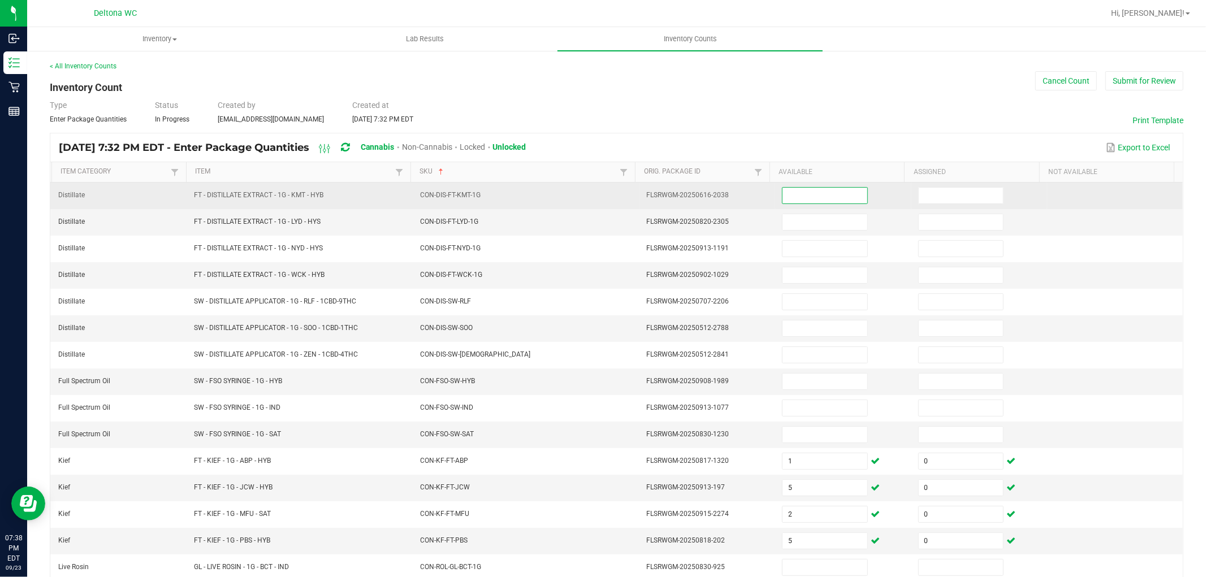
click at [813, 199] on input at bounding box center [825, 196] width 84 height 16
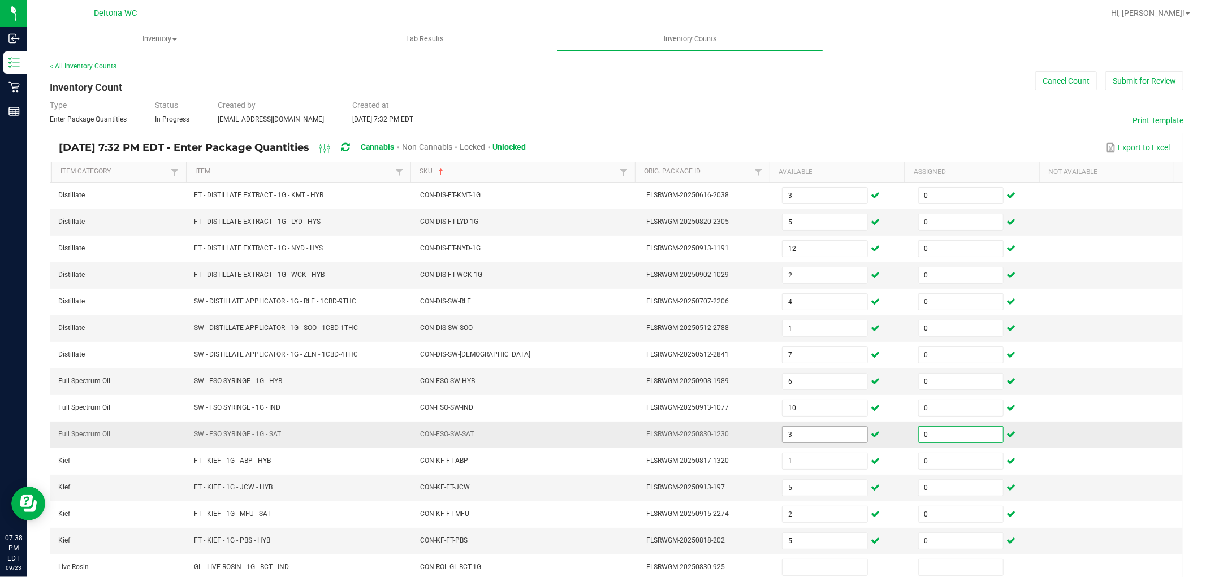
click at [784, 434] on input "3" at bounding box center [825, 435] width 84 height 16
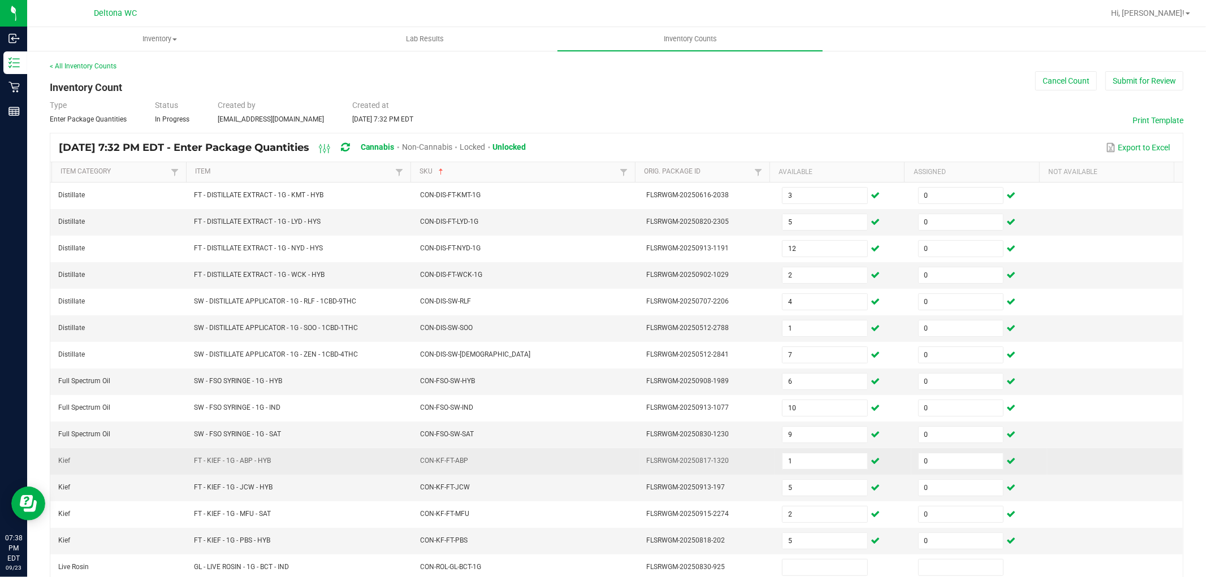
click at [707, 454] on td "FLSRWGM-20250817-1320" at bounding box center [708, 461] width 136 height 27
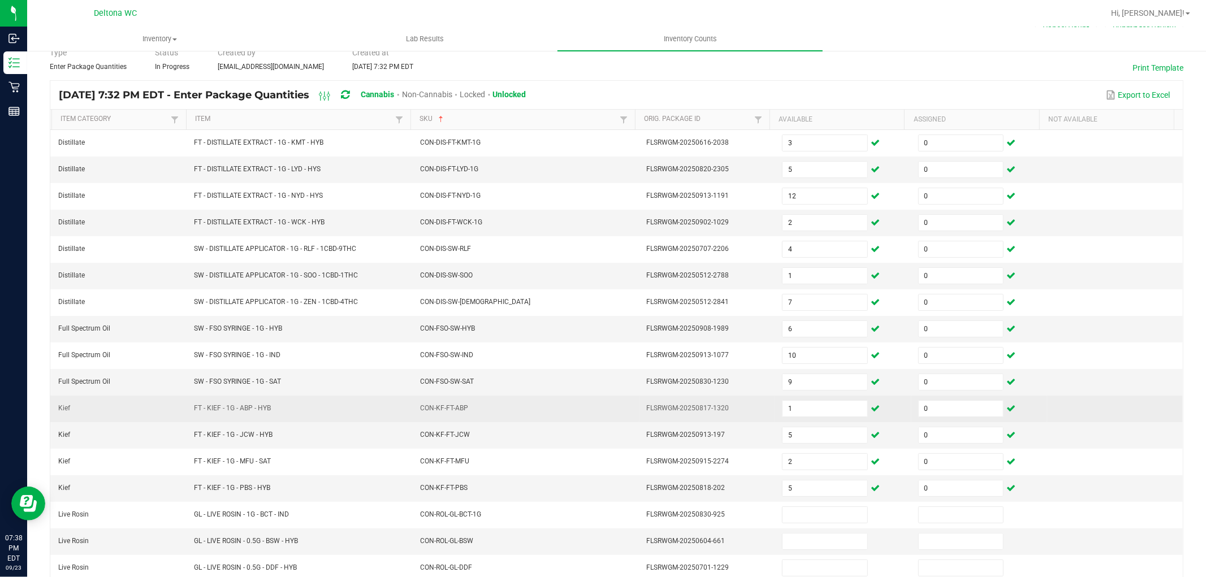
scroll to position [180, 0]
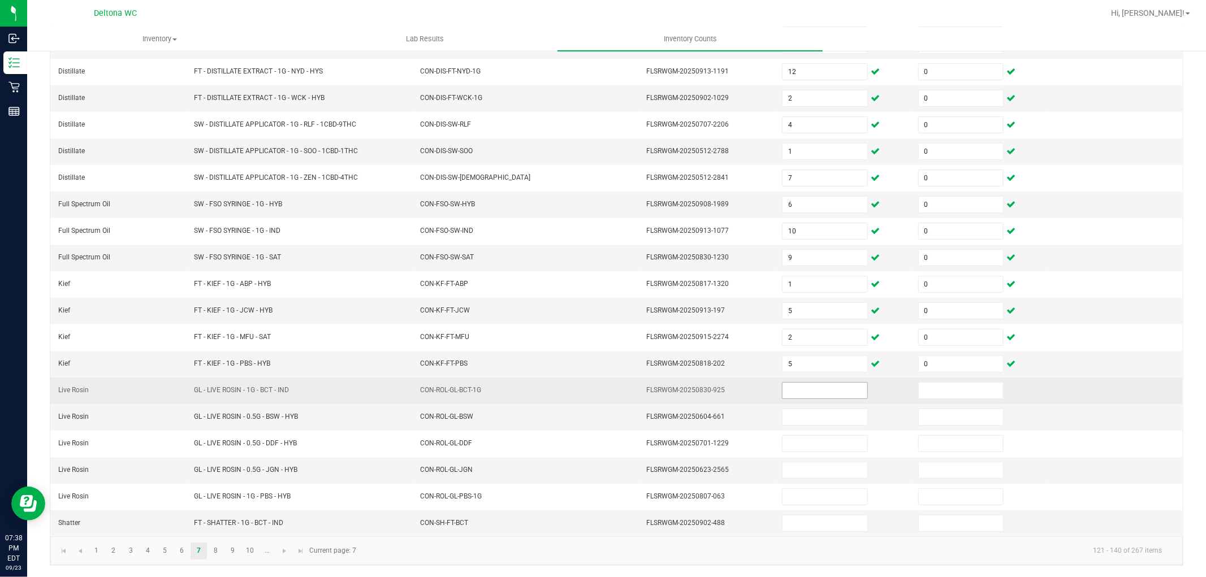
click at [789, 383] on input at bounding box center [825, 391] width 84 height 16
click at [801, 393] on input "6" at bounding box center [825, 391] width 84 height 16
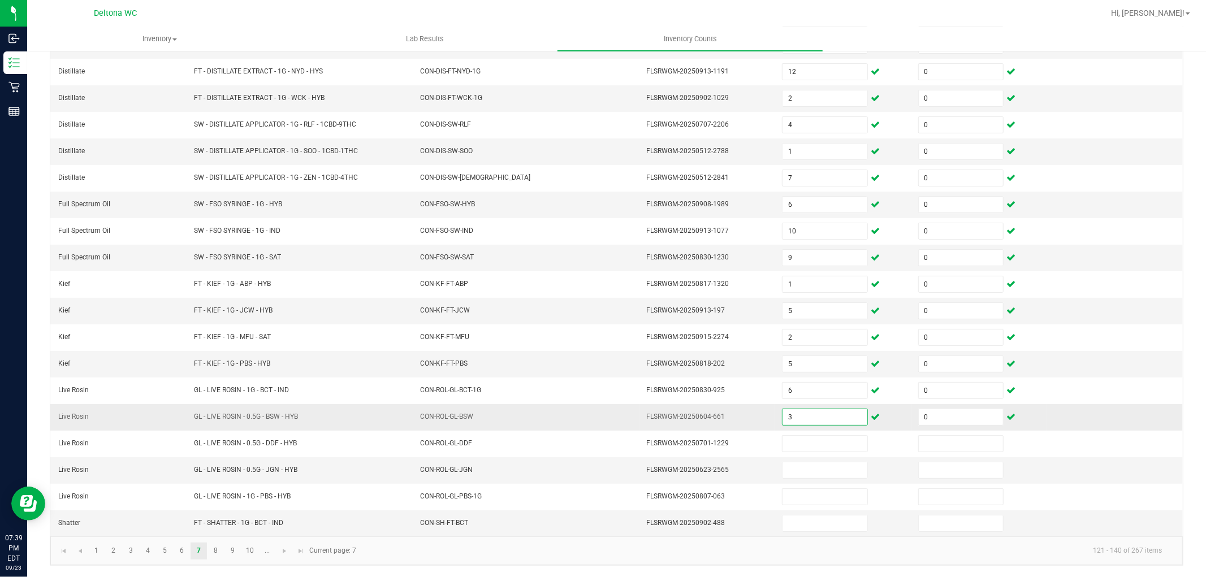
click at [796, 420] on input "3" at bounding box center [825, 417] width 84 height 16
click at [799, 524] on input "6" at bounding box center [825, 524] width 84 height 16
click at [218, 547] on link "8" at bounding box center [216, 551] width 16 height 17
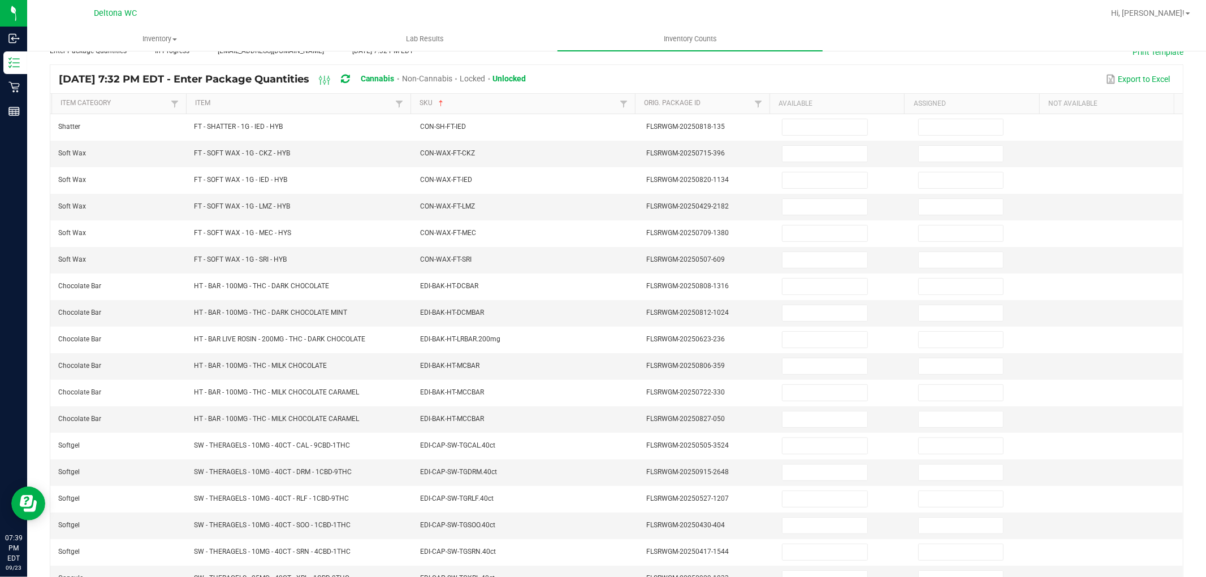
scroll to position [0, 0]
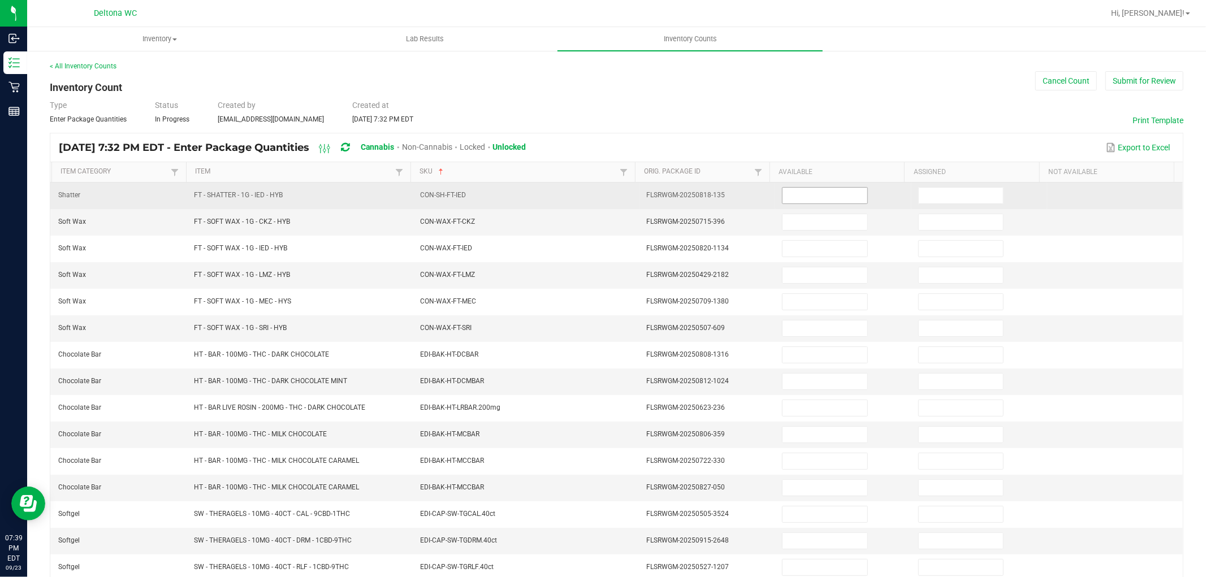
click at [817, 200] on input at bounding box center [825, 196] width 84 height 16
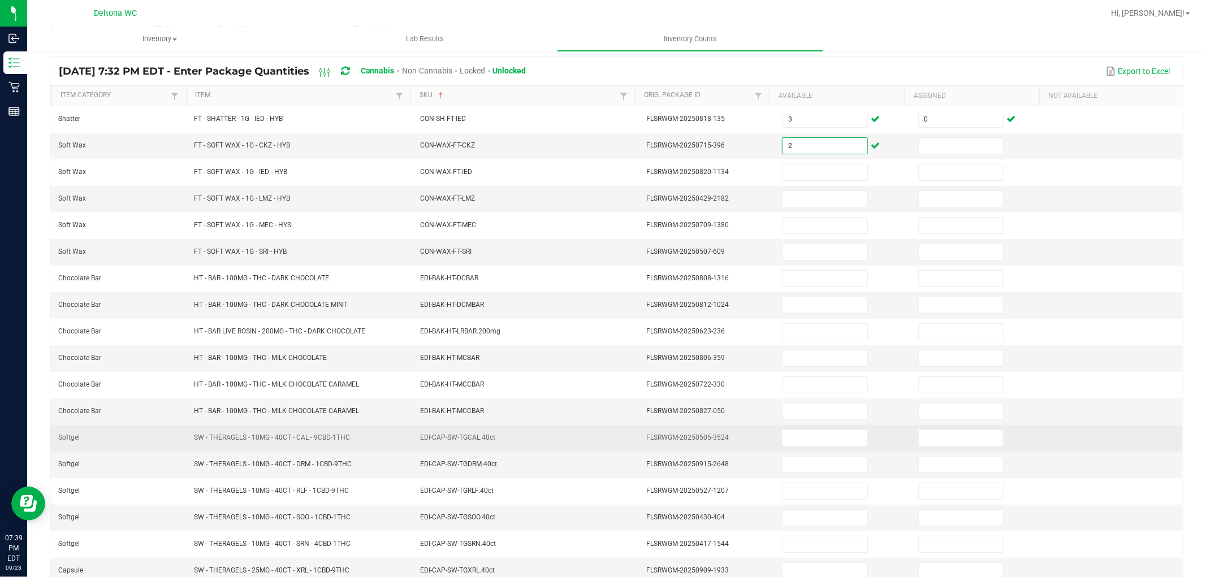
scroll to position [180, 0]
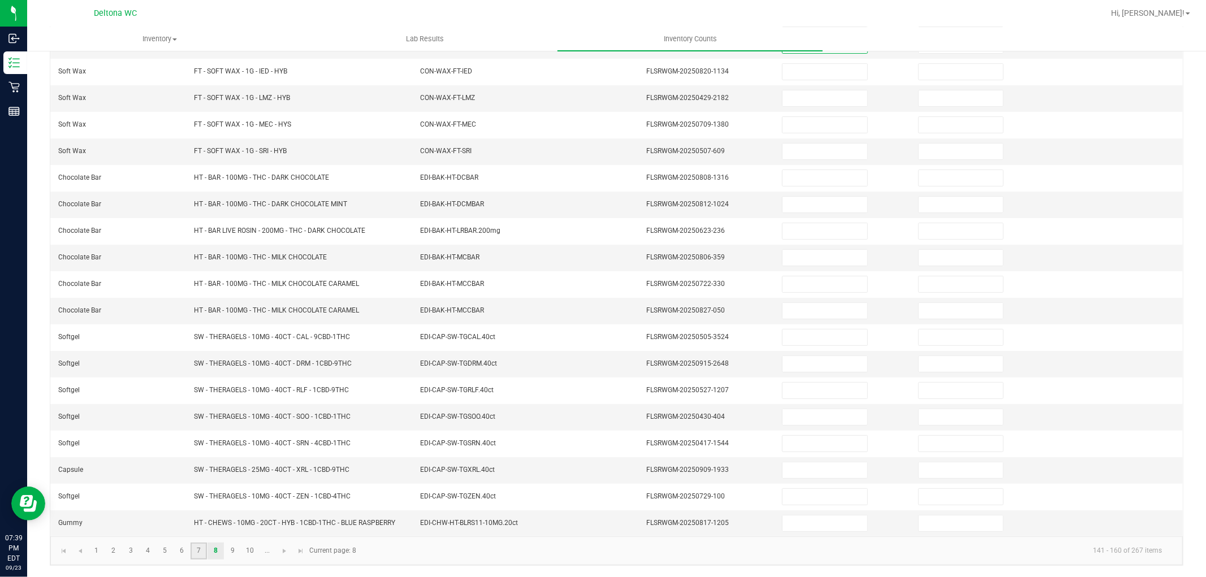
click at [202, 551] on link "7" at bounding box center [199, 551] width 16 height 17
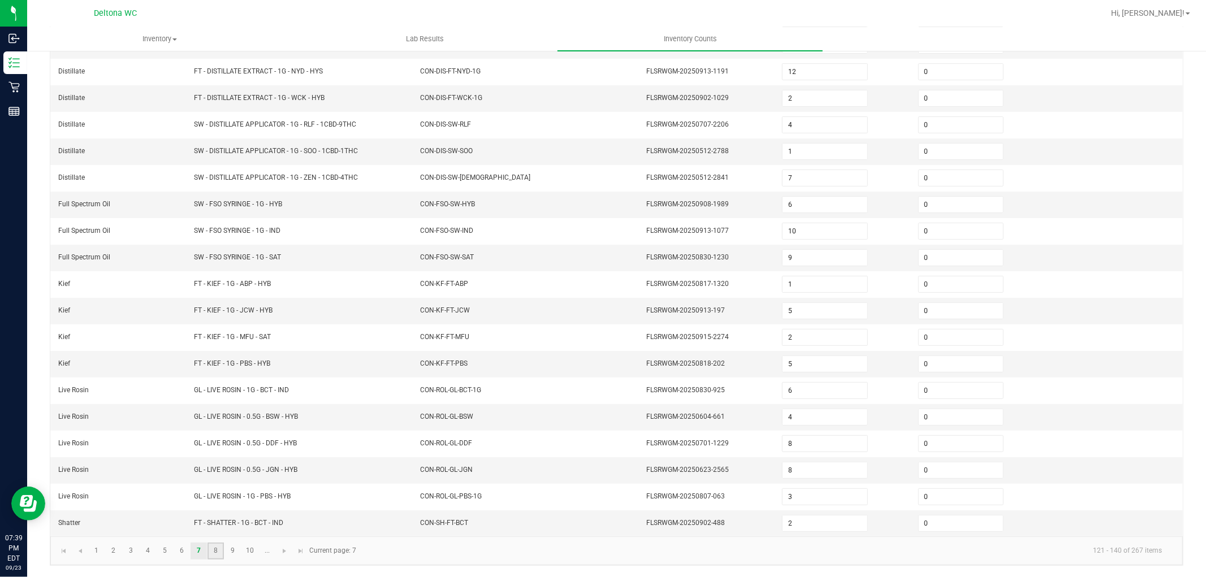
click at [222, 554] on link "8" at bounding box center [216, 551] width 16 height 17
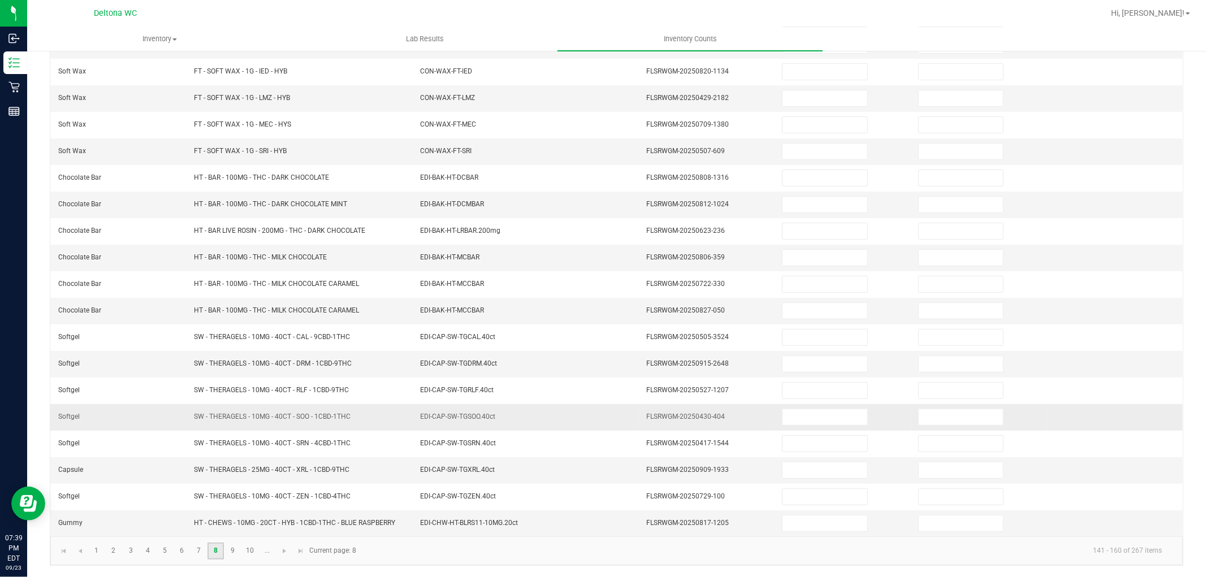
scroll to position [0, 0]
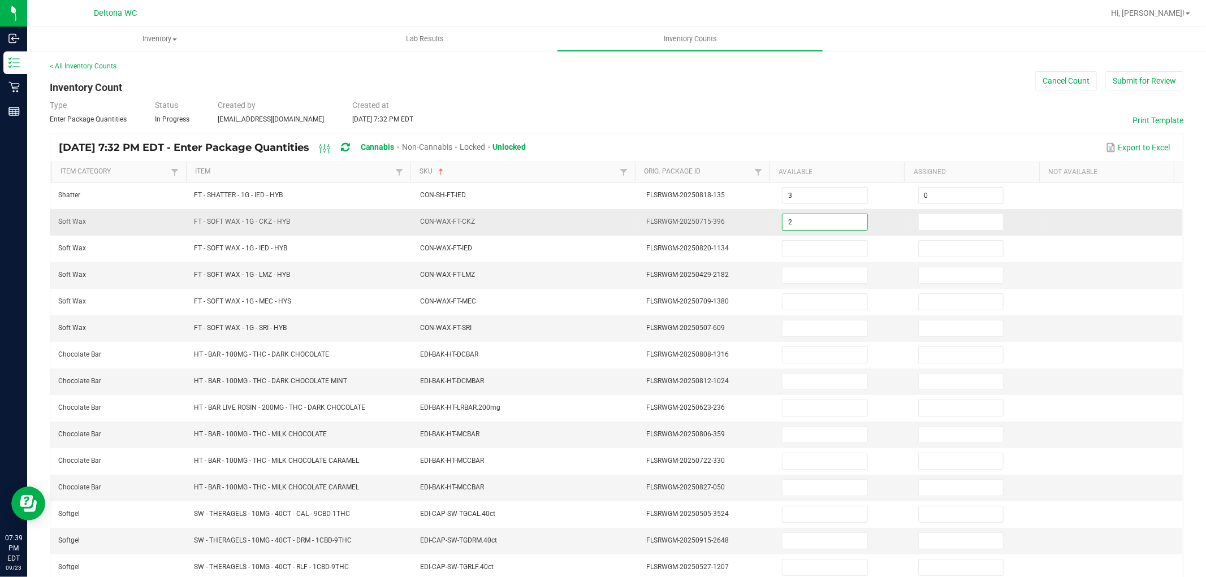
click at [790, 216] on input "2" at bounding box center [825, 222] width 84 height 16
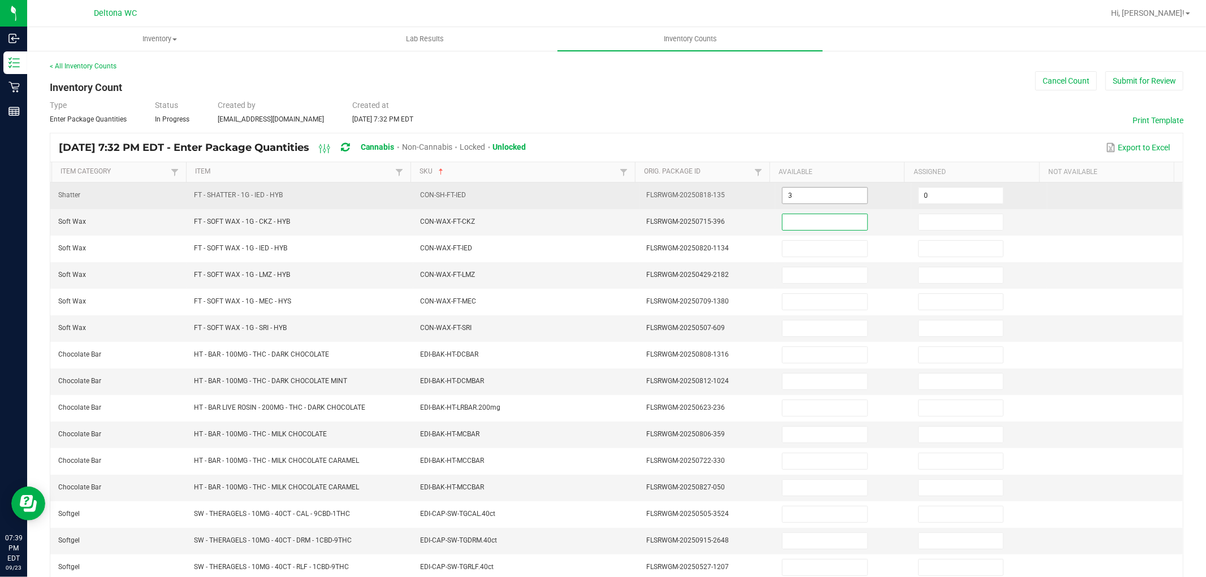
click at [796, 196] on input "3" at bounding box center [825, 196] width 84 height 16
click at [792, 193] on input "2" at bounding box center [825, 196] width 84 height 16
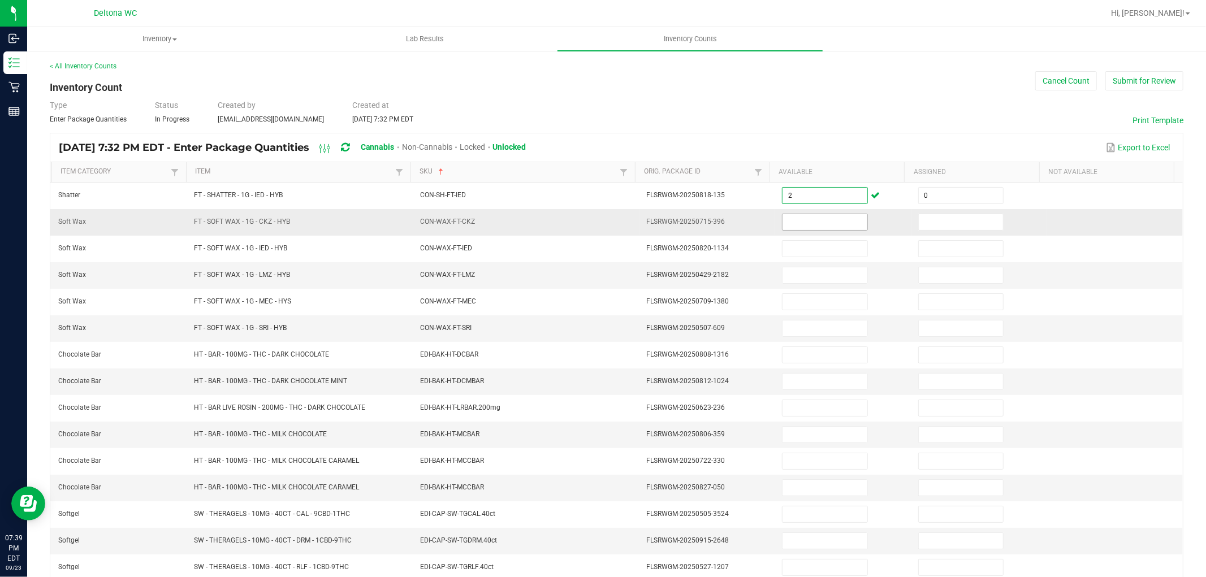
click at [790, 215] on input at bounding box center [825, 222] width 84 height 16
click at [309, 234] on td "FT - SOFT WAX - 1G - CKZ - HYB" at bounding box center [300, 222] width 226 height 27
click at [792, 224] on input at bounding box center [825, 222] width 84 height 16
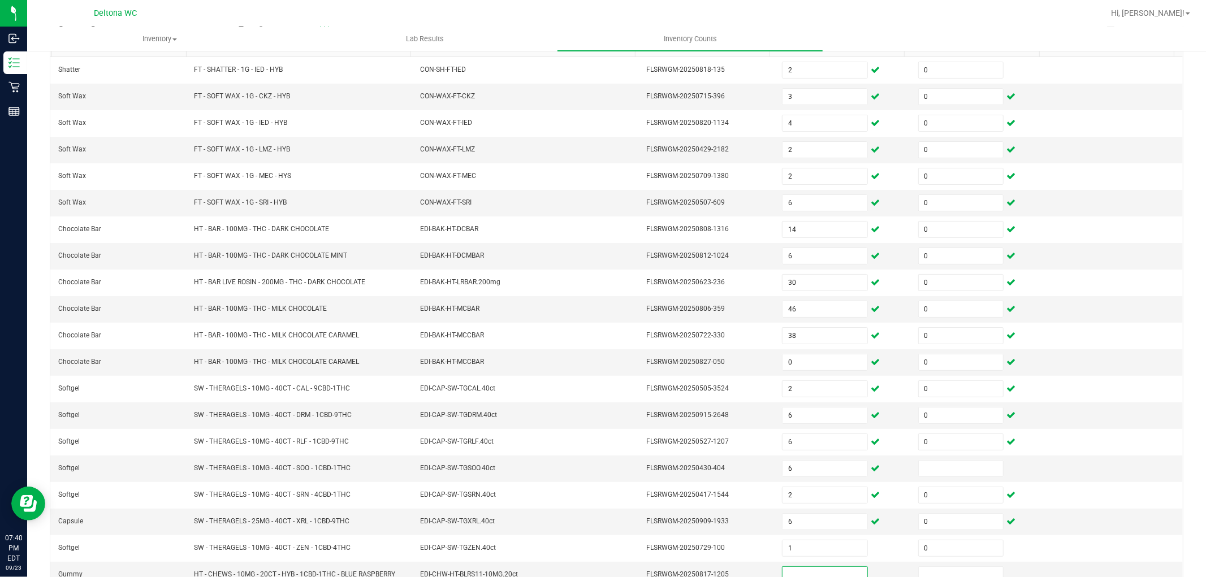
scroll to position [134, 0]
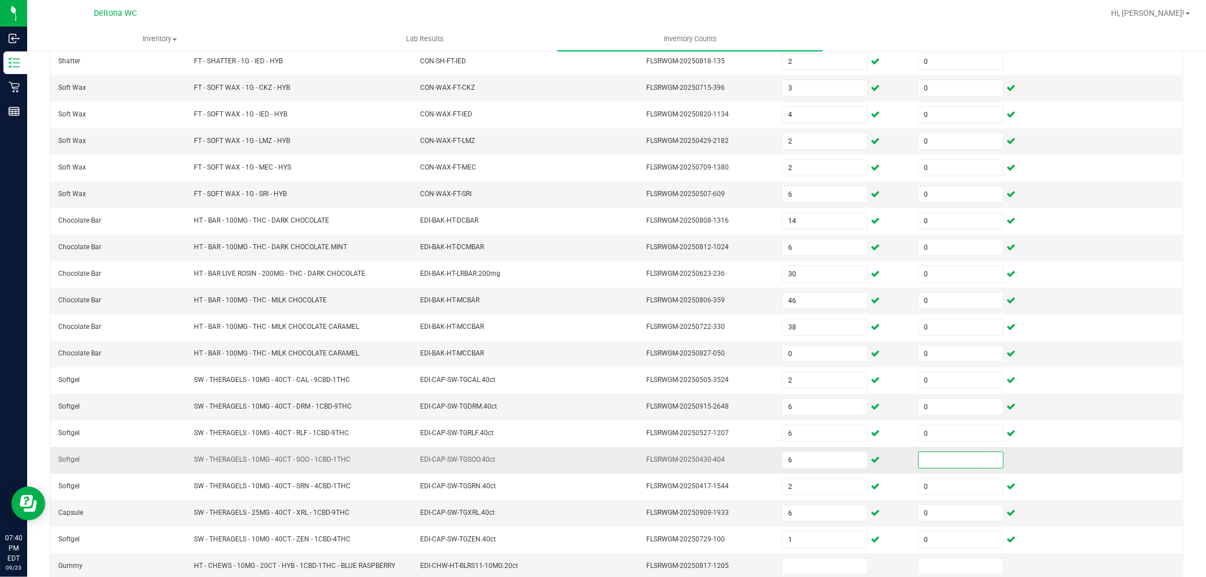
drag, startPoint x: 953, startPoint y: 465, endPoint x: 948, endPoint y: 461, distance: 6.9
click at [952, 465] on input at bounding box center [961, 460] width 84 height 16
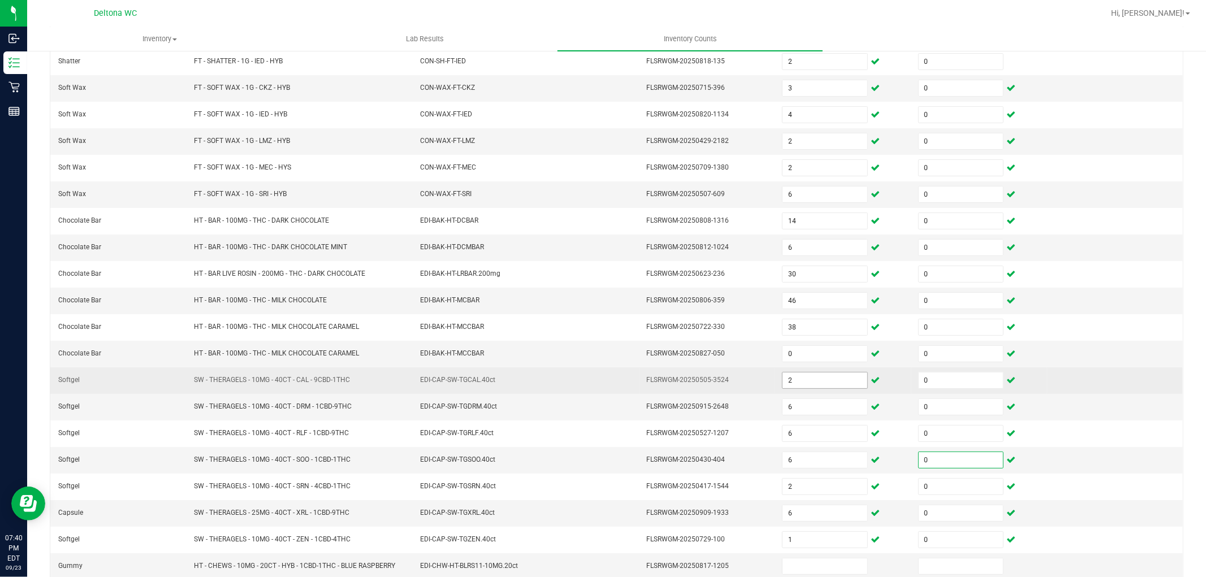
click at [799, 383] on input "2" at bounding box center [825, 381] width 84 height 16
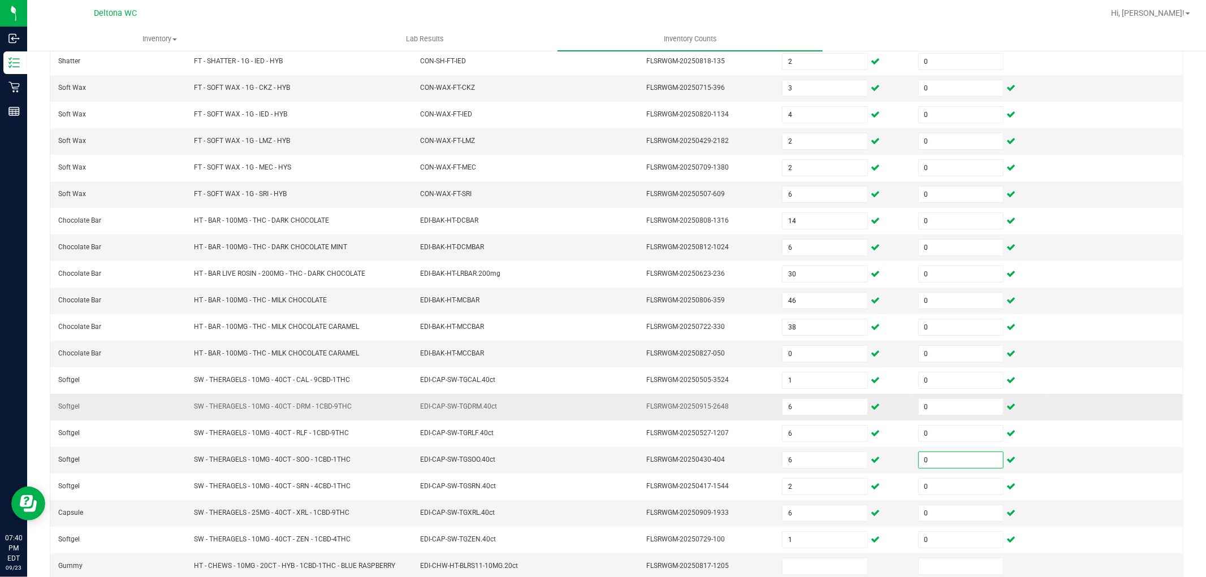
click at [745, 398] on td "FLSRWGM-20250915-2648" at bounding box center [708, 407] width 136 height 27
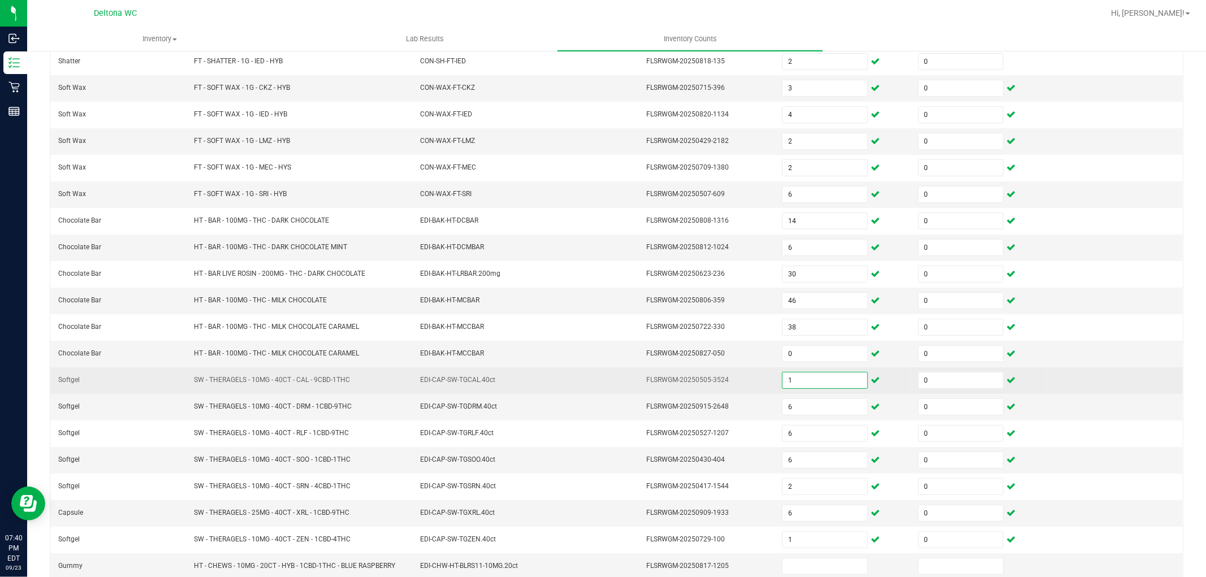
click at [806, 380] on input "1" at bounding box center [825, 381] width 84 height 16
click at [749, 394] on td "FLSRWGM-20250505-3524" at bounding box center [708, 381] width 136 height 27
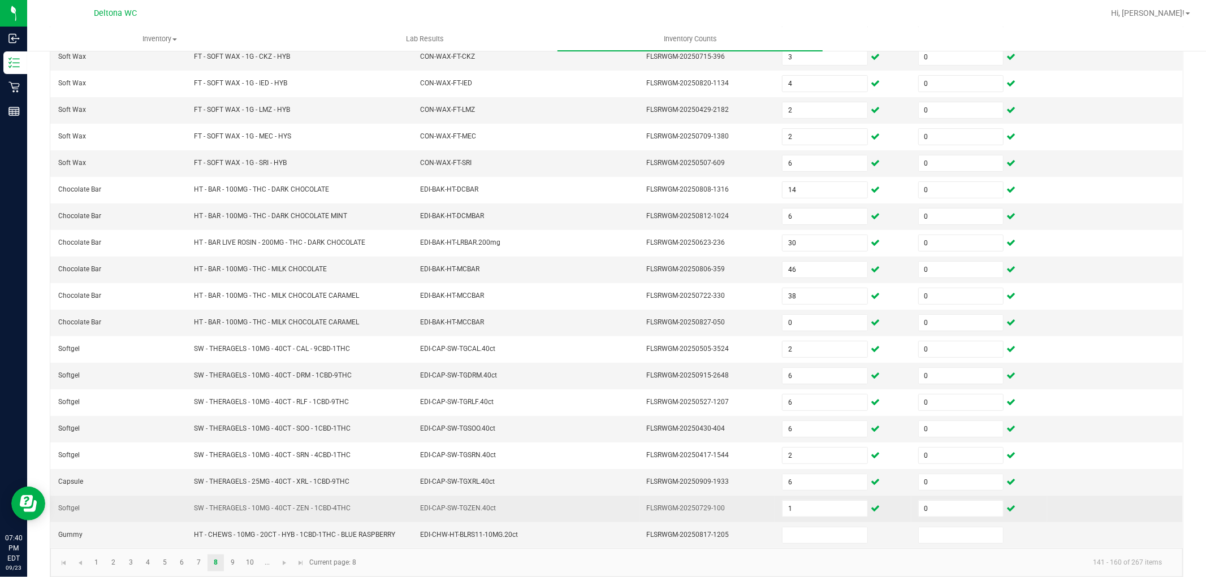
scroll to position [180, 0]
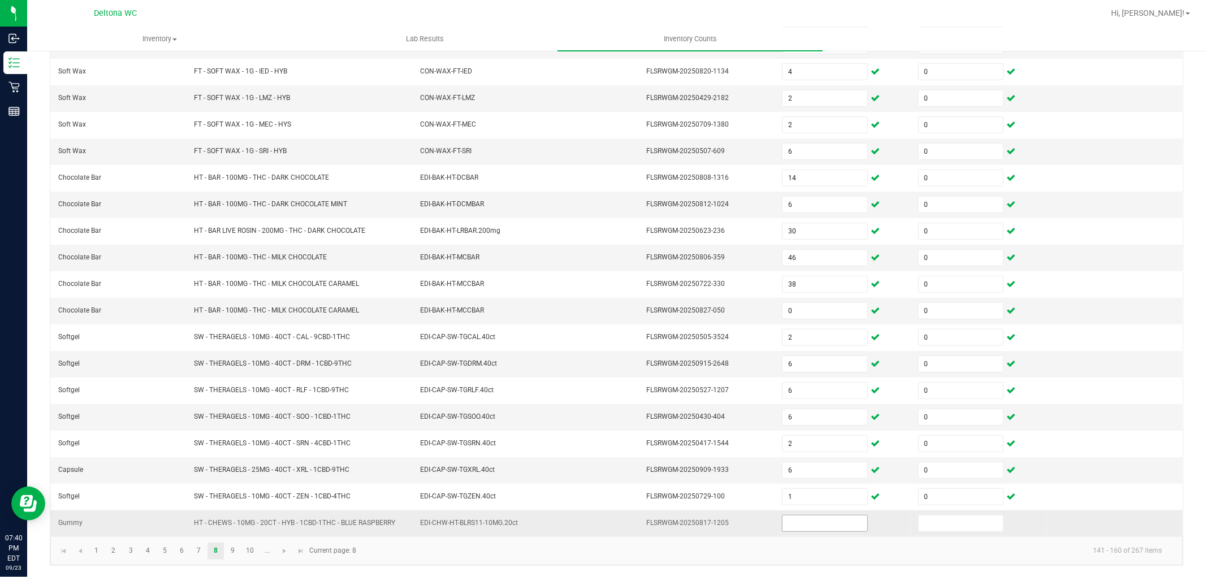
click at [796, 520] on input at bounding box center [825, 524] width 84 height 16
click at [232, 550] on link "9" at bounding box center [233, 551] width 16 height 17
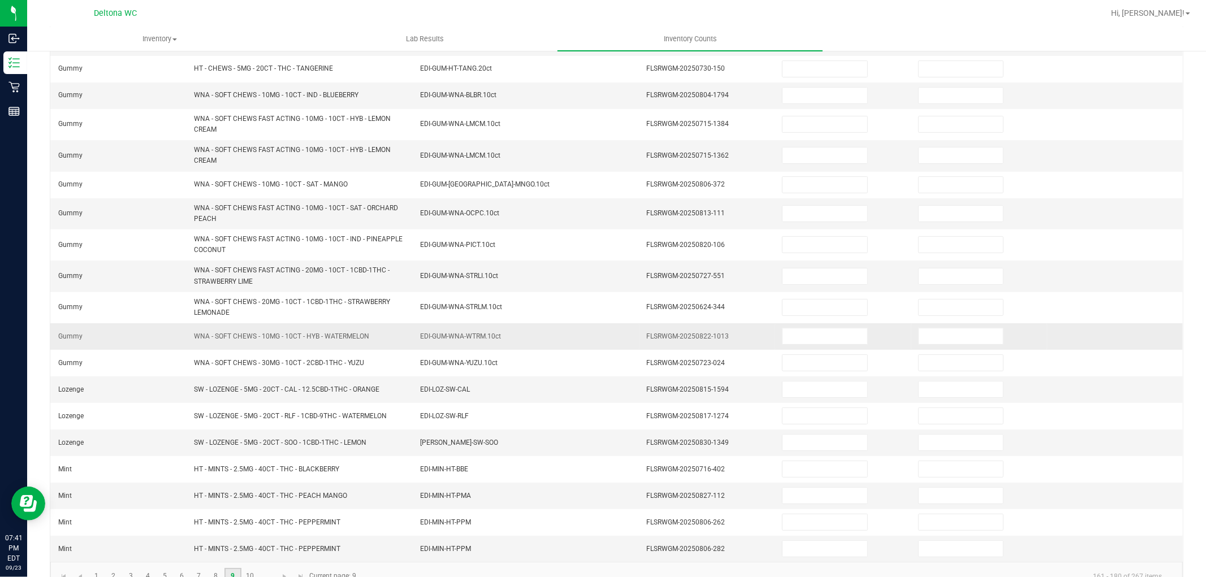
scroll to position [0, 0]
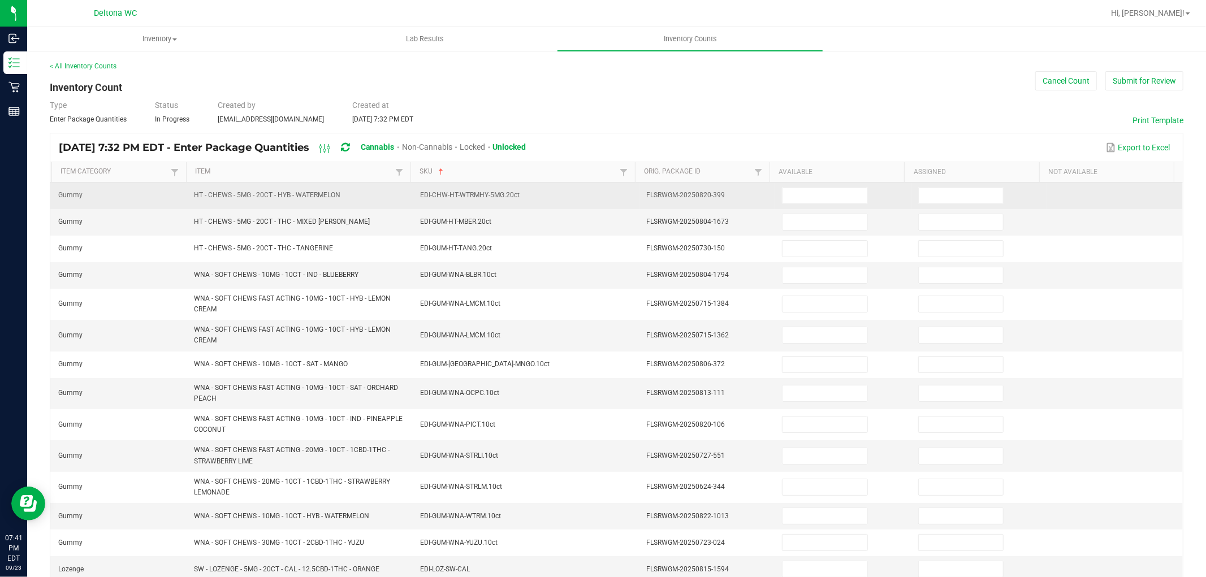
click at [783, 185] on td at bounding box center [843, 196] width 136 height 27
click at [795, 191] on input at bounding box center [825, 196] width 84 height 16
click at [795, 195] on input at bounding box center [825, 196] width 84 height 16
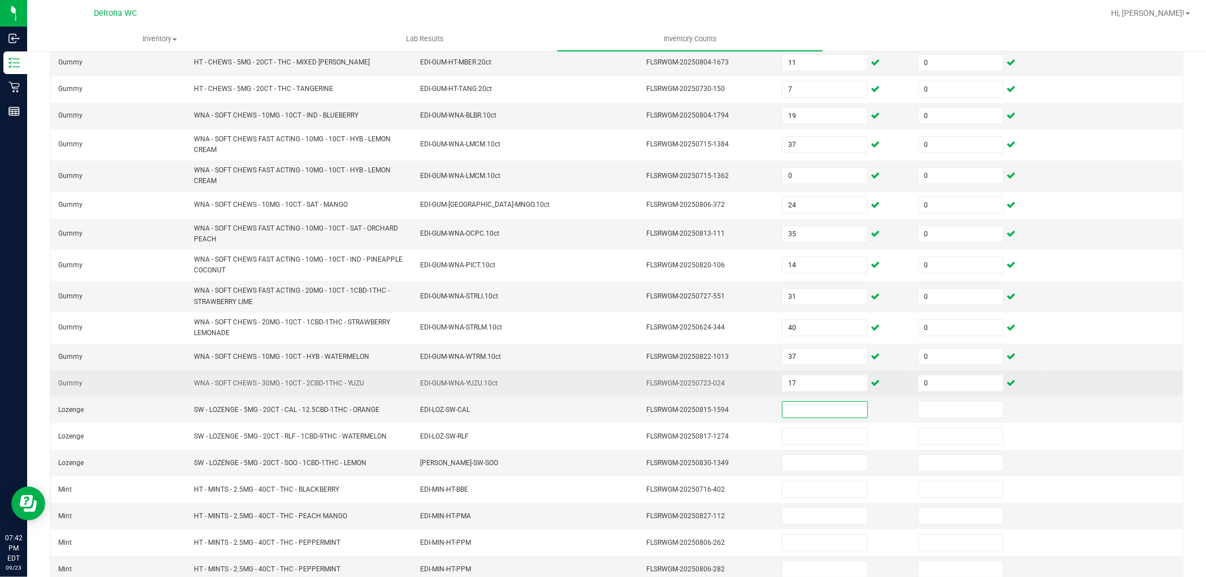
scroll to position [190, 0]
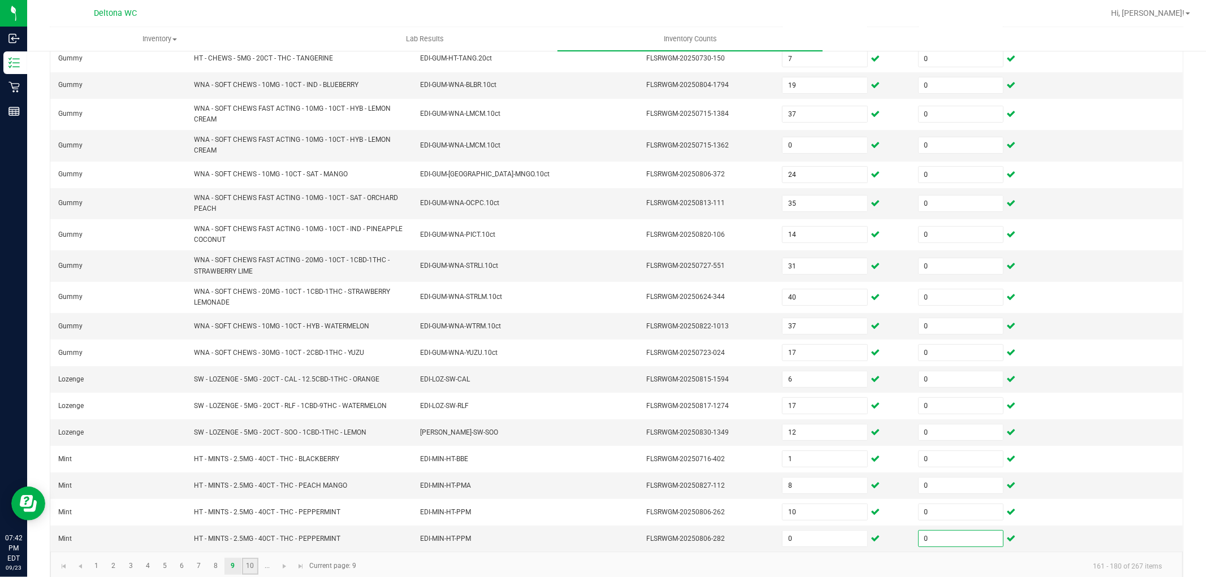
click at [251, 569] on link "10" at bounding box center [250, 566] width 16 height 17
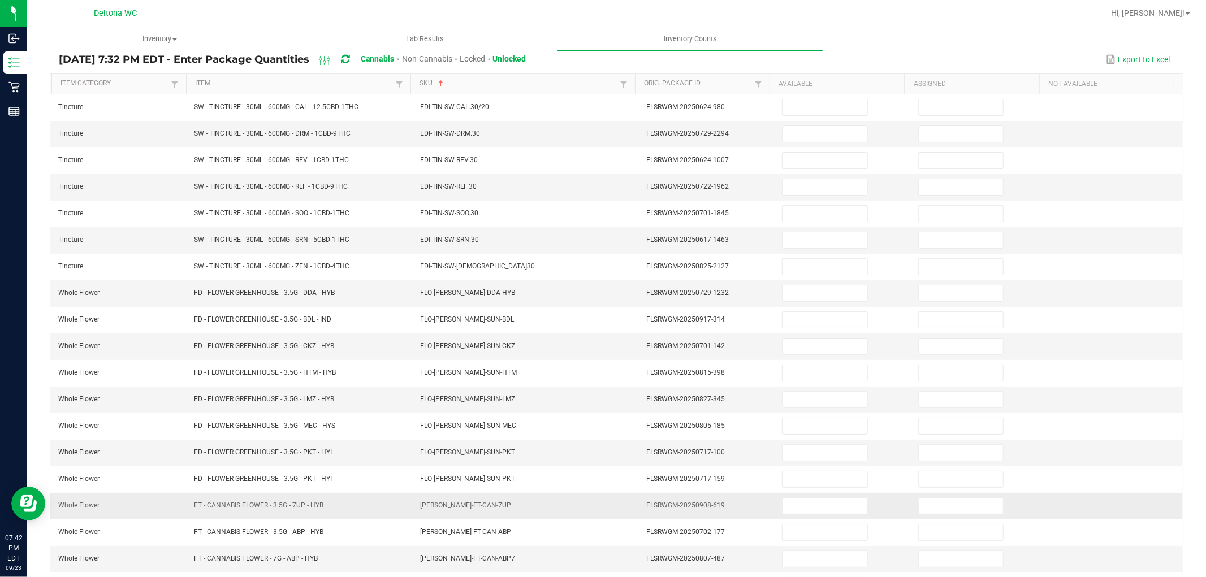
scroll to position [0, 0]
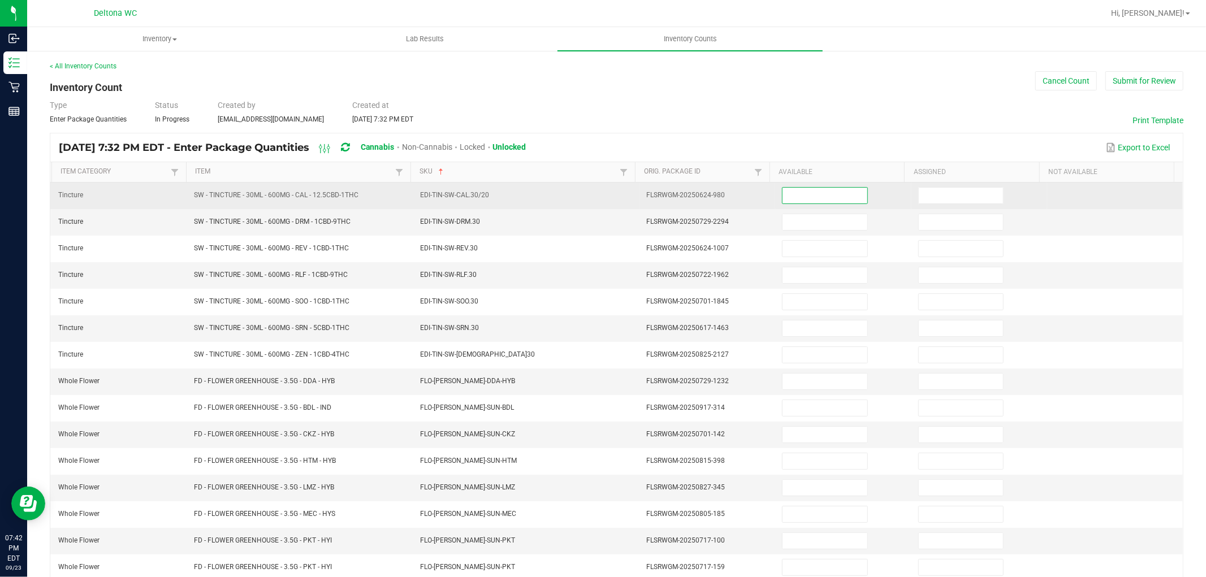
click at [789, 199] on input at bounding box center [825, 196] width 84 height 16
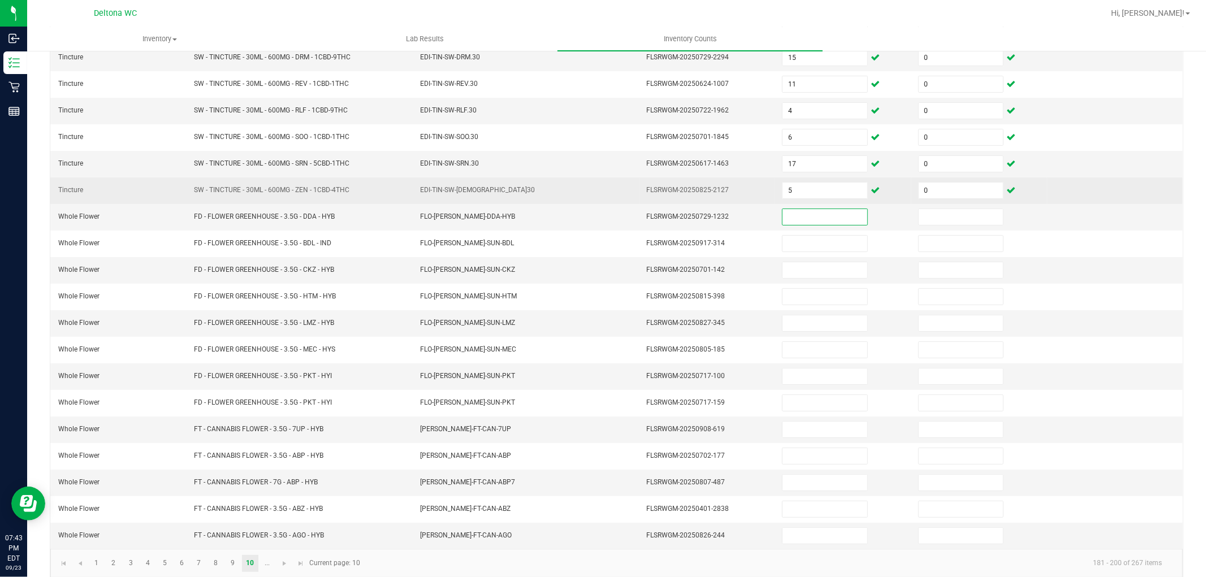
scroll to position [180, 0]
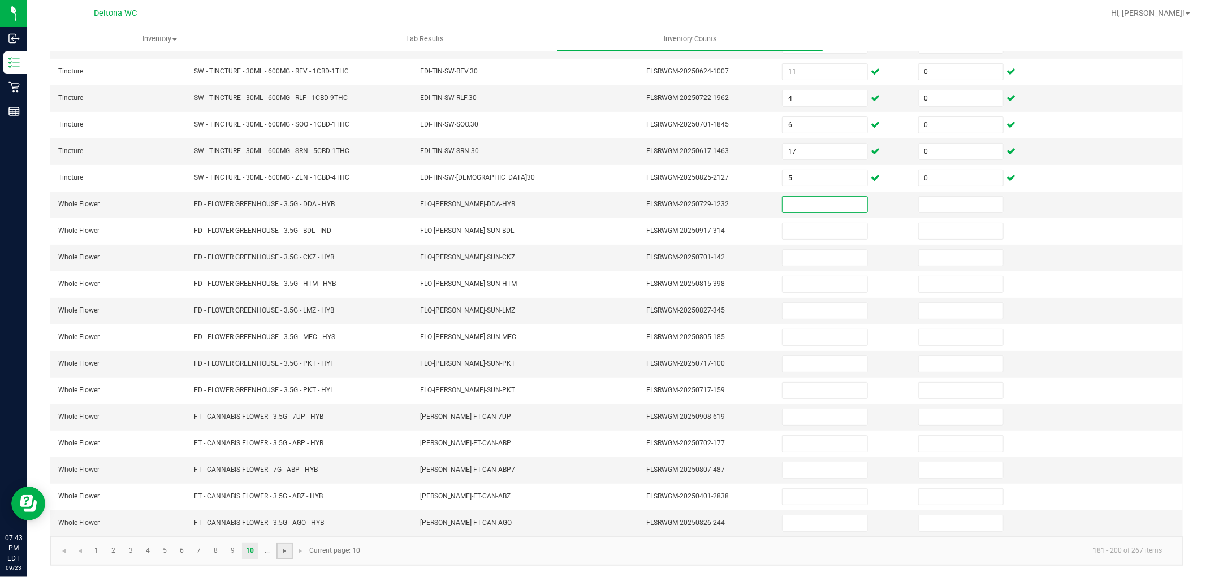
click at [280, 549] on span "Go to the next page" at bounding box center [284, 551] width 9 height 9
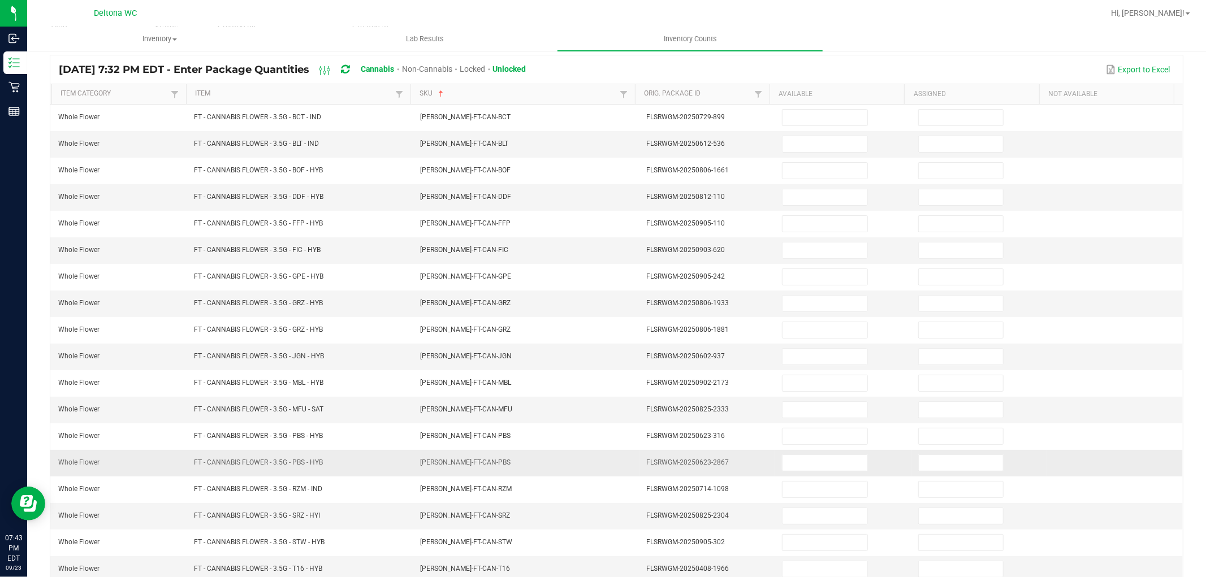
scroll to position [0, 0]
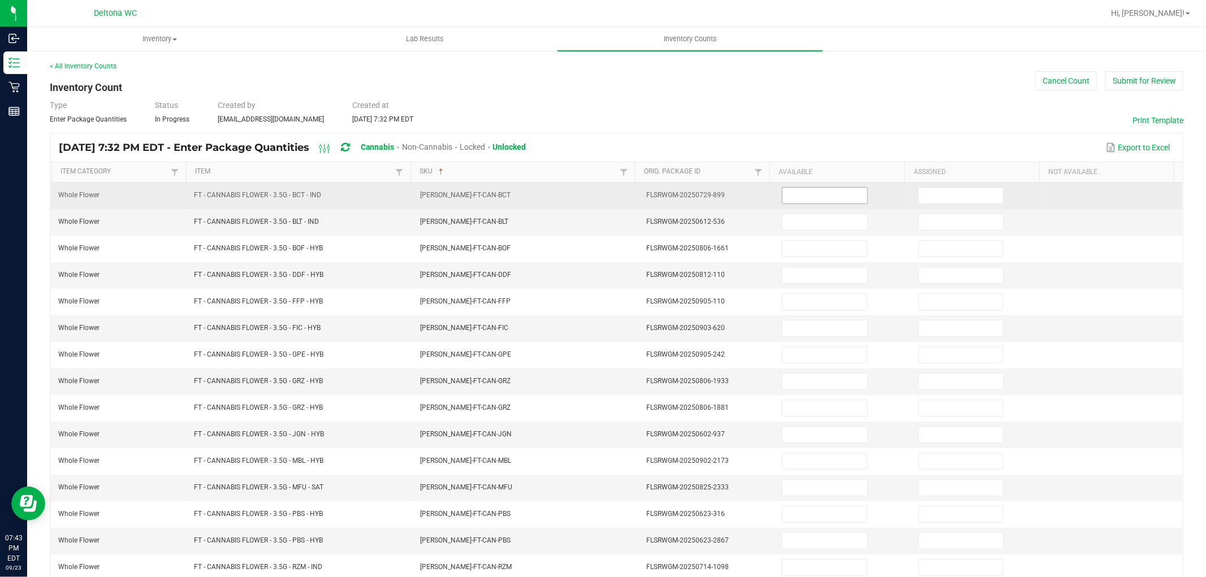
click at [808, 201] on input at bounding box center [825, 196] width 84 height 16
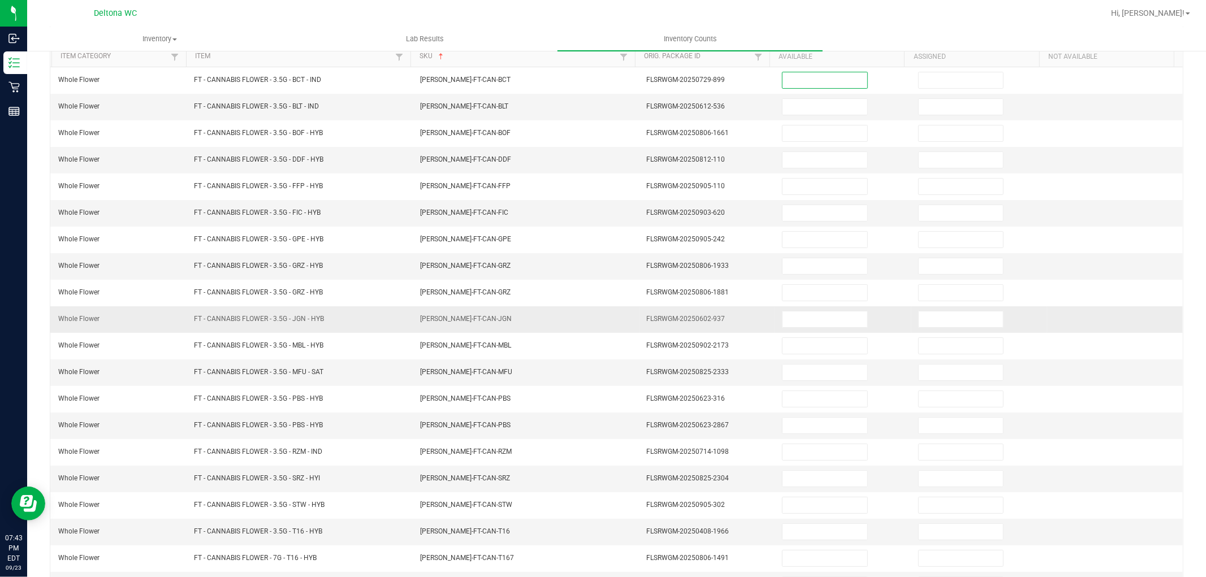
scroll to position [180, 0]
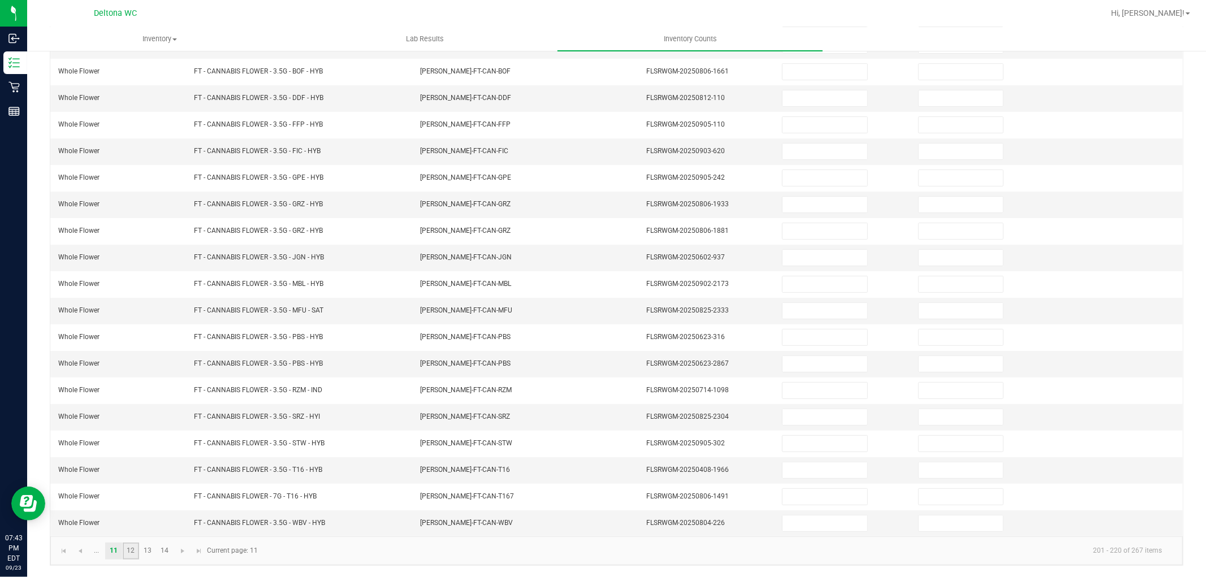
click at [126, 546] on link "12" at bounding box center [131, 551] width 16 height 17
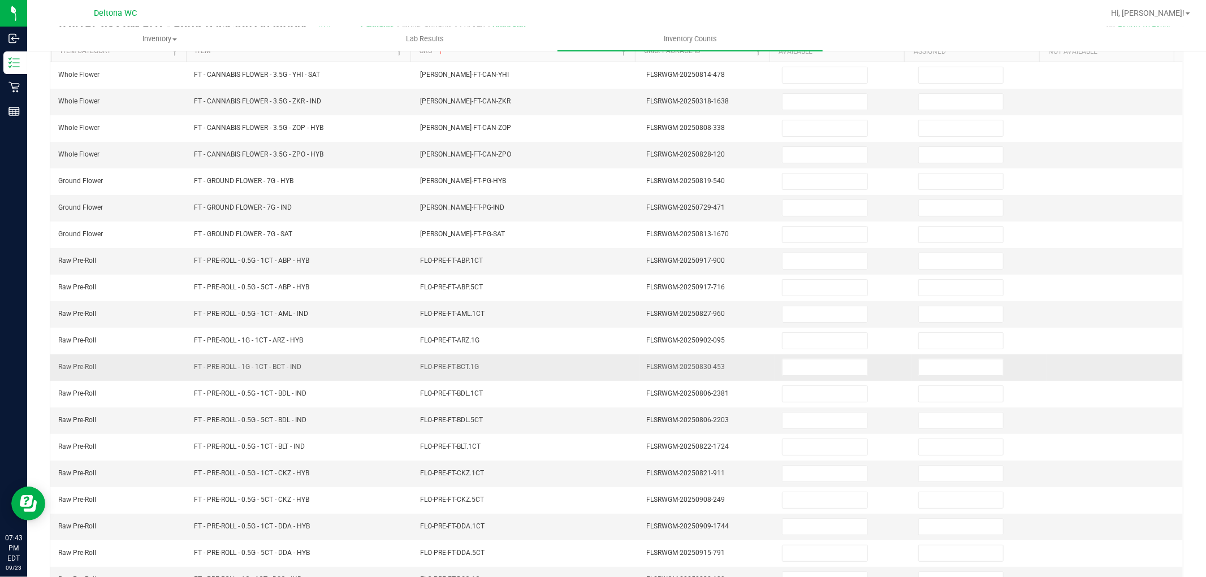
scroll to position [63, 0]
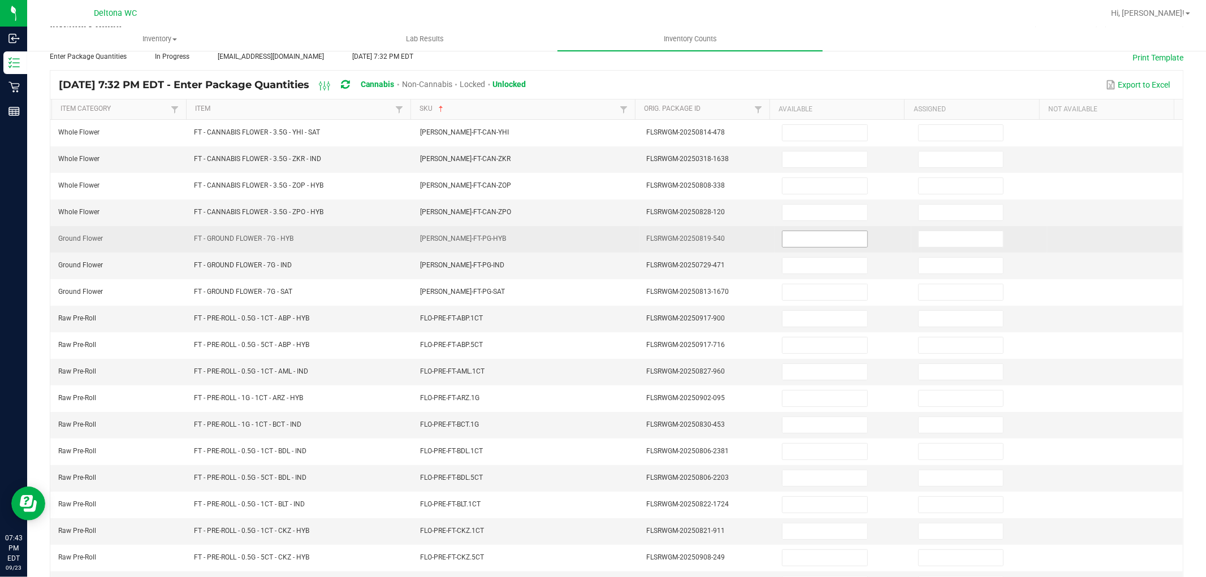
click at [783, 246] on input at bounding box center [825, 239] width 84 height 16
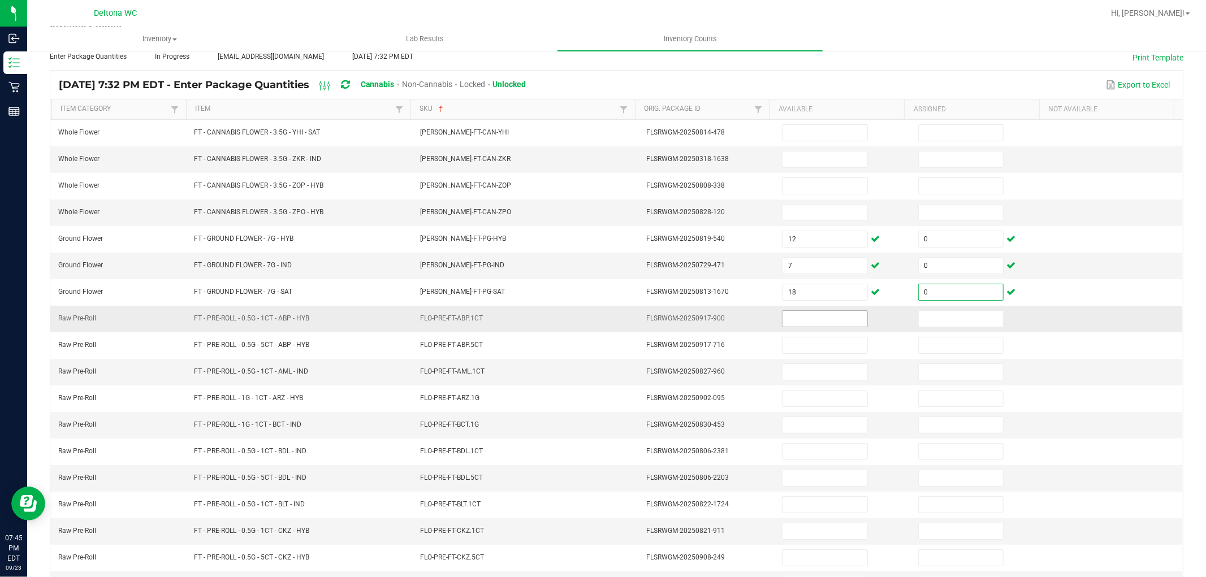
click at [795, 316] on input at bounding box center [825, 319] width 84 height 16
click at [795, 315] on input at bounding box center [825, 319] width 84 height 16
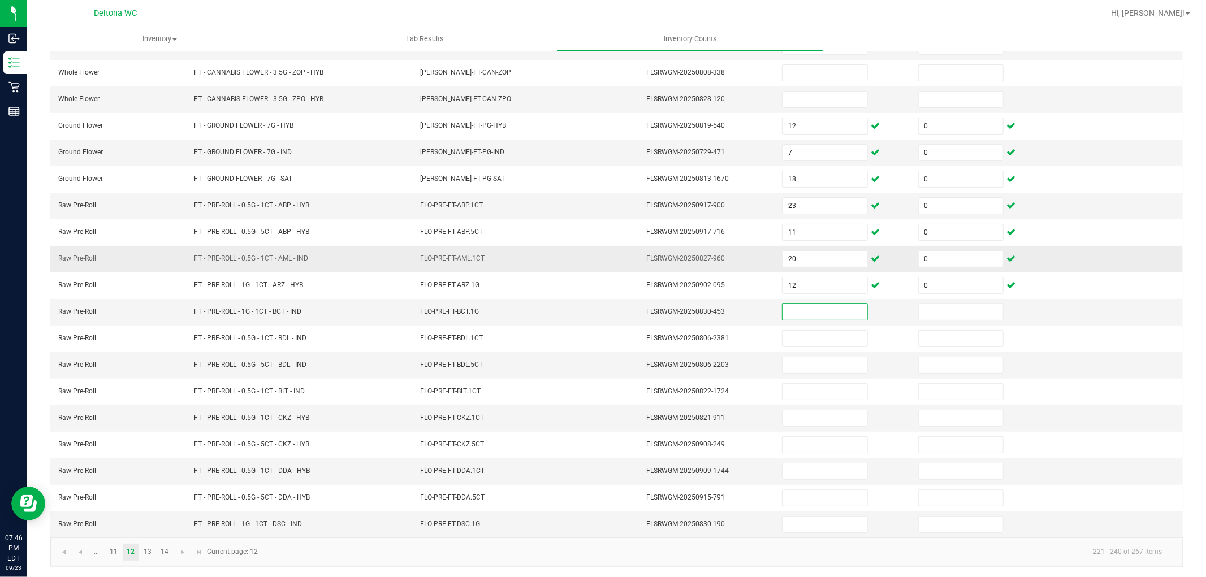
scroll to position [180, 0]
click at [144, 547] on link "13" at bounding box center [148, 551] width 16 height 17
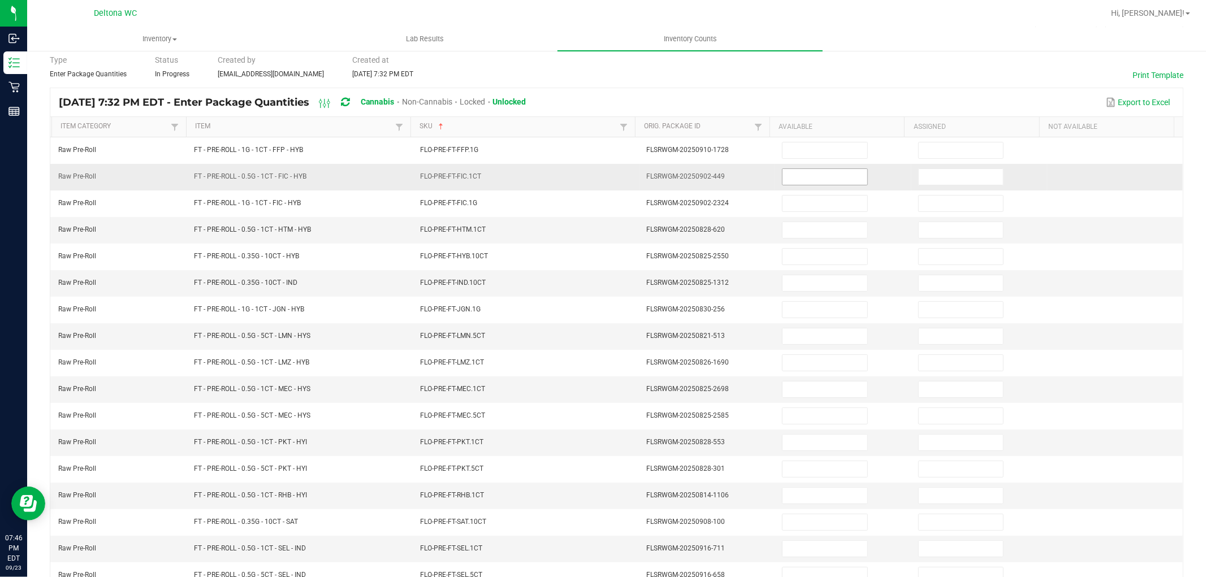
scroll to position [0, 0]
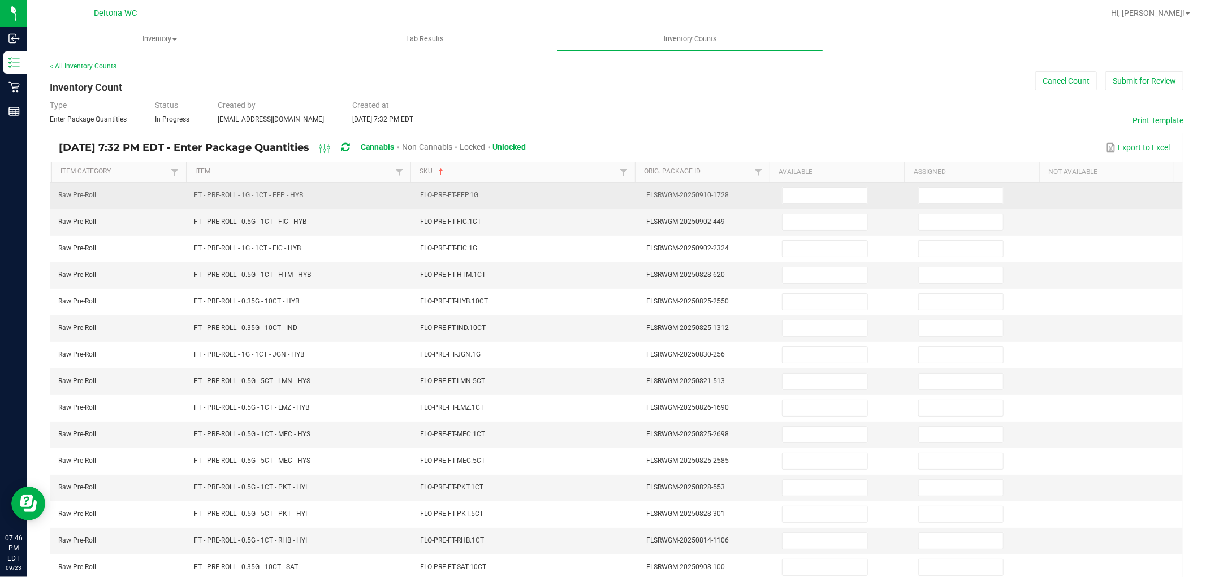
click at [827, 187] on td at bounding box center [843, 196] width 136 height 27
click at [783, 193] on input at bounding box center [825, 196] width 84 height 16
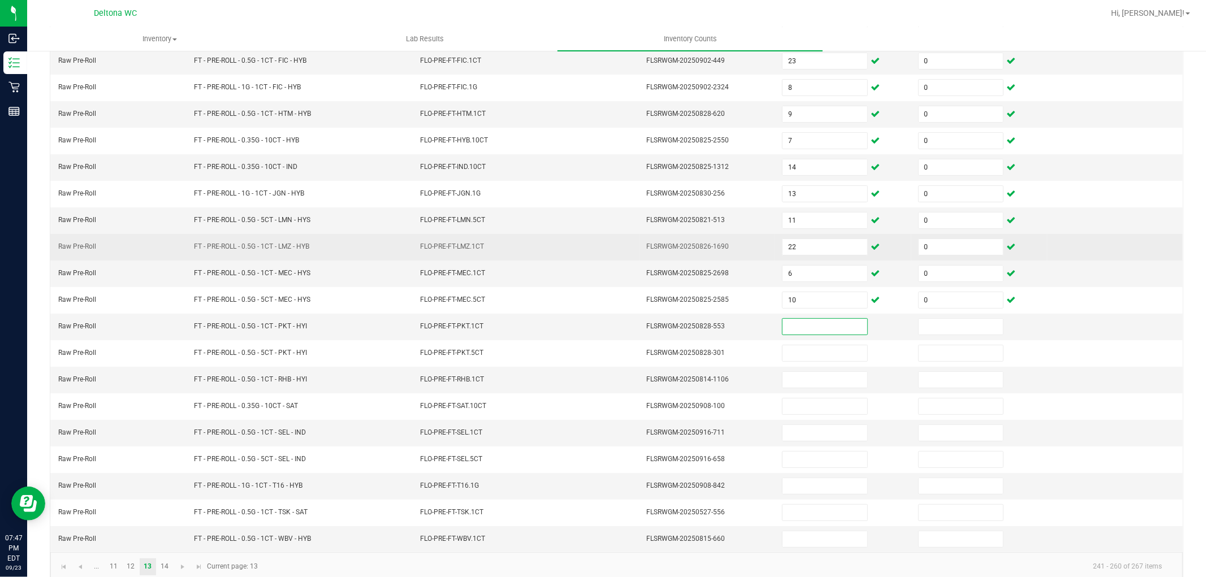
scroll to position [180, 0]
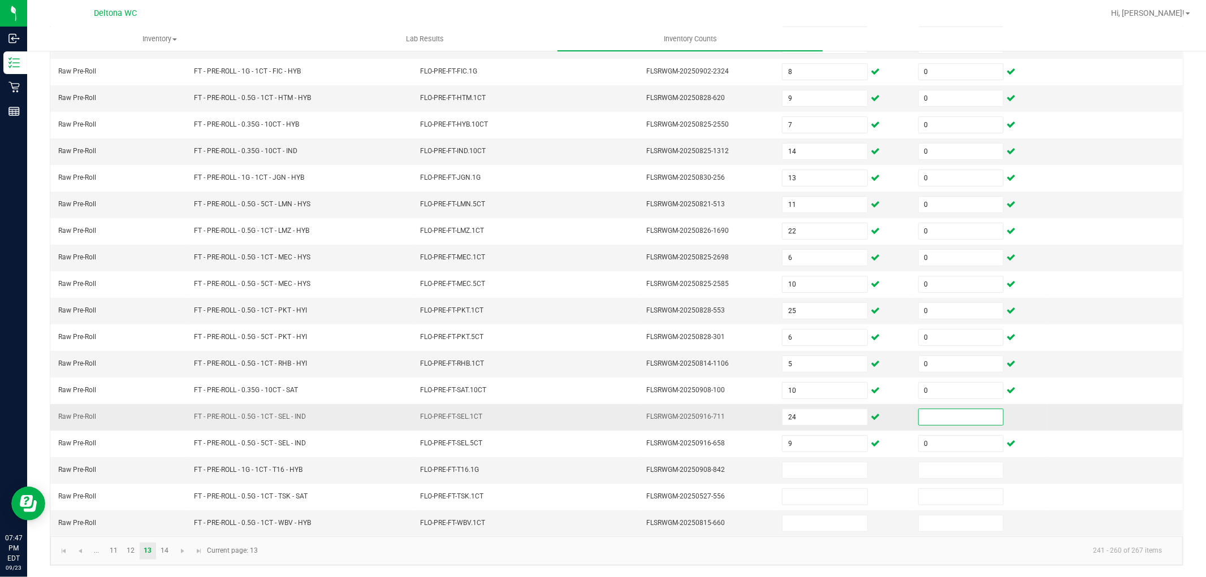
click at [930, 413] on input at bounding box center [961, 417] width 84 height 16
click at [172, 553] on link "14" at bounding box center [165, 551] width 16 height 17
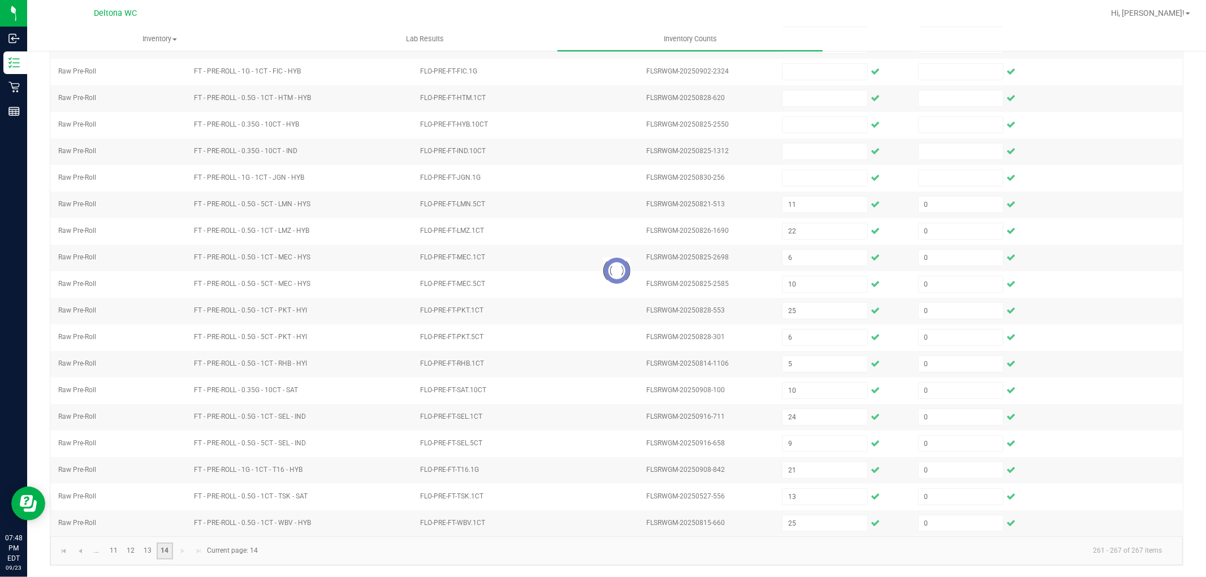
scroll to position [0, 0]
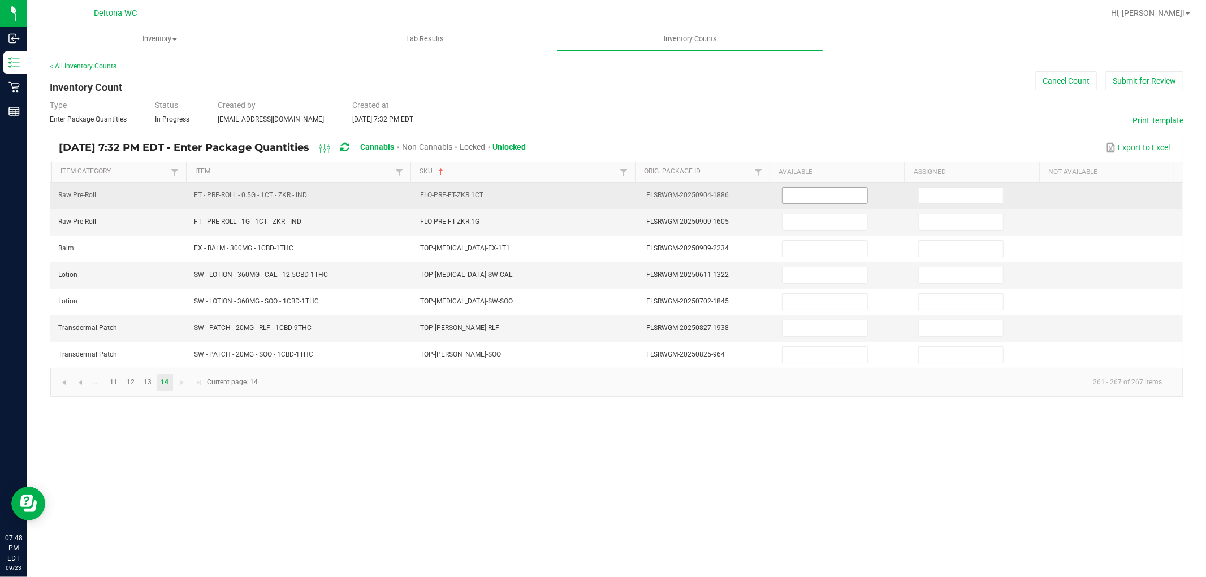
click at [827, 191] on input at bounding box center [825, 196] width 84 height 16
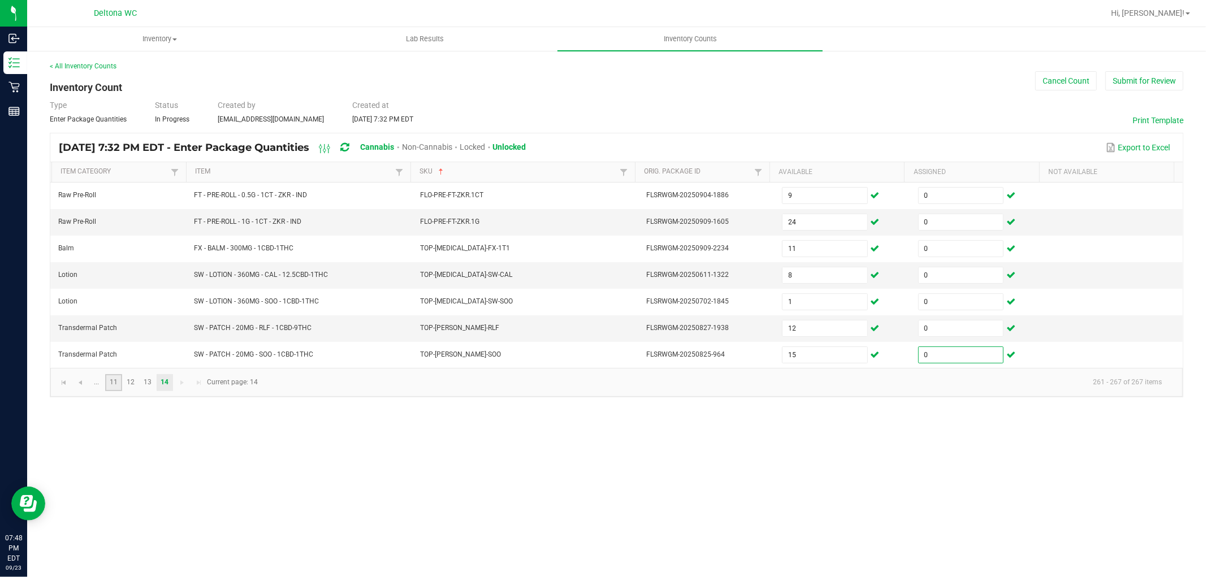
click at [116, 381] on link "11" at bounding box center [113, 382] width 16 height 17
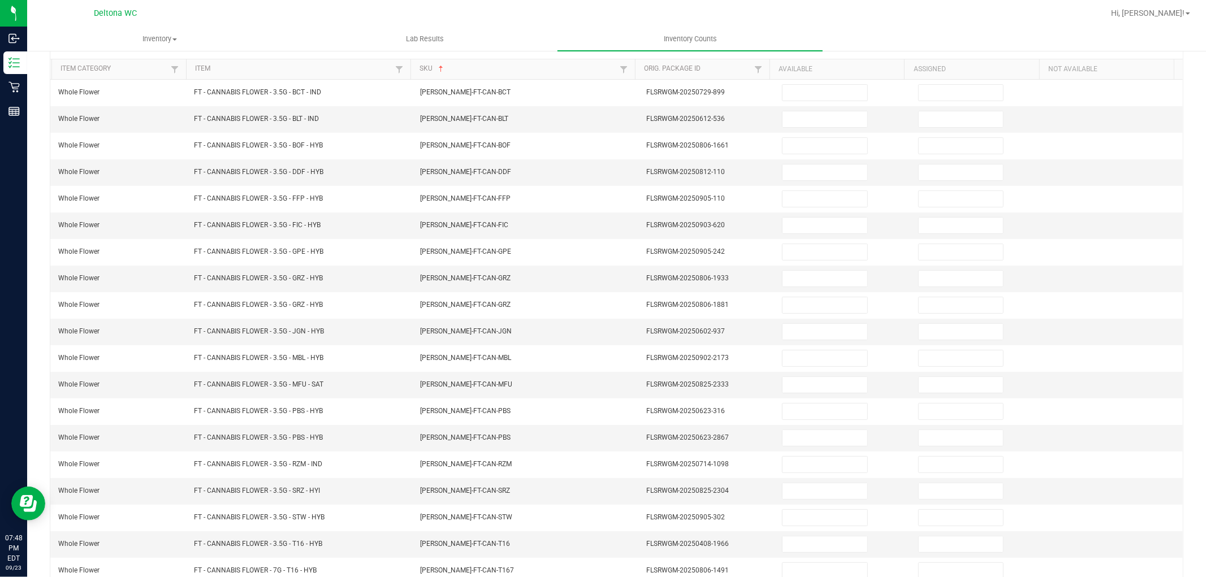
scroll to position [180, 0]
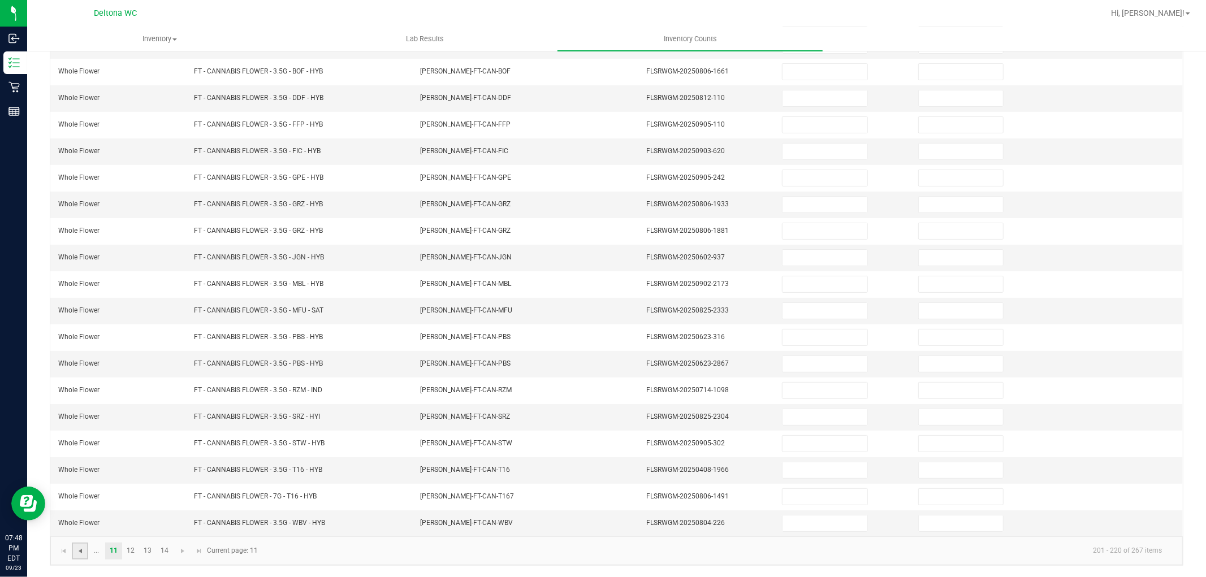
click at [84, 555] on span "Go to the previous page" at bounding box center [80, 551] width 9 height 9
click at [802, 208] on input at bounding box center [825, 205] width 84 height 16
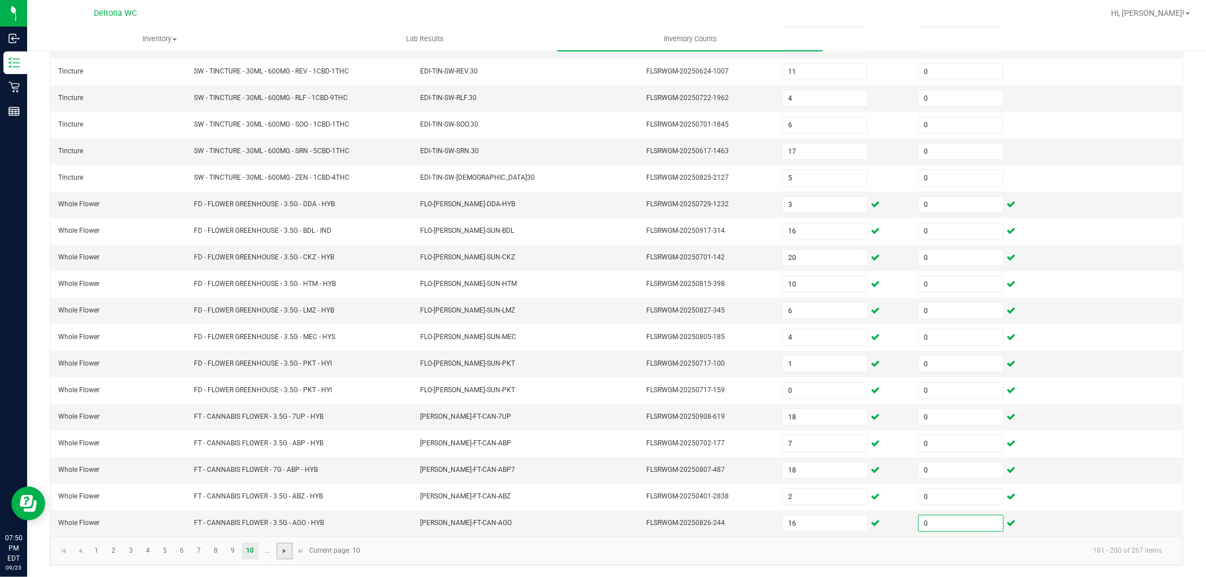
click at [287, 550] on span "Go to the next page" at bounding box center [284, 551] width 9 height 9
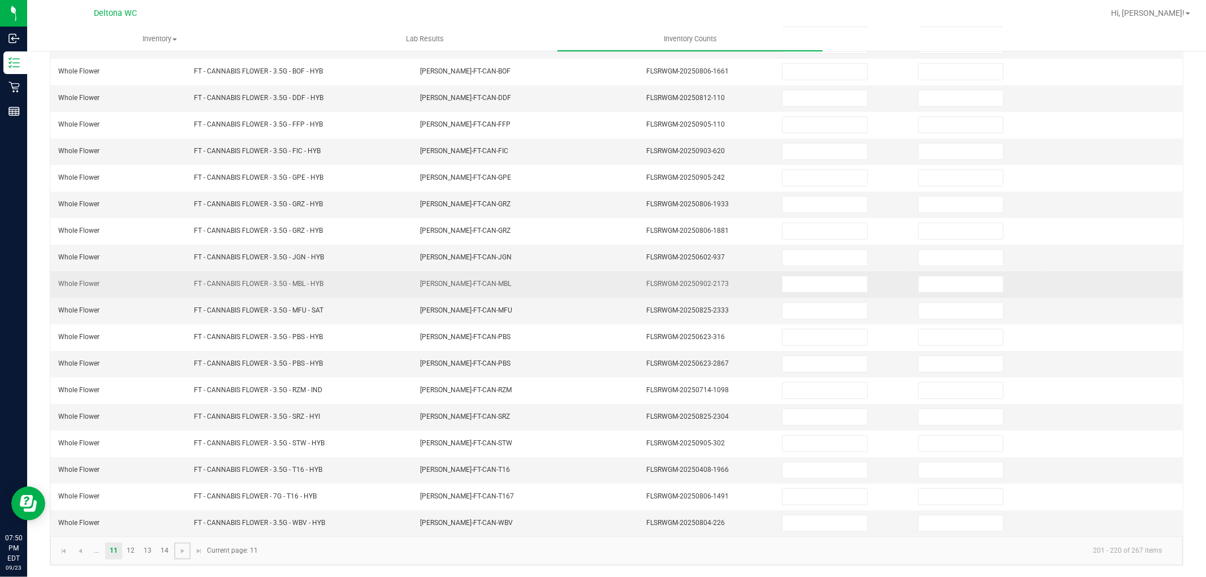
scroll to position [0, 0]
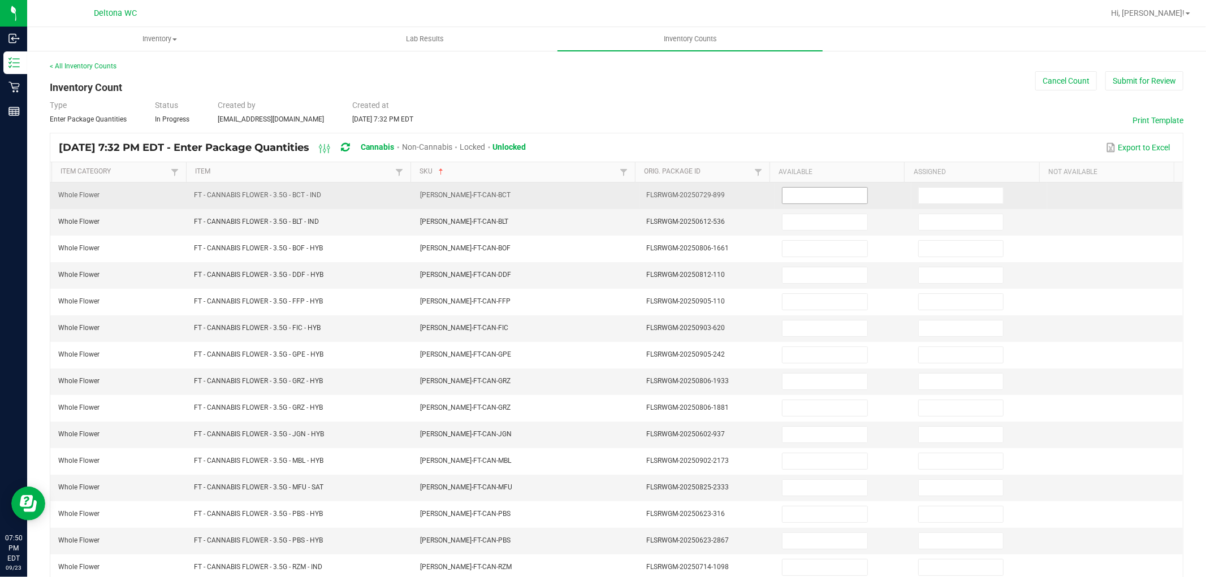
click at [799, 194] on input at bounding box center [825, 196] width 84 height 16
click at [809, 192] on input at bounding box center [825, 196] width 84 height 16
click at [829, 184] on td at bounding box center [843, 196] width 136 height 27
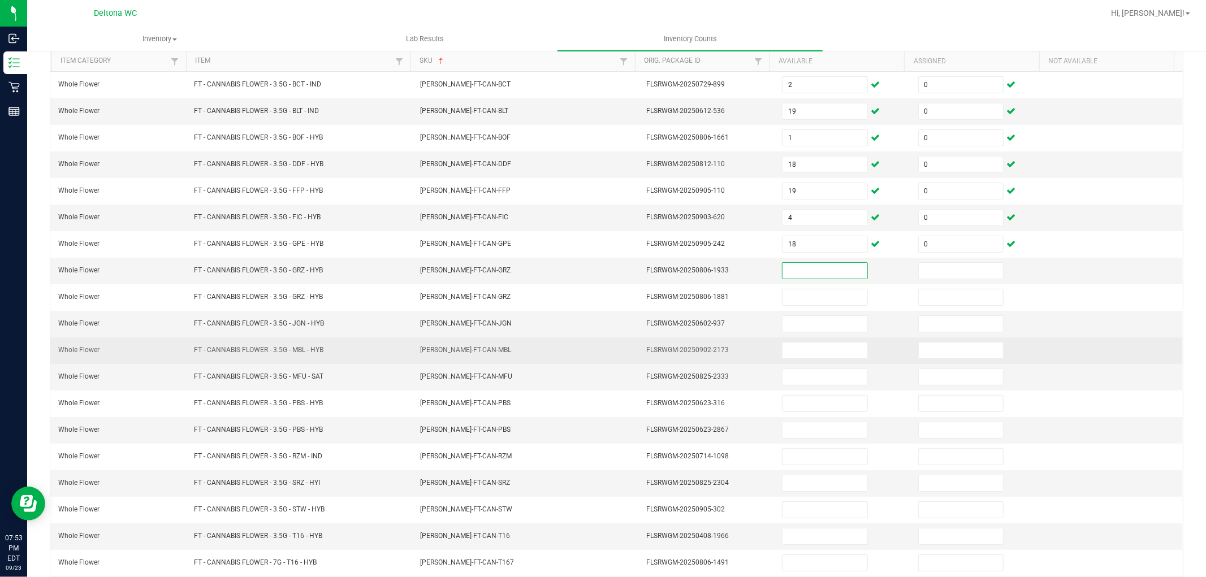
scroll to position [126, 0]
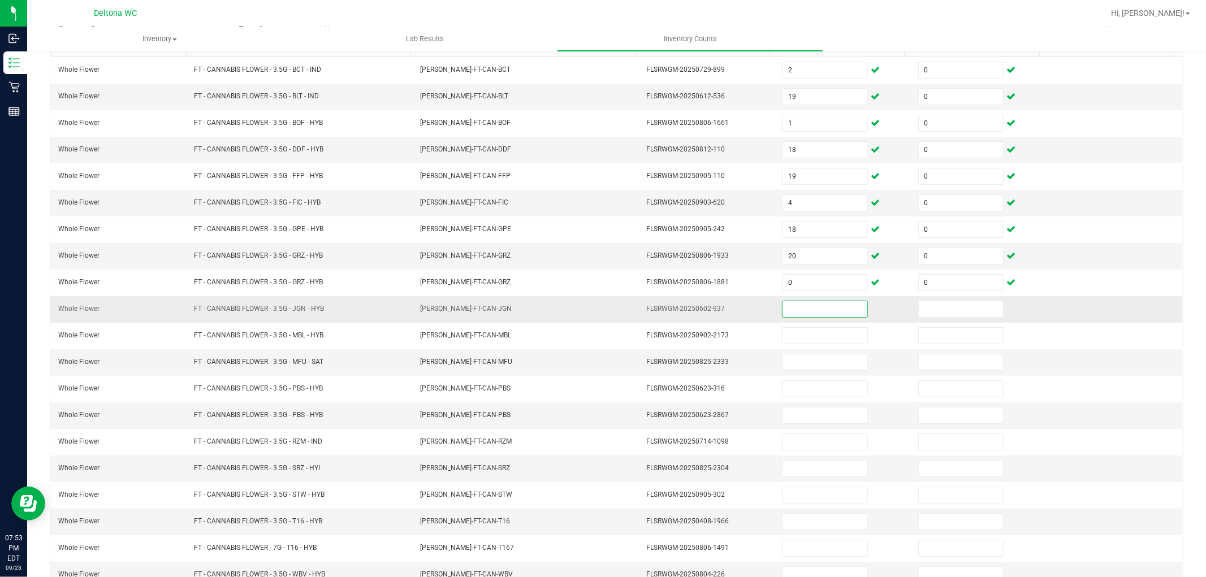
click at [783, 312] on input at bounding box center [825, 309] width 84 height 16
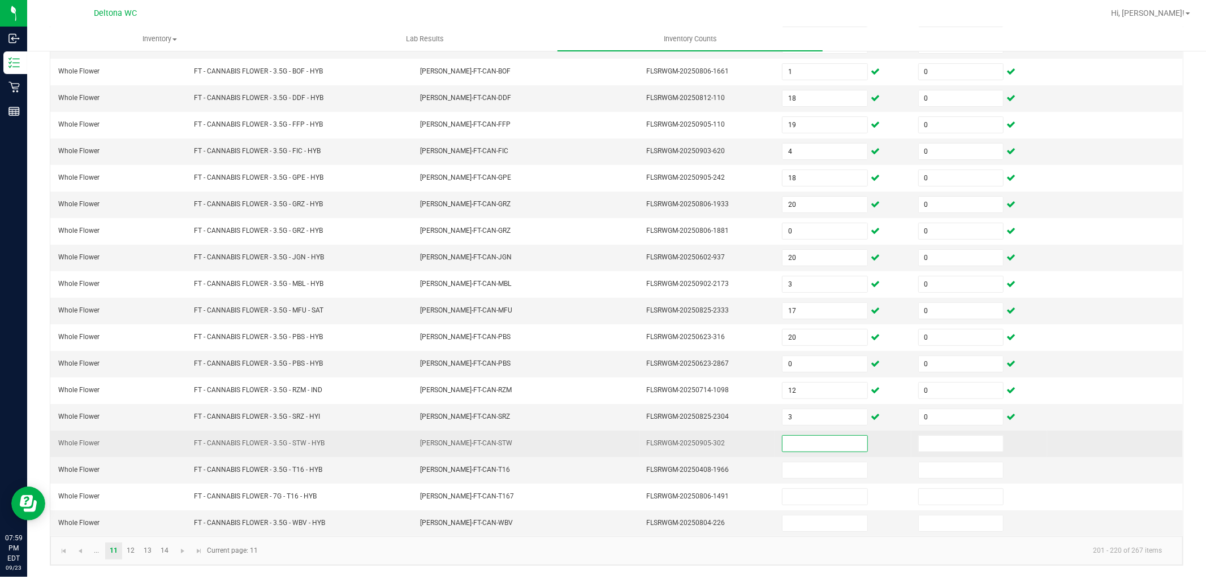
click at [792, 432] on td at bounding box center [843, 444] width 136 height 27
click at [804, 444] on input at bounding box center [825, 444] width 84 height 16
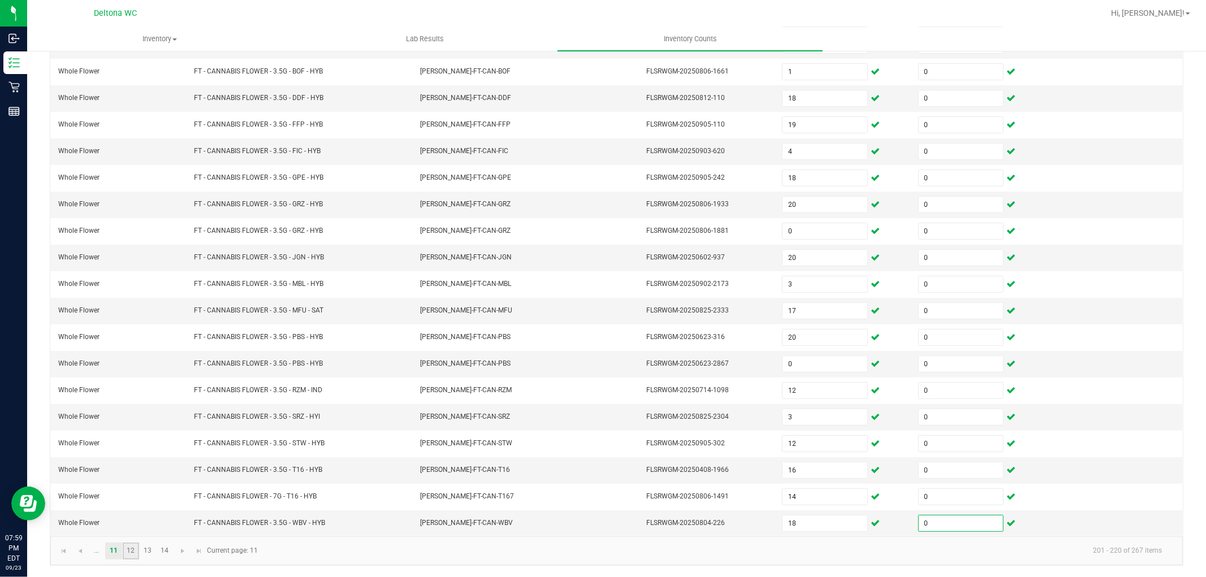
click at [133, 550] on link "12" at bounding box center [131, 551] width 16 height 17
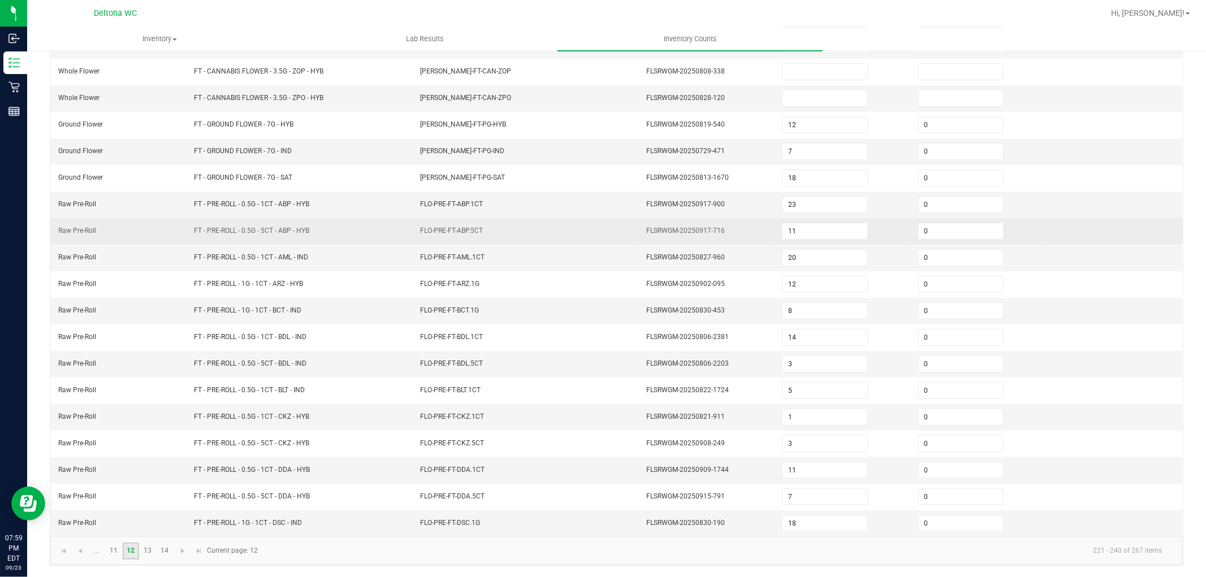
scroll to position [0, 0]
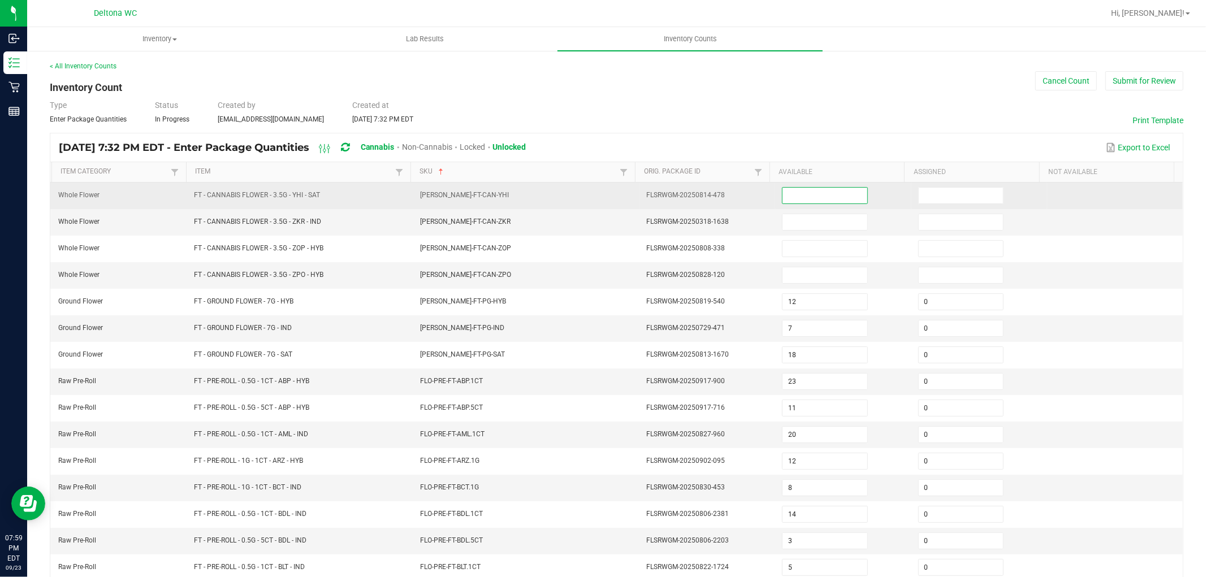
click at [792, 187] on span at bounding box center [824, 195] width 85 height 17
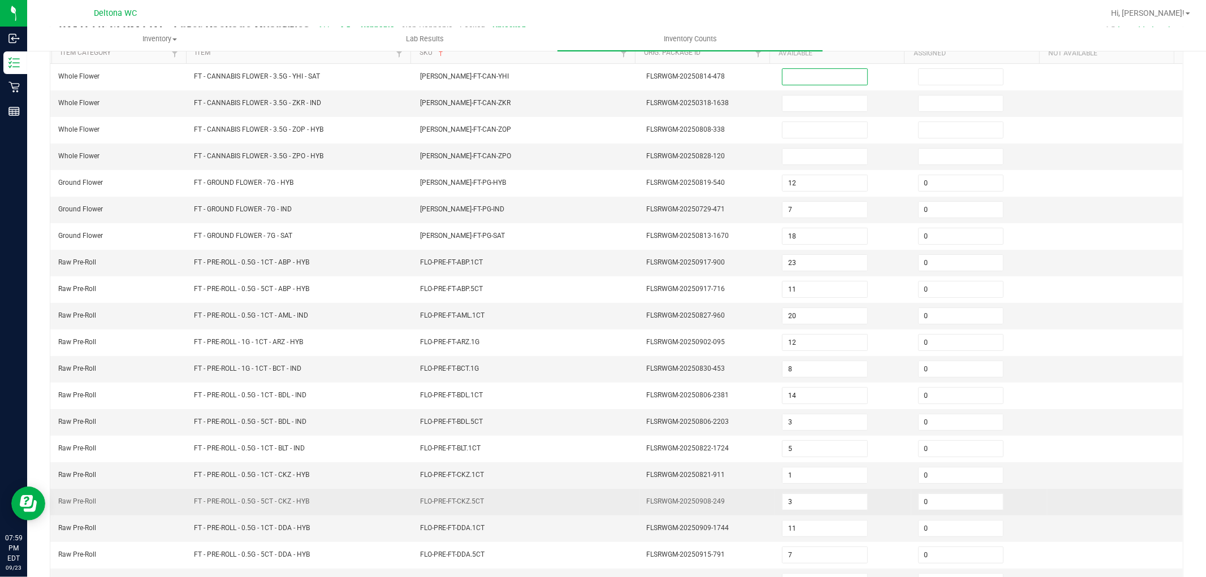
scroll to position [180, 0]
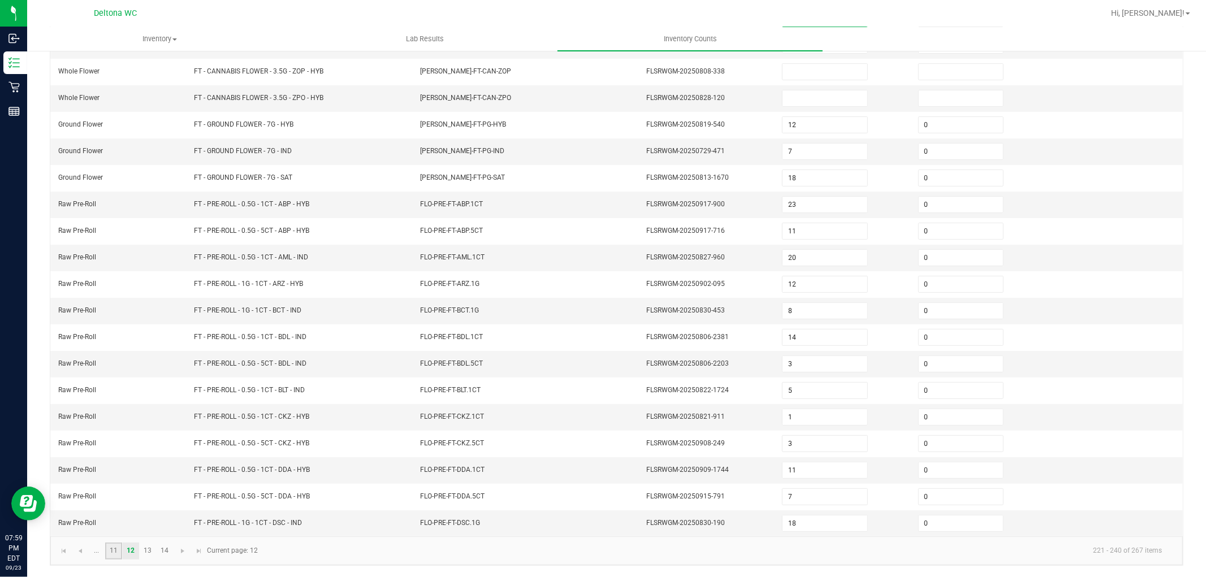
click at [115, 553] on link "11" at bounding box center [113, 551] width 16 height 17
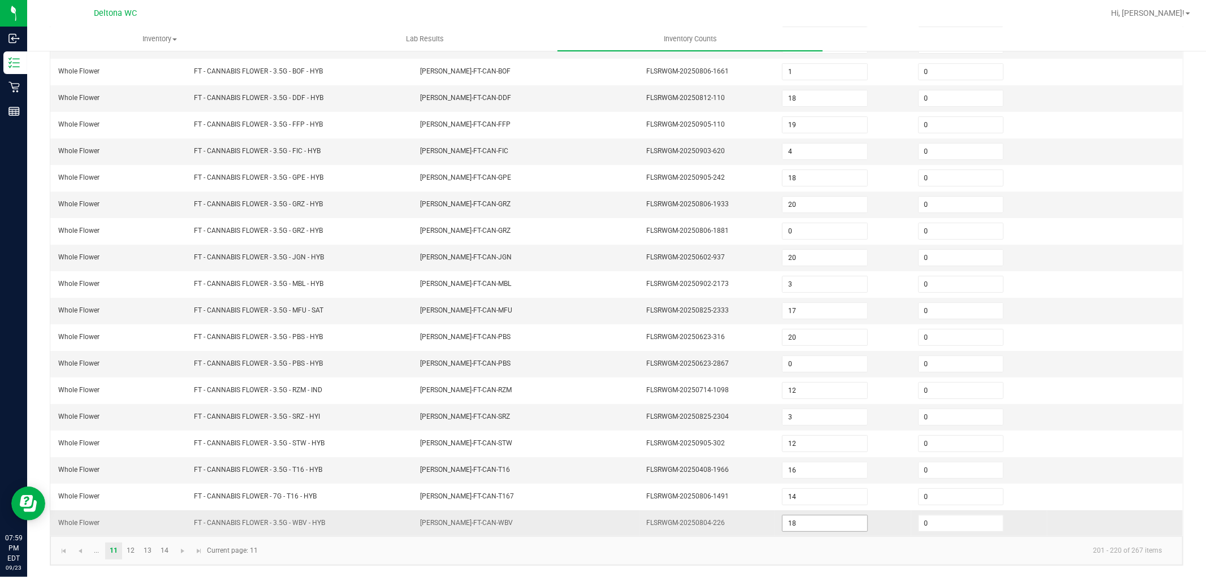
click at [786, 522] on input "18" at bounding box center [825, 524] width 84 height 16
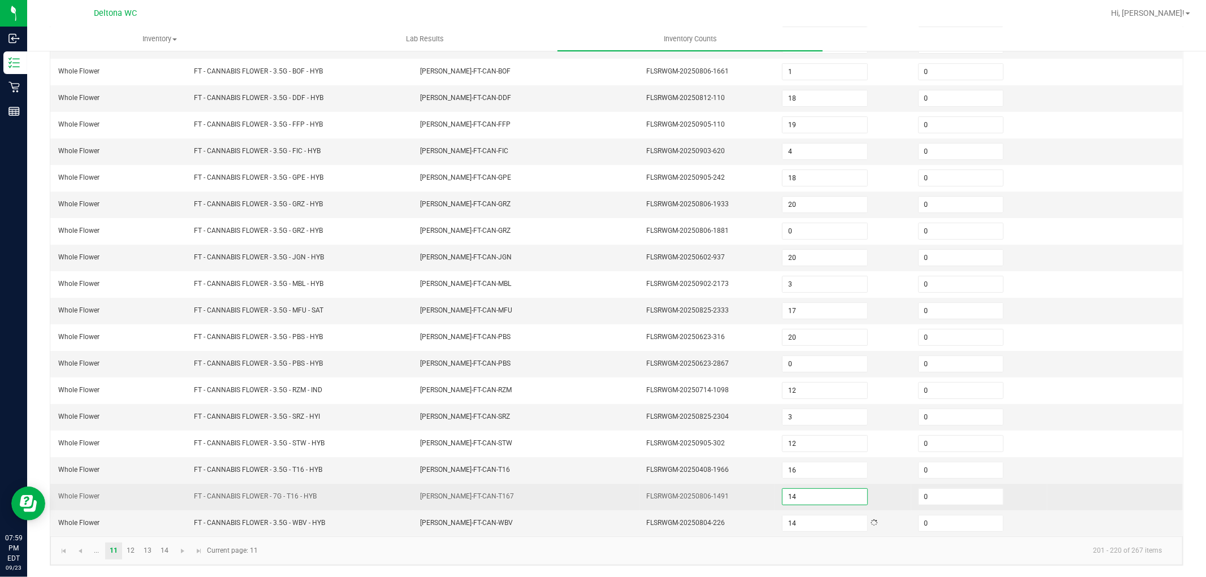
click at [803, 495] on input "14" at bounding box center [825, 497] width 84 height 16
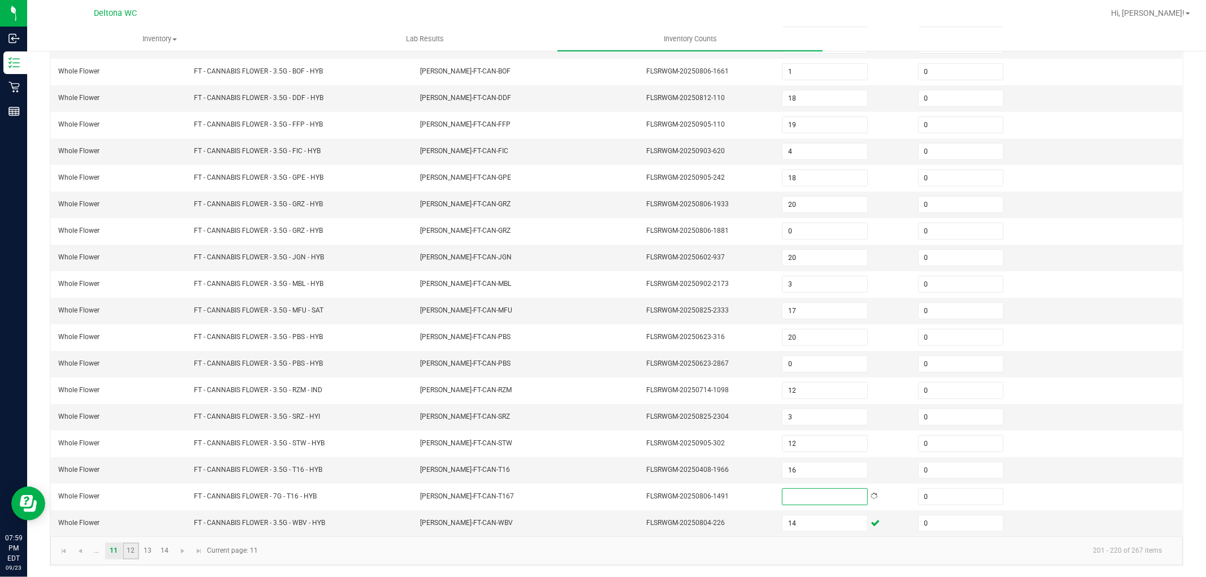
click at [132, 554] on link "12" at bounding box center [131, 551] width 16 height 17
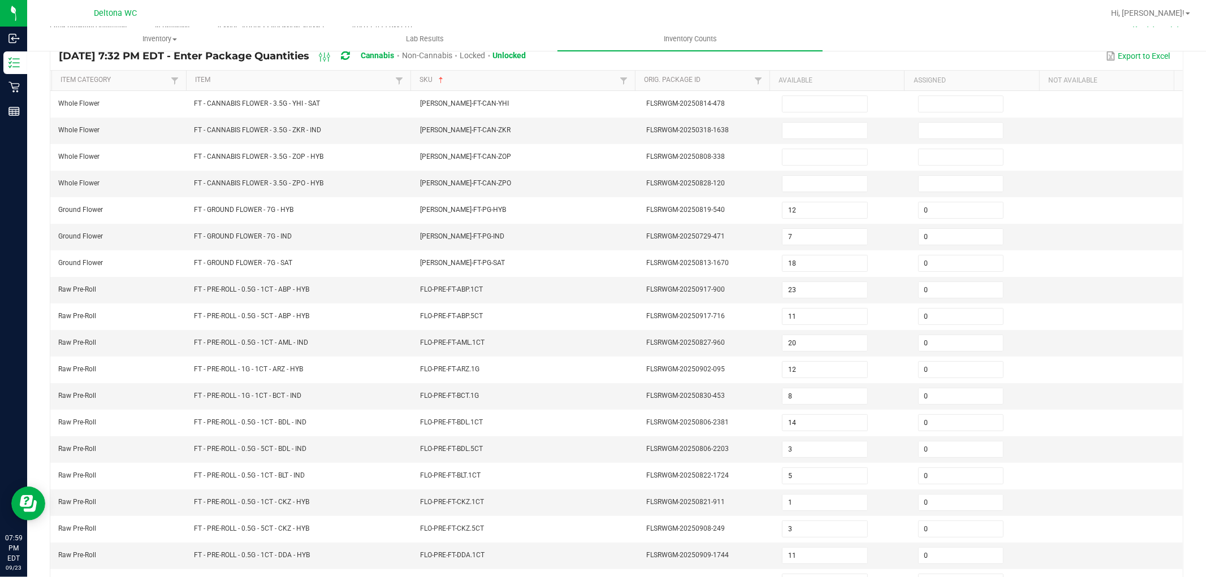
scroll to position [0, 0]
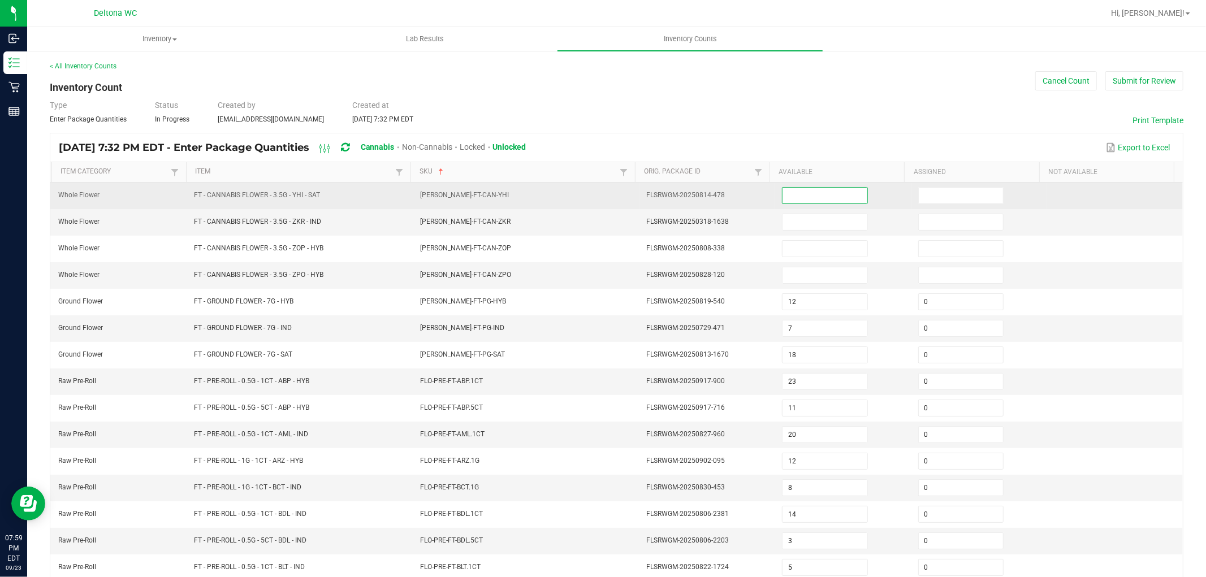
click at [791, 192] on input at bounding box center [825, 196] width 84 height 16
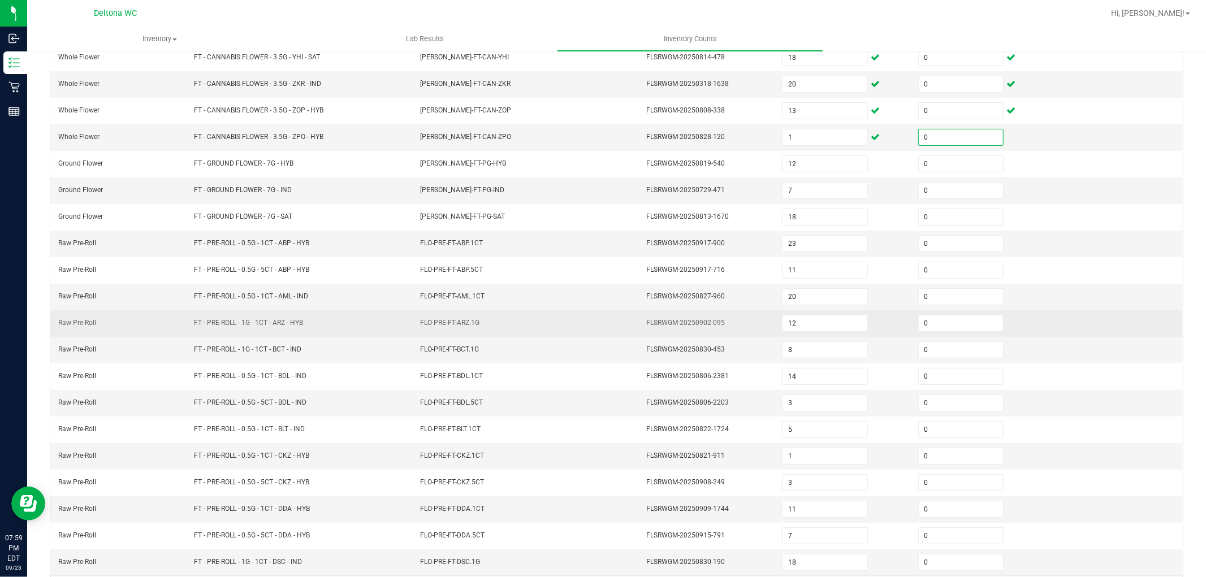
scroll to position [180, 0]
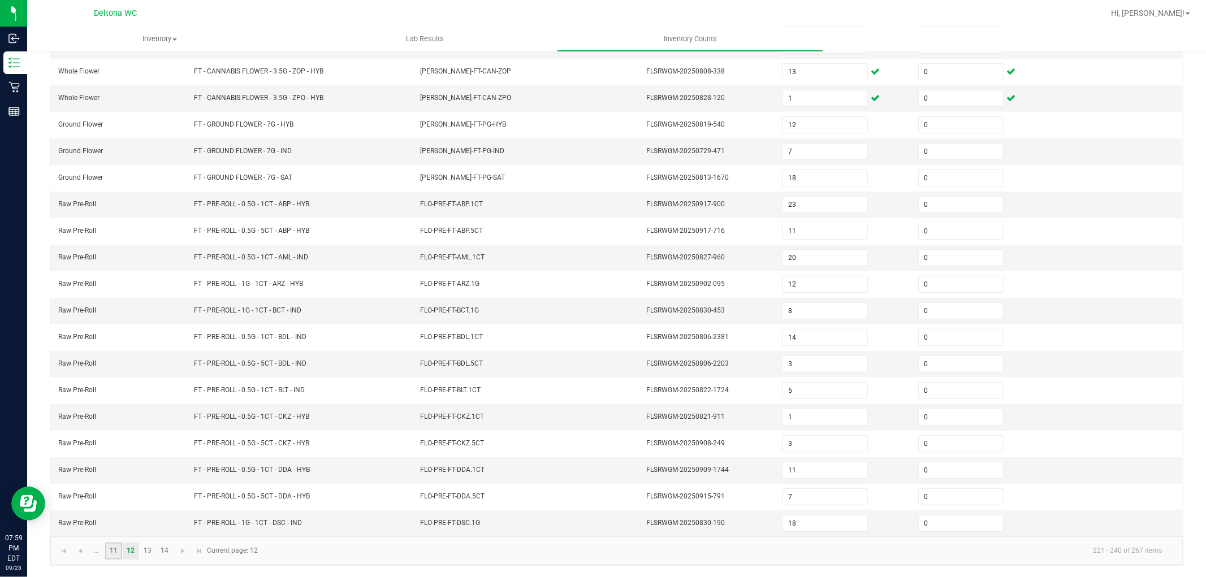
click at [119, 550] on link "11" at bounding box center [113, 551] width 16 height 17
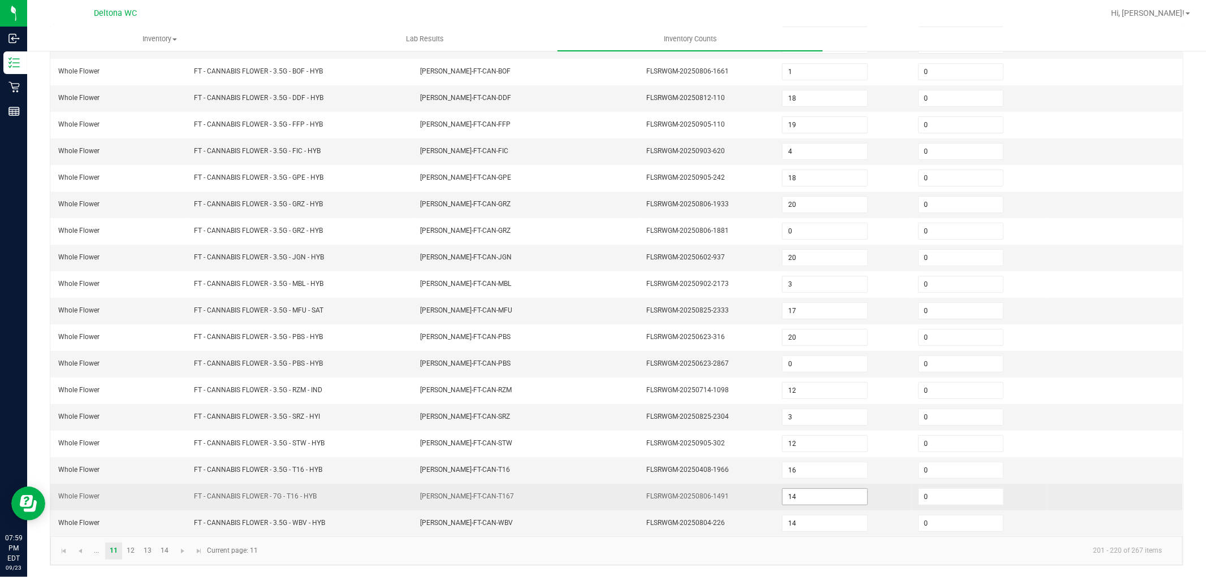
click at [788, 498] on input "14" at bounding box center [825, 497] width 84 height 16
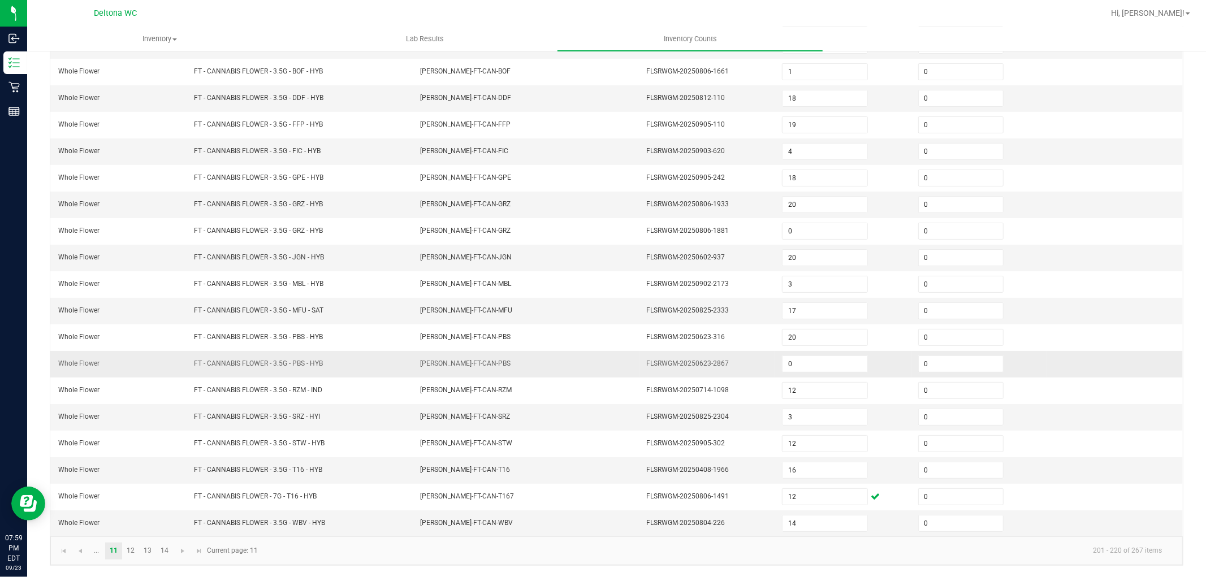
click at [888, 370] on td "0" at bounding box center [843, 364] width 136 height 27
click at [199, 545] on link at bounding box center [199, 551] width 16 height 17
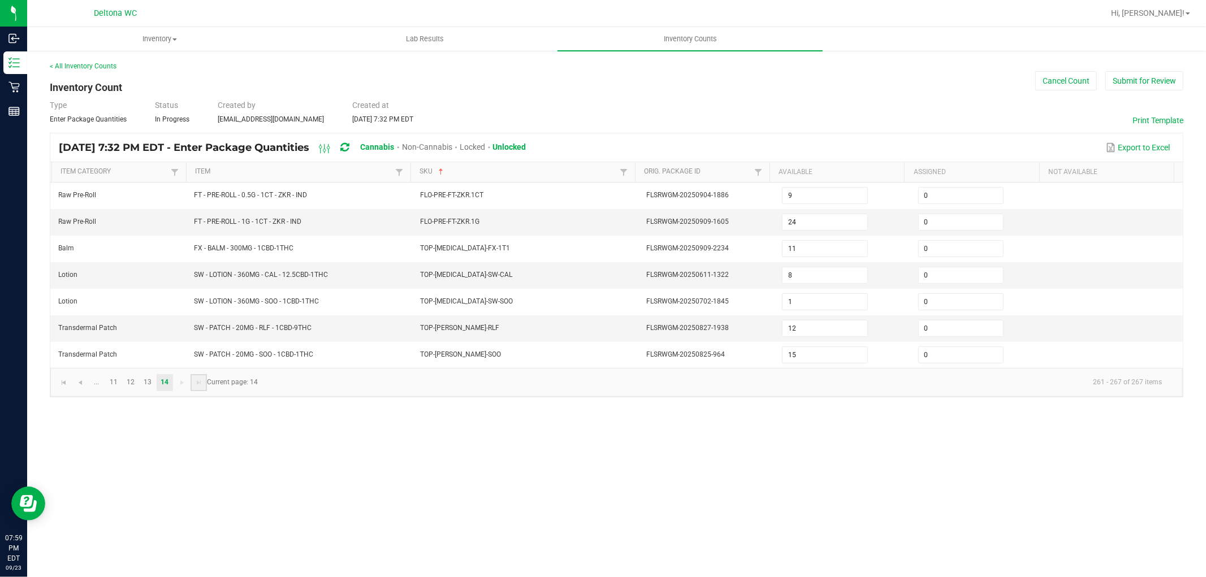
scroll to position [0, 0]
click at [123, 383] on link "12" at bounding box center [131, 382] width 16 height 17
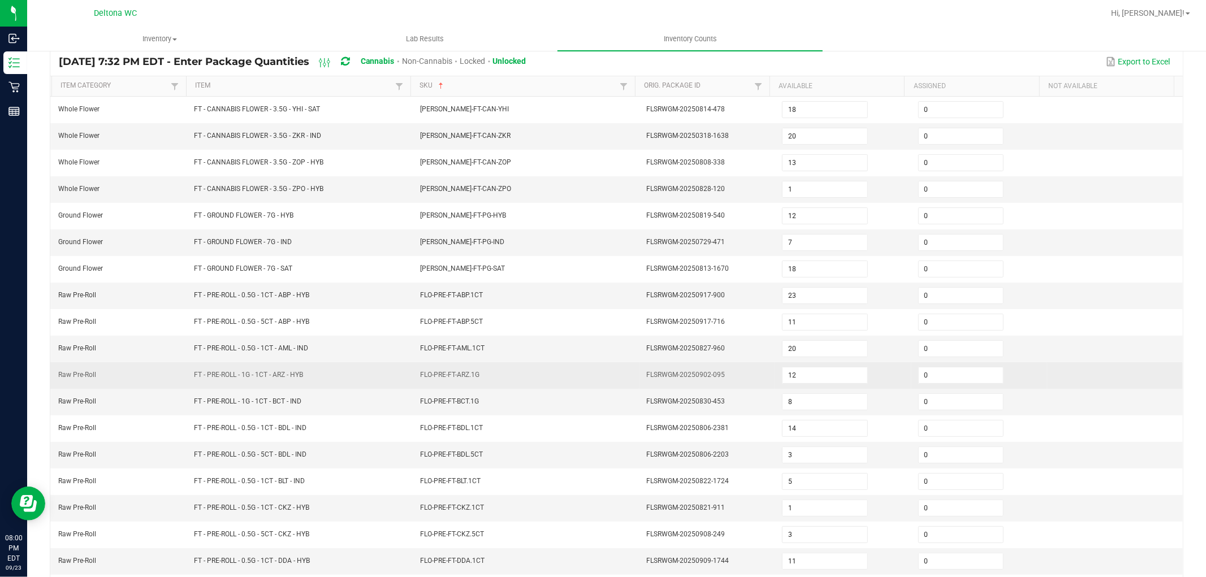
scroll to position [180, 0]
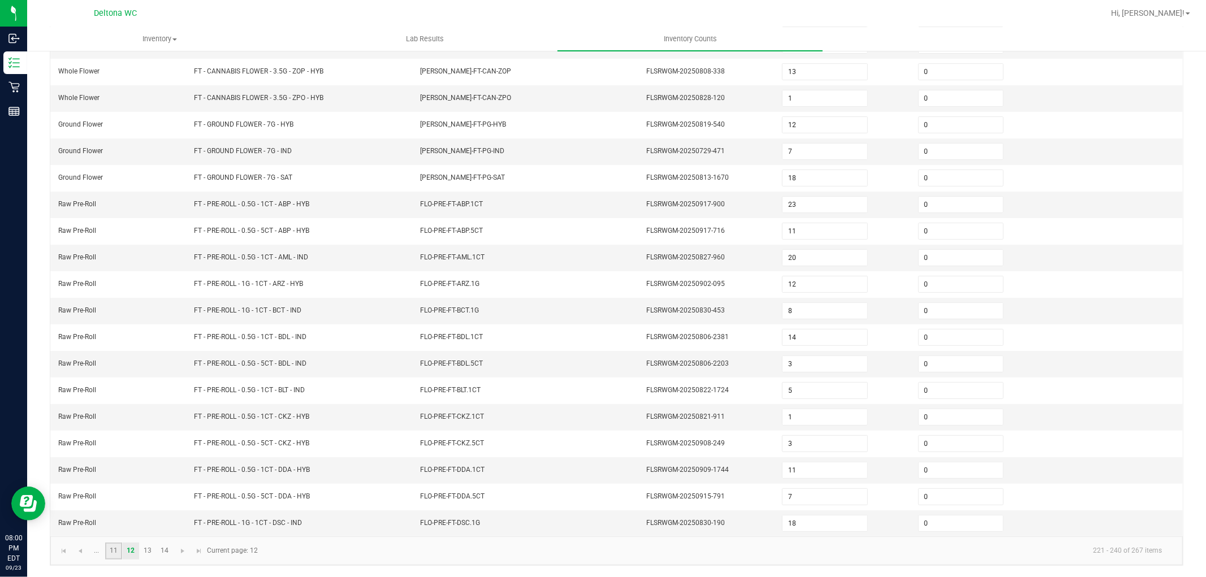
click at [111, 553] on link "11" at bounding box center [113, 551] width 16 height 17
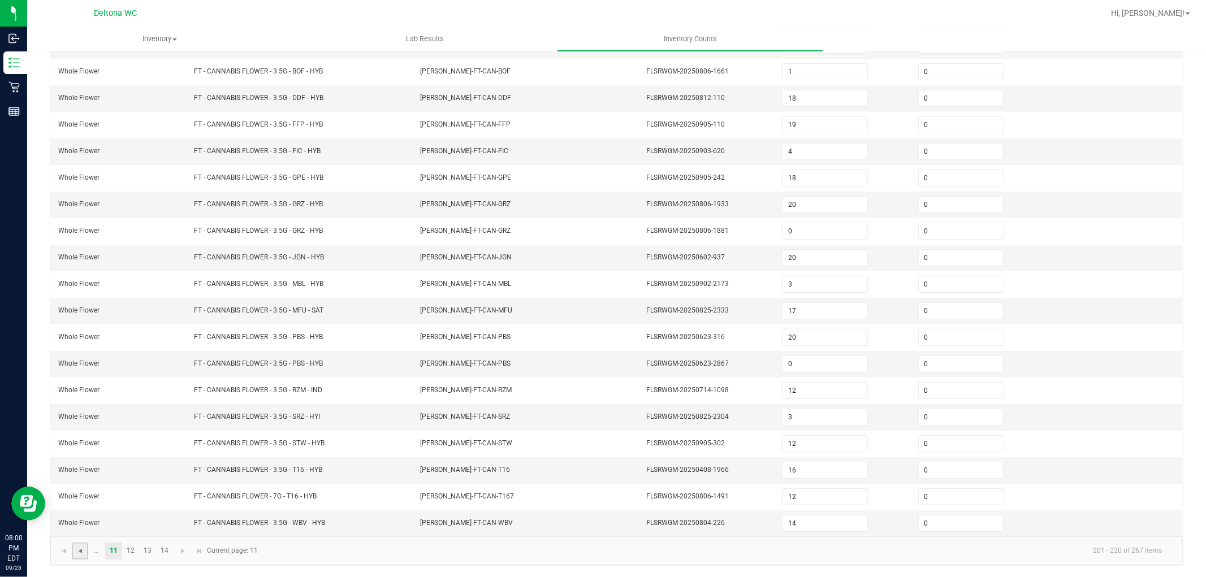
click at [80, 547] on span "Go to the previous page" at bounding box center [80, 551] width 9 height 9
click at [286, 547] on span "Go to the next page" at bounding box center [284, 551] width 9 height 9
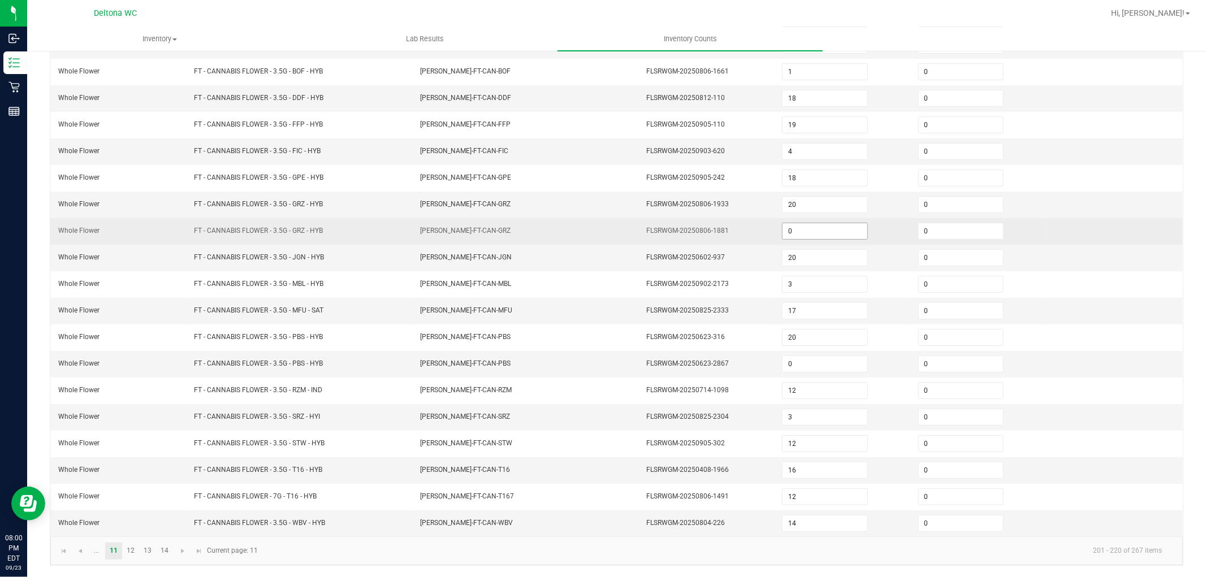
click at [791, 223] on input "0" at bounding box center [825, 231] width 84 height 16
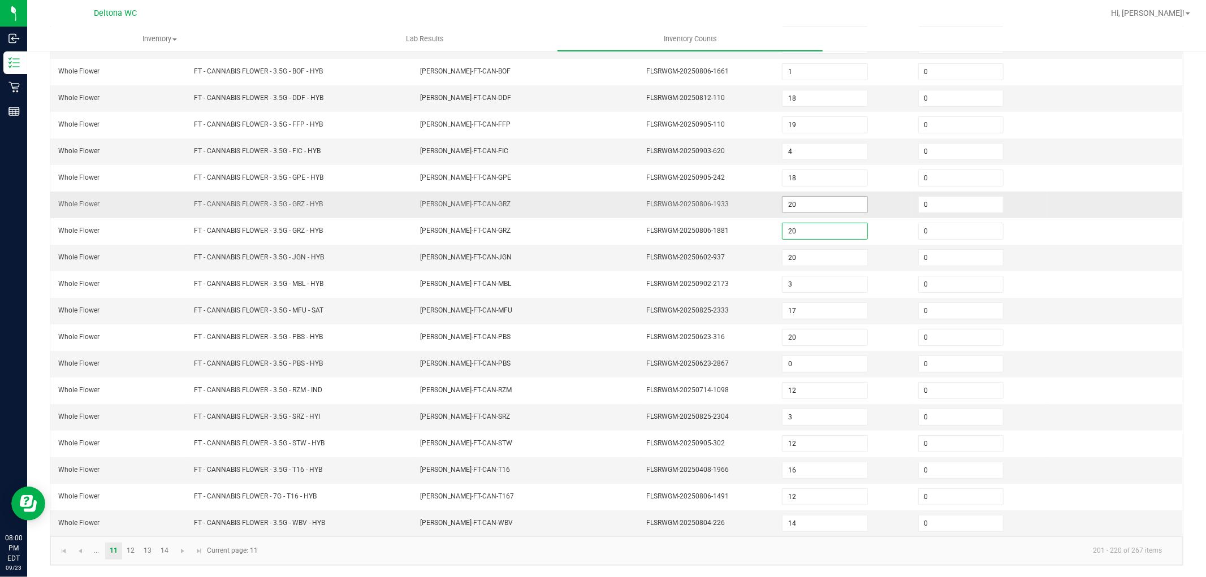
click at [794, 204] on input "20" at bounding box center [825, 205] width 84 height 16
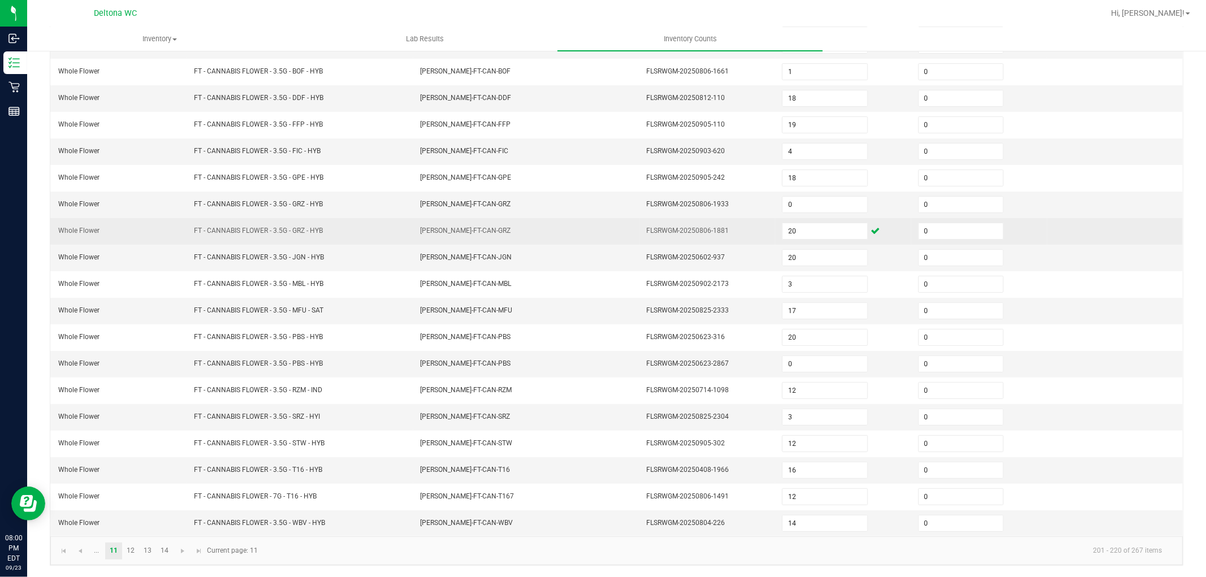
click at [775, 219] on td "20" at bounding box center [843, 231] width 136 height 27
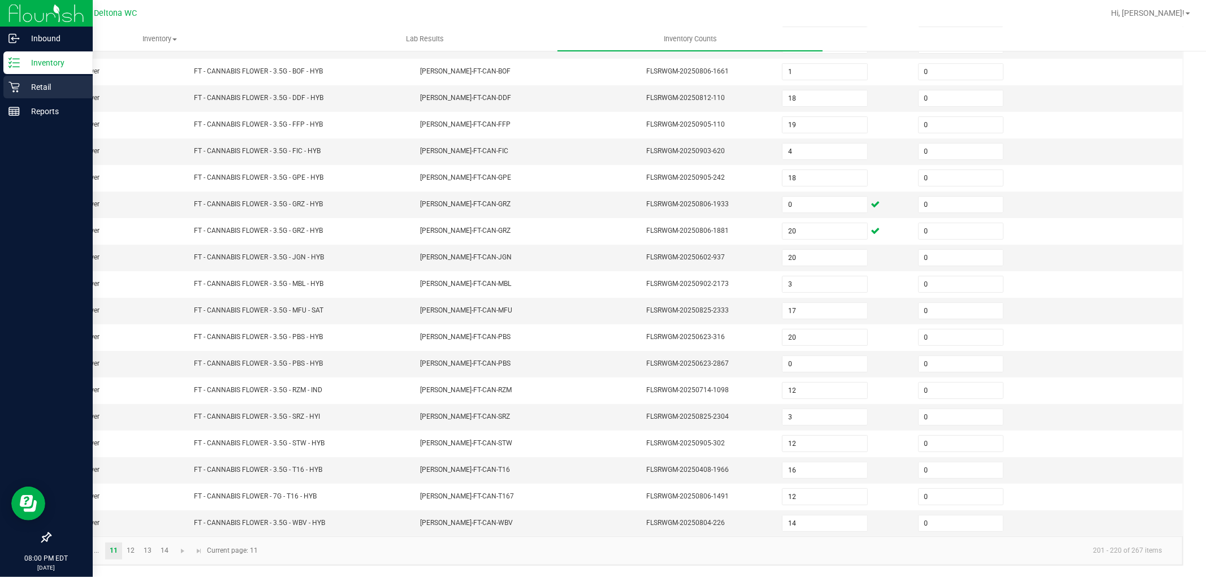
click at [14, 82] on icon at bounding box center [13, 86] width 11 height 11
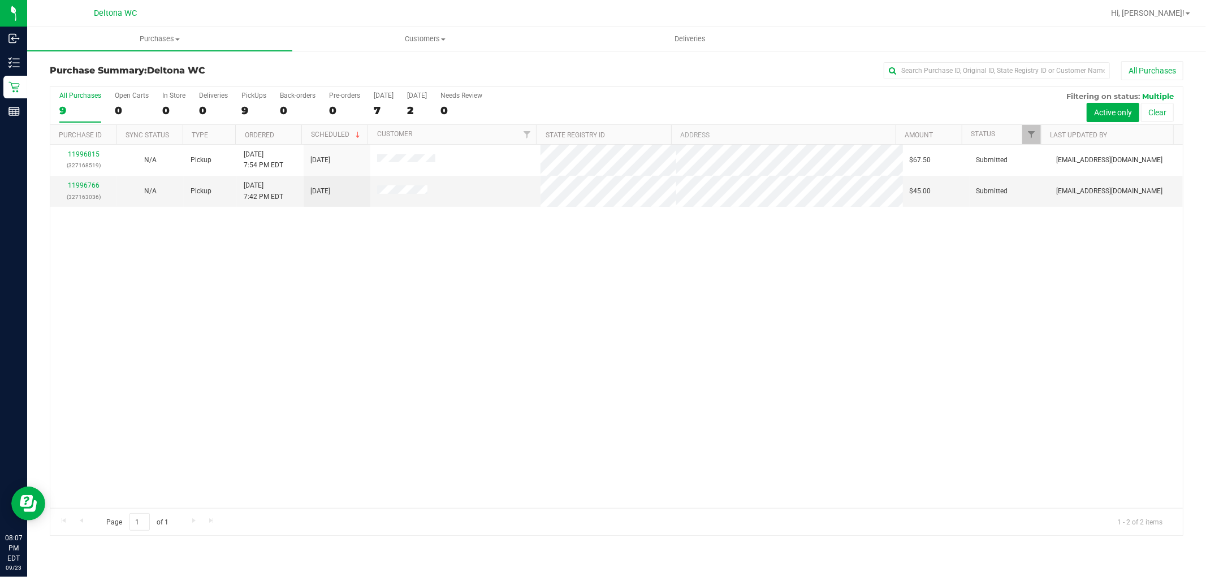
click at [352, 318] on div "11996815 (327168519) N/A Pickup 9/23/2025 7:54 PM EDT 9/24/2025 $67.50 Submitte…" at bounding box center [616, 327] width 1133 height 364
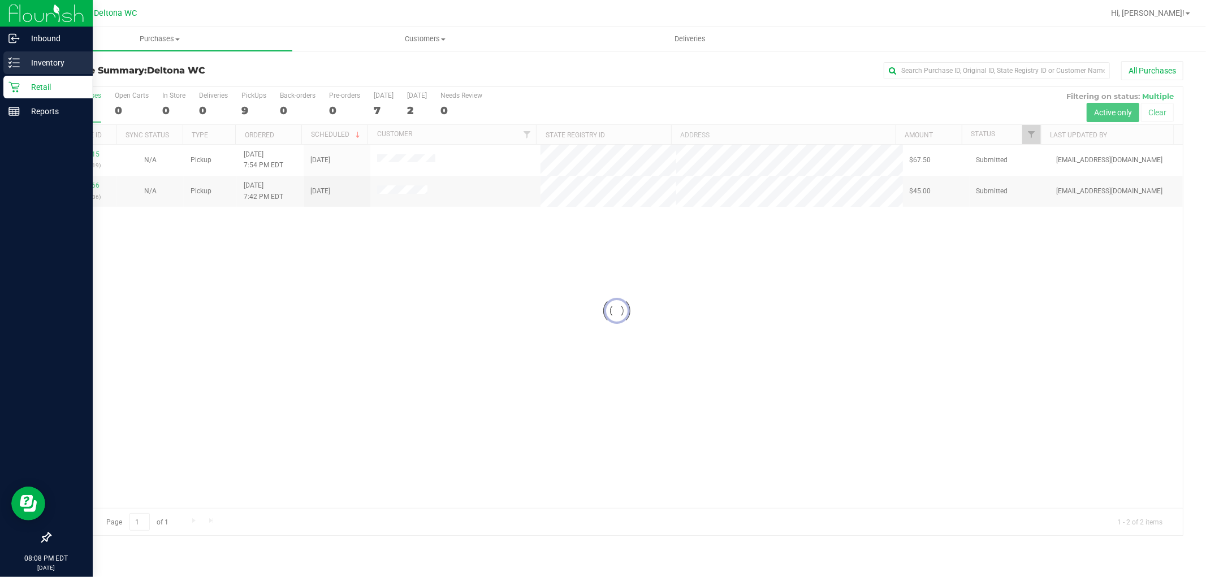
click at [17, 72] on div "Inventory" at bounding box center [47, 62] width 89 height 23
click at [55, 58] on p "Inventory" at bounding box center [54, 63] width 68 height 14
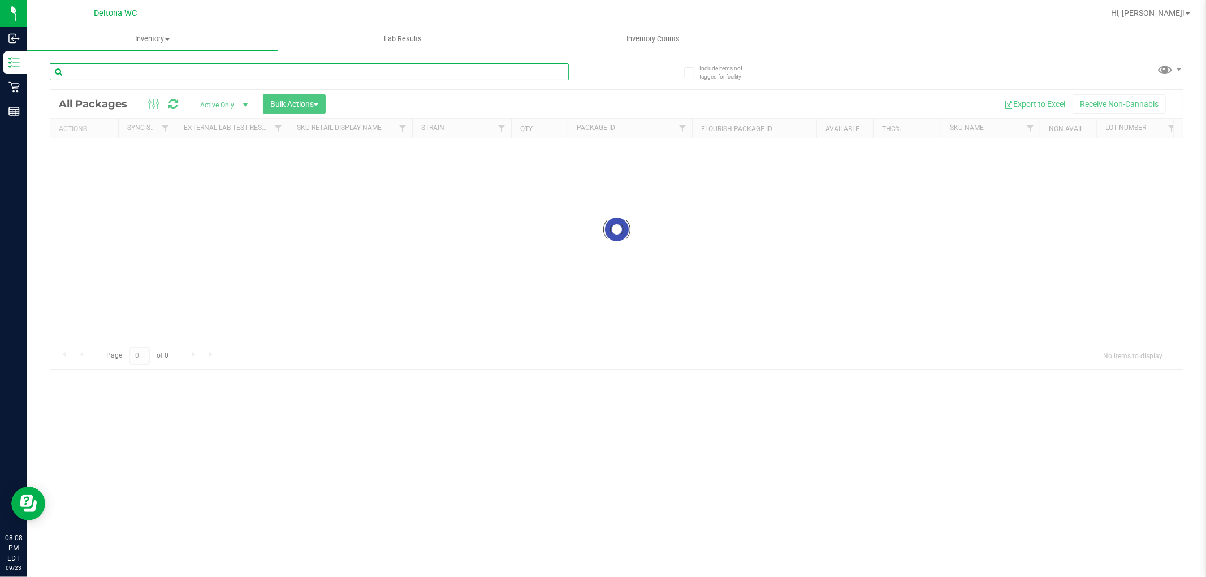
click at [176, 70] on input "text" at bounding box center [309, 71] width 519 height 17
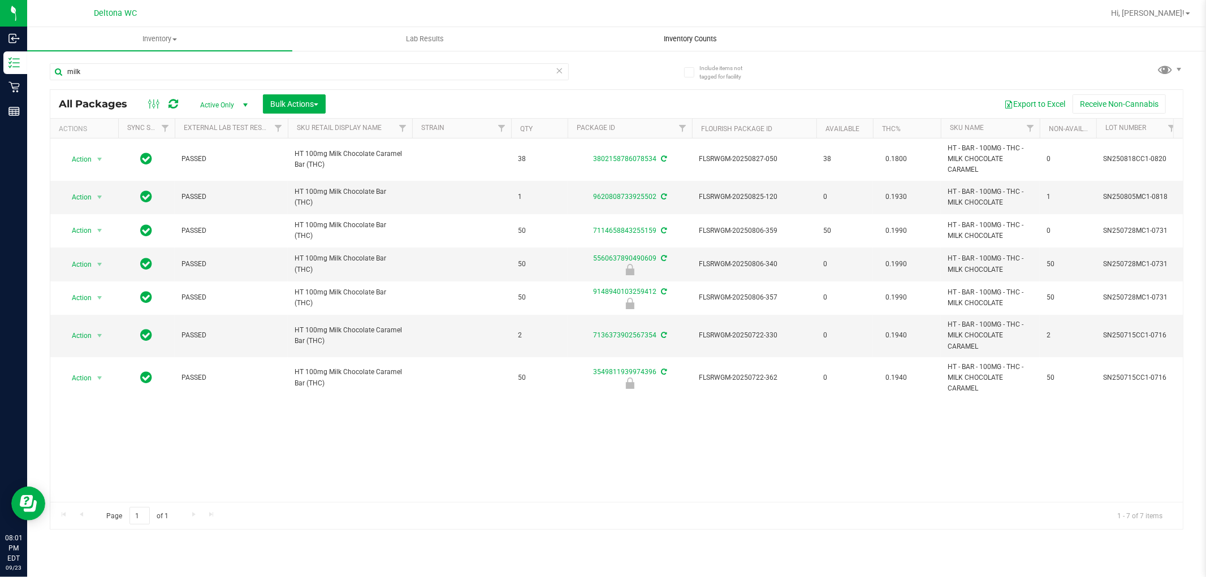
click at [697, 42] on span "Inventory Counts" at bounding box center [691, 39] width 84 height 10
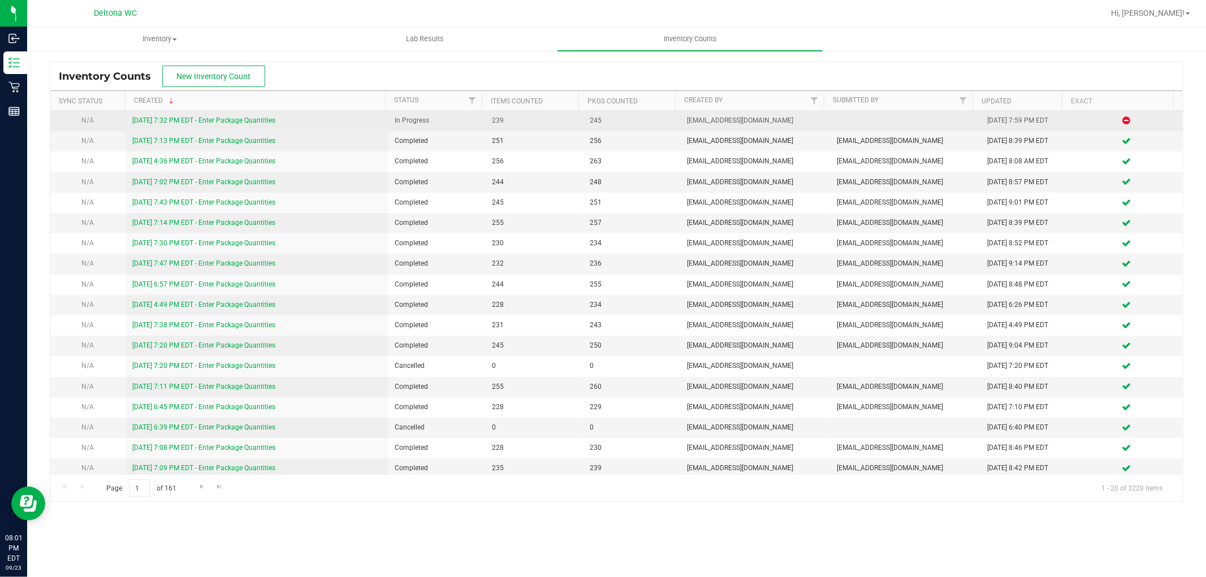
click at [241, 117] on link "[DATE] 7:32 PM EDT - Enter Package Quantities" at bounding box center [203, 120] width 143 height 8
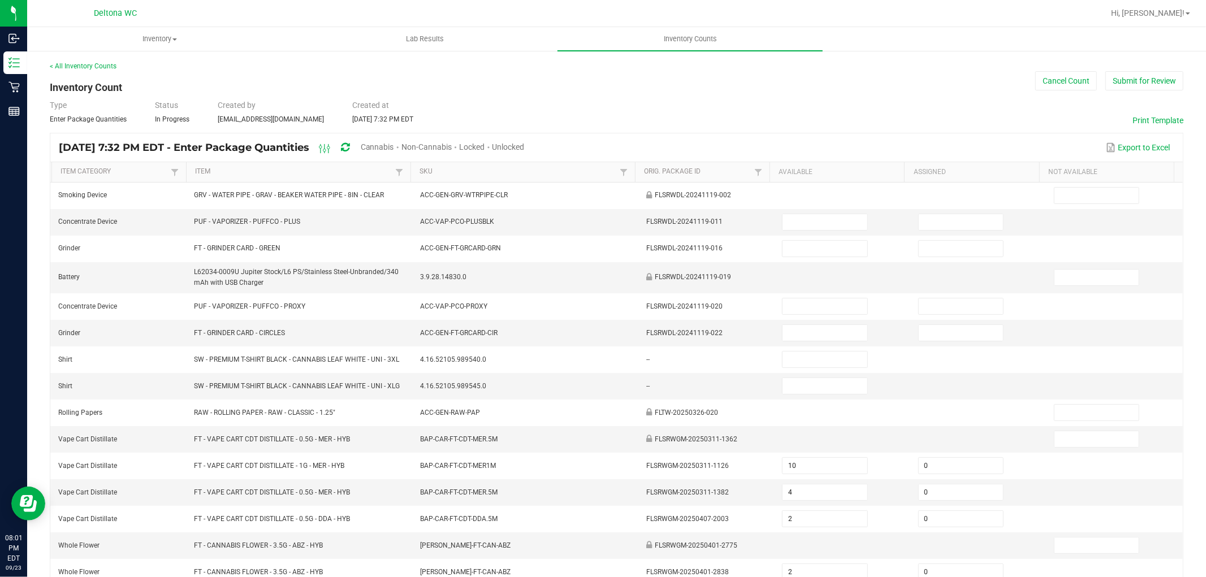
click at [394, 148] on span "Cannabis" at bounding box center [377, 147] width 33 height 9
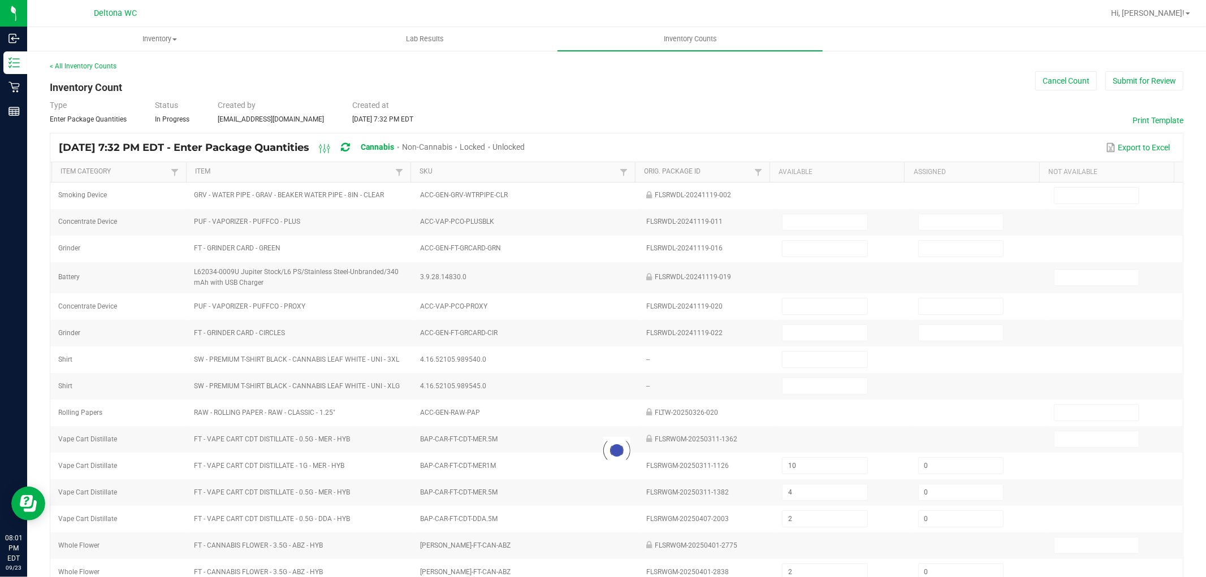
type input "2"
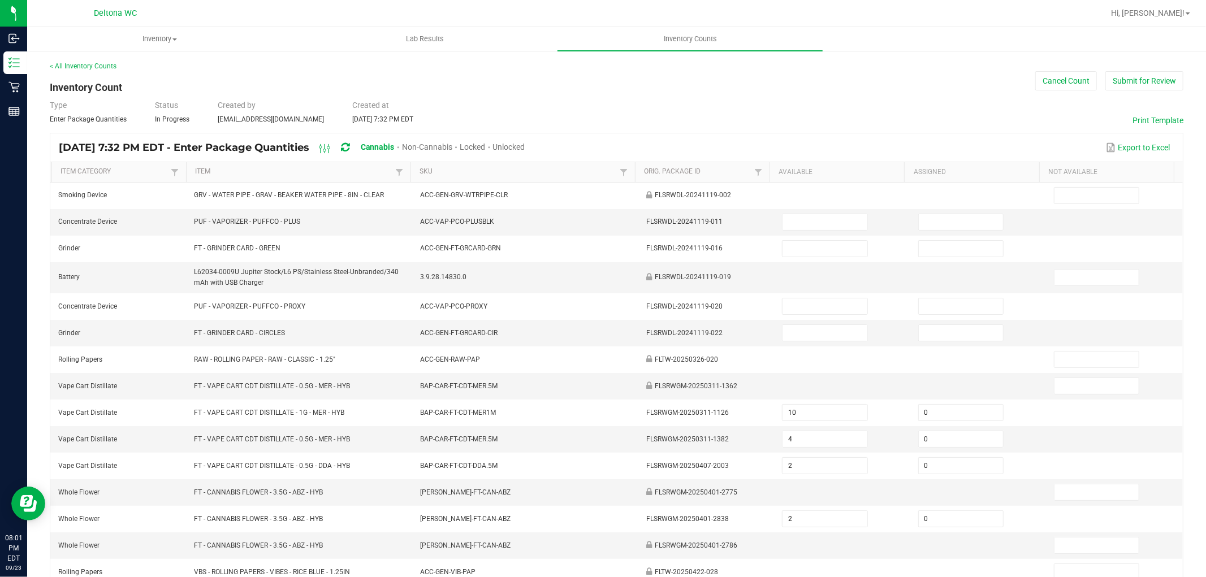
click at [525, 148] on span "Unlocked" at bounding box center [509, 147] width 32 height 9
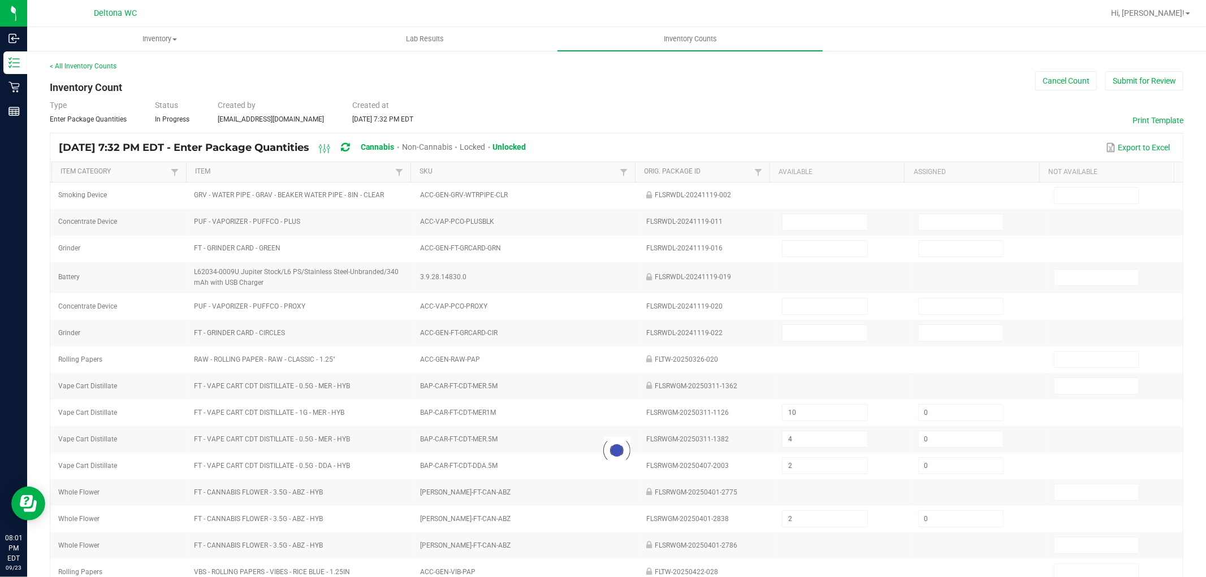
type input "10"
type input "0"
type input "4"
type input "0"
type input "1"
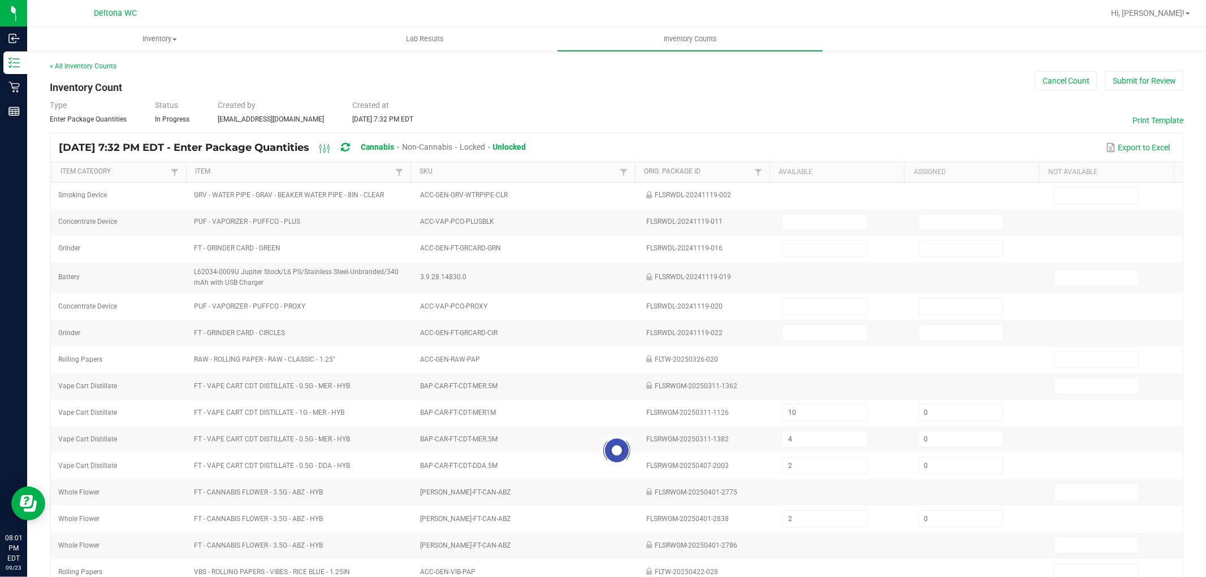
type input "8"
type input "0"
type input "2"
type input "0"
type input "20"
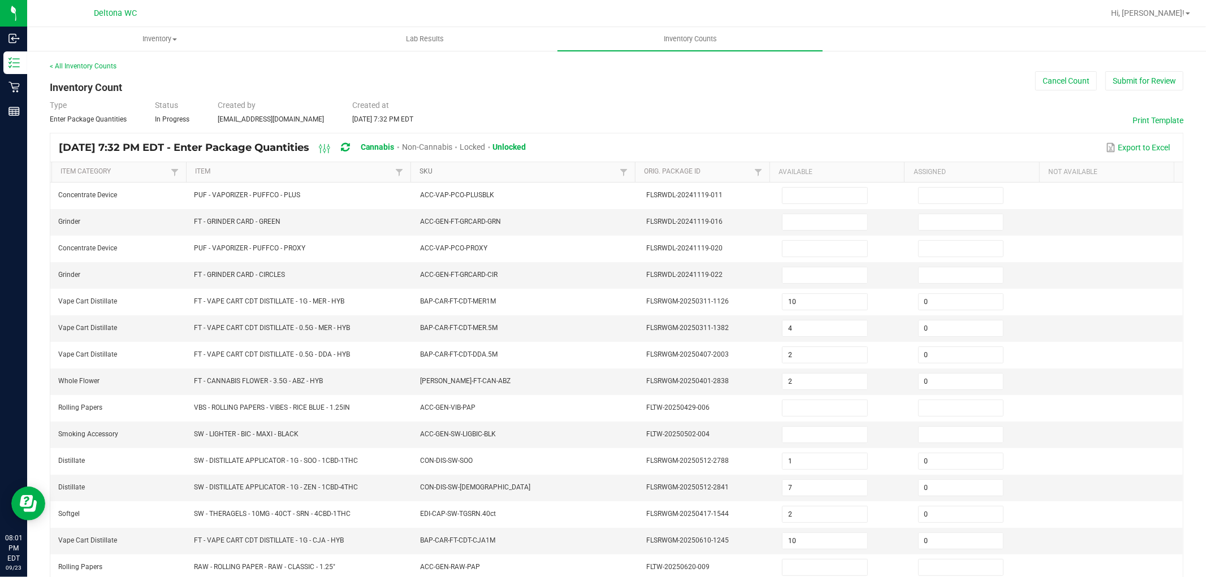
click at [444, 173] on link "SKU" at bounding box center [518, 171] width 197 height 9
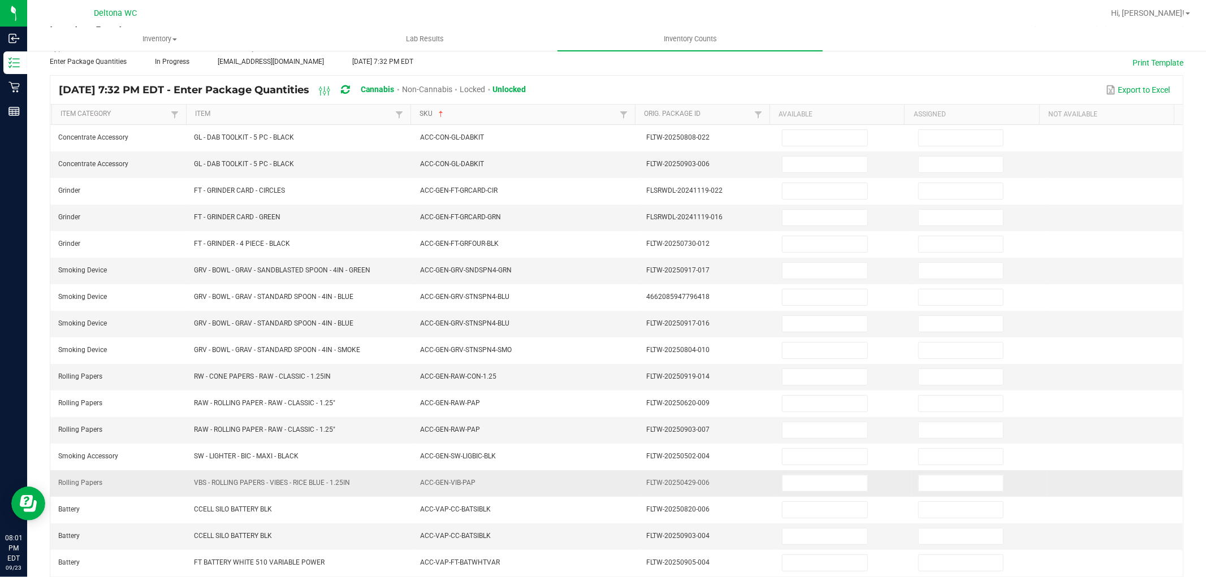
scroll to position [180, 0]
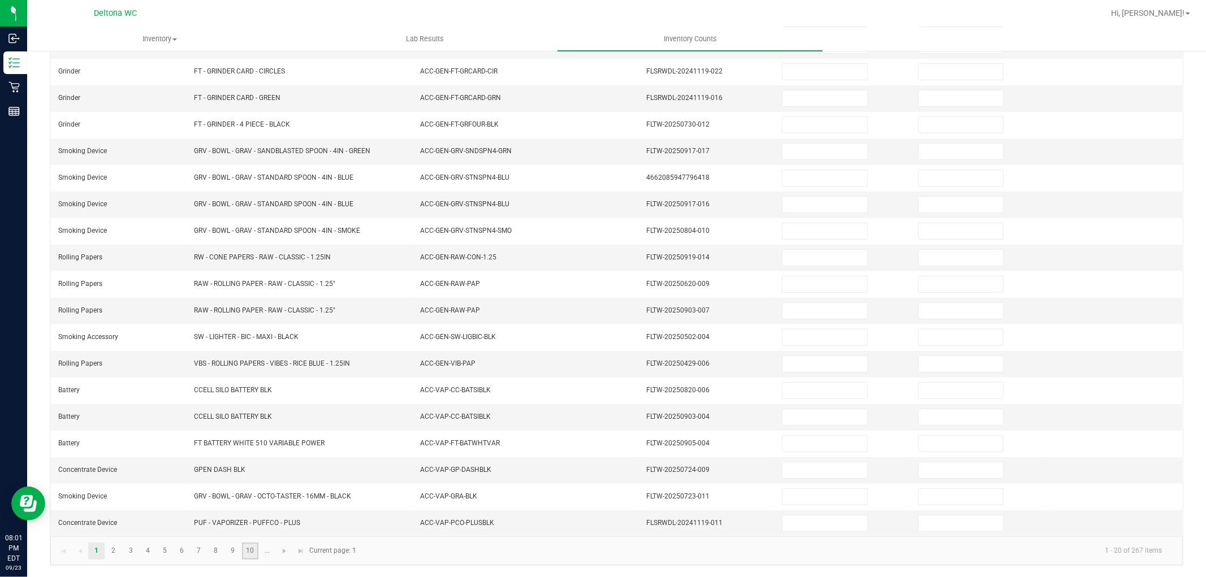
click at [247, 549] on link "10" at bounding box center [250, 551] width 16 height 17
type input "15"
type input "0"
type input "11"
type input "0"
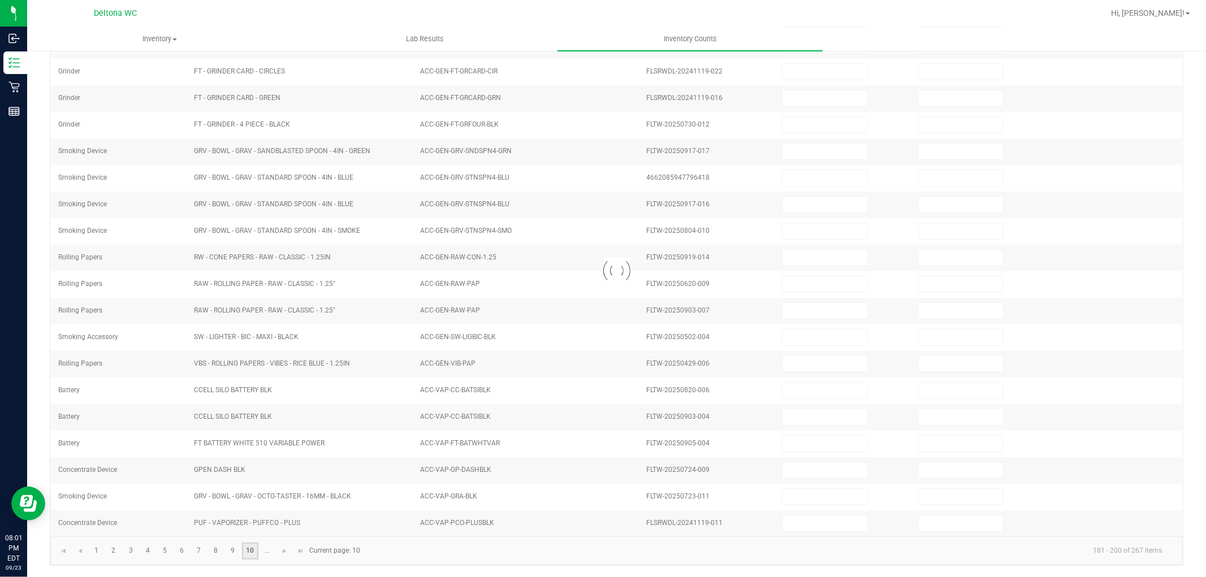
type input "6"
type input "0"
type input "17"
type input "0"
type input "10"
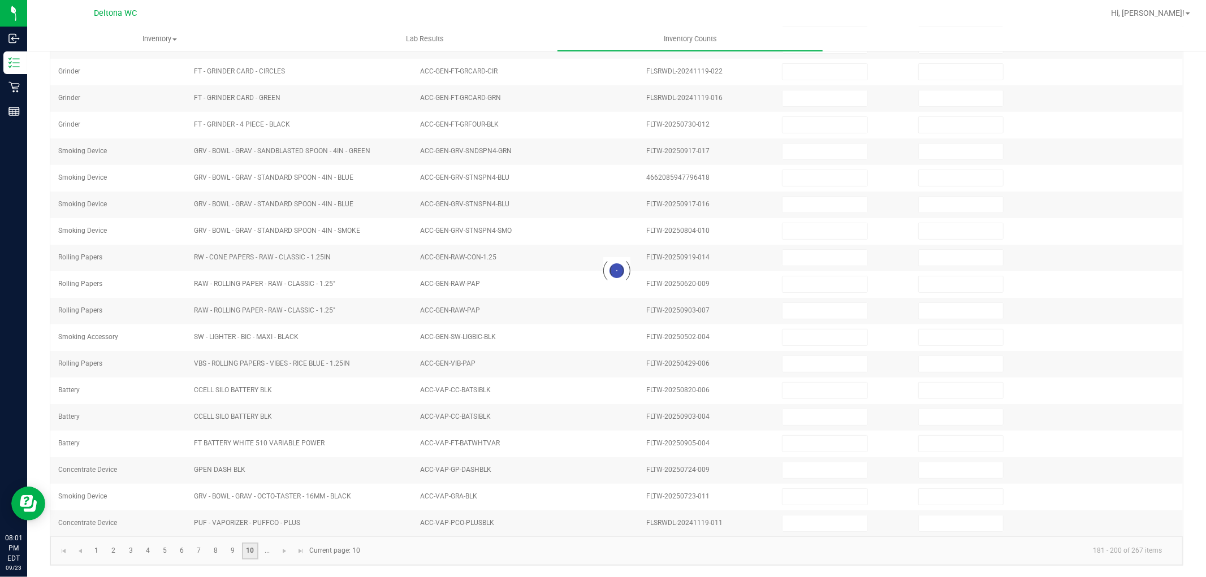
type input "0"
type input "4"
type input "0"
type input "7"
type input "16"
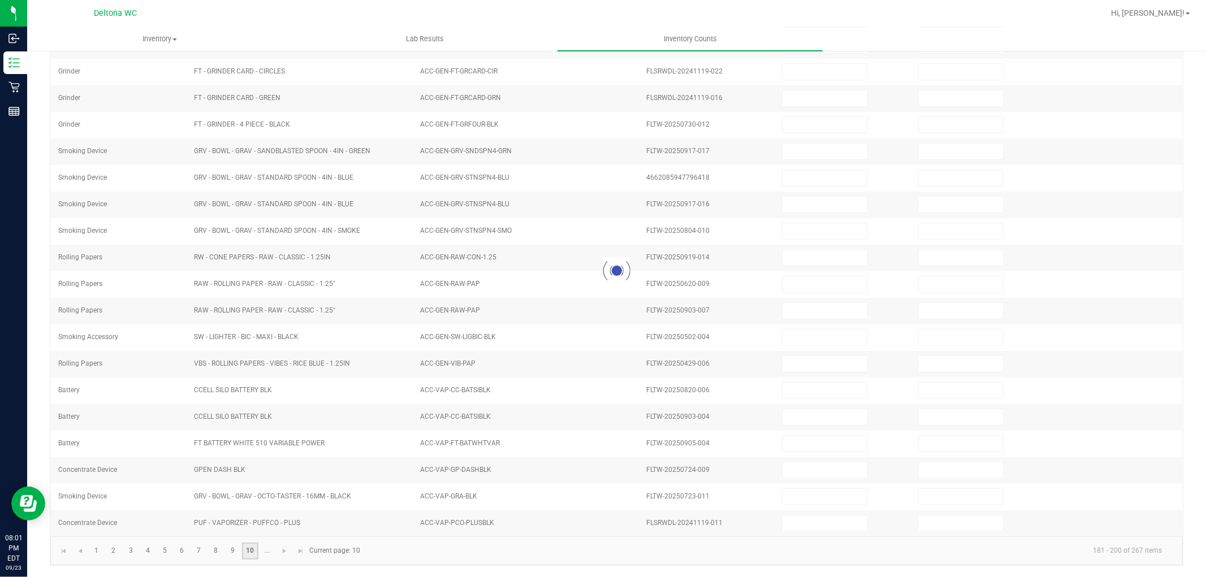
type input "0"
type input "20"
type input "0"
type input "18"
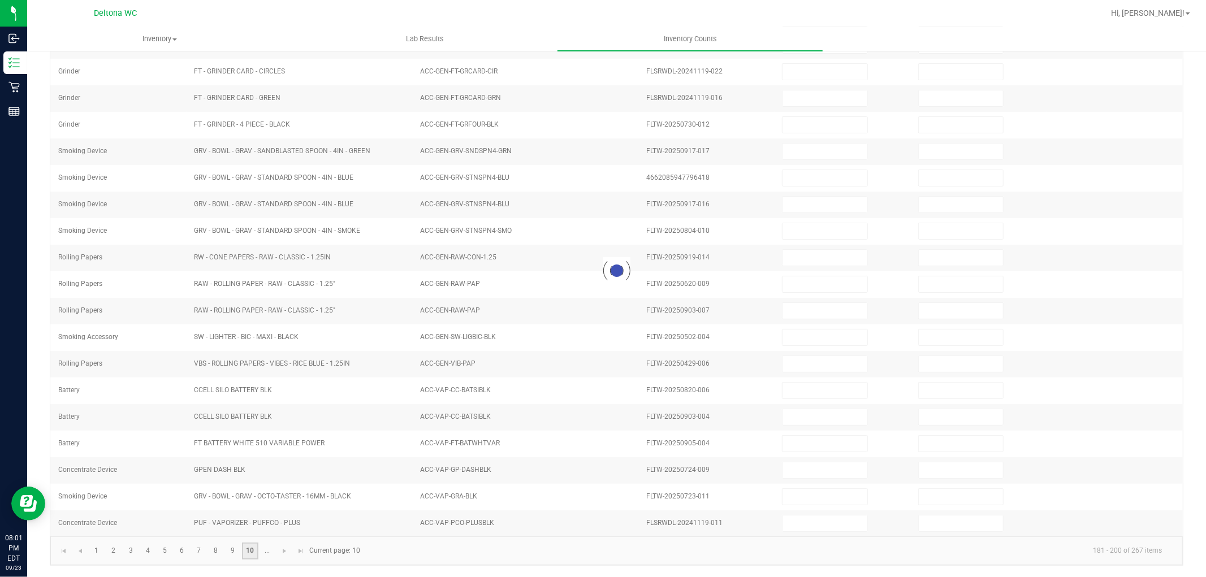
type input "0"
type input "2"
type input "0"
type input "14"
type input "0"
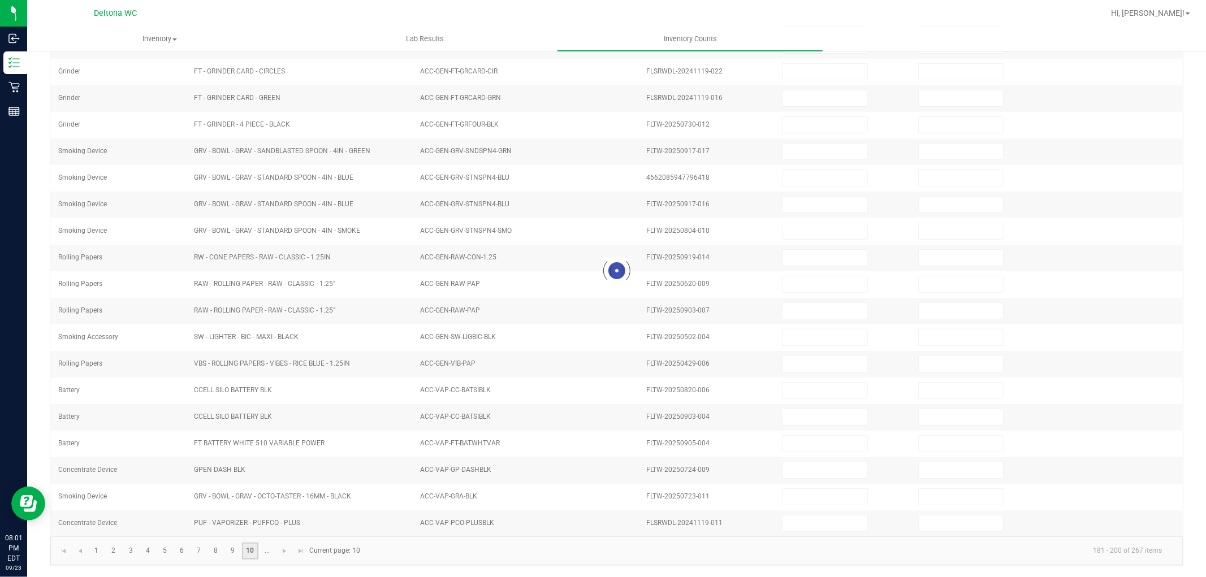
type input "4"
type input "0"
type input "5"
type input "0"
type input "3"
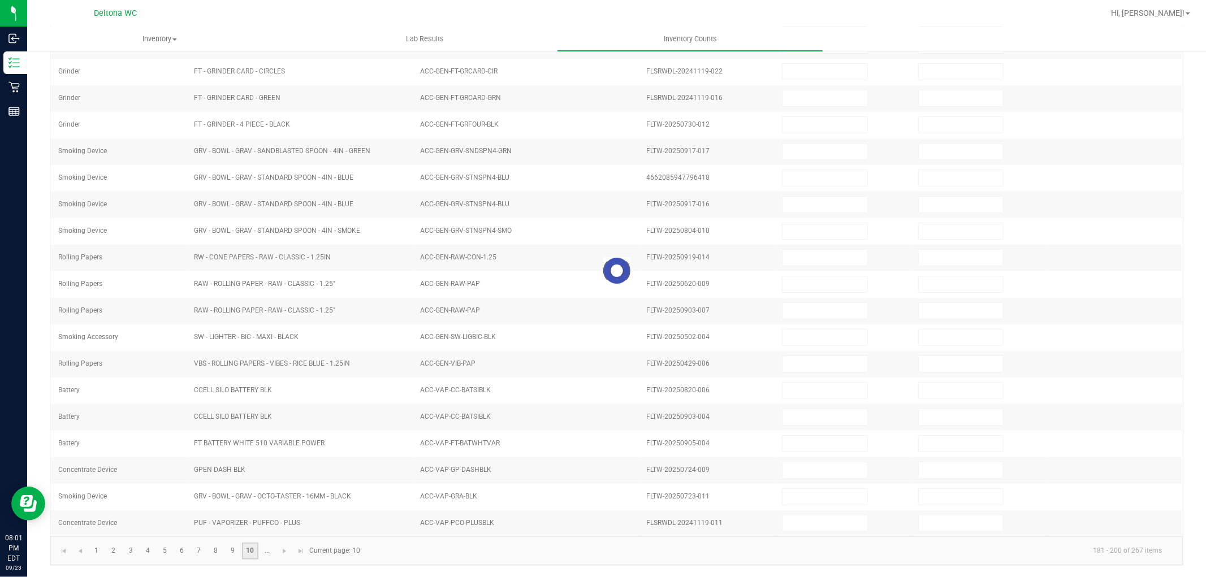
type input "0"
type input "6"
type input "0"
type input "1"
type input "0"
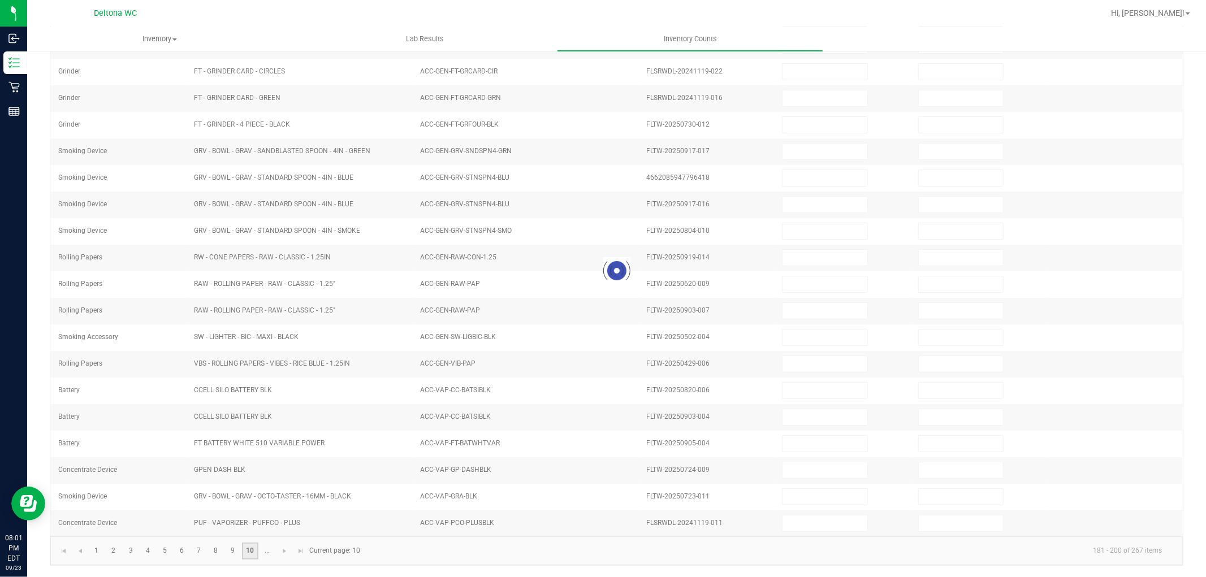
type input "0"
type input "18"
type input "0"
type input "16"
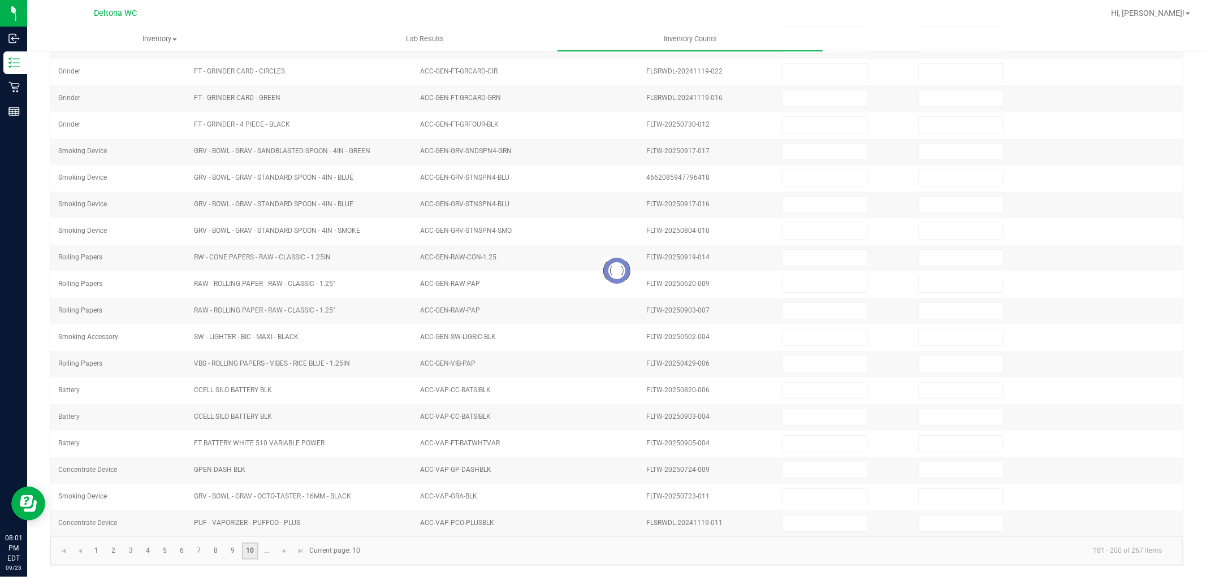
type input "0"
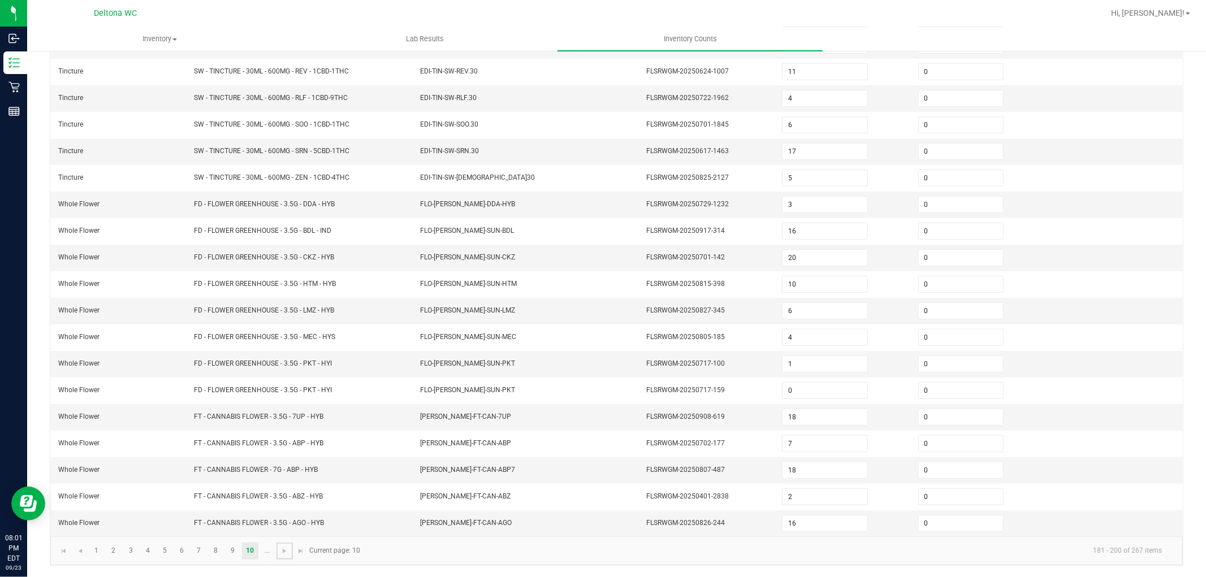
click at [278, 553] on link at bounding box center [285, 551] width 16 height 17
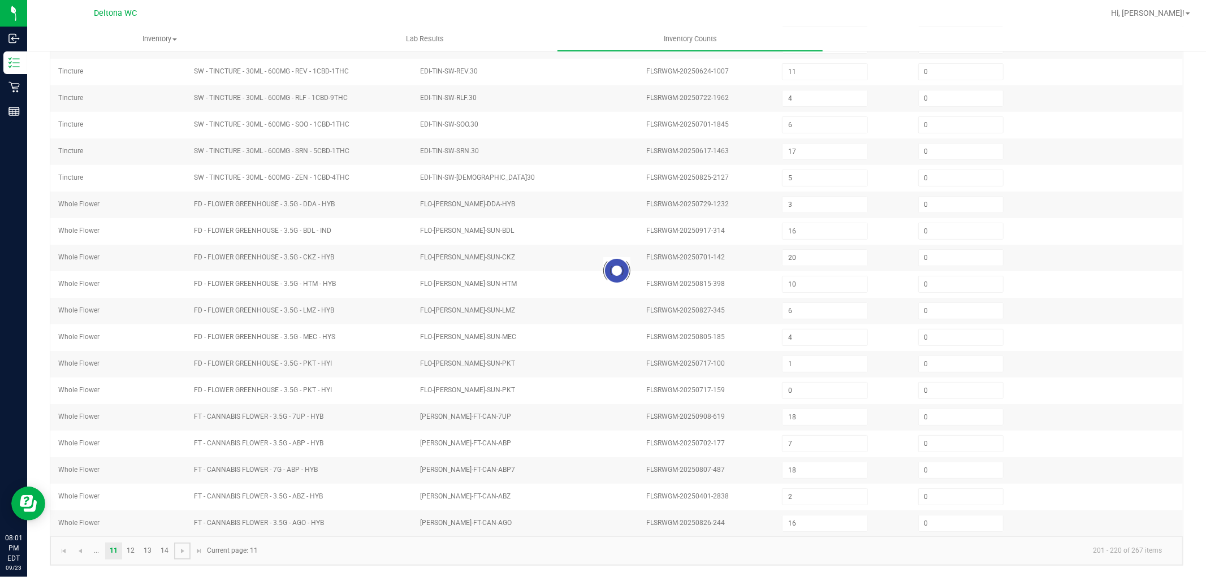
type input "19"
type input "1"
type input "19"
type input "4"
type input "3"
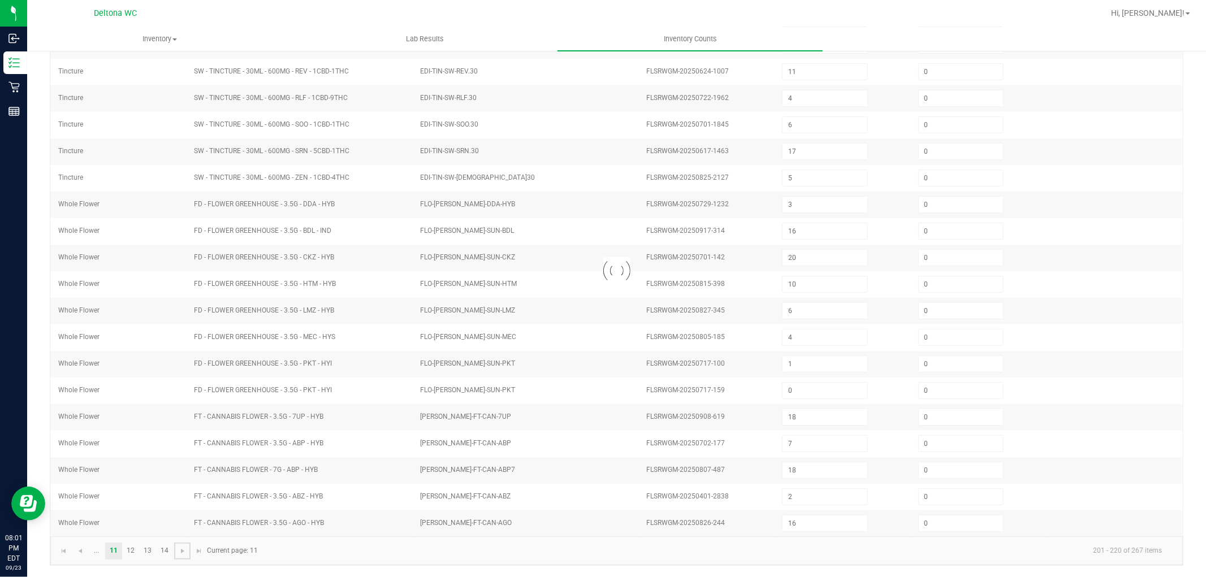
type input "20"
type input "12"
type input "20"
type input "16"
type input "12"
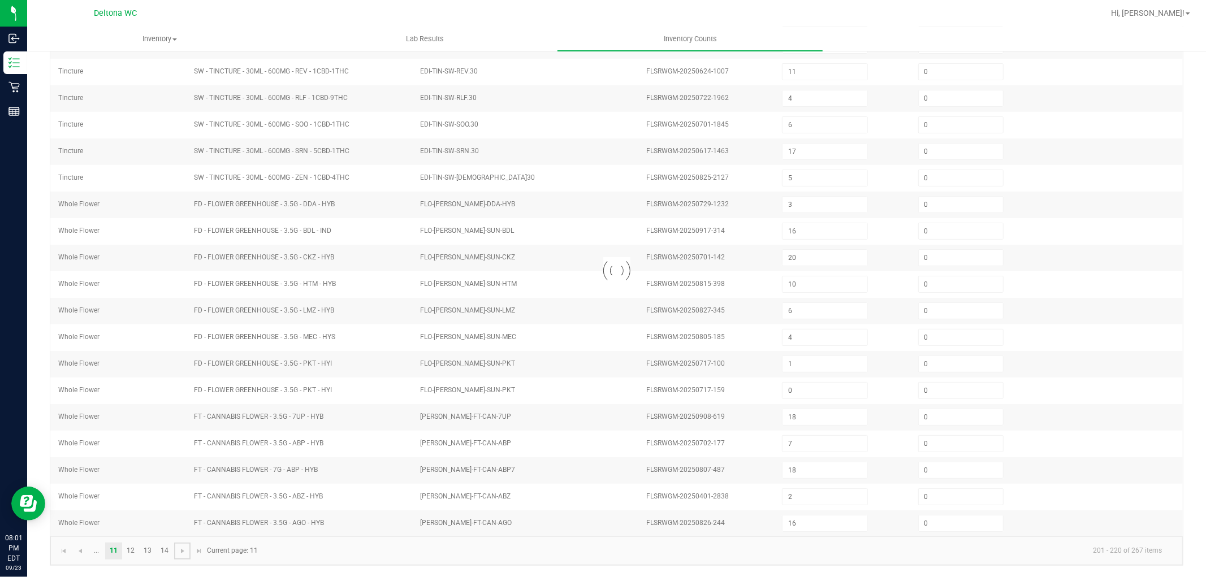
type input "2"
type input "18"
type input "0"
type input "17"
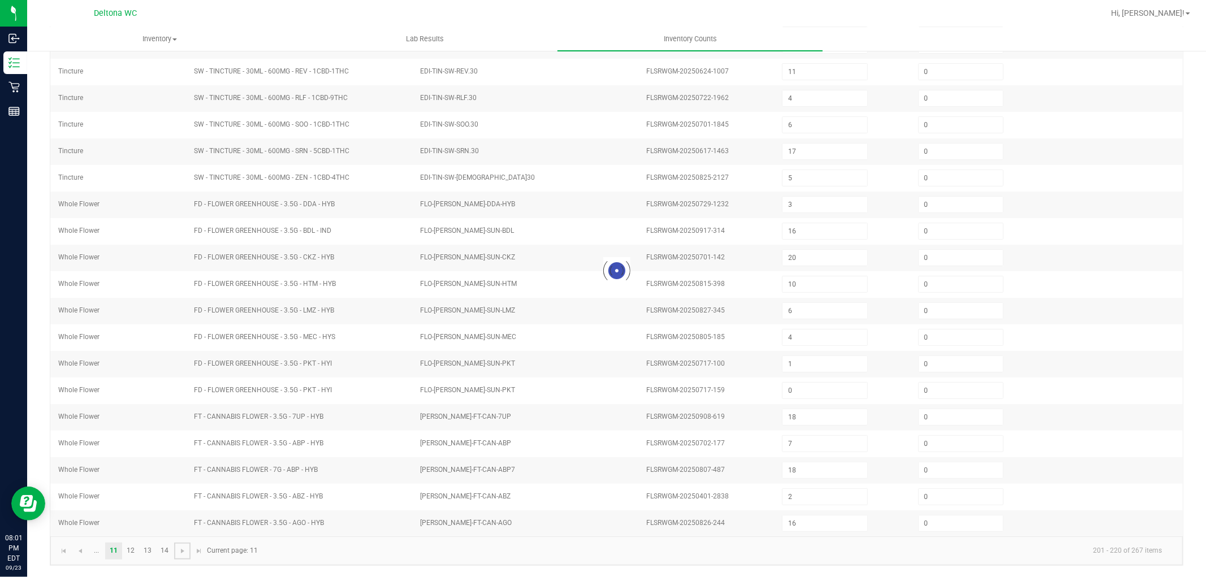
type input "0"
type input "12"
type input "3"
type input "14"
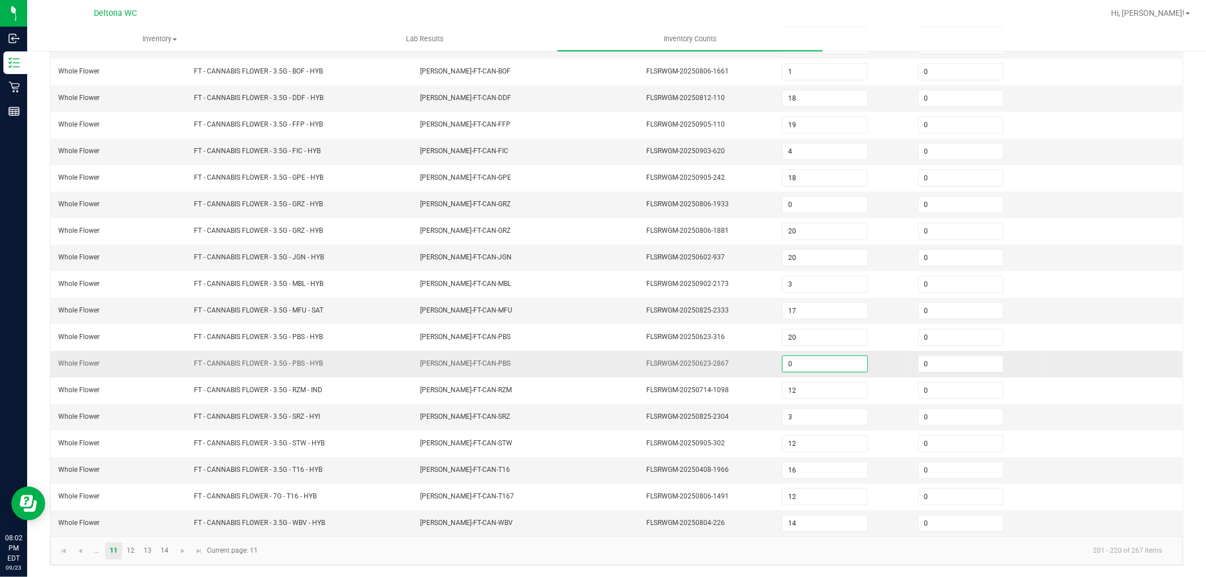
click at [783, 364] on input "0" at bounding box center [825, 364] width 84 height 16
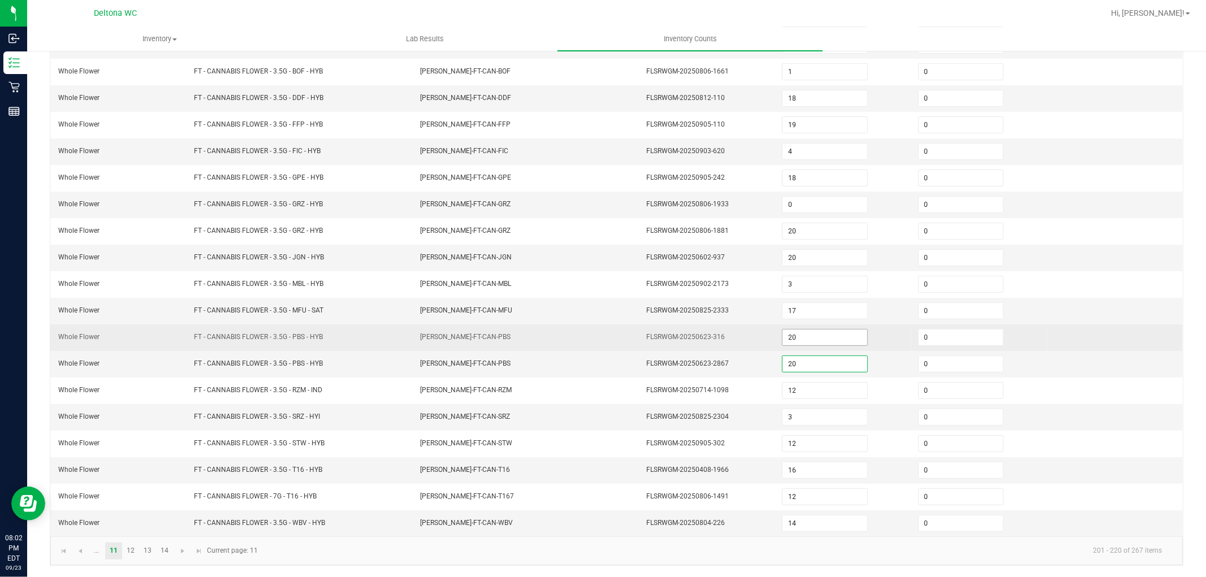
type input "20"
click at [801, 336] on input "20" at bounding box center [825, 338] width 84 height 16
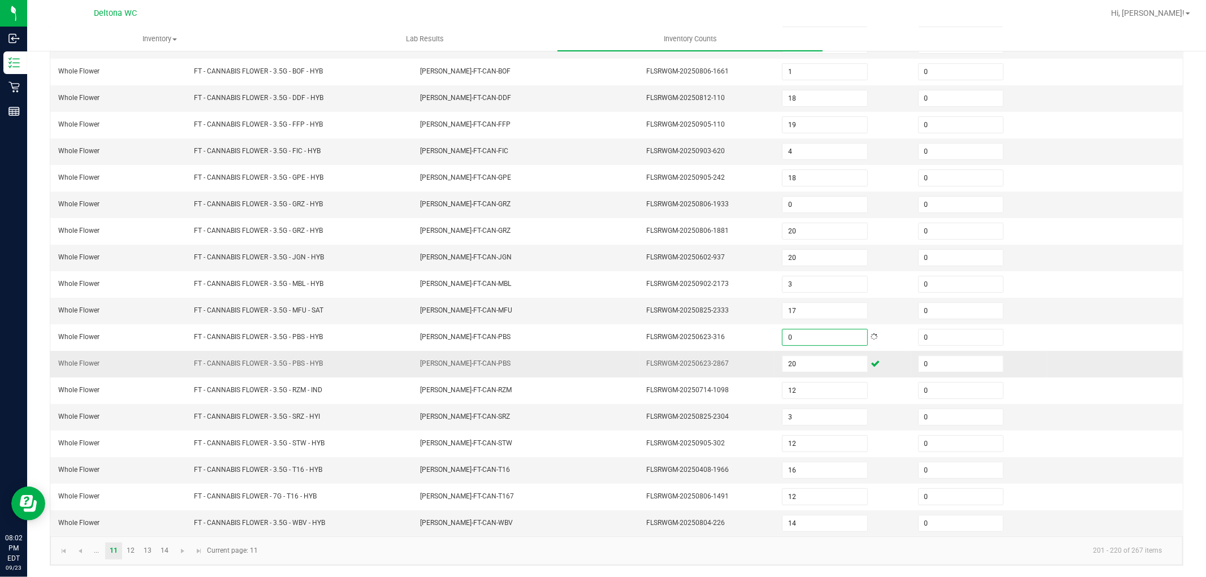
type input "0"
click at [753, 359] on td "FLSRWGM-20250623-2867" at bounding box center [708, 364] width 136 height 27
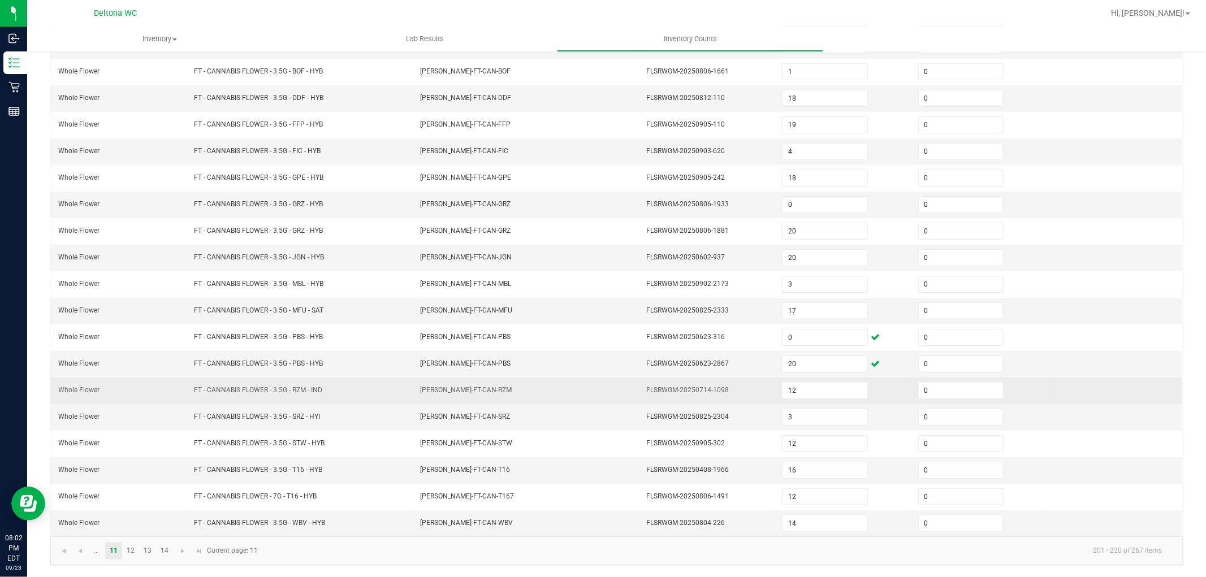
click at [745, 381] on td "FLSRWGM-20250714-1098" at bounding box center [708, 391] width 136 height 27
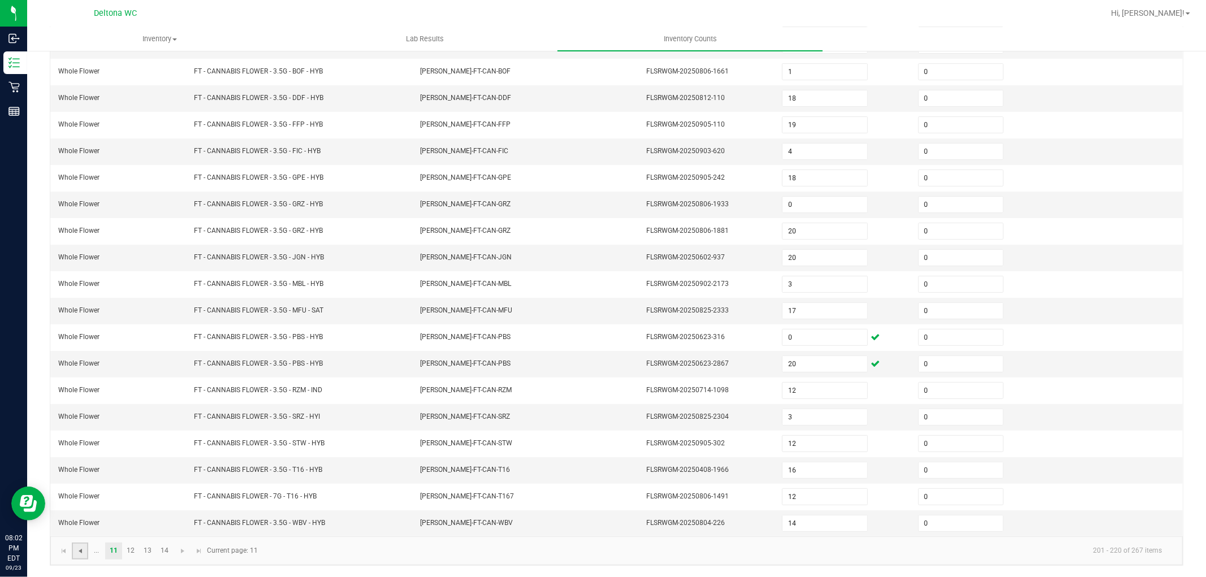
click at [77, 550] on span "Go to the previous page" at bounding box center [80, 551] width 9 height 9
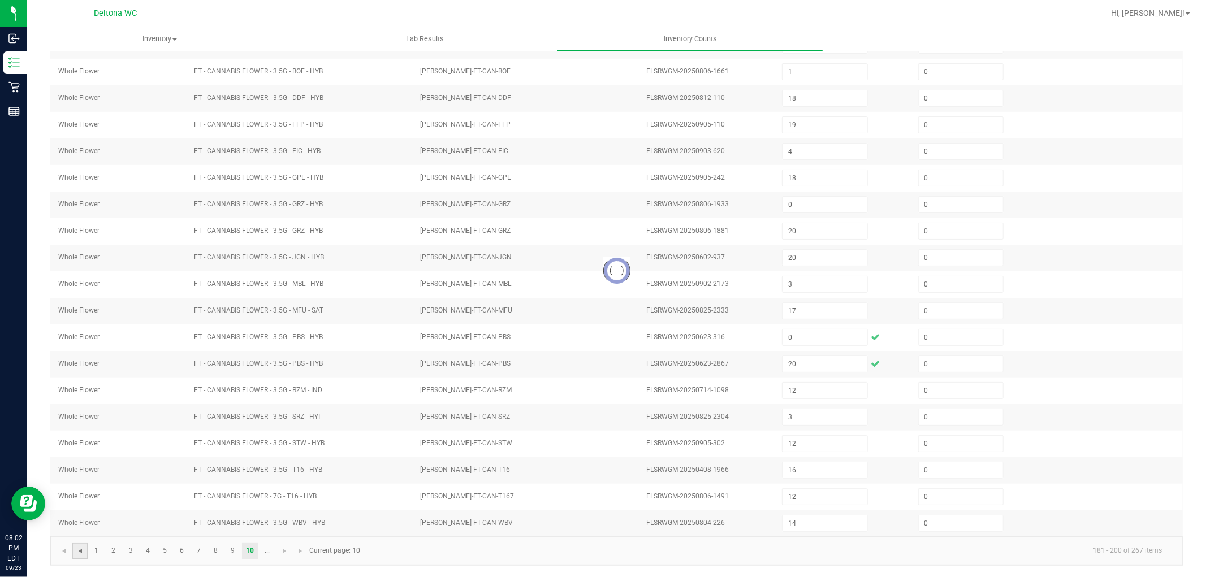
type input "15"
type input "11"
type input "6"
type input "17"
type input "10"
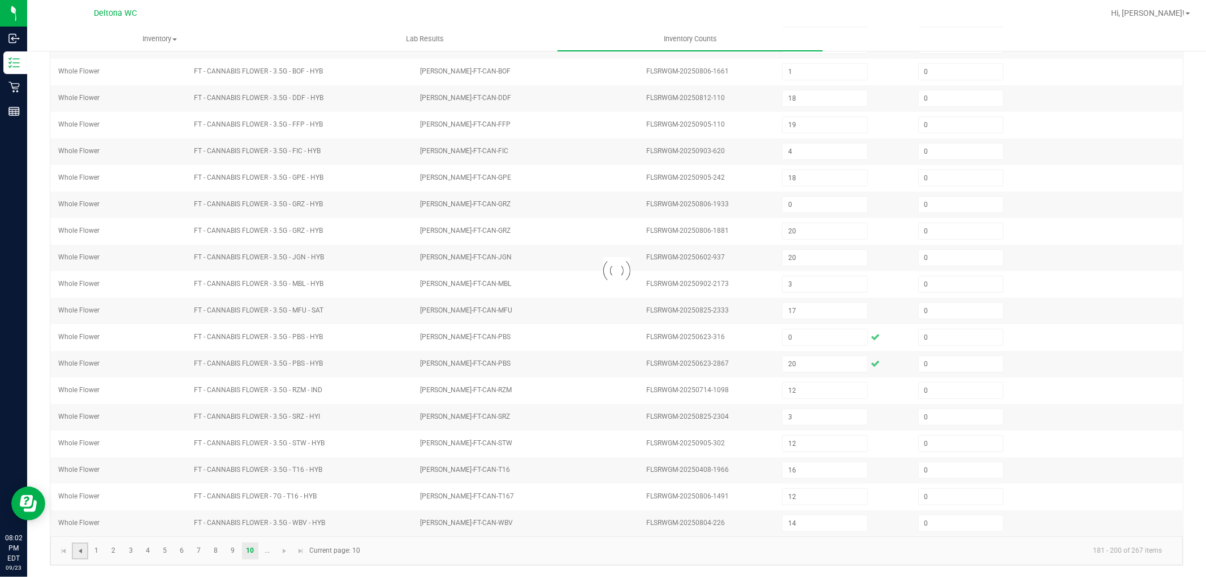
type input "4"
type input "7"
type input "16"
type input "18"
type input "2"
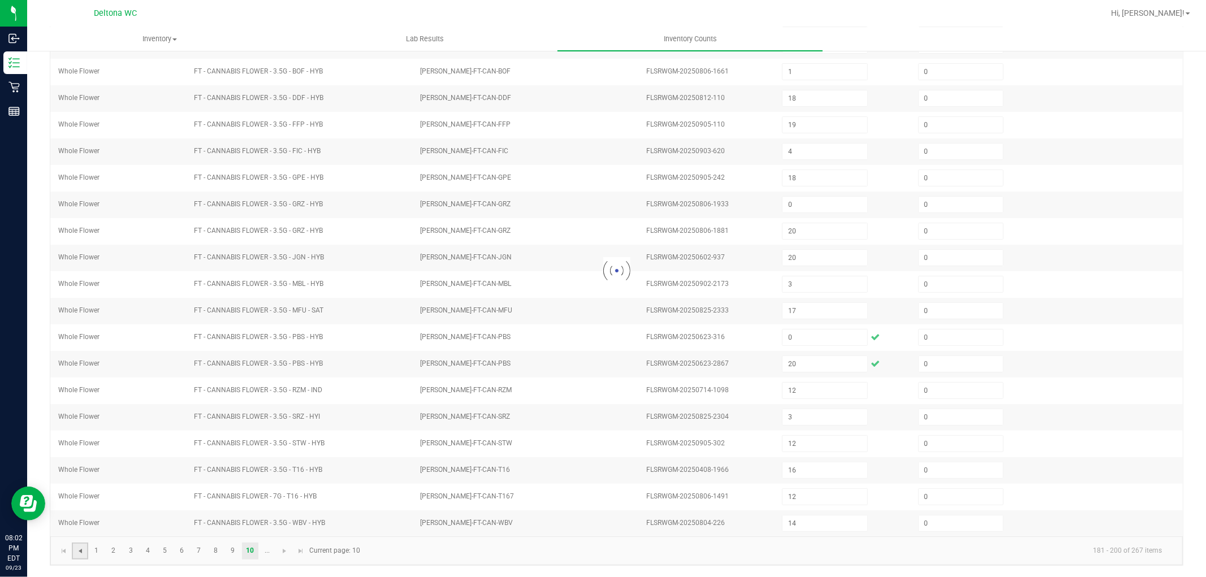
type input "14"
type input "4"
type input "5"
type input "3"
type input "6"
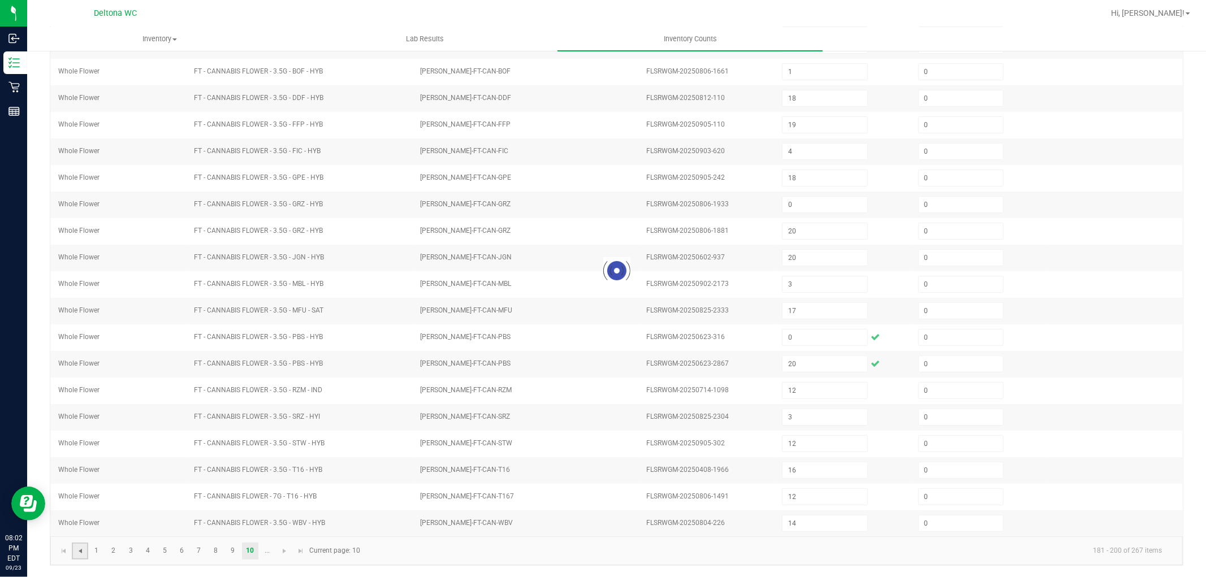
type input "1"
type input "0"
type input "18"
type input "16"
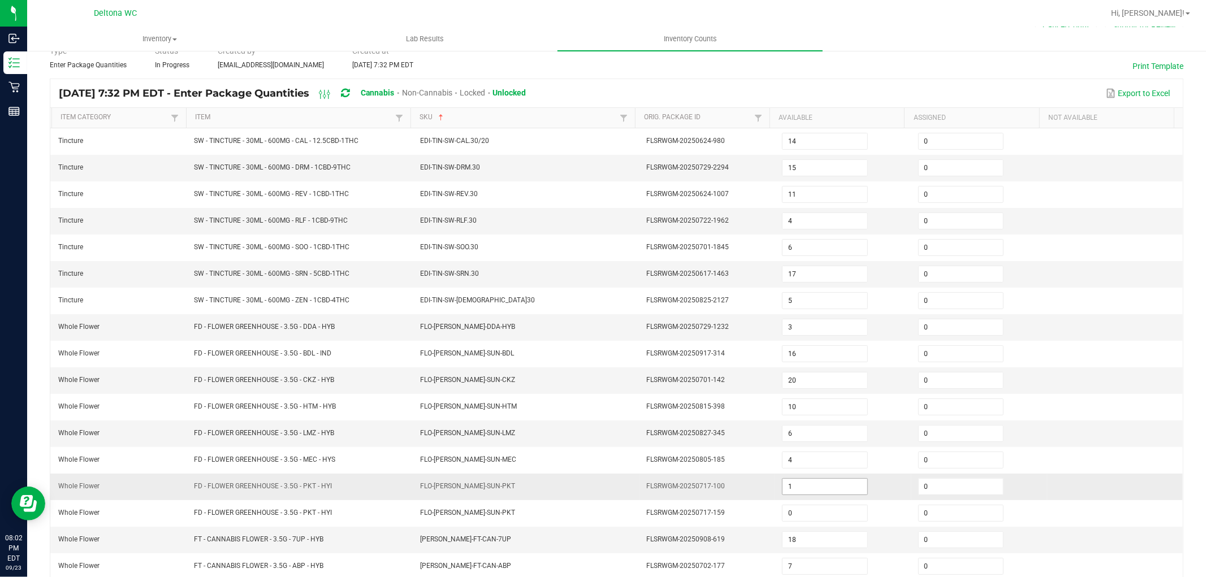
scroll to position [117, 0]
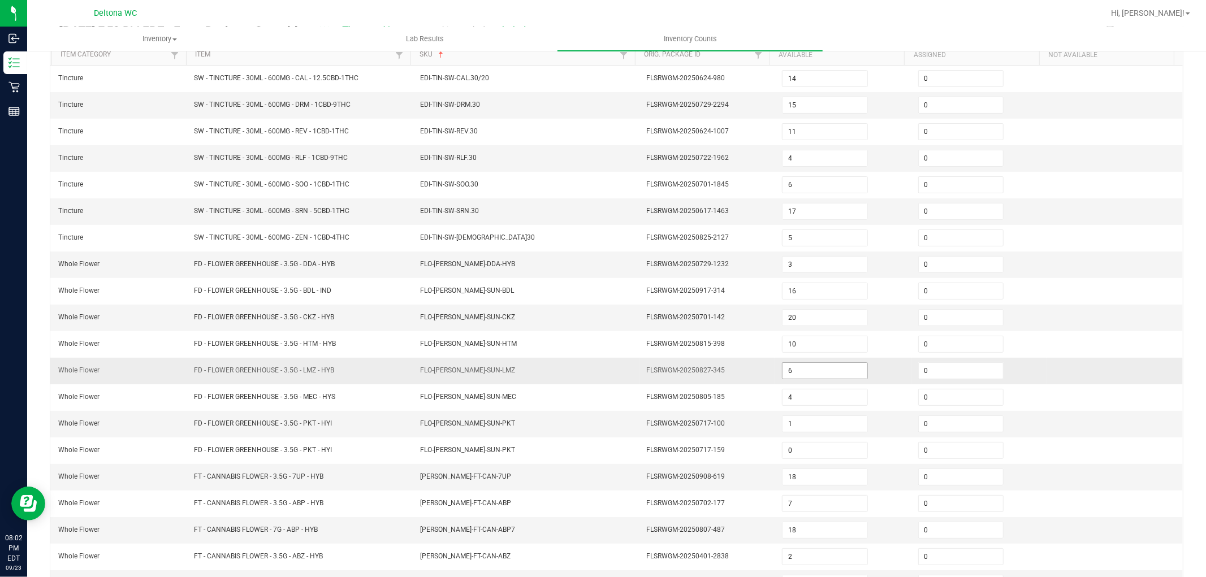
click at [822, 366] on input "6" at bounding box center [825, 371] width 84 height 16
type input "4"
click at [646, 477] on span "FLSRWGM-20250908-619" at bounding box center [685, 477] width 79 height 8
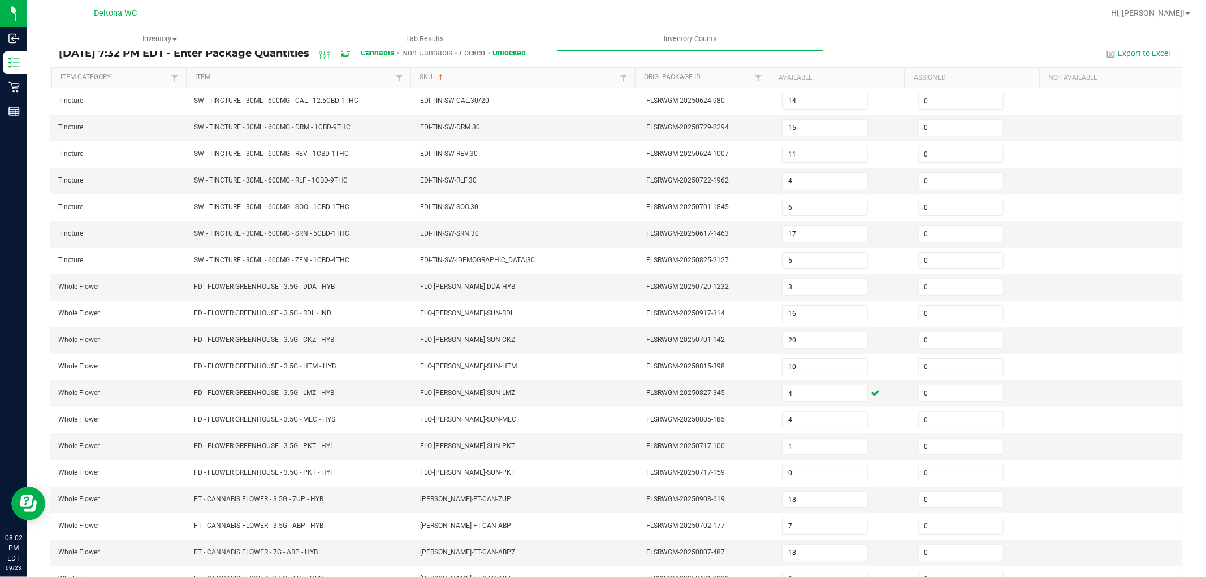
scroll to position [0, 0]
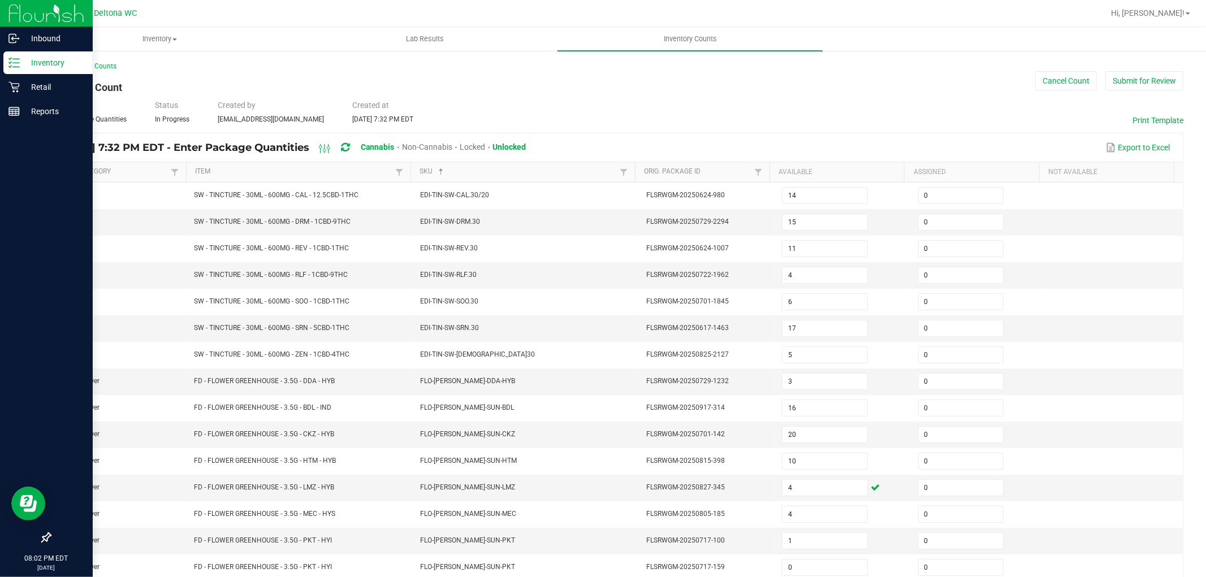
click at [1, 60] on link "Inventory" at bounding box center [46, 63] width 93 height 24
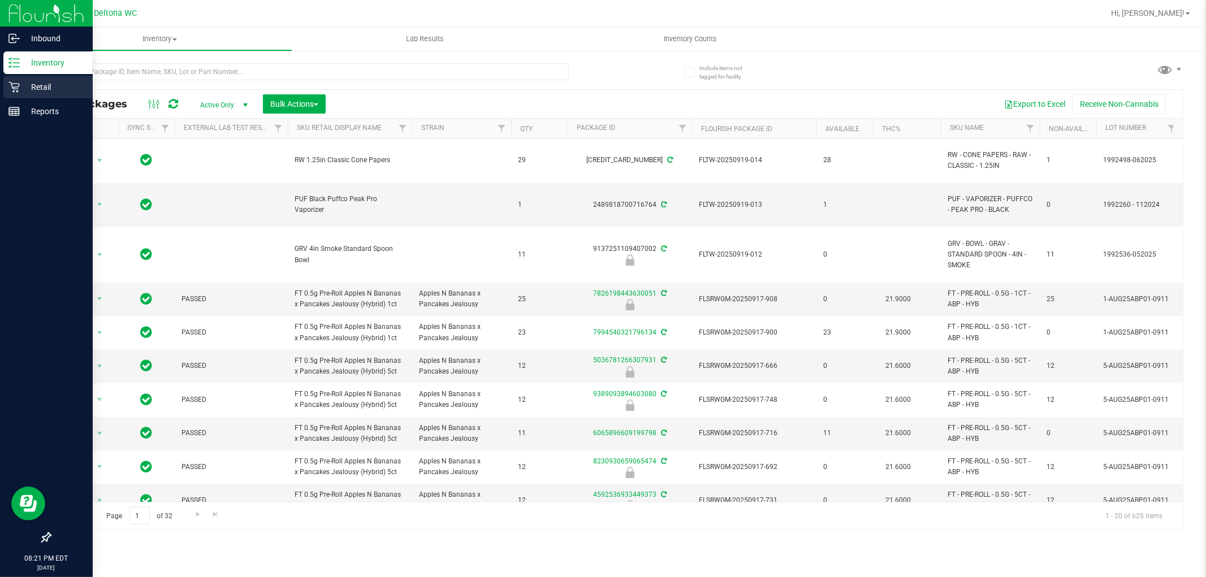
click at [23, 83] on p "Retail" at bounding box center [54, 87] width 68 height 14
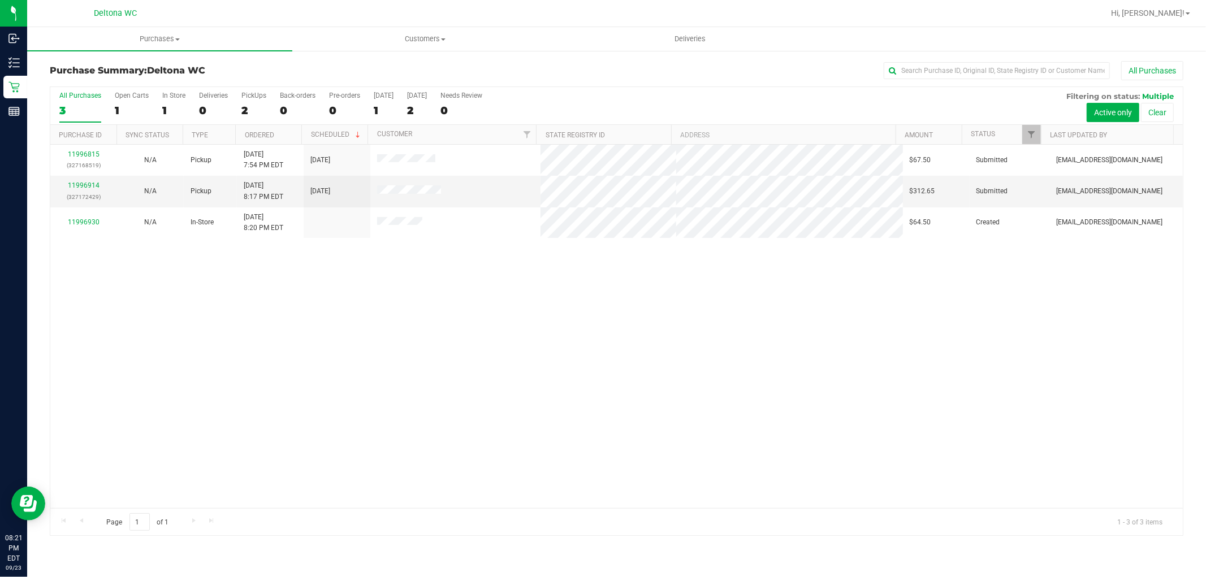
click at [527, 64] on div "All Purchases" at bounding box center [806, 70] width 756 height 19
